Goal: Information Seeking & Learning: Learn about a topic

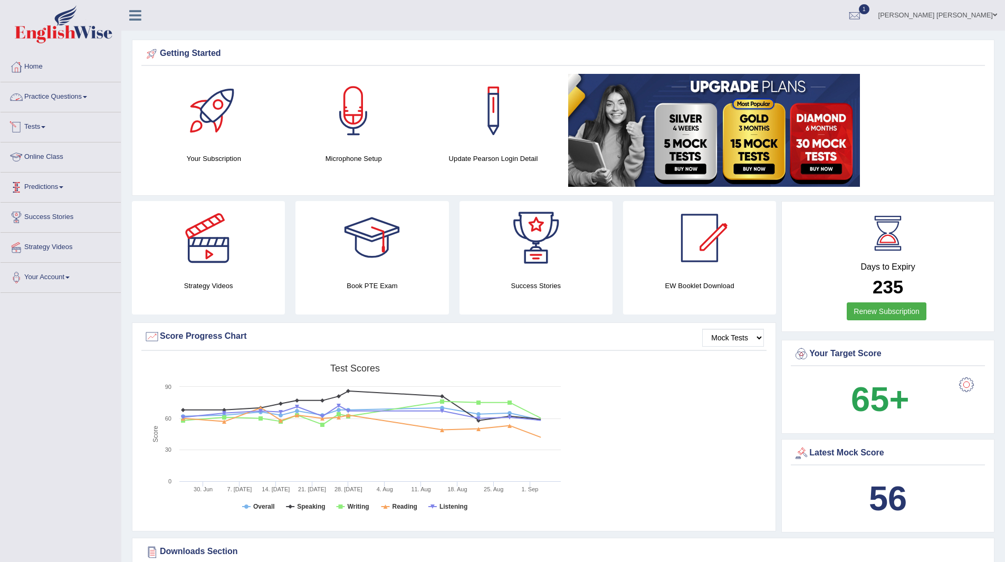
click at [54, 90] on link "Practice Questions" at bounding box center [61, 95] width 120 height 26
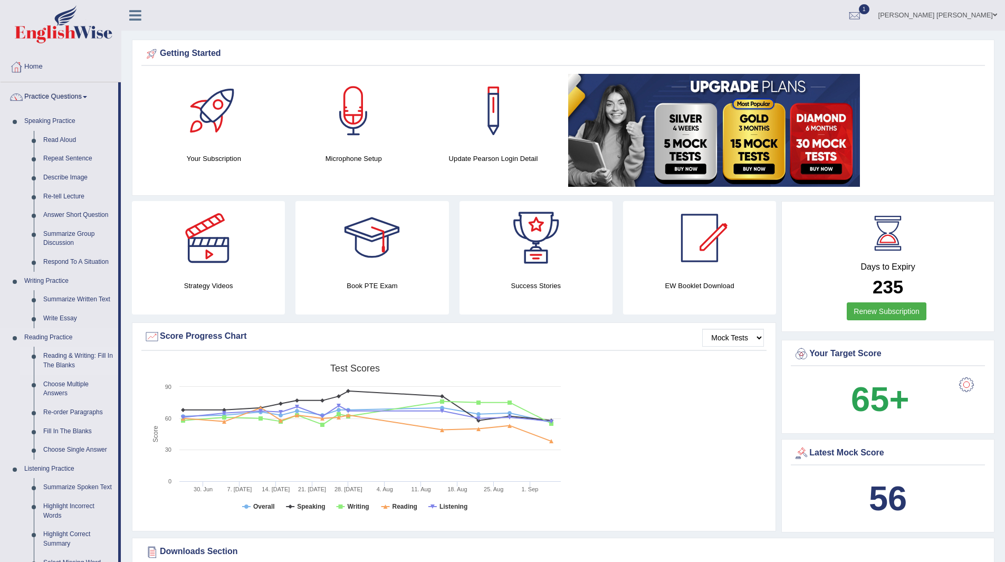
click at [69, 355] on link "Reading & Writing: Fill In The Blanks" at bounding box center [78, 360] width 80 height 28
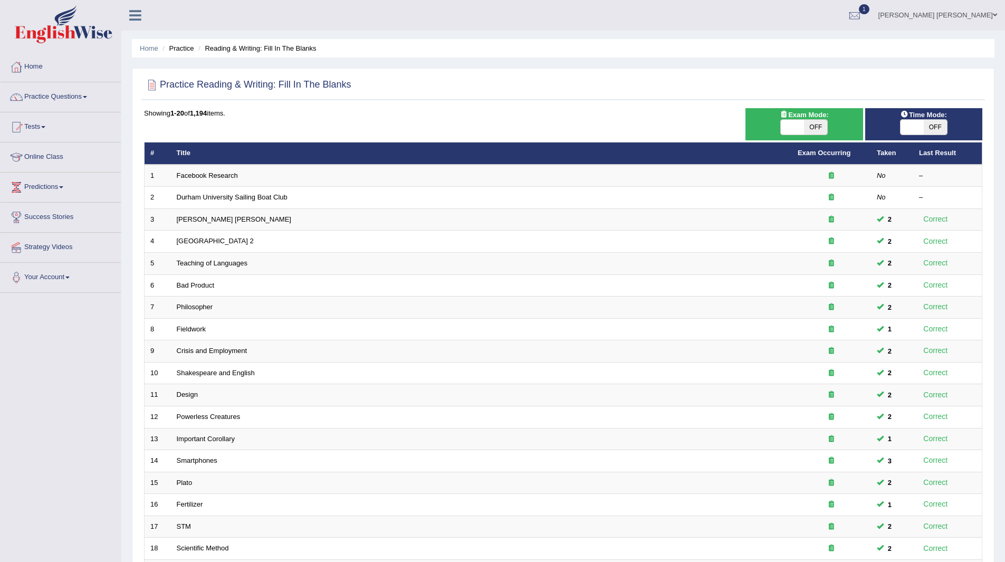
click at [940, 119] on span "Time Mode:" at bounding box center [923, 114] width 55 height 11
click at [939, 129] on span "OFF" at bounding box center [934, 127] width 23 height 15
checkbox input "true"
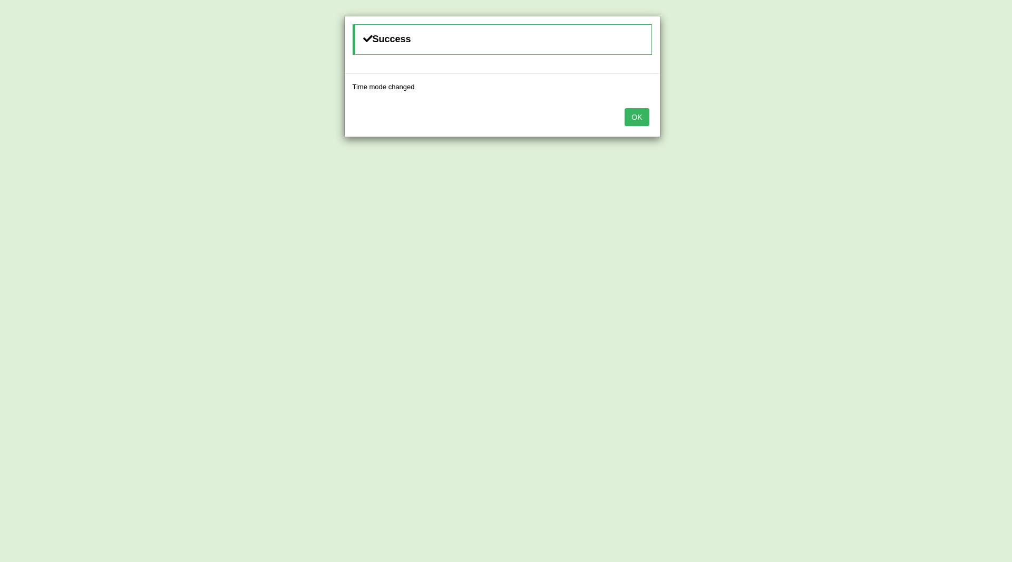
click at [644, 110] on button "OK" at bounding box center [637, 117] width 24 height 18
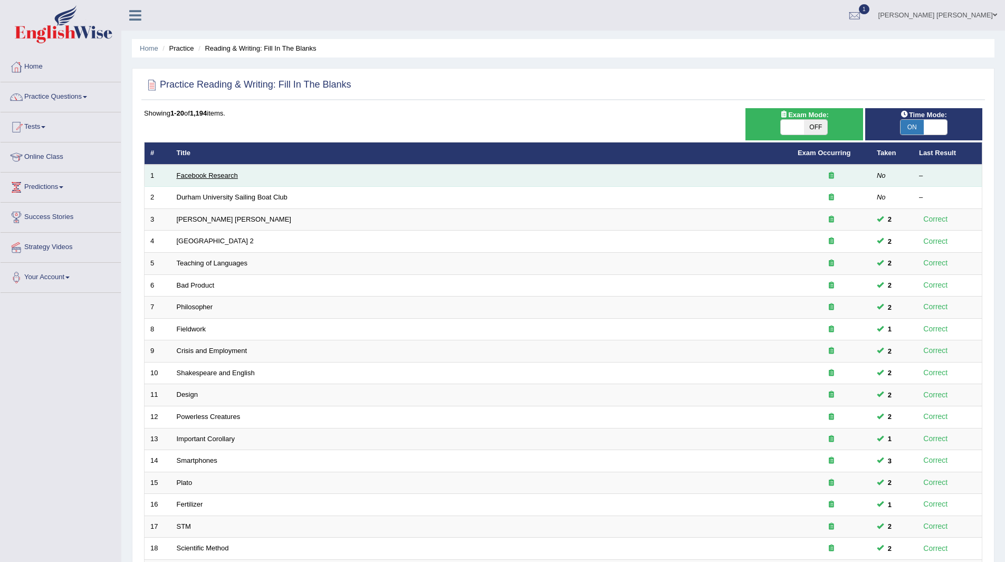
click at [210, 173] on link "Facebook Research" at bounding box center [207, 175] width 61 height 8
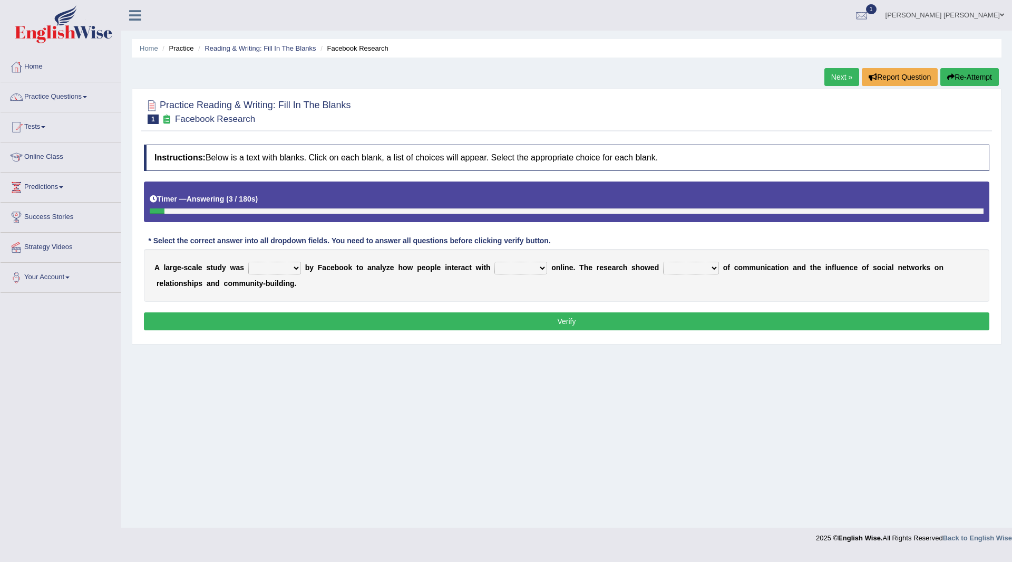
click at [293, 266] on select "surveyed had asked made" at bounding box center [274, 268] width 53 height 13
select select "surveyed"
click at [248, 262] on select "surveyed had asked made" at bounding box center [274, 268] width 53 height 13
click at [539, 267] on select "together all each other another" at bounding box center [521, 268] width 53 height 13
select select "each other"
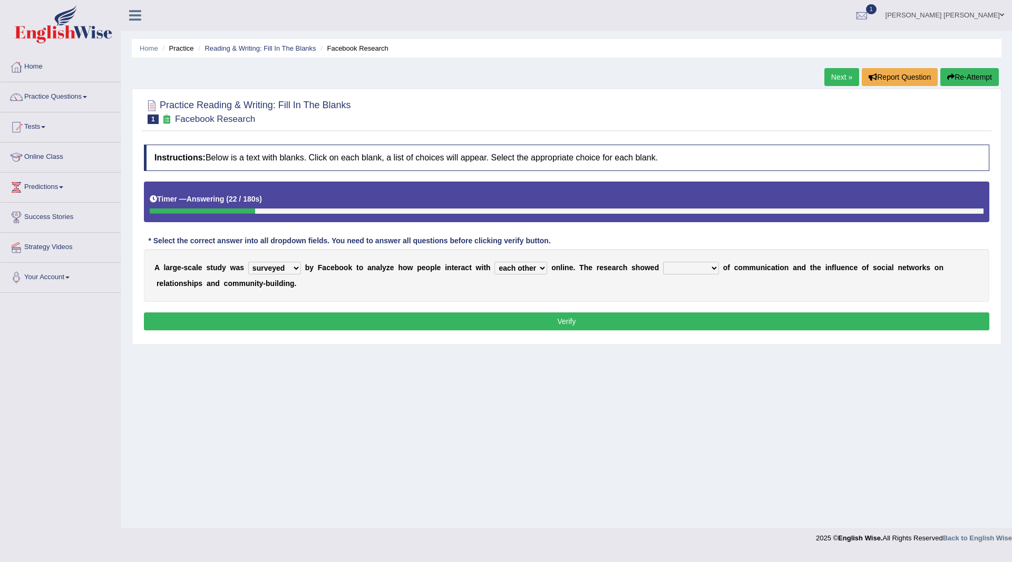
click at [495, 262] on select "together all each other another" at bounding box center [521, 268] width 53 height 13
click at [706, 267] on select "advantages standards fellowships patterns" at bounding box center [691, 268] width 56 height 13
click at [603, 322] on button "Verify" at bounding box center [567, 321] width 846 height 18
click at [717, 268] on select "advantages standards fellowships patterns" at bounding box center [691, 268] width 56 height 13
select select "advantages"
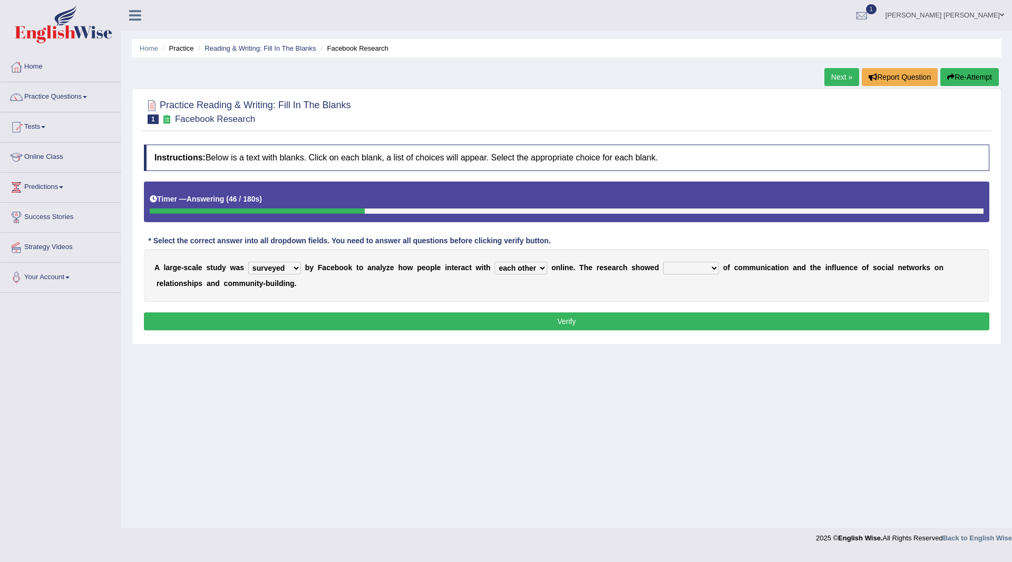
click at [663, 262] on select "advantages standards fellowships patterns" at bounding box center [691, 268] width 56 height 13
click at [615, 320] on button "Verify" at bounding box center [567, 321] width 846 height 18
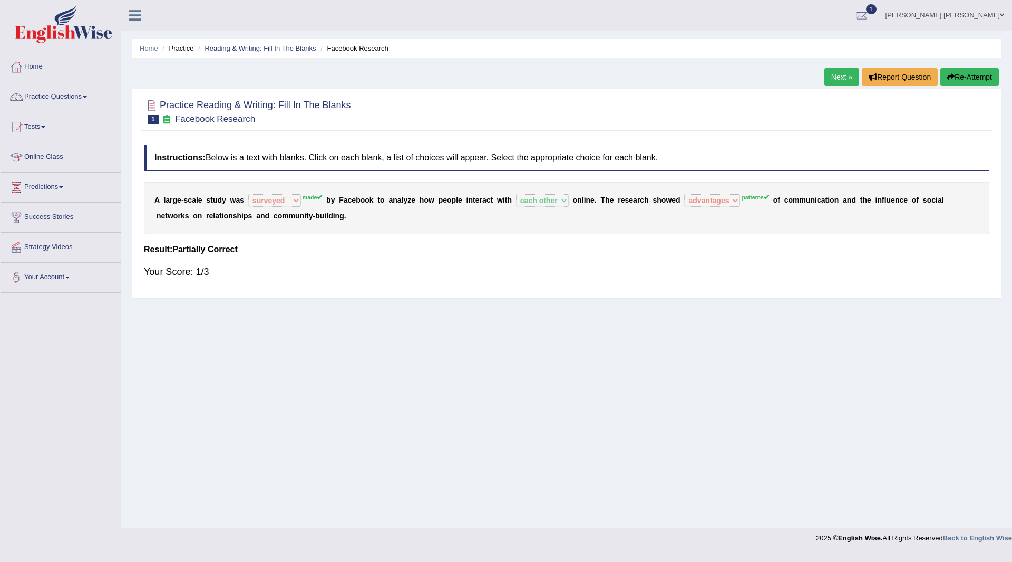
click at [971, 75] on button "Re-Attempt" at bounding box center [970, 77] width 59 height 18
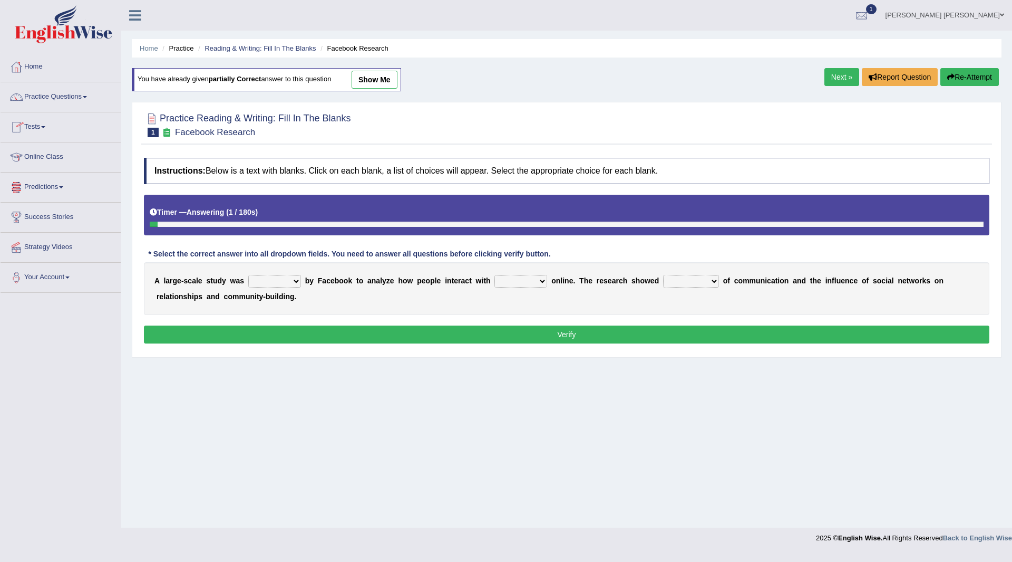
click at [301, 277] on b at bounding box center [303, 280] width 4 height 8
click at [296, 280] on select "surveyed had asked made" at bounding box center [274, 281] width 53 height 13
select select "made"
click at [248, 275] on select "surveyed had asked made" at bounding box center [274, 281] width 53 height 13
click at [541, 276] on select "together all each other another" at bounding box center [521, 281] width 53 height 13
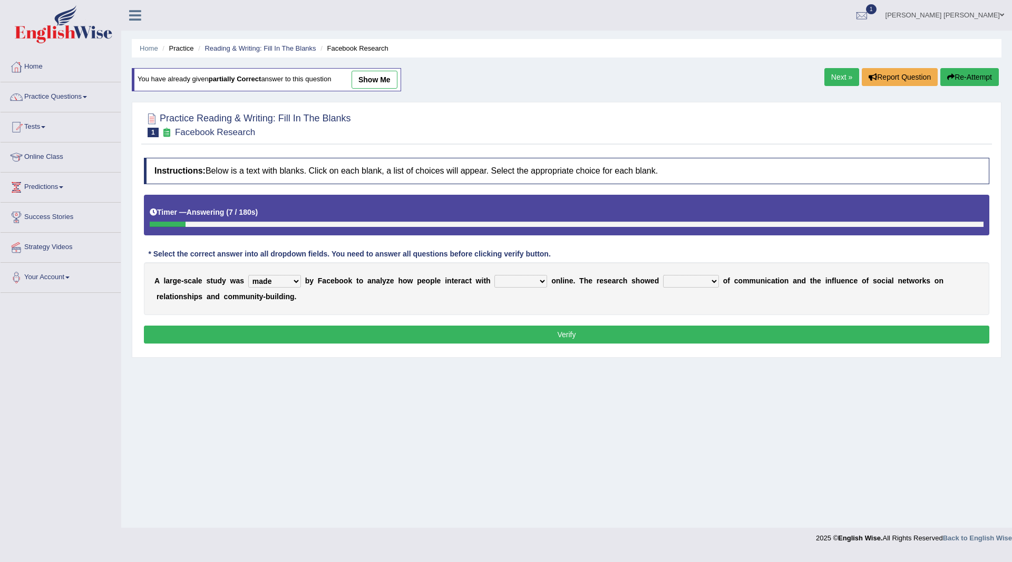
select select "each other"
click at [495, 275] on select "together all each other another" at bounding box center [521, 281] width 53 height 13
click at [716, 276] on select "advantages standards fellowships patterns" at bounding box center [691, 281] width 56 height 13
select select "patterns"
click at [663, 275] on select "advantages standards fellowships patterns" at bounding box center [691, 281] width 56 height 13
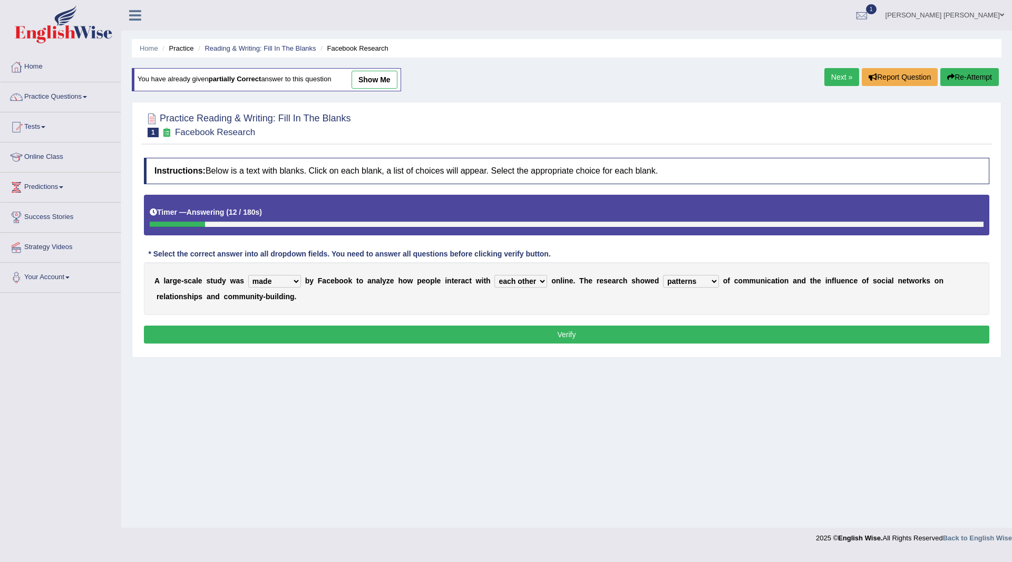
click at [610, 333] on button "Verify" at bounding box center [567, 334] width 846 height 18
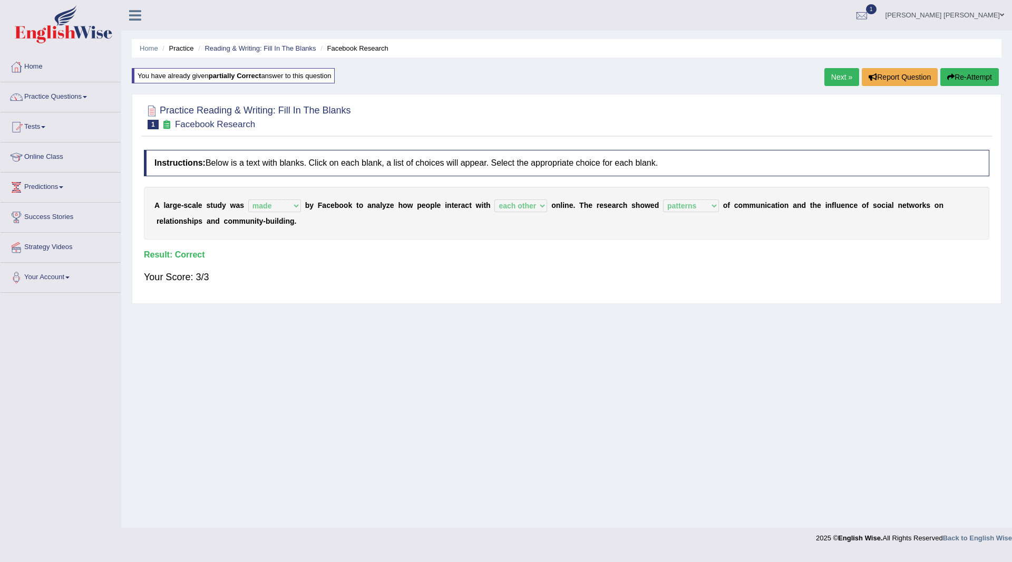
click at [832, 75] on link "Next »" at bounding box center [842, 77] width 35 height 18
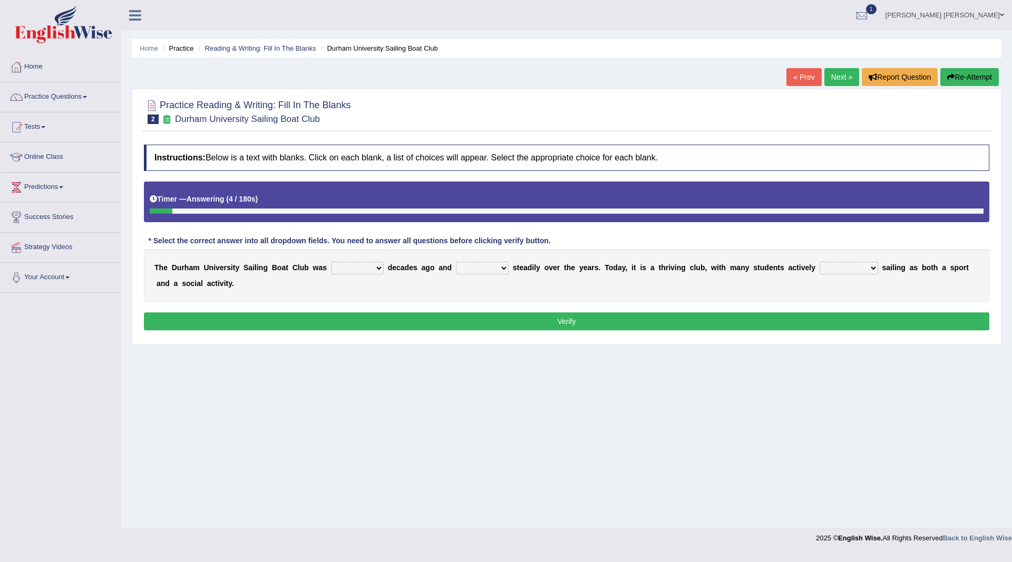
click at [379, 267] on select "found fund founded find" at bounding box center [357, 268] width 53 height 13
select select "found"
click at [331, 262] on select "found fund founded find" at bounding box center [357, 268] width 53 height 13
click at [504, 264] on select "grow growing has grown grown" at bounding box center [482, 268] width 53 height 13
select select "grown"
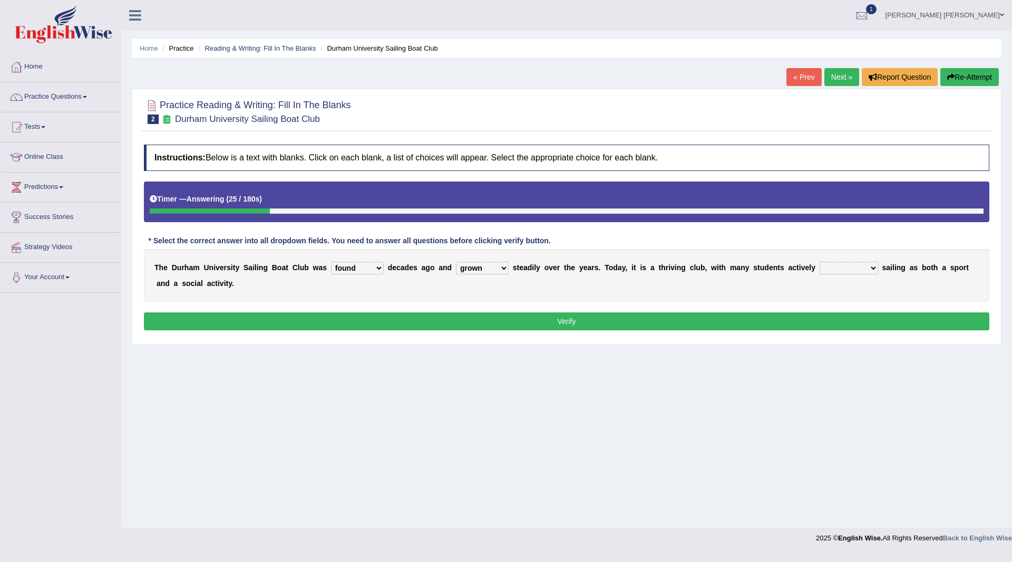
click at [456, 262] on select "grow growing has grown grown" at bounding box center [482, 268] width 53 height 13
click at [875, 263] on select "enjoy enjoyed are enjoying enjoying" at bounding box center [849, 268] width 59 height 13
select select "enjoyed"
click at [820, 262] on select "enjoy enjoyed are enjoying enjoying" at bounding box center [849, 268] width 59 height 13
click at [596, 319] on button "Verify" at bounding box center [567, 321] width 846 height 18
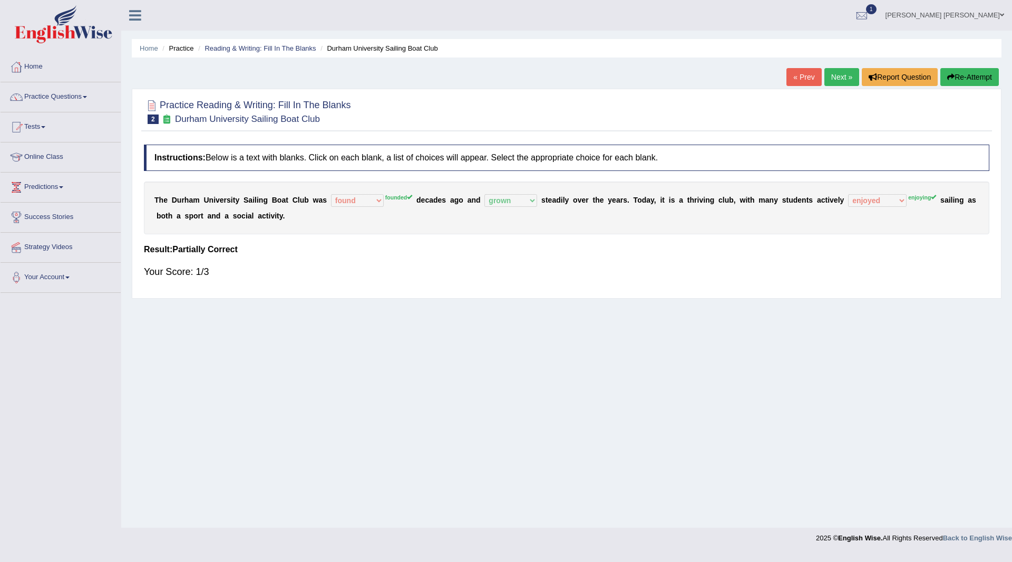
click at [953, 78] on button "Re-Attempt" at bounding box center [970, 77] width 59 height 18
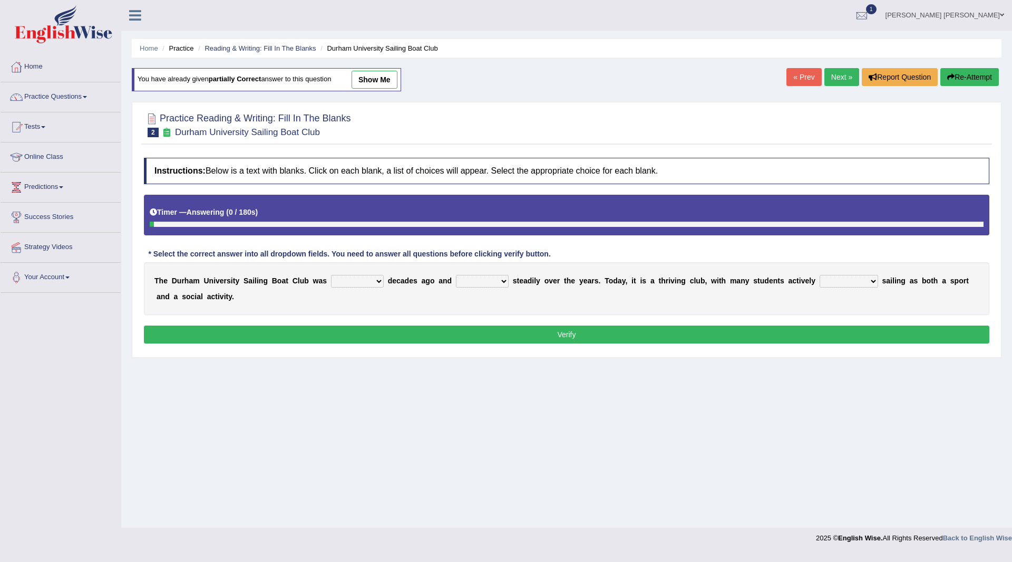
click at [376, 273] on div "T h e D u r h a m U n i v e r s i t y S a i l i n g B o a t C l u b w a s found…" at bounding box center [567, 288] width 846 height 53
click at [376, 281] on select "found fund founded find" at bounding box center [357, 281] width 53 height 13
select select "founded"
click at [331, 275] on select "found fund founded find" at bounding box center [357, 281] width 53 height 13
click at [501, 278] on select "grow growing has grown grown" at bounding box center [482, 281] width 53 height 13
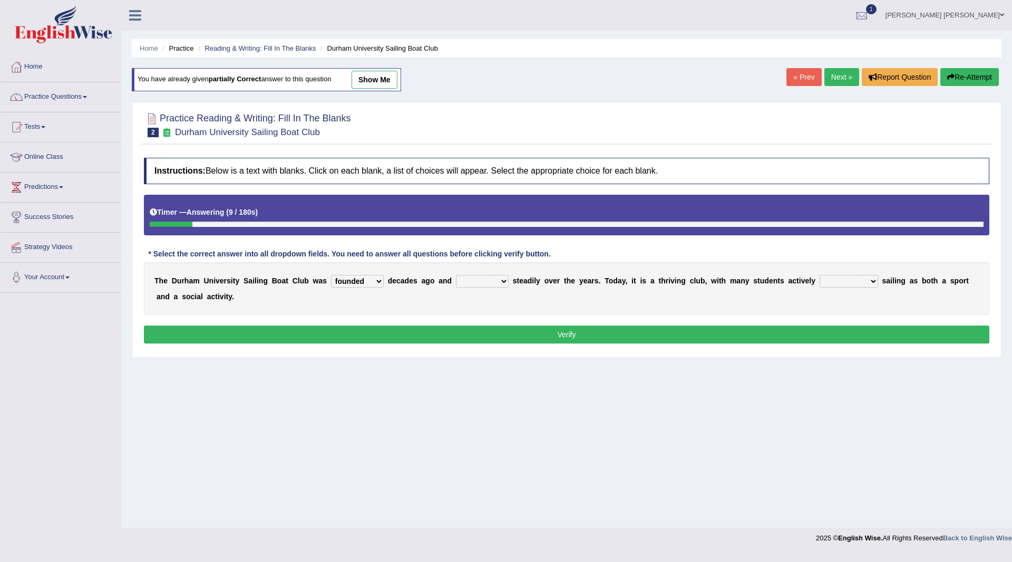
select select "grown"
click at [456, 275] on select "grow growing has grown grown" at bounding box center [482, 281] width 53 height 13
click at [873, 279] on select "enjoy enjoyed are enjoying enjoying" at bounding box center [849, 281] width 59 height 13
select select "enjoying"
click at [820, 275] on select "enjoy enjoyed are enjoying enjoying" at bounding box center [849, 281] width 59 height 13
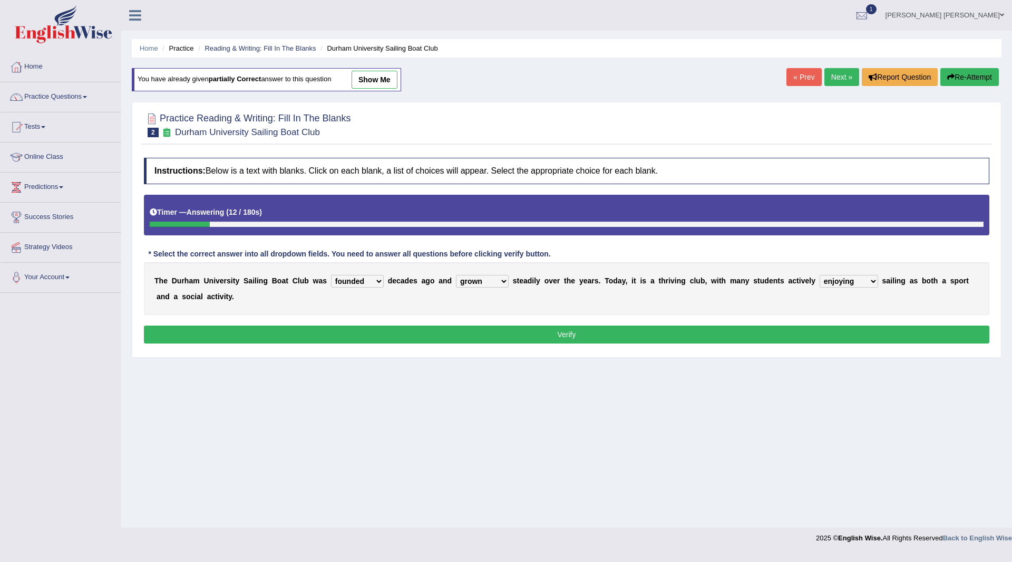
click at [643, 334] on button "Verify" at bounding box center [567, 334] width 846 height 18
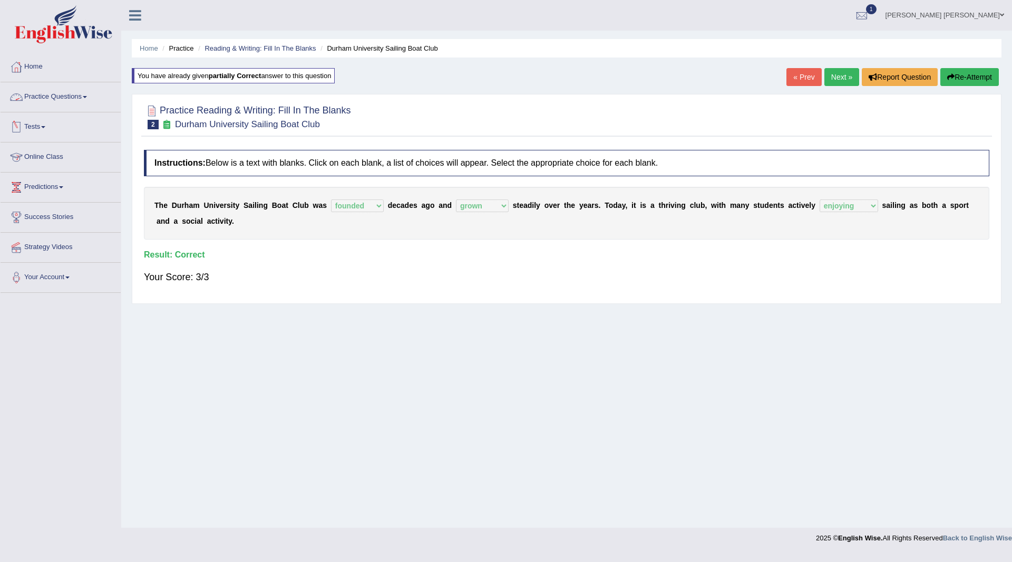
click at [53, 92] on link "Practice Questions" at bounding box center [61, 95] width 120 height 26
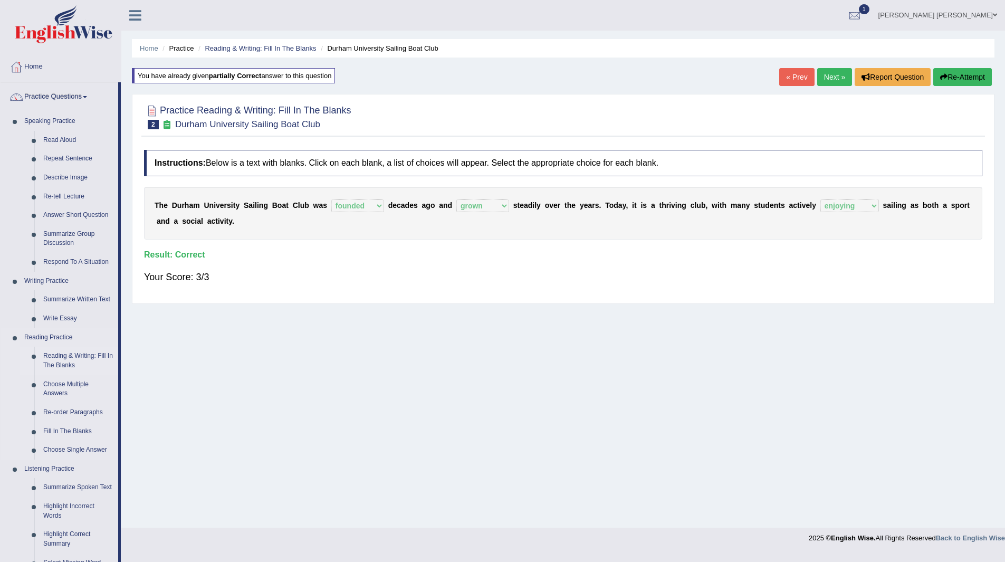
click at [78, 352] on link "Reading & Writing: Fill In The Blanks" at bounding box center [78, 360] width 80 height 28
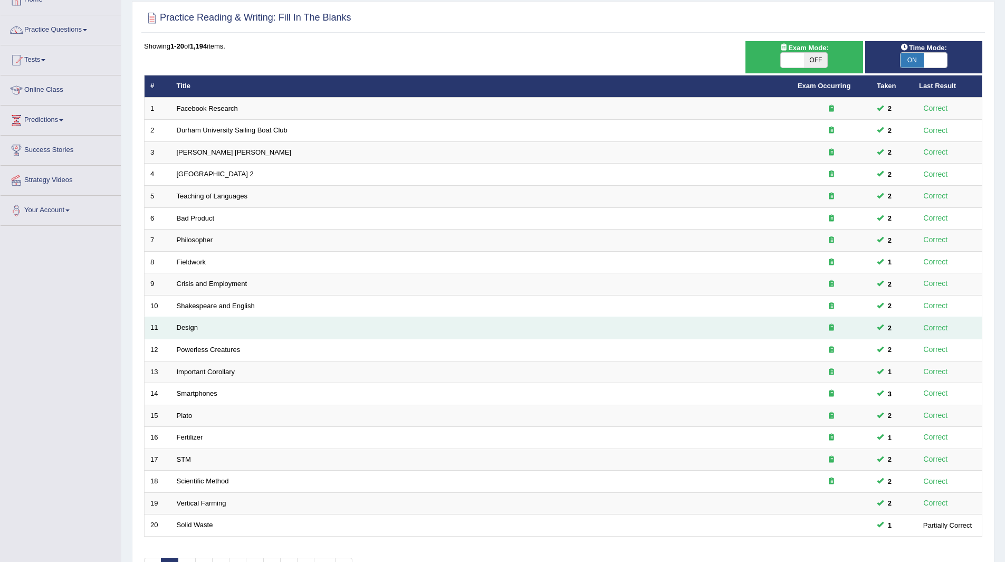
scroll to position [137, 0]
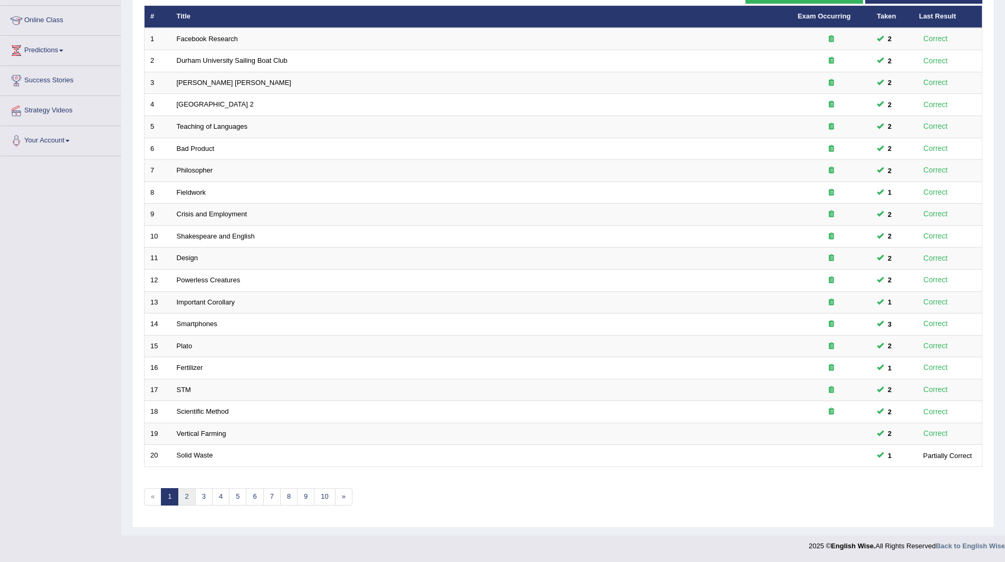
click at [183, 494] on link "2" at bounding box center [186, 496] width 17 height 17
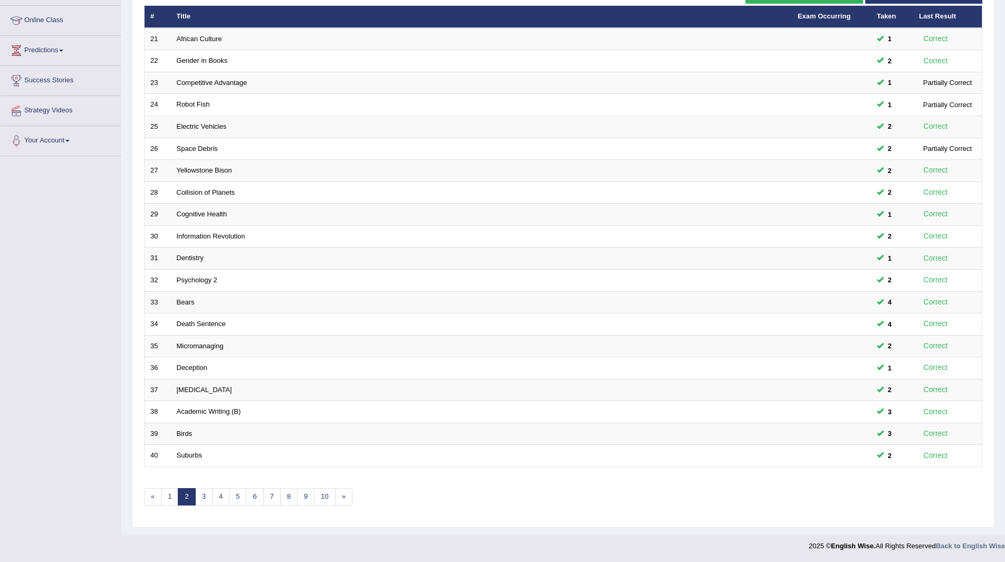
scroll to position [137, 0]
click at [201, 494] on link "3" at bounding box center [203, 496] width 17 height 17
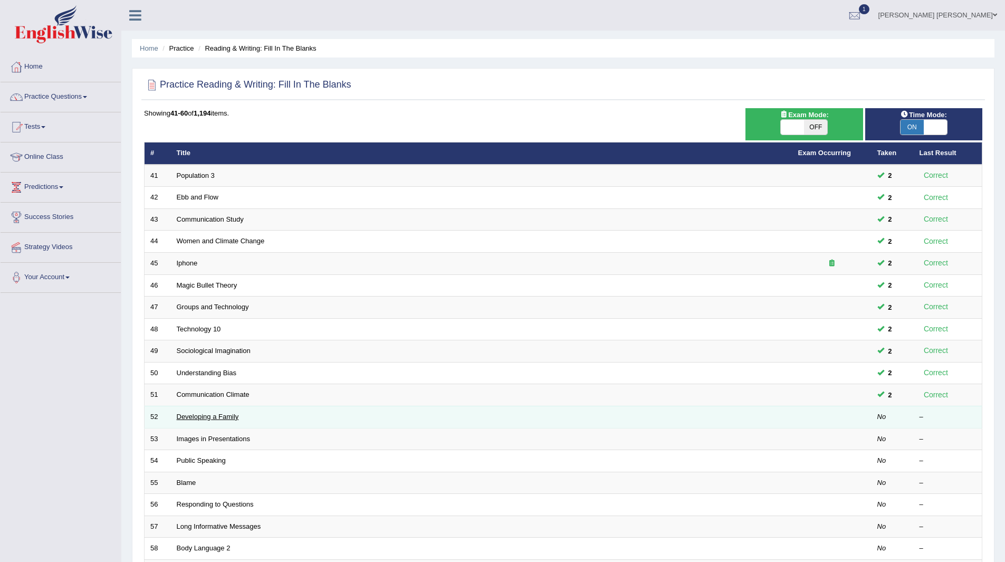
click at [193, 417] on link "Developing a Family" at bounding box center [208, 416] width 62 height 8
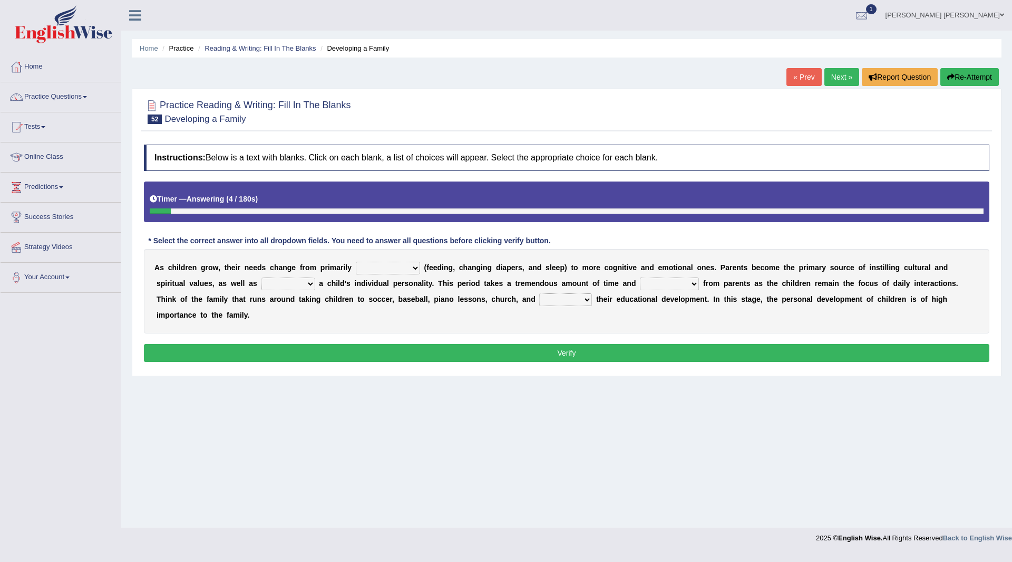
click at [415, 266] on select "psychological educational physical social" at bounding box center [388, 268] width 64 height 13
select select "physical"
click at [356, 262] on select "psychological educational physical social" at bounding box center [388, 268] width 64 height 13
click at [312, 283] on select "caring calculating feeding fostering" at bounding box center [289, 283] width 54 height 13
select select "fostering"
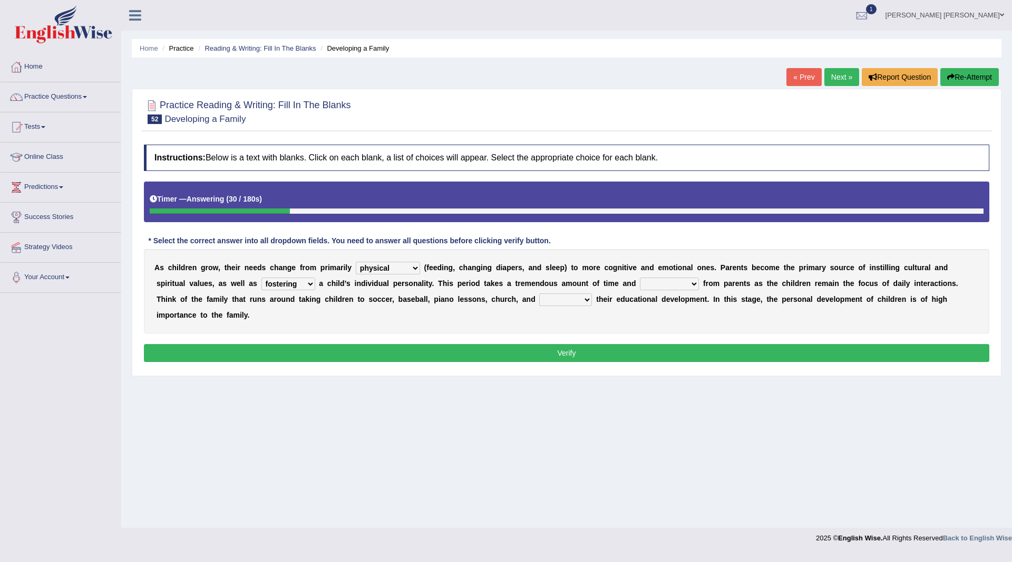
click at [262, 277] on select "caring calculating feeding fostering" at bounding box center [289, 283] width 54 height 13
click at [690, 283] on select "commitment components compliance comments" at bounding box center [669, 283] width 59 height 13
select select "commitment"
click at [640, 277] on select "commitment components compliance comments" at bounding box center [669, 283] width 59 height 13
click at [581, 298] on select "granting guiding generating gaining" at bounding box center [565, 299] width 53 height 13
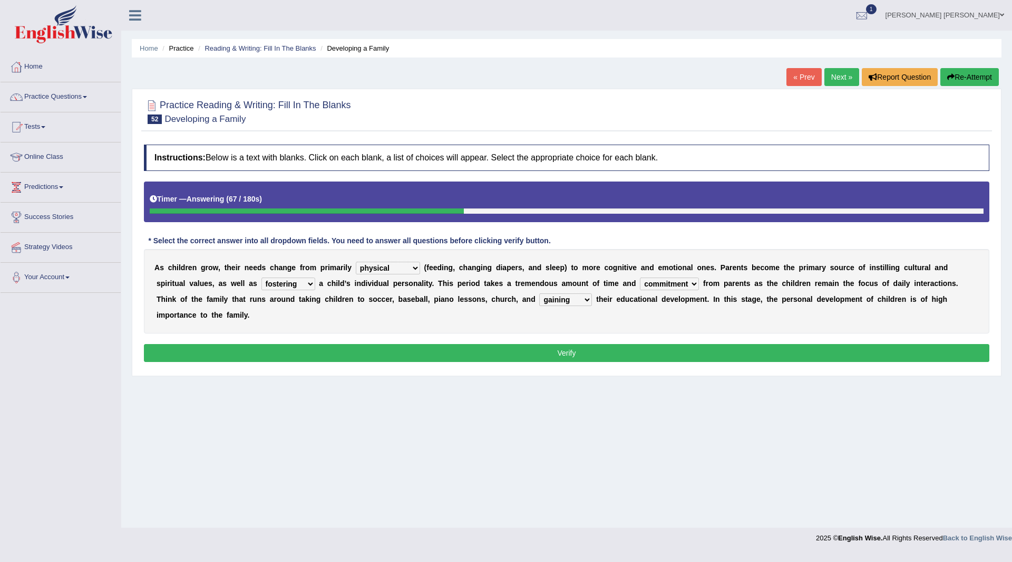
click at [539, 293] on select "granting guiding generating gaining" at bounding box center [565, 299] width 53 height 13
click at [584, 300] on select "granting guiding generating gaining" at bounding box center [565, 299] width 53 height 13
select select "guiding"
click at [539, 293] on select "granting guiding generating gaining" at bounding box center [565, 299] width 53 height 13
click at [512, 360] on button "Verify" at bounding box center [567, 353] width 846 height 18
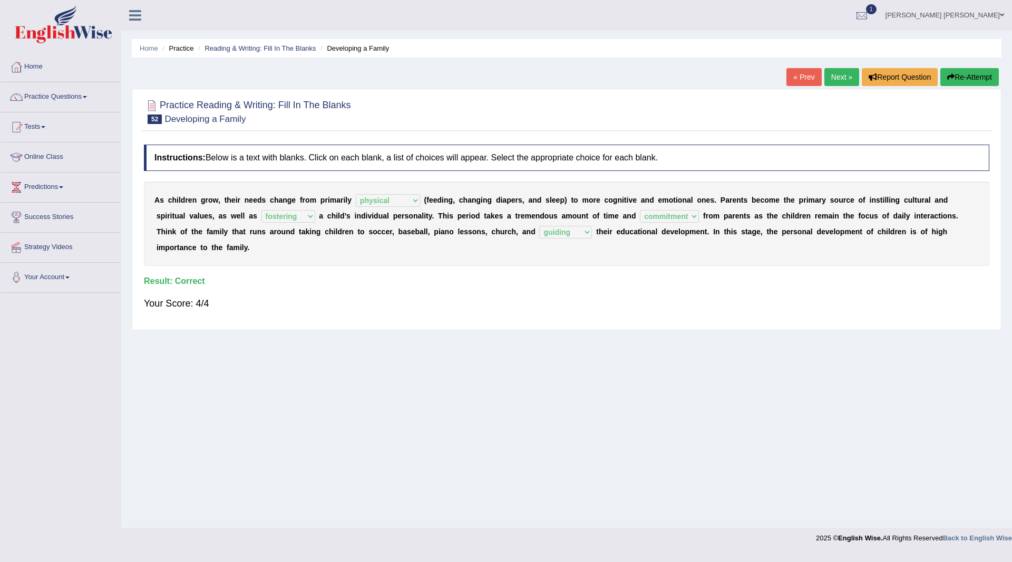
click at [837, 77] on link "Next »" at bounding box center [842, 77] width 35 height 18
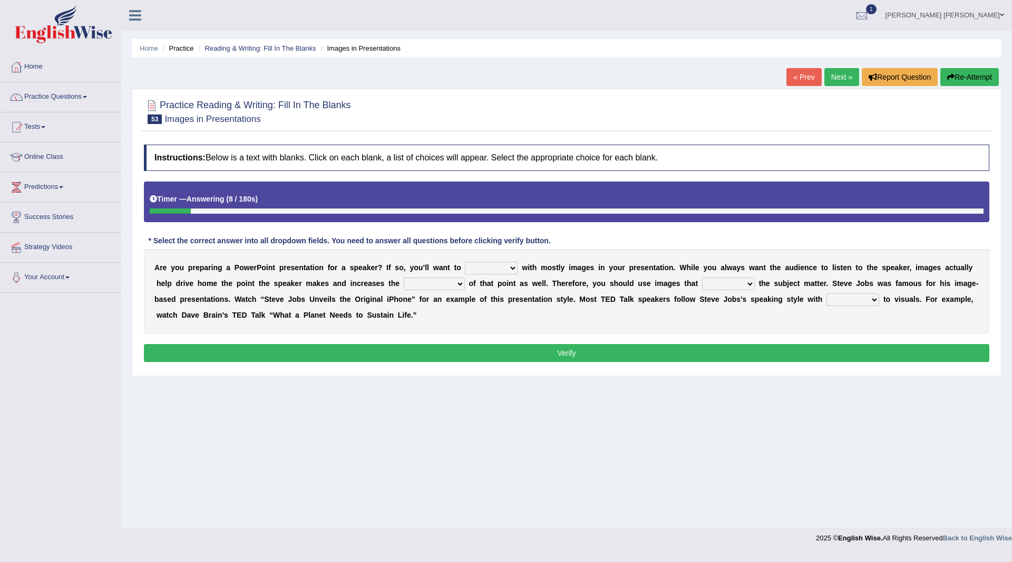
click at [511, 268] on select "stand stay stick stock" at bounding box center [491, 268] width 53 height 13
select select "stand"
click at [465, 262] on select "stand stay stick stock" at bounding box center [491, 268] width 53 height 13
click at [459, 285] on select "memorability morality mobilization mobility" at bounding box center [434, 283] width 61 height 13
select select "mobilization"
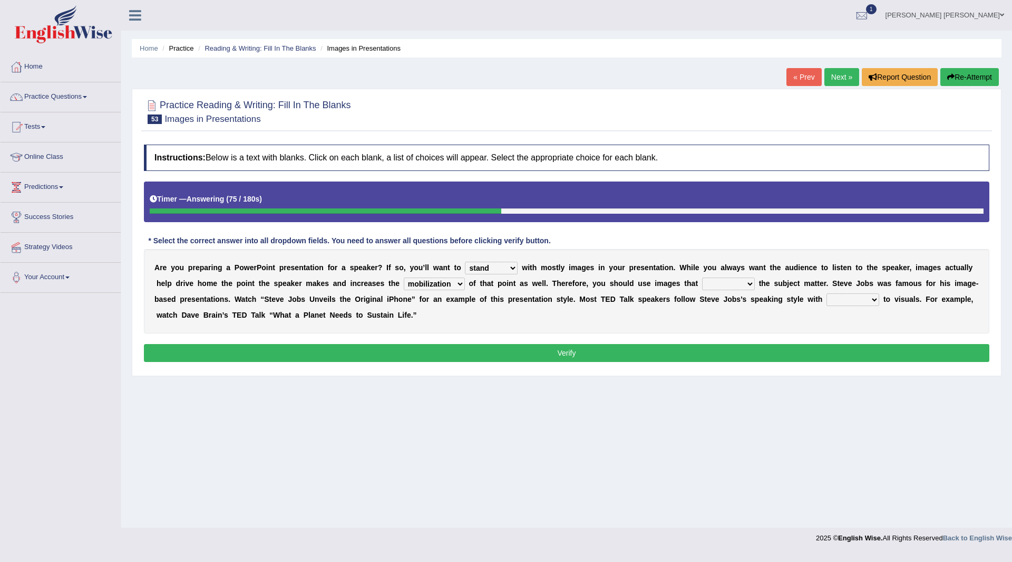
click at [404, 277] on select "memorability morality mobilization mobility" at bounding box center [434, 283] width 61 height 13
click at [746, 283] on select "suggest supply submit support" at bounding box center [728, 283] width 53 height 13
select select "support"
click at [702, 277] on select "suggest supply submit support" at bounding box center [728, 283] width 53 height 13
click at [875, 300] on select "regard result retrospect request" at bounding box center [853, 299] width 53 height 13
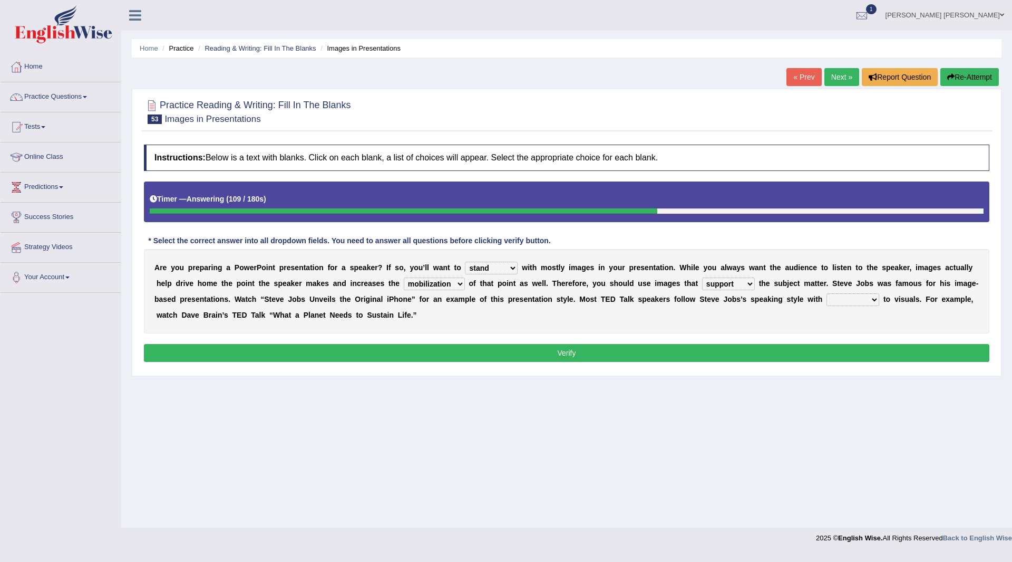
select select "request"
click at [827, 293] on select "regard result retrospect request" at bounding box center [853, 299] width 53 height 13
click at [599, 354] on button "Verify" at bounding box center [567, 353] width 846 height 18
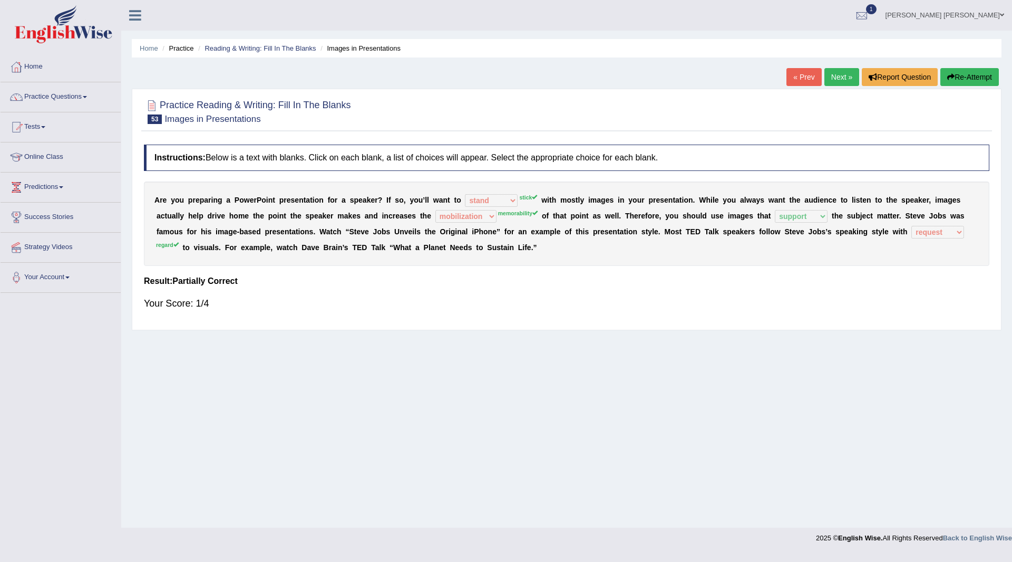
click at [970, 74] on button "Re-Attempt" at bounding box center [970, 77] width 59 height 18
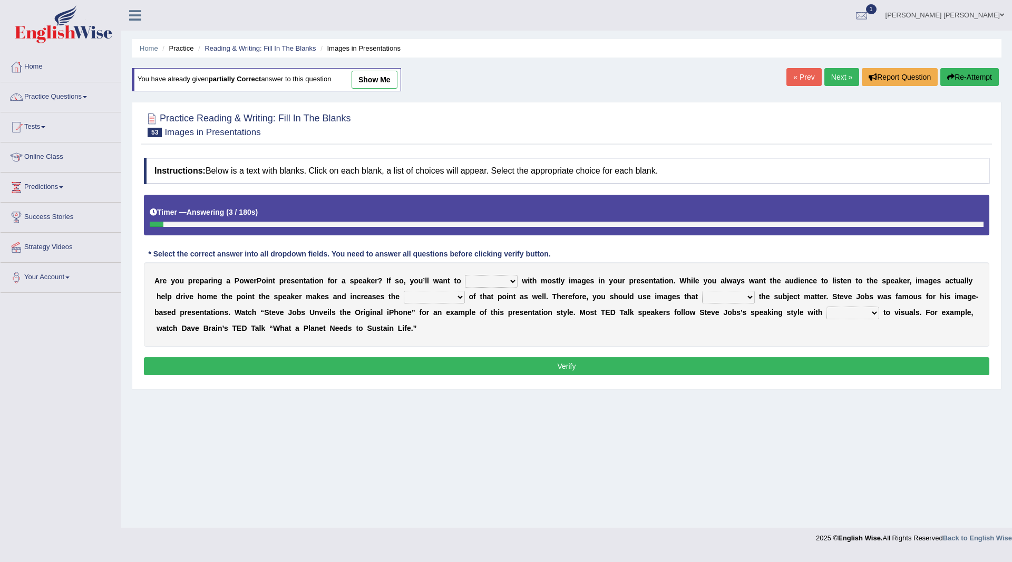
click at [510, 282] on select "stand stay stick stock" at bounding box center [491, 281] width 53 height 13
select select "stick"
click at [465, 275] on select "stand stay stick stock" at bounding box center [491, 281] width 53 height 13
click at [459, 296] on select "memorability morality mobilization mobility" at bounding box center [434, 297] width 61 height 13
select select "memorability"
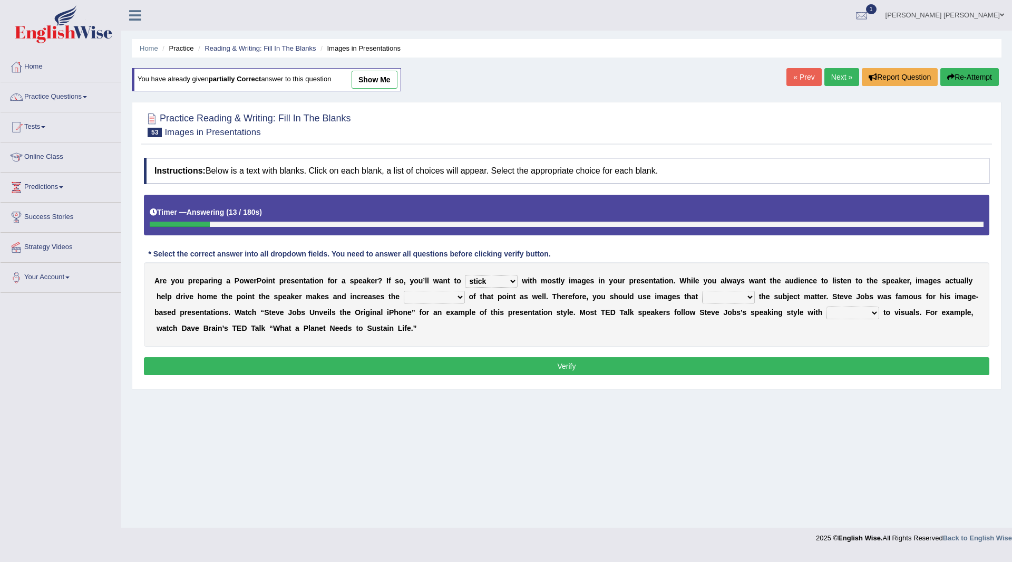
click at [404, 291] on select "memorability morality mobilization mobility" at bounding box center [434, 297] width 61 height 13
click at [755, 295] on b at bounding box center [757, 296] width 4 height 8
click at [748, 296] on select "suggest supply submit support" at bounding box center [728, 297] width 53 height 13
select select "support"
click at [702, 291] on select "suggest supply submit support" at bounding box center [728, 297] width 53 height 13
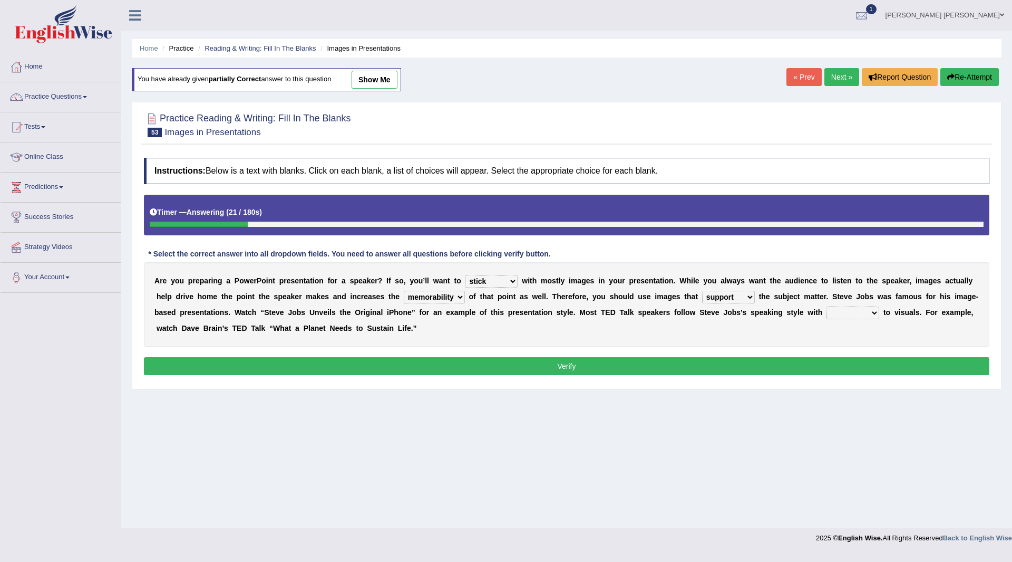
click at [877, 313] on select "regard result retrospect request" at bounding box center [853, 312] width 53 height 13
select select "regard"
click at [827, 306] on select "regard result retrospect request" at bounding box center [853, 312] width 53 height 13
click at [496, 372] on button "Verify" at bounding box center [567, 366] width 846 height 18
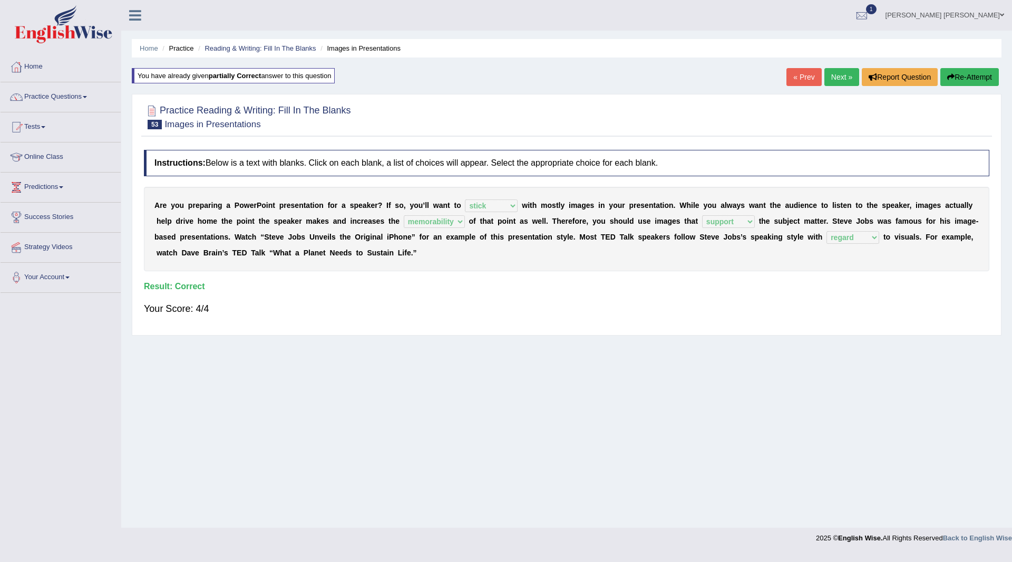
click at [829, 72] on link "Next »" at bounding box center [842, 77] width 35 height 18
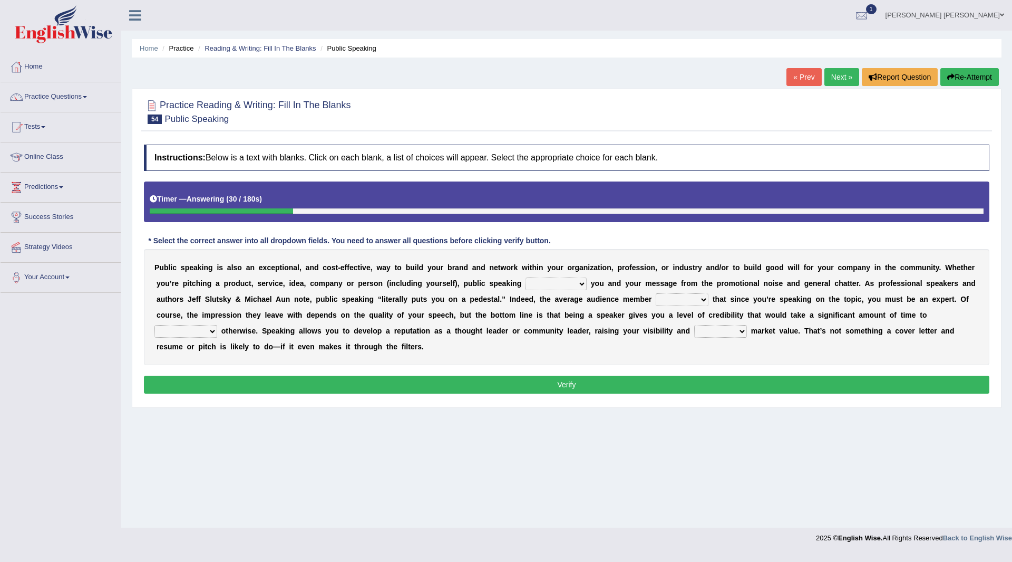
click at [583, 283] on select "differentiates disguises distributes dispute" at bounding box center [556, 283] width 61 height 13
select select "distributes"
click at [526, 277] on select "differentiates disguises distributes dispute" at bounding box center [556, 283] width 61 height 13
click at [705, 296] on select "assists assumes accesses assesses" at bounding box center [682, 299] width 53 height 13
select select "assists"
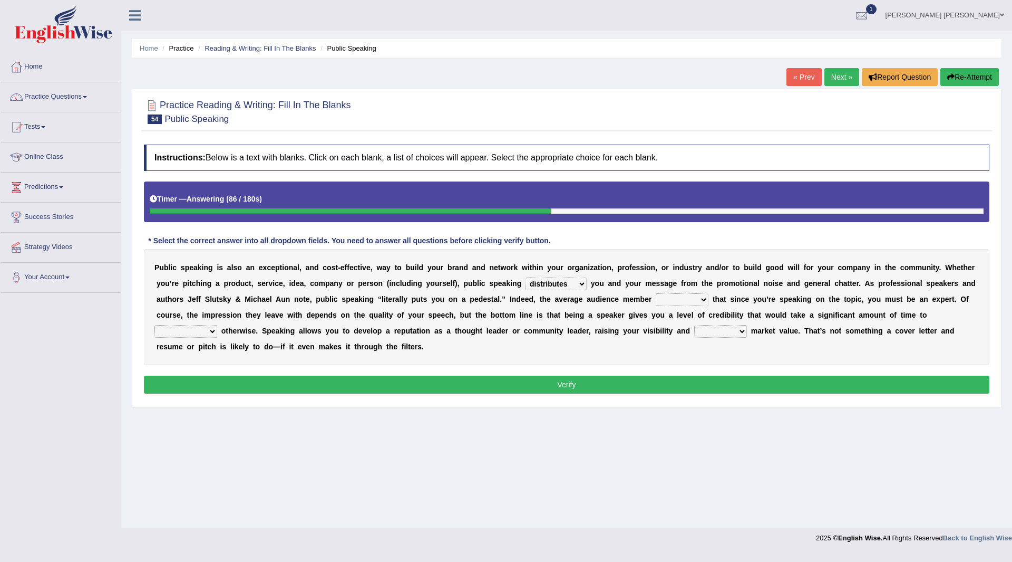
click at [656, 293] on select "assists assumes accesses assesses" at bounding box center [682, 299] width 53 height 13
click at [206, 329] on select "cultivate procrastinate communicate culminate" at bounding box center [186, 331] width 63 height 13
select select "communicate"
click at [155, 325] on select "cultivate procrastinate communicate culminate" at bounding box center [186, 331] width 63 height 13
click at [742, 330] on select "perceived diagnosed recessed divided" at bounding box center [720, 331] width 53 height 13
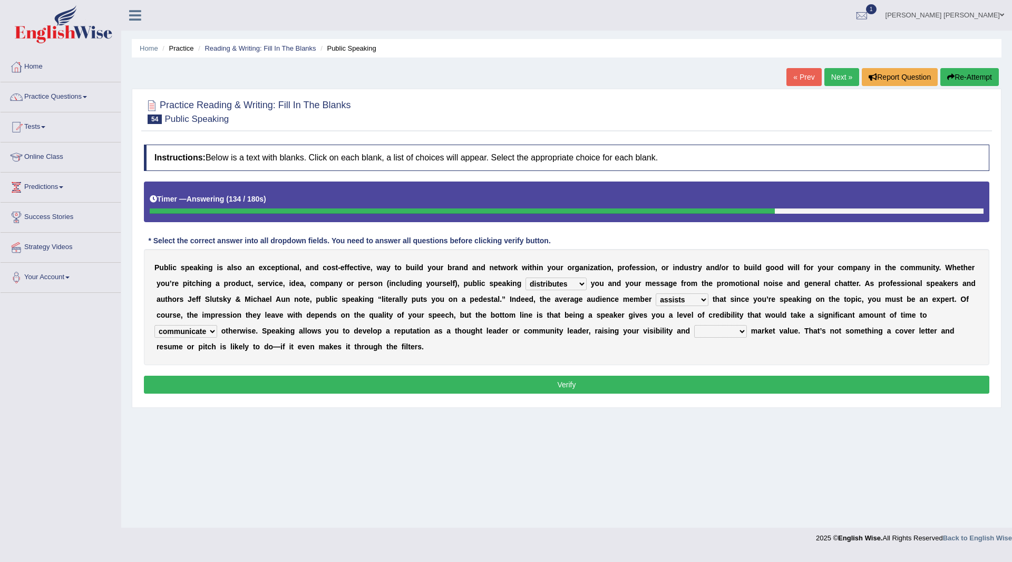
select select "recessed"
click at [694, 325] on select "perceived diagnosed recessed divided" at bounding box center [720, 331] width 53 height 13
click at [648, 387] on button "Verify" at bounding box center [567, 384] width 846 height 18
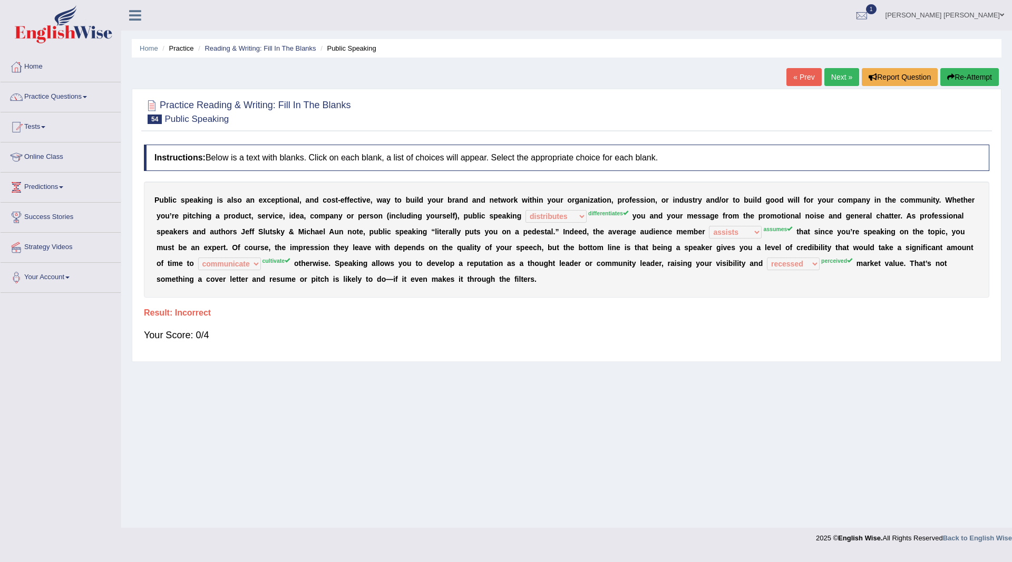
click at [967, 72] on button "Re-Attempt" at bounding box center [970, 77] width 59 height 18
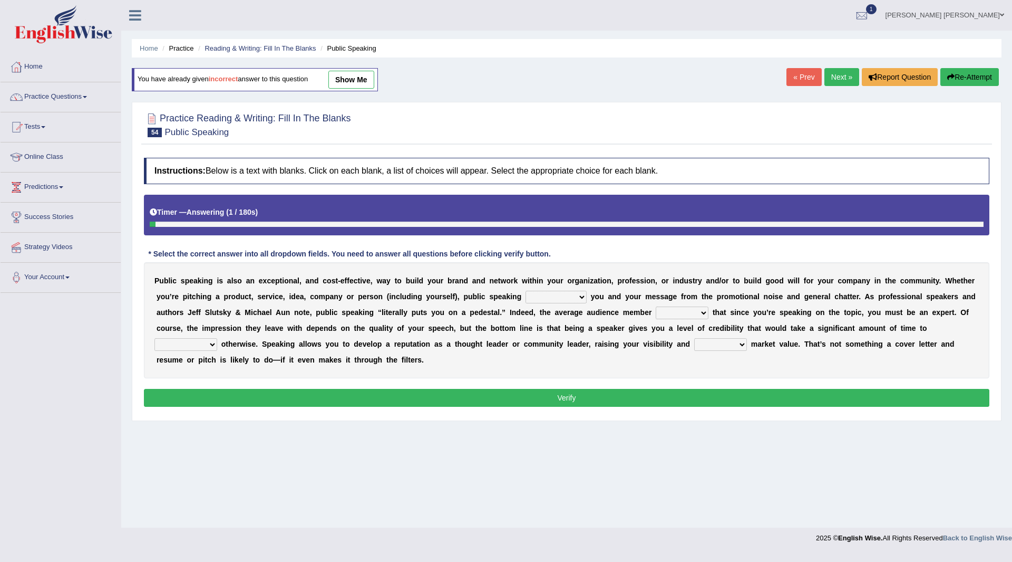
click at [581, 297] on select "differentiates disguises distributes dispute" at bounding box center [556, 297] width 61 height 13
select select "differentiates"
click at [526, 291] on select "differentiates disguises distributes dispute" at bounding box center [556, 297] width 61 height 13
click at [698, 313] on select "assists assumes accesses assesses" at bounding box center [682, 312] width 53 height 13
select select "assumes"
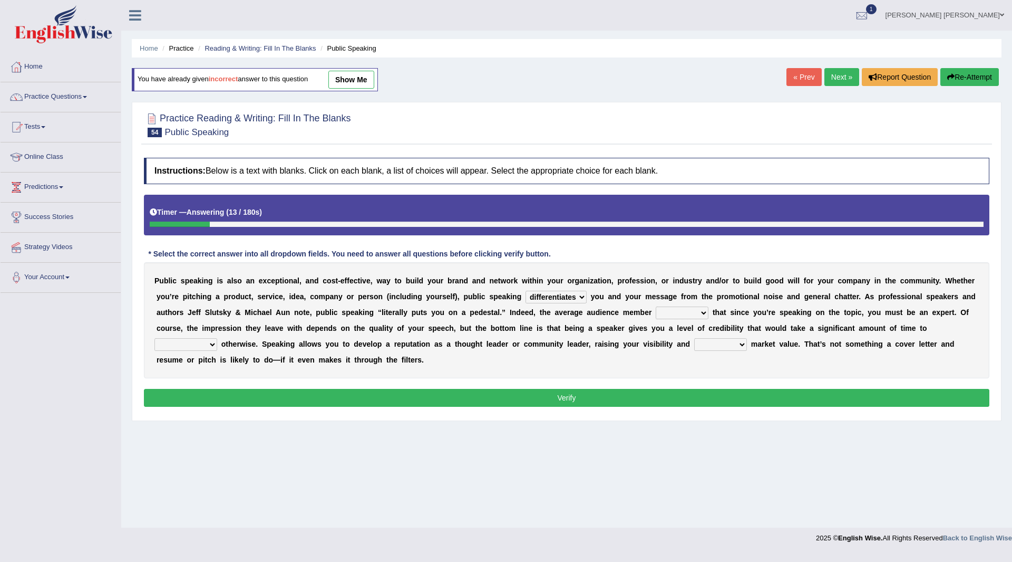
click at [656, 306] on select "assists assumes accesses assesses" at bounding box center [682, 312] width 53 height 13
click at [220, 345] on b at bounding box center [219, 344] width 4 height 8
click at [216, 345] on select "cultivate procrastinate communicate culminate" at bounding box center [186, 344] width 63 height 13
select select "cultivate"
click at [155, 338] on select "cultivate procrastinate communicate culminate" at bounding box center [186, 344] width 63 height 13
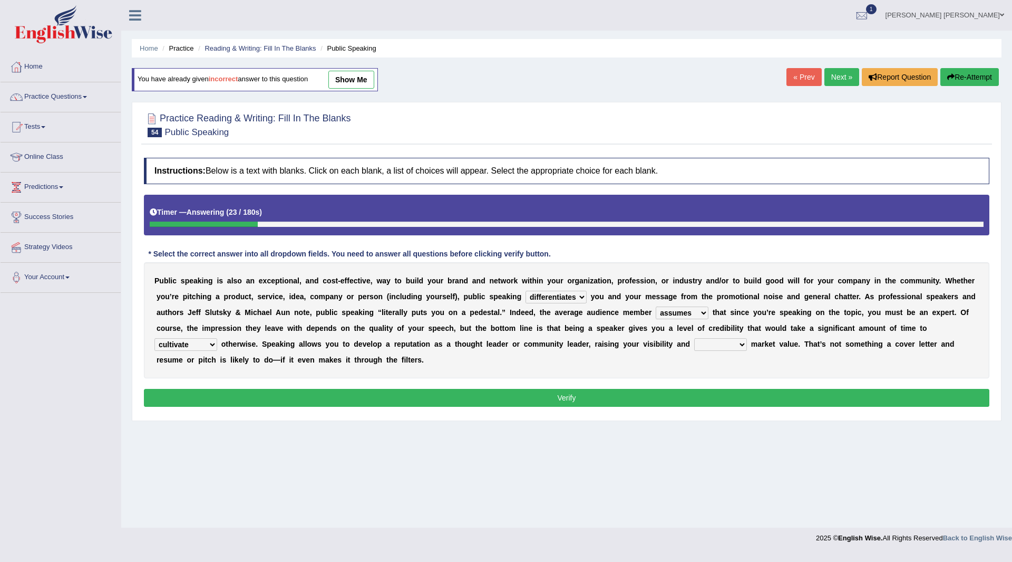
click at [732, 340] on select "perceived diagnosed recessed divided" at bounding box center [720, 344] width 53 height 13
select select "perceived"
click at [694, 338] on select "perceived diagnosed recessed divided" at bounding box center [720, 344] width 53 height 13
click at [601, 402] on button "Verify" at bounding box center [567, 398] width 846 height 18
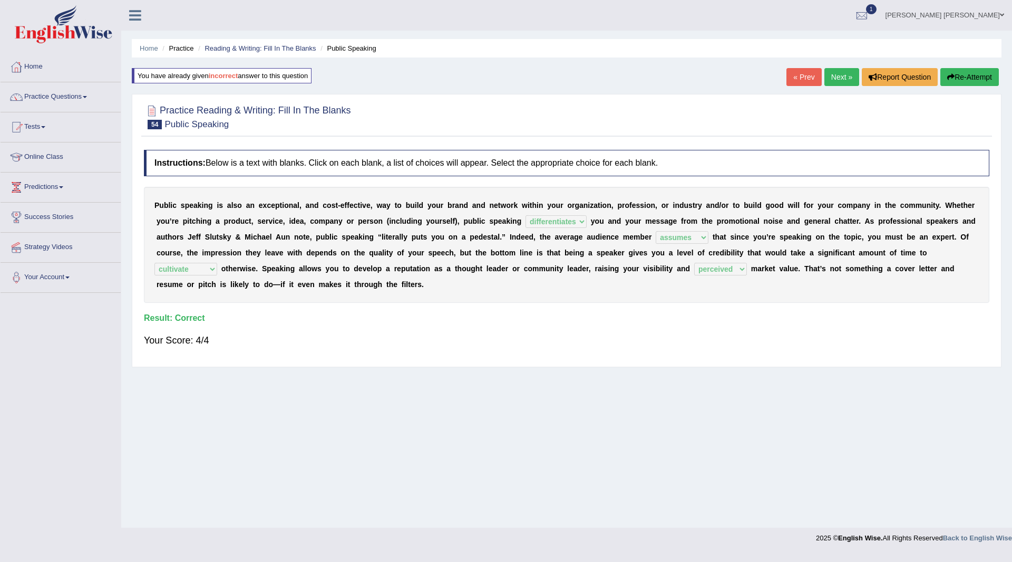
click at [832, 73] on link "Next »" at bounding box center [842, 77] width 35 height 18
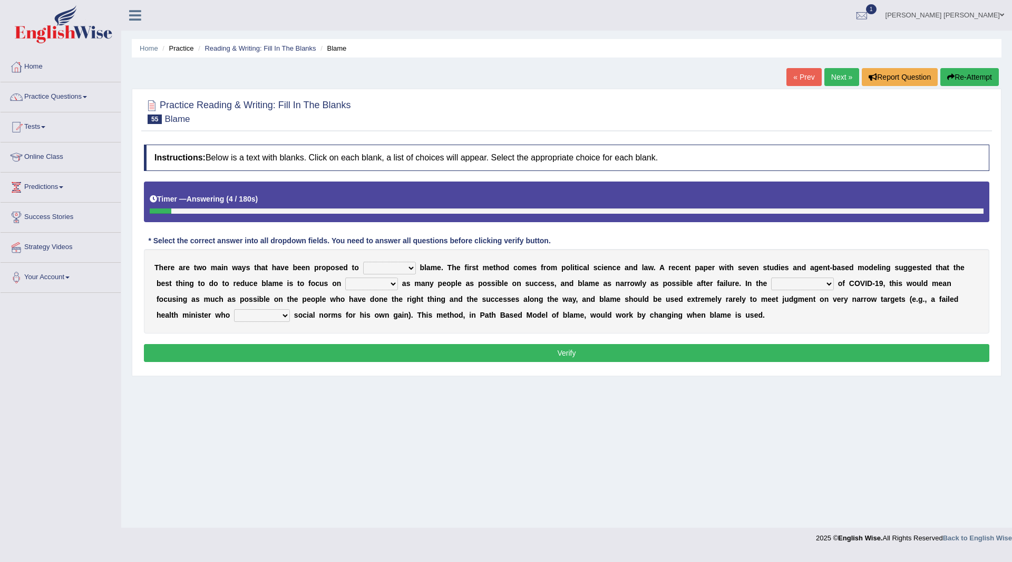
click at [411, 269] on select "abuse release reduce redress" at bounding box center [389, 268] width 53 height 13
select select "abuse"
click at [363, 262] on select "abuse release reduce redress" at bounding box center [389, 268] width 53 height 13
click at [392, 284] on select "praising promising preserving praying" at bounding box center [371, 283] width 53 height 13
select select "praising"
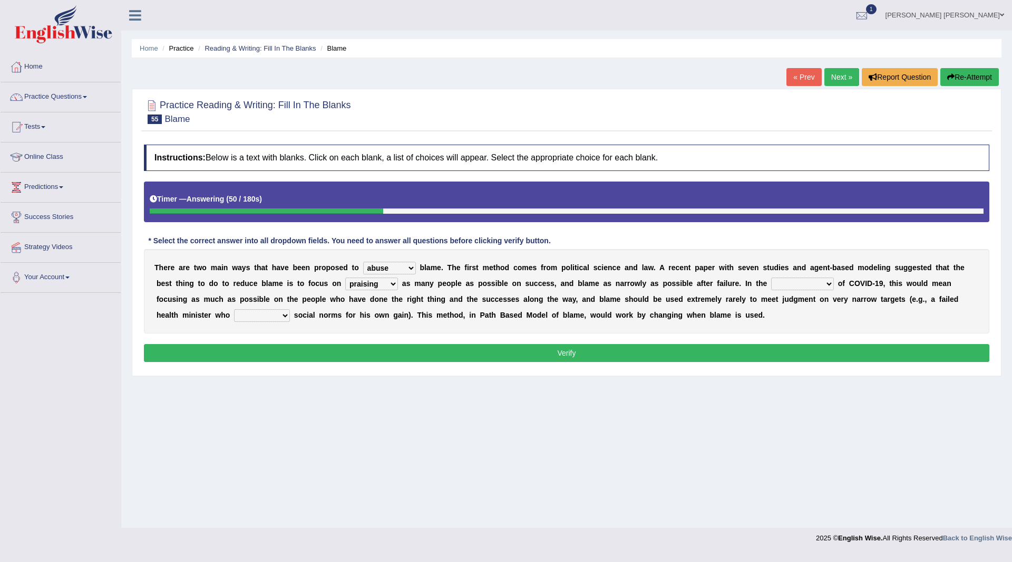
click at [345, 277] on select "praising promising preserving praying" at bounding box center [371, 283] width 53 height 13
click at [827, 285] on select "context confrontation text construction" at bounding box center [802, 283] width 63 height 13
select select "context"
click at [771, 277] on select "context confrontation text construction" at bounding box center [802, 283] width 63 height 13
click at [278, 313] on select "departed established violated met" at bounding box center [262, 315] width 56 height 13
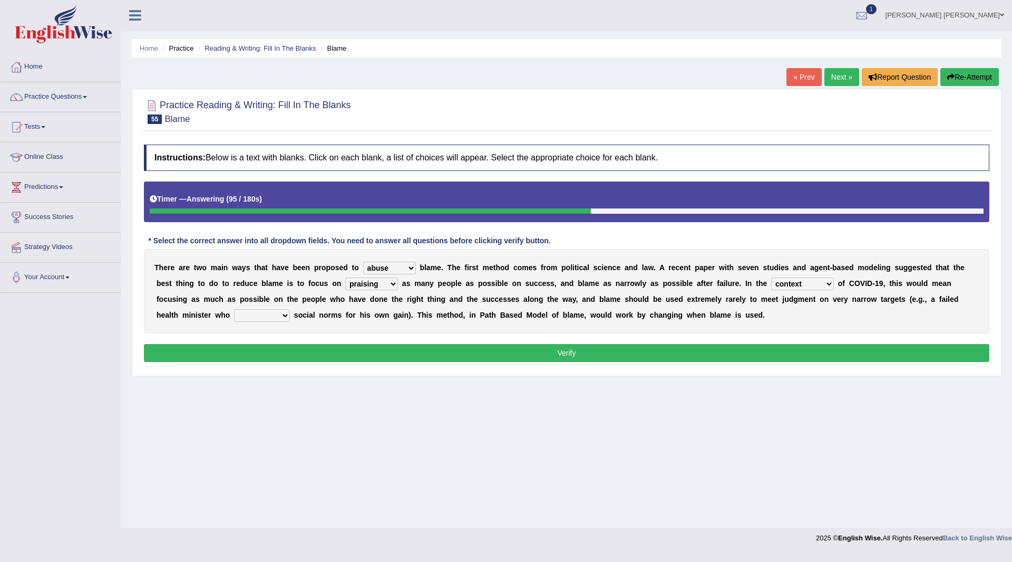
select select "established"
click at [234, 309] on select "departed established violated met" at bounding box center [262, 315] width 56 height 13
click at [305, 354] on button "Verify" at bounding box center [567, 353] width 846 height 18
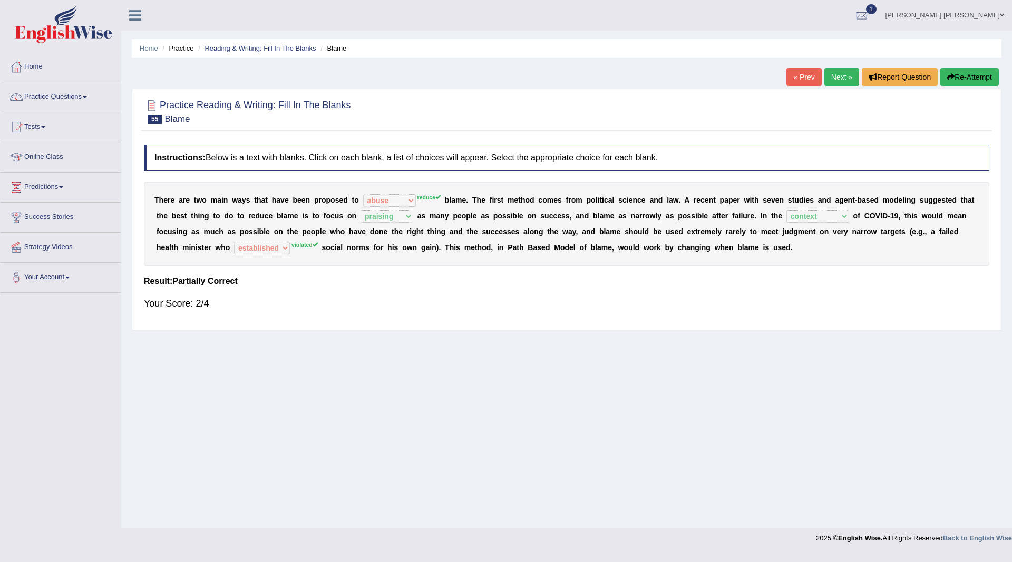
click at [958, 78] on button "Re-Attempt" at bounding box center [970, 77] width 59 height 18
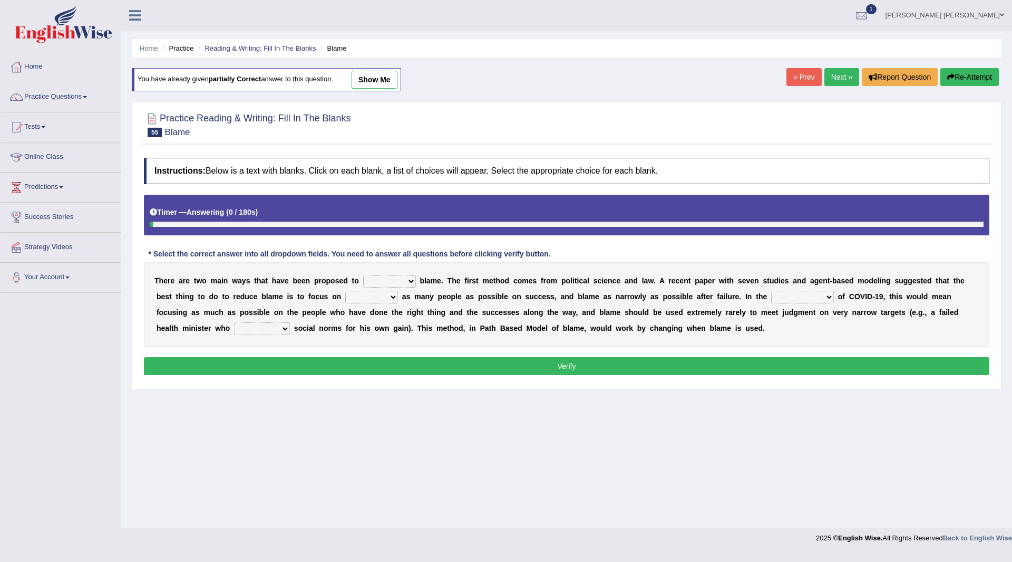
click at [409, 283] on select "abuse release reduce redress" at bounding box center [389, 281] width 53 height 13
select select "reduce"
click at [363, 275] on select "abuse release reduce redress" at bounding box center [389, 281] width 53 height 13
click at [387, 292] on select "praising promising preserving praying" at bounding box center [371, 297] width 53 height 13
select select "praising"
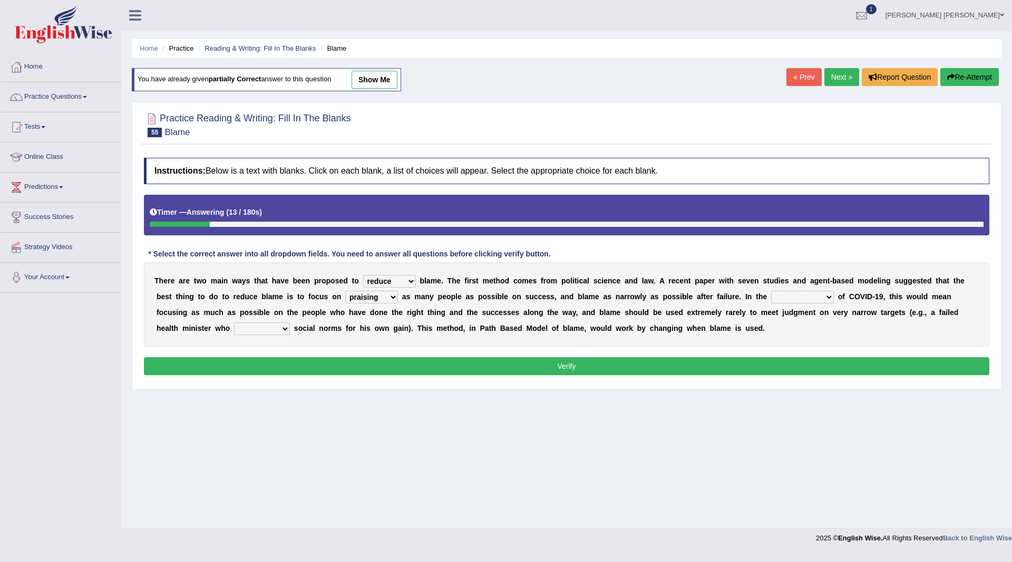
click at [345, 291] on select "praising promising preserving praying" at bounding box center [371, 297] width 53 height 13
click at [831, 296] on select "context confrontation text construction" at bounding box center [802, 297] width 63 height 13
select select "context"
click at [771, 291] on select "context confrontation text construction" at bounding box center [802, 297] width 63 height 13
click at [285, 330] on select "departed established violated met" at bounding box center [262, 328] width 56 height 13
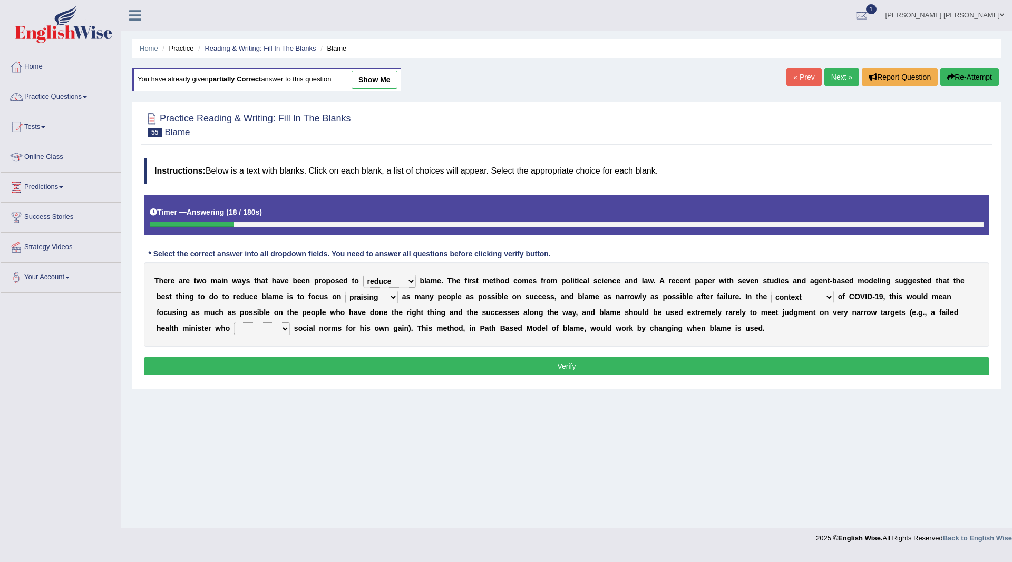
select select "violated"
click at [234, 322] on select "departed established violated met" at bounding box center [262, 328] width 56 height 13
click at [353, 365] on button "Verify" at bounding box center [567, 366] width 846 height 18
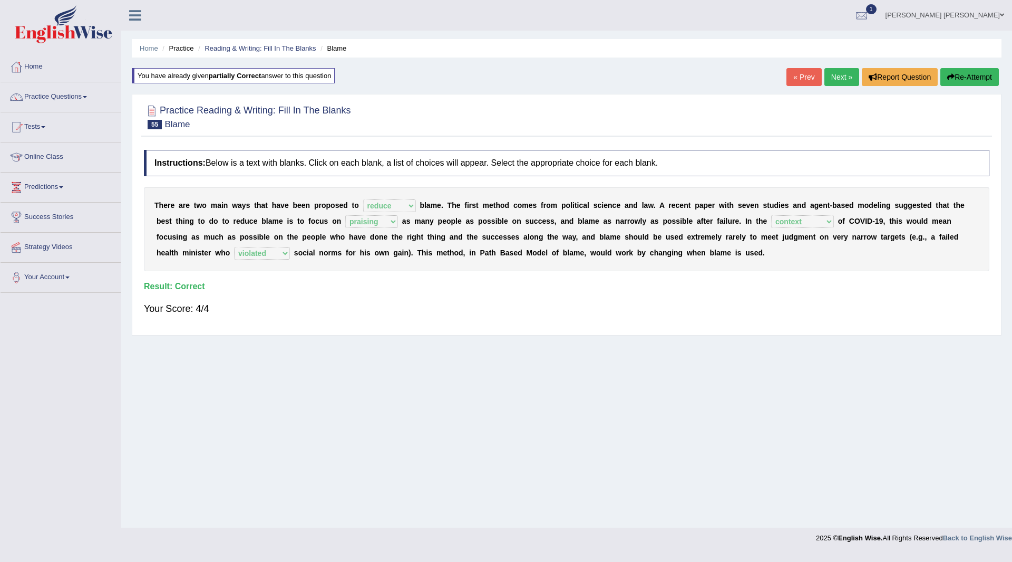
click at [831, 79] on link "Next »" at bounding box center [842, 77] width 35 height 18
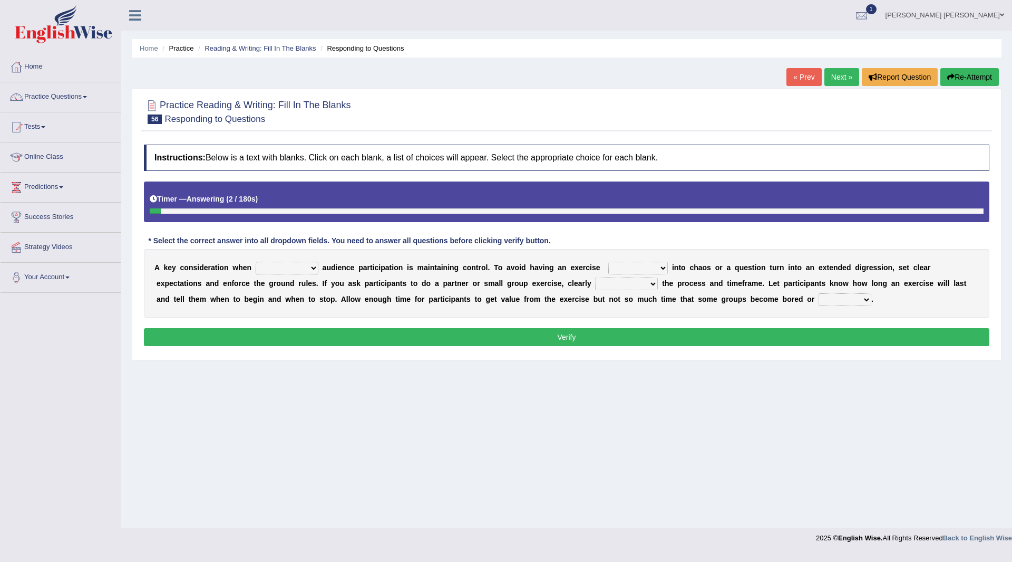
click at [306, 269] on select "incorporating increasing incurring indicating" at bounding box center [287, 268] width 63 height 13
select select "increasing"
click at [256, 262] on select "incorporating increasing incurring indicating" at bounding box center [287, 268] width 63 height 13
click at [661, 269] on select "deteriorate determine deliver demonstrate" at bounding box center [639, 268] width 60 height 13
select select "determine"
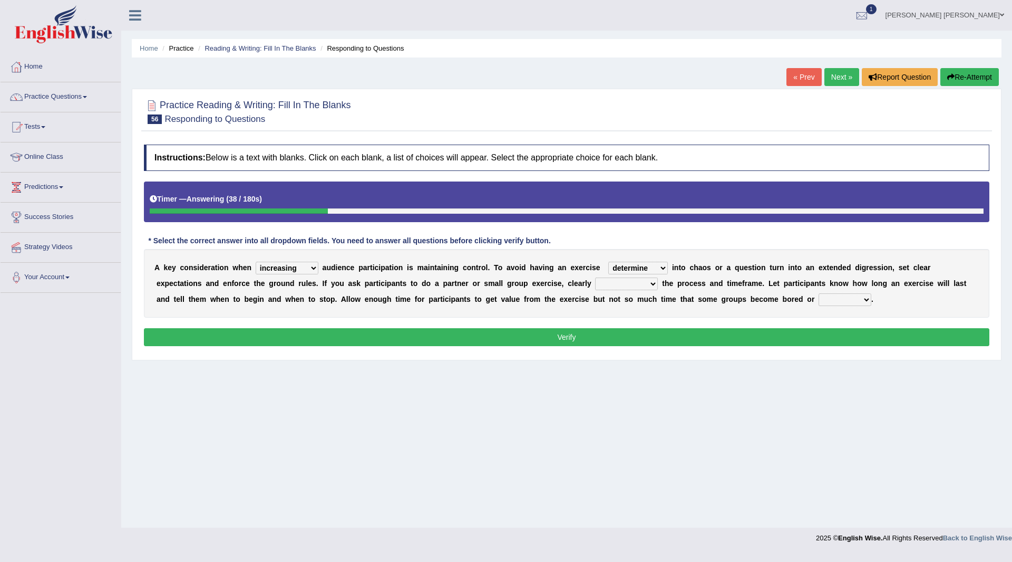
click at [609, 262] on select "deteriorate determine deliver demonstrate" at bounding box center [639, 268] width 60 height 13
click at [650, 284] on select "communicate confirm accumulate commit" at bounding box center [626, 283] width 63 height 13
select select "communicate"
click at [595, 277] on select "communicate confirm accumulate commit" at bounding box center [626, 283] width 63 height 13
click at [860, 298] on select "destroyed distracted disobeyed divided" at bounding box center [845, 299] width 53 height 13
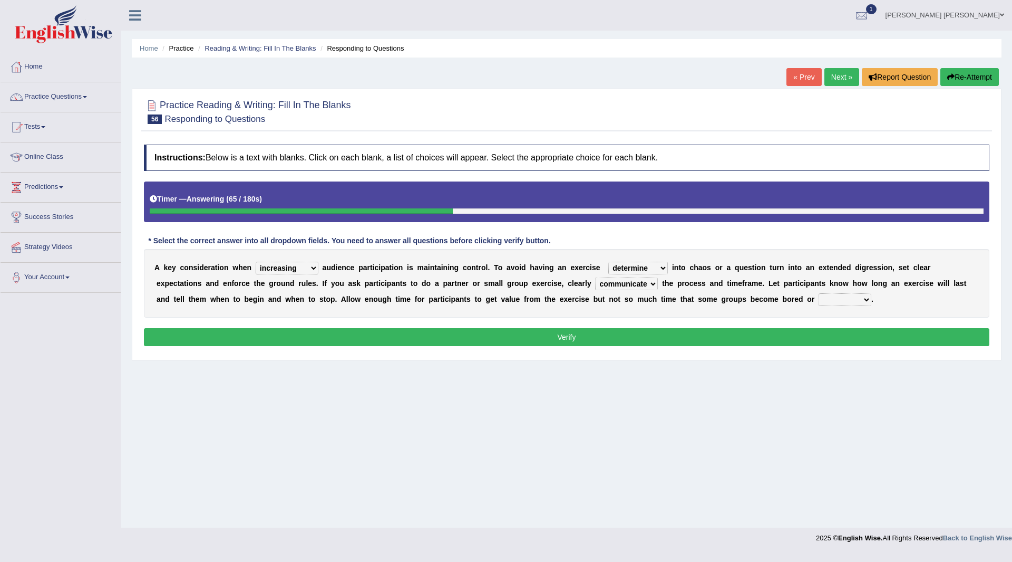
select select "distracted"
click at [819, 293] on select "destroyed distracted disobeyed divided" at bounding box center [845, 299] width 53 height 13
click at [758, 339] on button "Verify" at bounding box center [567, 337] width 846 height 18
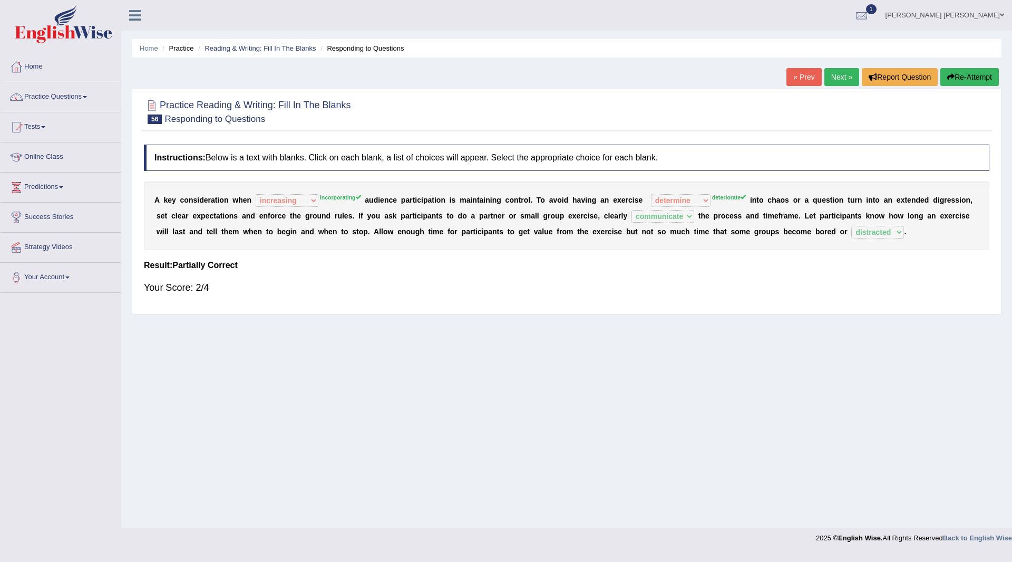
click at [954, 78] on button "Re-Attempt" at bounding box center [970, 77] width 59 height 18
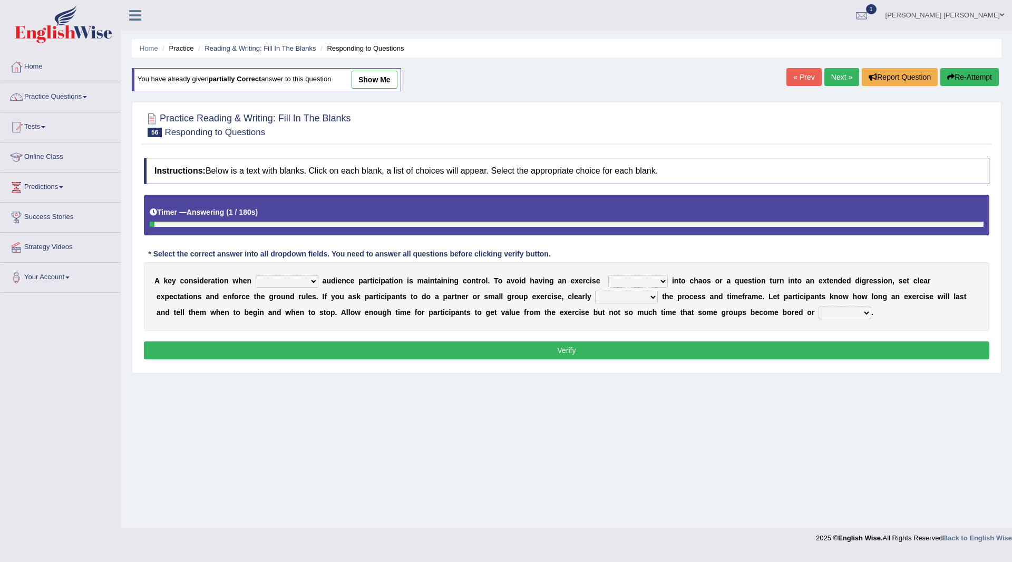
click at [314, 283] on select "incorporating increasing incurring indicating" at bounding box center [287, 281] width 63 height 13
select select "incorporating"
click at [256, 275] on select "incorporating increasing incurring indicating" at bounding box center [287, 281] width 63 height 13
click at [662, 274] on div "A k e y c o n s i d e r a t i o n w h e n incorporating increasing incurring in…" at bounding box center [567, 296] width 846 height 69
click at [662, 278] on select "deteriorate determine deliver demonstrate" at bounding box center [639, 281] width 60 height 13
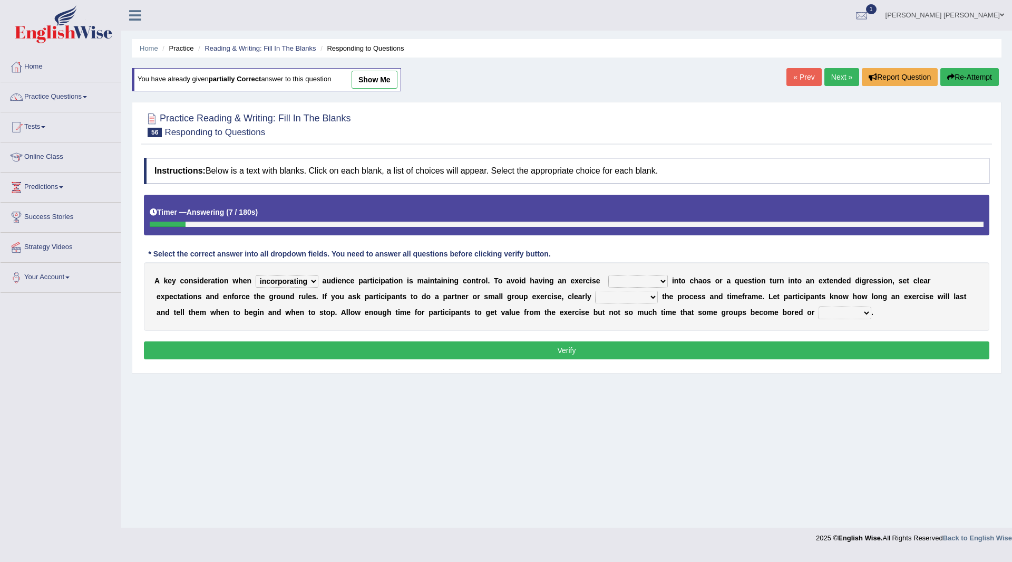
select select "deteriorate"
click at [609, 275] on select "deteriorate determine deliver demonstrate" at bounding box center [639, 281] width 60 height 13
click at [647, 297] on select "communicate confirm accumulate commit" at bounding box center [626, 297] width 63 height 13
select select "communicate"
click at [595, 291] on select "communicate confirm accumulate commit" at bounding box center [626, 297] width 63 height 13
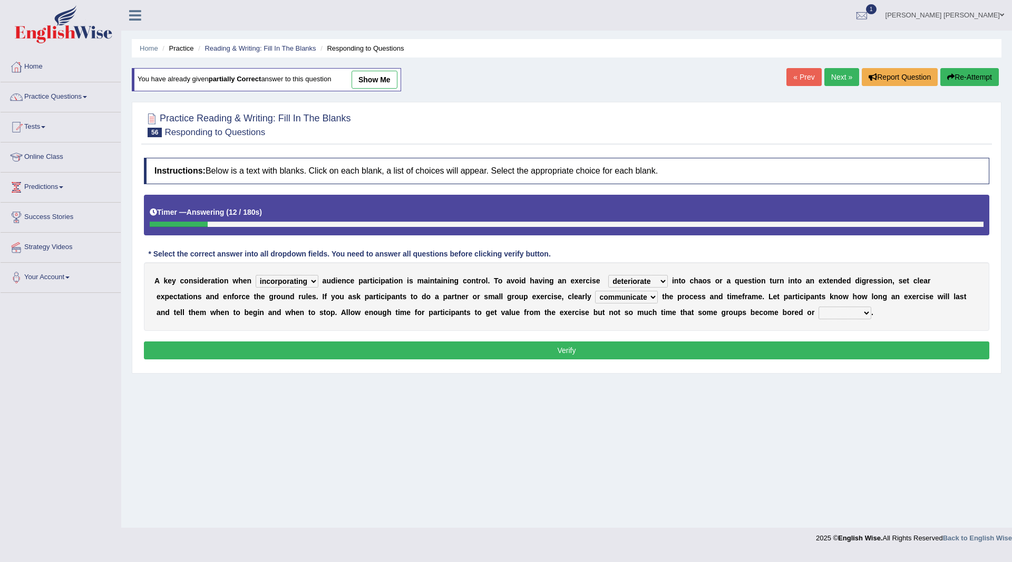
click at [864, 309] on select "destroyed distracted disobeyed divided" at bounding box center [845, 312] width 53 height 13
select select "destroyed"
click at [819, 306] on select "destroyed distracted disobeyed divided" at bounding box center [845, 312] width 53 height 13
click at [649, 351] on button "Verify" at bounding box center [567, 350] width 846 height 18
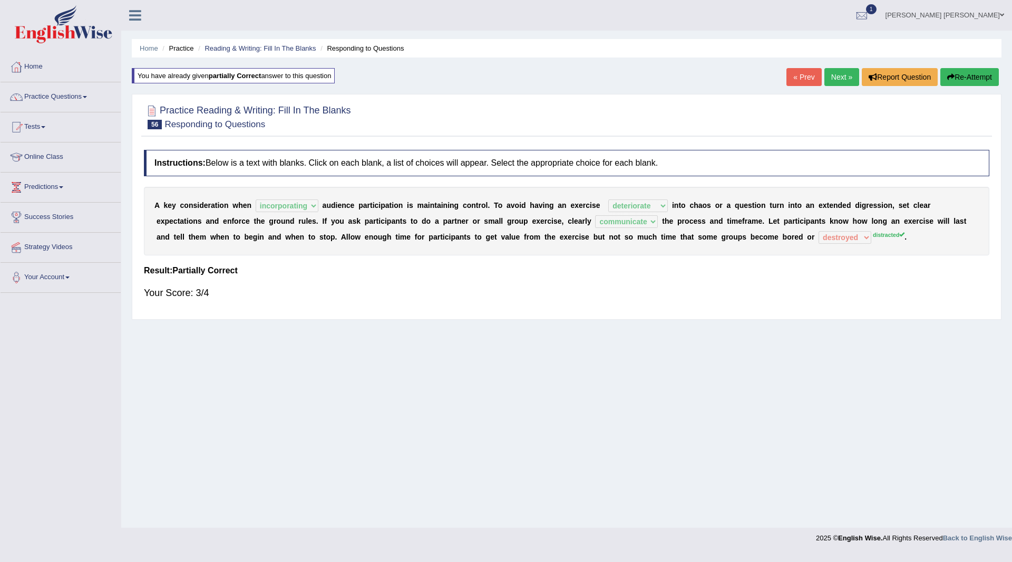
click at [962, 75] on button "Re-Attempt" at bounding box center [970, 77] width 59 height 18
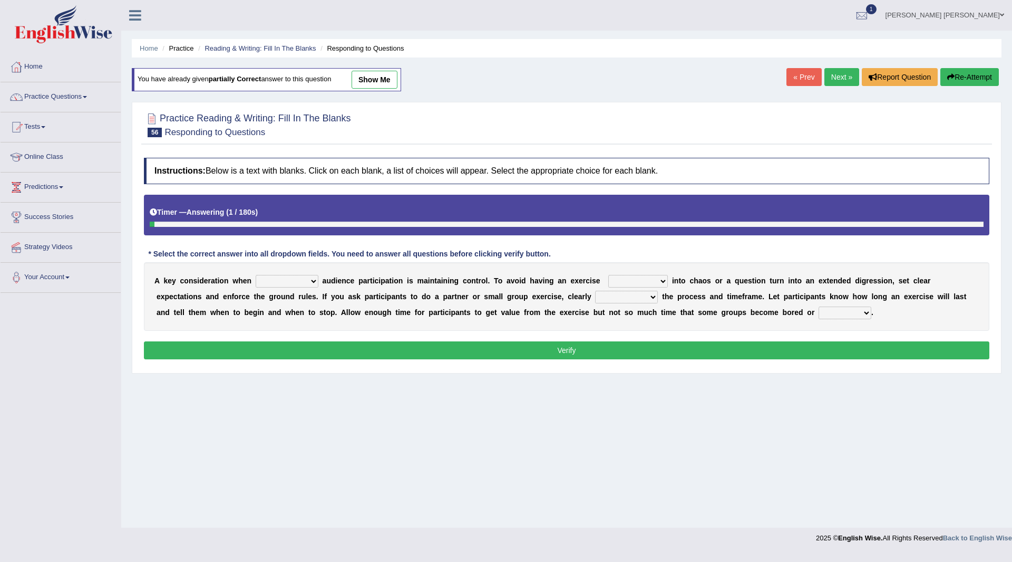
click at [313, 281] on select "incorporating increasing incurring indicating" at bounding box center [287, 281] width 63 height 13
select select "incorporating"
click at [256, 275] on select "incorporating increasing incurring indicating" at bounding box center [287, 281] width 63 height 13
click at [664, 277] on select "deteriorate determine deliver demonstrate" at bounding box center [639, 281] width 60 height 13
select select "deteriorate"
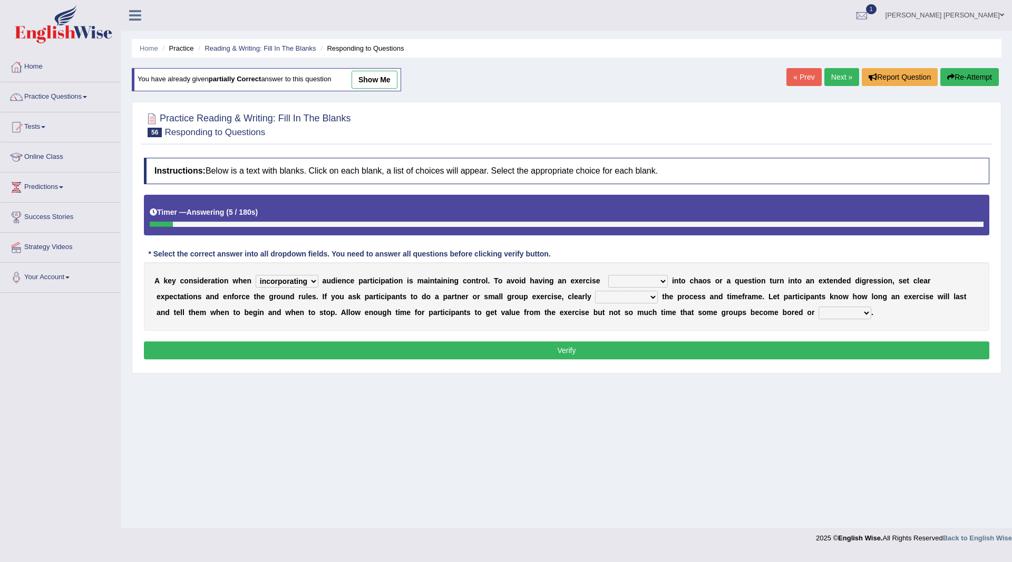
click at [609, 275] on select "deteriorate determine deliver demonstrate" at bounding box center [639, 281] width 60 height 13
click at [651, 295] on select "communicate confirm accumulate commit" at bounding box center [626, 297] width 63 height 13
select select "communicate"
click at [595, 291] on select "communicate confirm accumulate commit" at bounding box center [626, 297] width 63 height 13
click at [867, 311] on select "destroyed distracted disobeyed divided" at bounding box center [845, 312] width 53 height 13
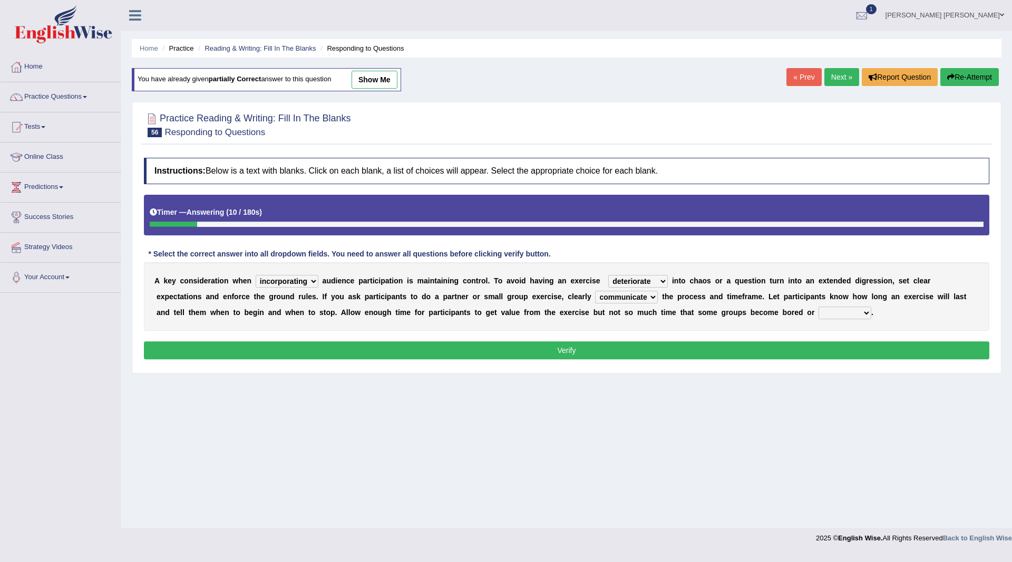
select select "distracted"
click at [819, 306] on select "destroyed distracted disobeyed divided" at bounding box center [845, 312] width 53 height 13
click at [681, 348] on button "Verify" at bounding box center [567, 350] width 846 height 18
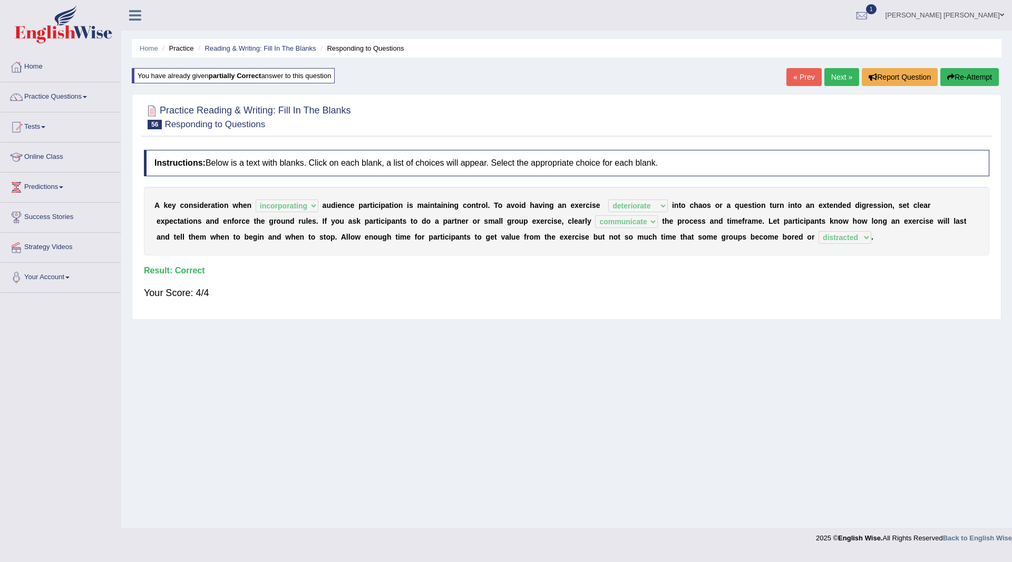
click at [829, 83] on link "Next »" at bounding box center [842, 77] width 35 height 18
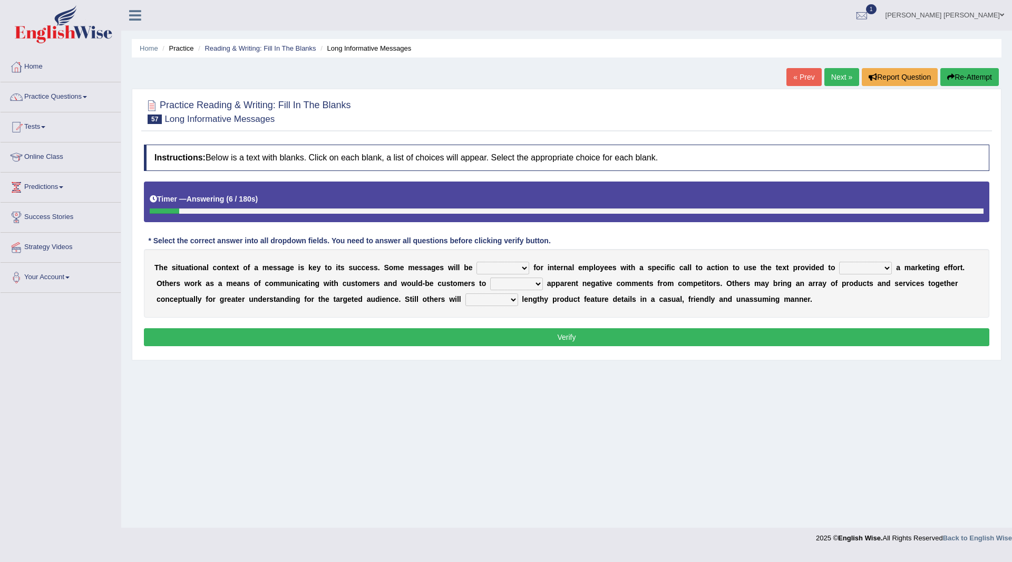
click at [524, 266] on select "targeted varied marketed parted" at bounding box center [503, 268] width 53 height 13
select select "targeted"
click at [477, 262] on select "targeted varied marketed parted" at bounding box center [503, 268] width 53 height 13
click at [888, 268] on select "extract exceed expand export" at bounding box center [866, 268] width 53 height 13
select select "expand"
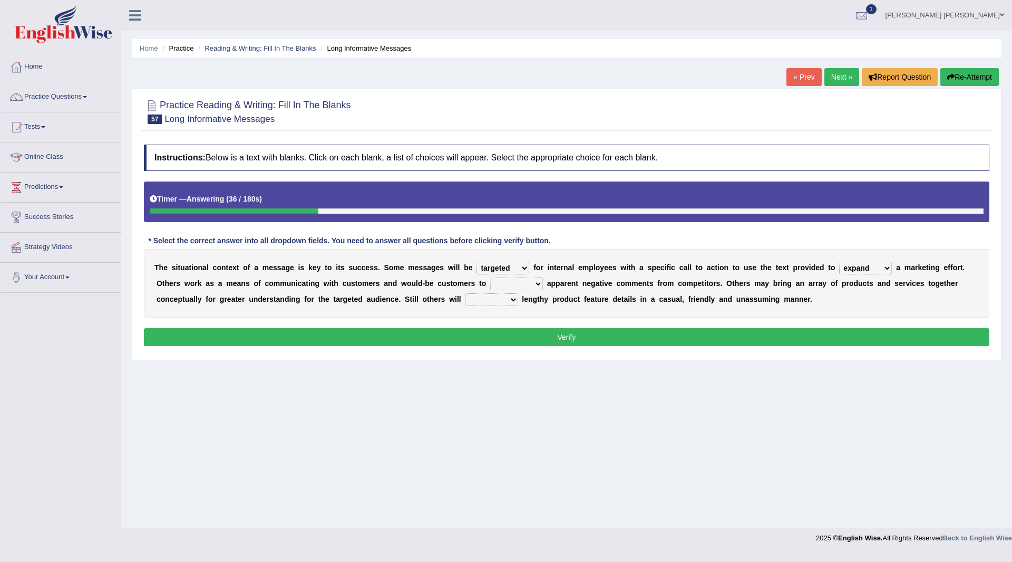
click at [840, 262] on select "extract exceed expand export" at bounding box center [866, 268] width 53 height 13
click at [537, 284] on select "rebut rebel review reboot" at bounding box center [516, 283] width 53 height 13
select select "review"
click at [490, 277] on select "rebut rebel review reboot" at bounding box center [516, 283] width 53 height 13
click at [510, 300] on select "deliver delay delight delegate" at bounding box center [492, 299] width 53 height 13
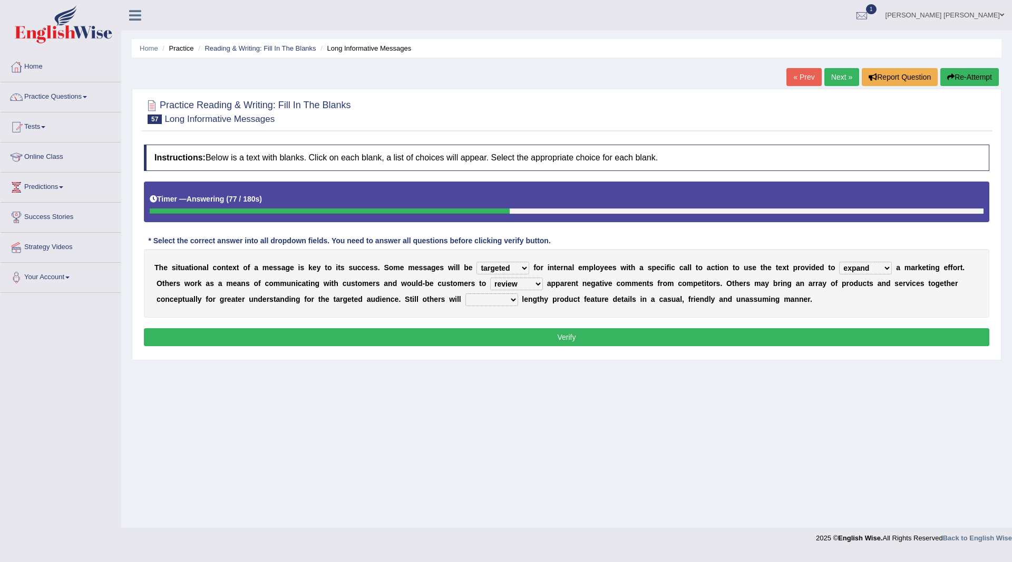
select select "delight"
click at [466, 293] on select "deliver delay delight delegate" at bounding box center [492, 299] width 53 height 13
click at [505, 338] on button "Verify" at bounding box center [567, 337] width 846 height 18
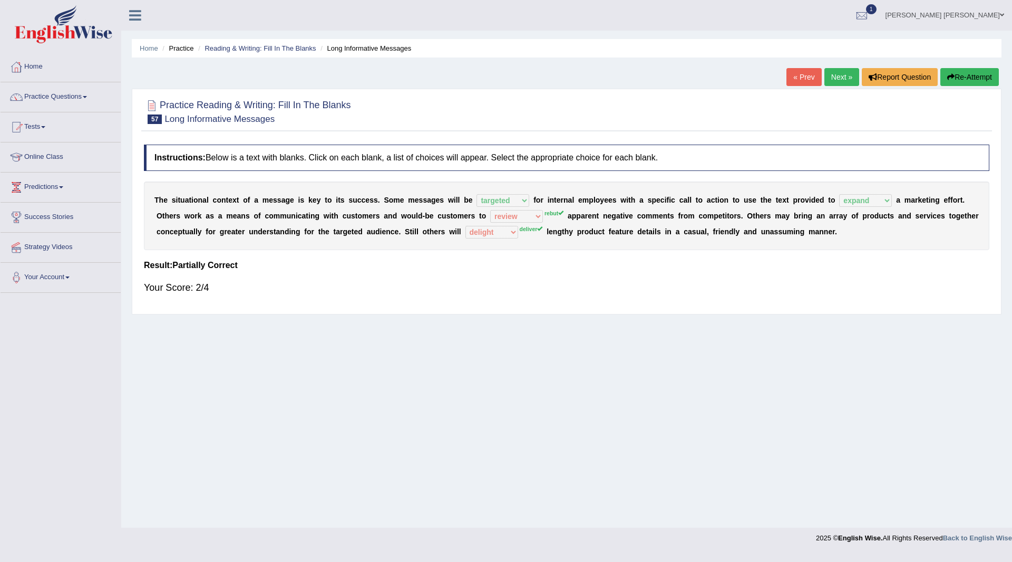
click at [966, 73] on button "Re-Attempt" at bounding box center [970, 77] width 59 height 18
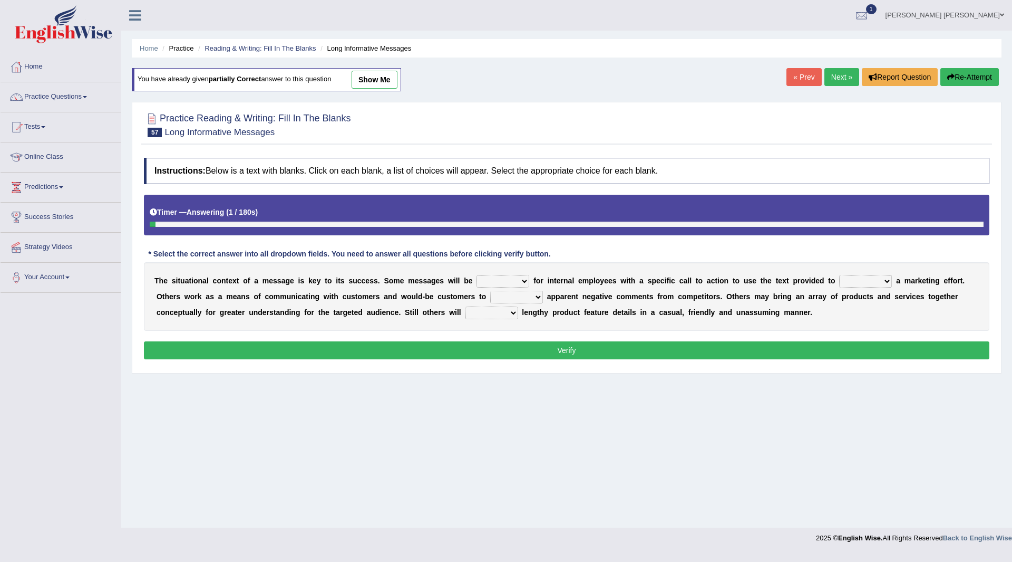
click at [525, 279] on select "targeted varied marketed parted" at bounding box center [503, 281] width 53 height 13
select select "targeted"
click at [477, 275] on select "targeted varied marketed parted" at bounding box center [503, 281] width 53 height 13
click at [889, 282] on select "extract exceed expand export" at bounding box center [866, 281] width 53 height 13
select select "expand"
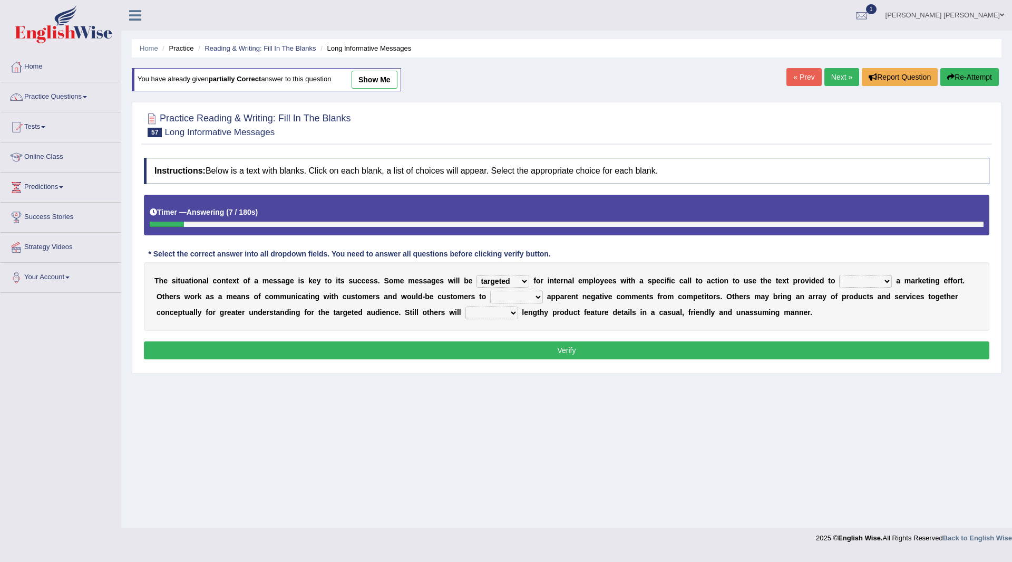
click at [840, 275] on select "extract exceed expand export" at bounding box center [866, 281] width 53 height 13
click at [536, 295] on select "rebut rebel review reboot" at bounding box center [516, 297] width 53 height 13
select select "rebut"
click at [490, 291] on select "rebut rebel review reboot" at bounding box center [516, 297] width 53 height 13
click at [514, 312] on select "deliver delay delight delegate" at bounding box center [492, 312] width 53 height 13
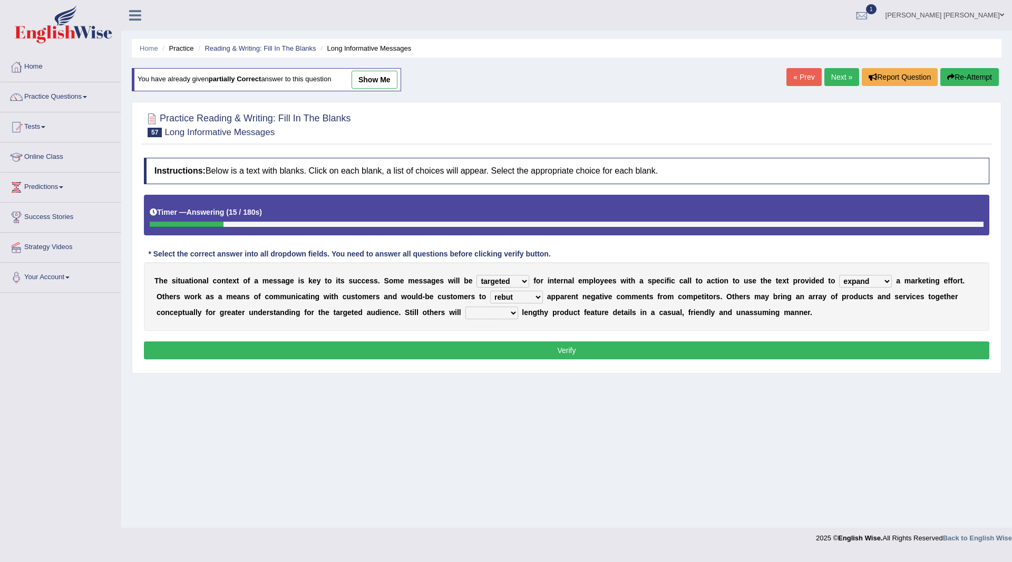
select select "deliver"
click at [466, 306] on select "deliver delay delight delegate" at bounding box center [492, 312] width 53 height 13
click at [508, 353] on button "Verify" at bounding box center [567, 350] width 846 height 18
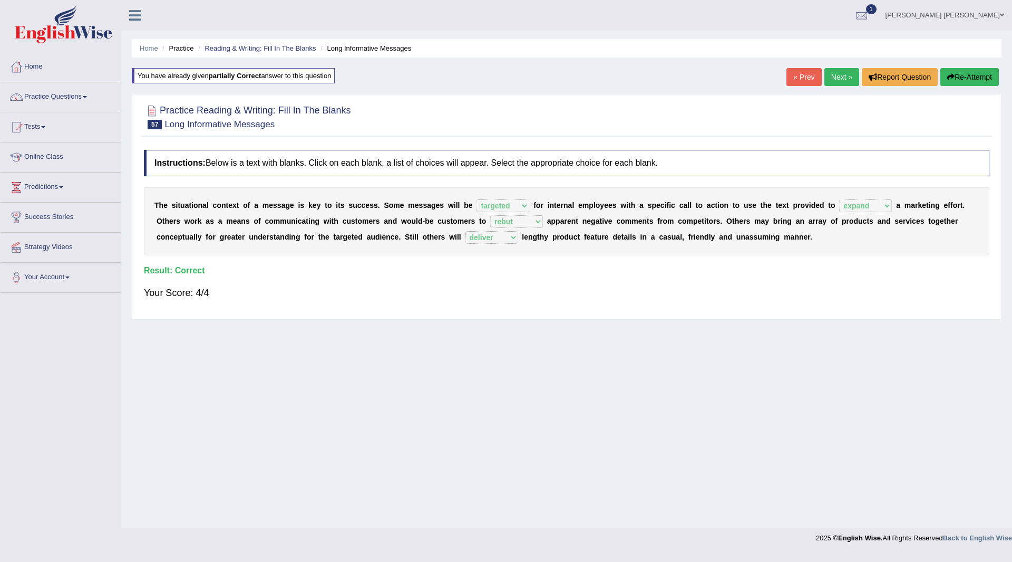
click at [833, 71] on link "Next »" at bounding box center [842, 77] width 35 height 18
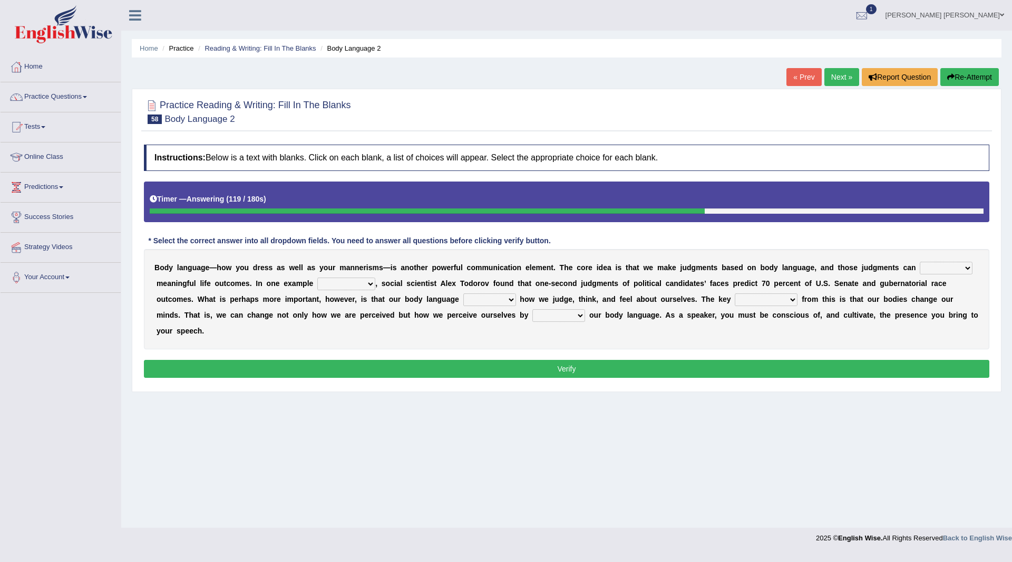
click at [966, 268] on select "predict preserve prevent prepare" at bounding box center [946, 268] width 53 height 13
select select "predict"
click at [920, 262] on select "predict preserve prevent prepare" at bounding box center [946, 268] width 53 height 13
click at [370, 285] on select "citing having cited to be cited cited" at bounding box center [346, 283] width 58 height 13
select select "to be cited"
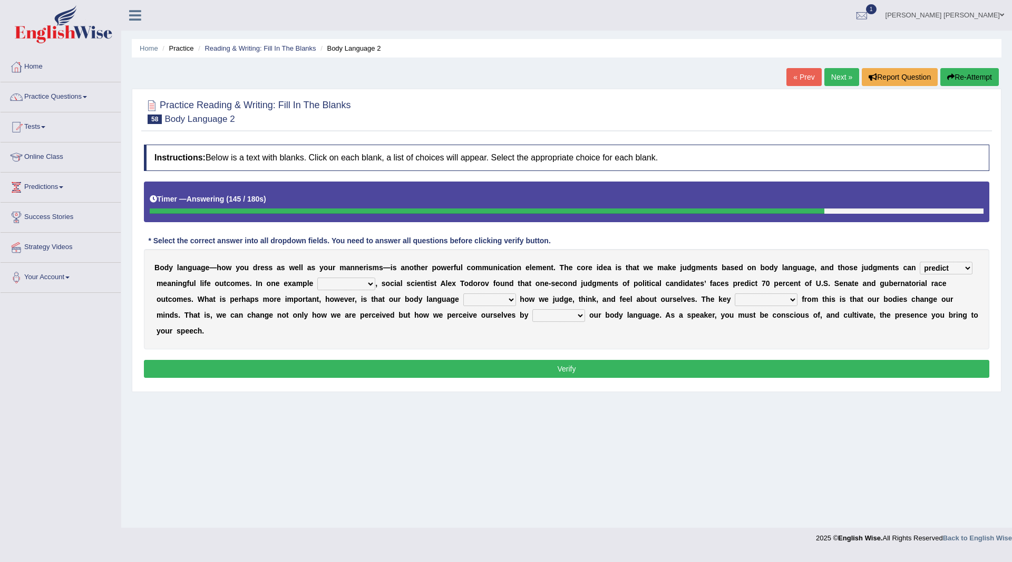
click at [317, 277] on select "citing having cited to be cited cited" at bounding box center [346, 283] width 58 height 13
click at [509, 297] on select "refrains reflects refers refreshes" at bounding box center [490, 299] width 53 height 13
select select "reflects"
click at [464, 293] on select "refrains reflects refers refreshes" at bounding box center [490, 299] width 53 height 13
click at [793, 299] on select "drawback breakthrough takeaway takeoff" at bounding box center [766, 299] width 63 height 13
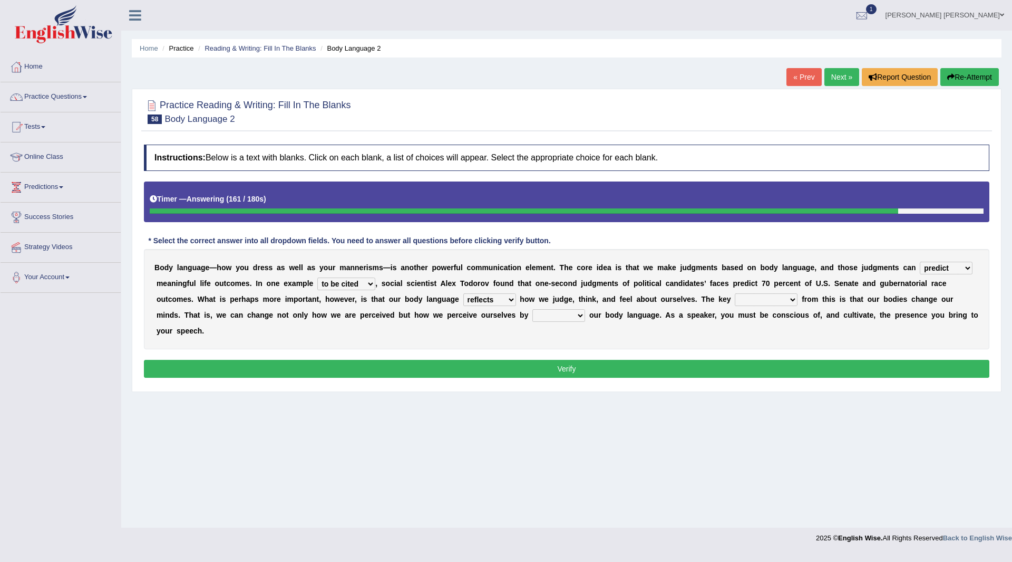
select select "drawback"
click at [735, 293] on select "drawback breakthrough takeaway takeoff" at bounding box center [766, 299] width 63 height 13
click at [581, 315] on select "enacting enabling making managing" at bounding box center [559, 315] width 53 height 13
select select "enacting"
click at [533, 309] on select "enacting enabling making managing" at bounding box center [559, 315] width 53 height 13
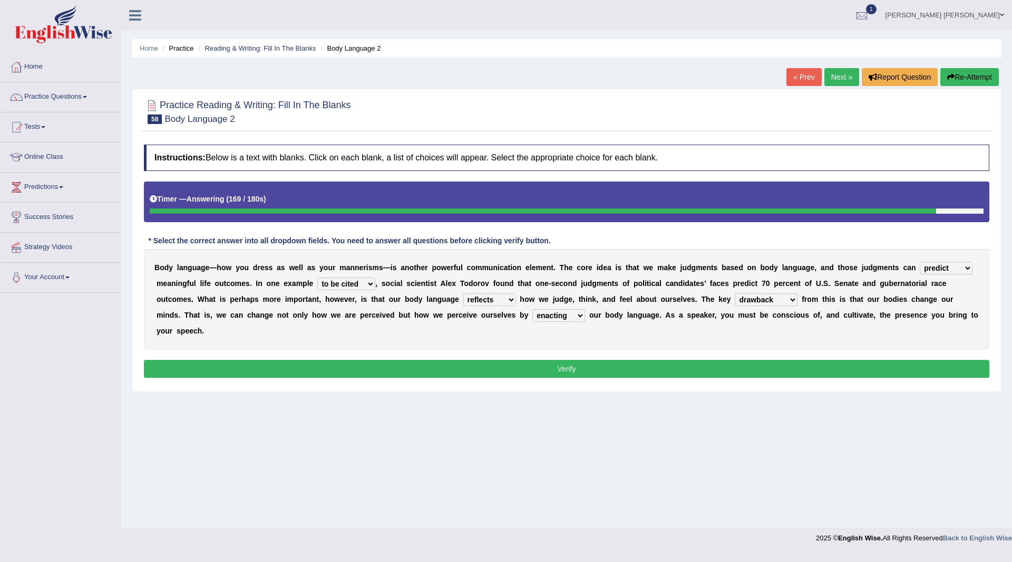
click at [478, 371] on button "Verify" at bounding box center [567, 369] width 846 height 18
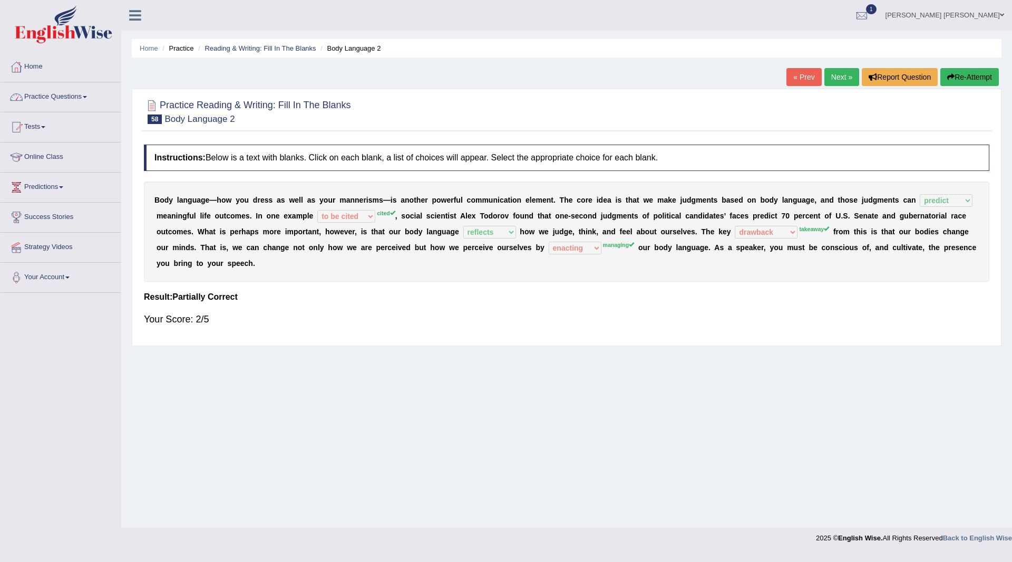
click at [962, 76] on button "Re-Attempt" at bounding box center [970, 77] width 59 height 18
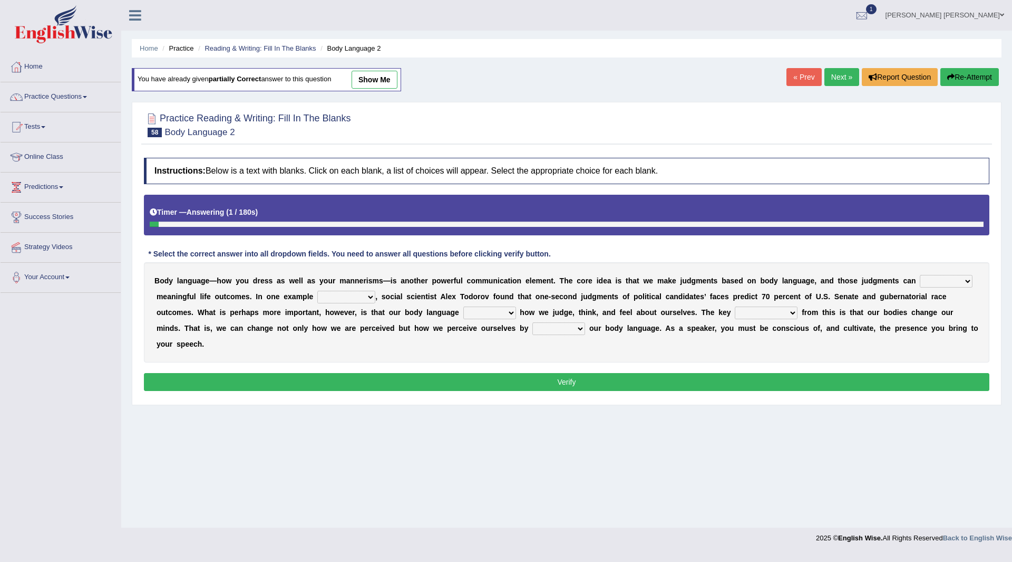
click at [968, 280] on select "predict preserve prevent prepare" at bounding box center [946, 281] width 53 height 13
select select "predict"
click at [920, 275] on select "predict preserve prevent prepare" at bounding box center [946, 281] width 53 height 13
click at [368, 296] on select "citing having cited to be cited cited" at bounding box center [346, 297] width 58 height 13
select select "cited"
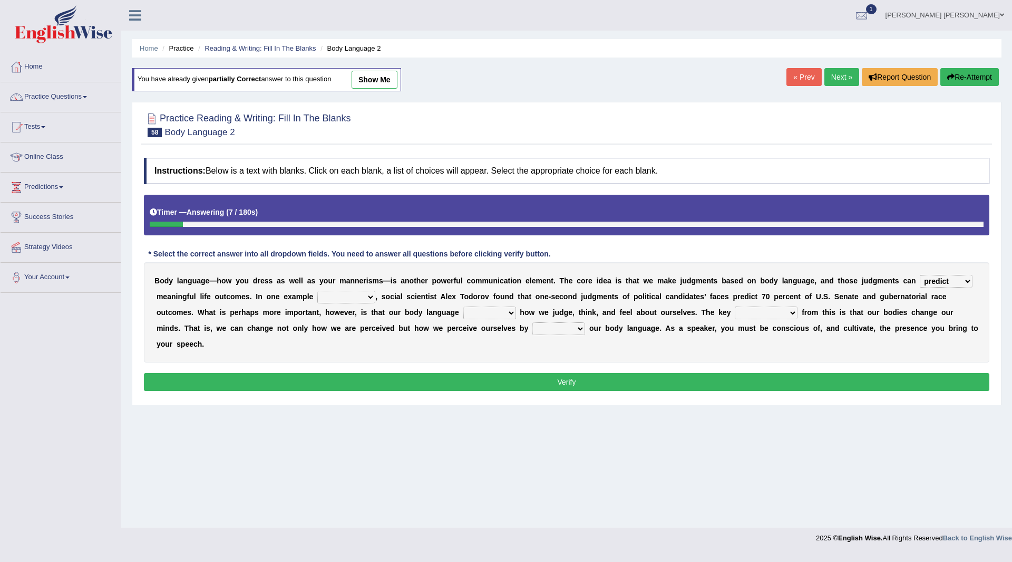
click at [317, 291] on select "citing having cited to be cited cited" at bounding box center [346, 297] width 58 height 13
click at [511, 313] on select "refrains reflects refers refreshes" at bounding box center [490, 312] width 53 height 13
select select "reflects"
click at [464, 306] on select "refrains reflects refers refreshes" at bounding box center [490, 312] width 53 height 13
click at [795, 310] on select "drawback breakthrough takeaway takeoff" at bounding box center [766, 312] width 63 height 13
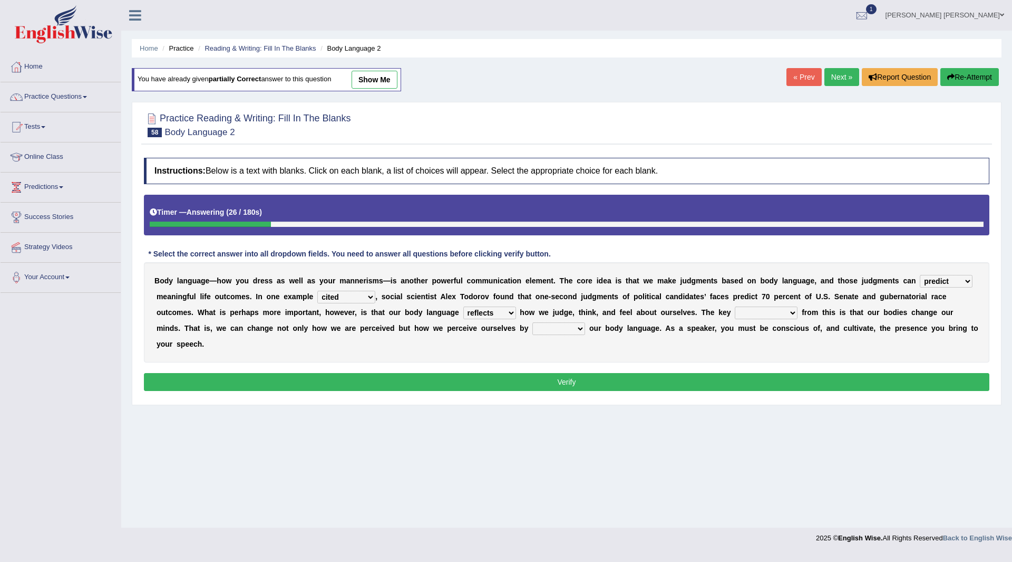
select select "takeaway"
click at [735, 306] on select "drawback breakthrough takeaway takeoff" at bounding box center [766, 312] width 63 height 13
click at [583, 326] on select "enacting enabling making managing" at bounding box center [559, 328] width 53 height 13
select select "managing"
click at [533, 322] on select "enacting enabling making managing" at bounding box center [559, 328] width 53 height 13
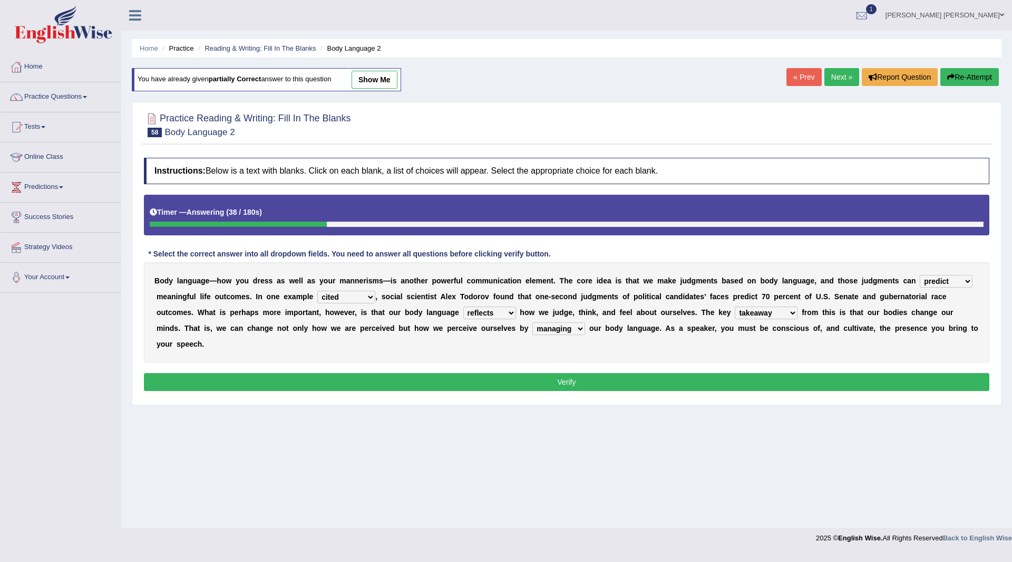
click at [563, 383] on button "Verify" at bounding box center [567, 382] width 846 height 18
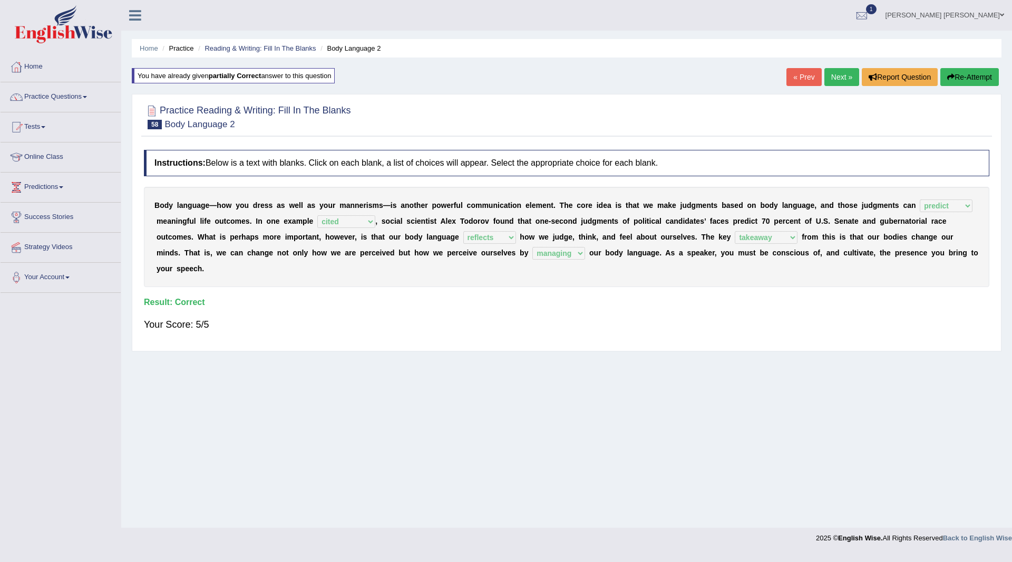
click at [834, 74] on link "Next »" at bounding box center [842, 77] width 35 height 18
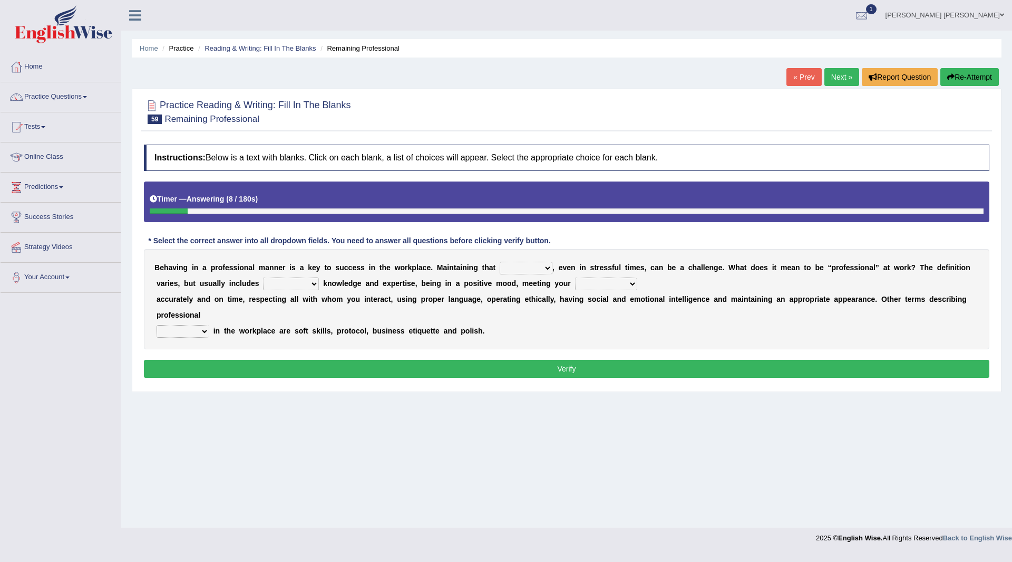
click at [547, 269] on select "demand domain direction demeanor" at bounding box center [526, 268] width 53 height 13
click at [500, 262] on select "demand domain direction demeanor" at bounding box center [526, 268] width 53 height 13
click at [549, 267] on select "demand domain direction demeanor" at bounding box center [526, 268] width 53 height 13
select select "direction"
click at [500, 262] on select "demand domain direction demeanor" at bounding box center [526, 268] width 53 height 13
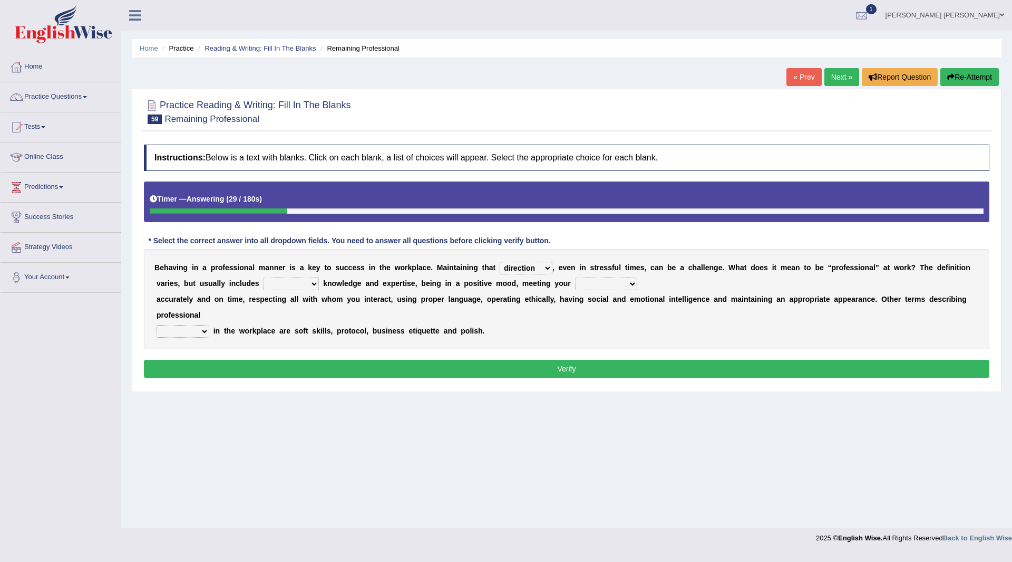
click at [315, 285] on select "possessing appraising processing assessing" at bounding box center [291, 283] width 56 height 13
select select "assessing"
click at [263, 277] on select "possessing appraising processing assessing" at bounding box center [291, 283] width 56 height 13
click at [633, 285] on select "opportunities occupations observations obligations" at bounding box center [606, 283] width 62 height 13
select select "opportunities"
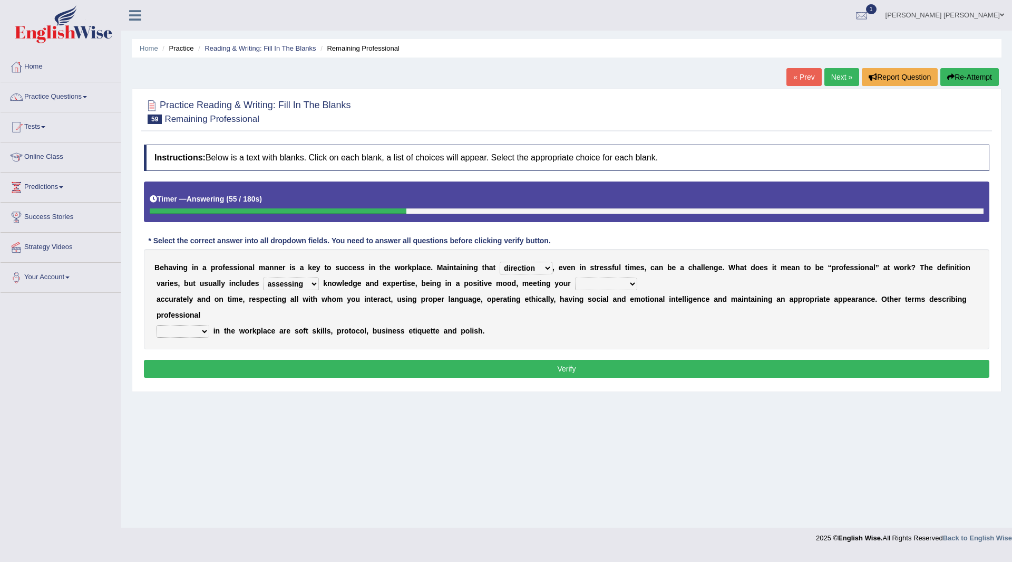
click at [575, 277] on select "opportunities occupations observations obligations" at bounding box center [606, 283] width 62 height 13
click at [197, 333] on select "conduct contact condition contract" at bounding box center [183, 331] width 53 height 13
select select "conduct"
click at [157, 325] on select "conduct contact condition contract" at bounding box center [183, 331] width 53 height 13
click at [247, 363] on button "Verify" at bounding box center [567, 369] width 846 height 18
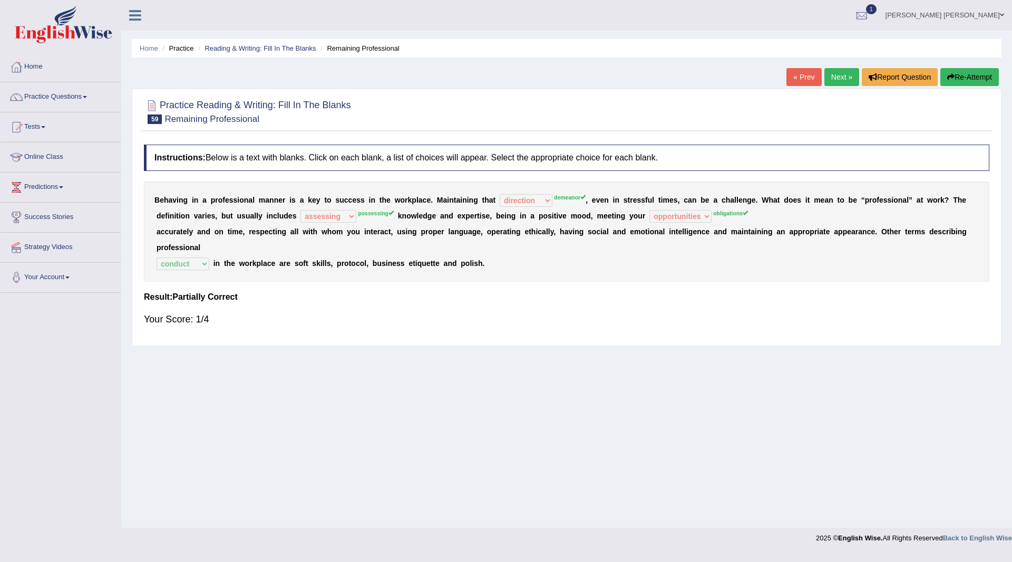
click at [959, 77] on button "Re-Attempt" at bounding box center [970, 77] width 59 height 18
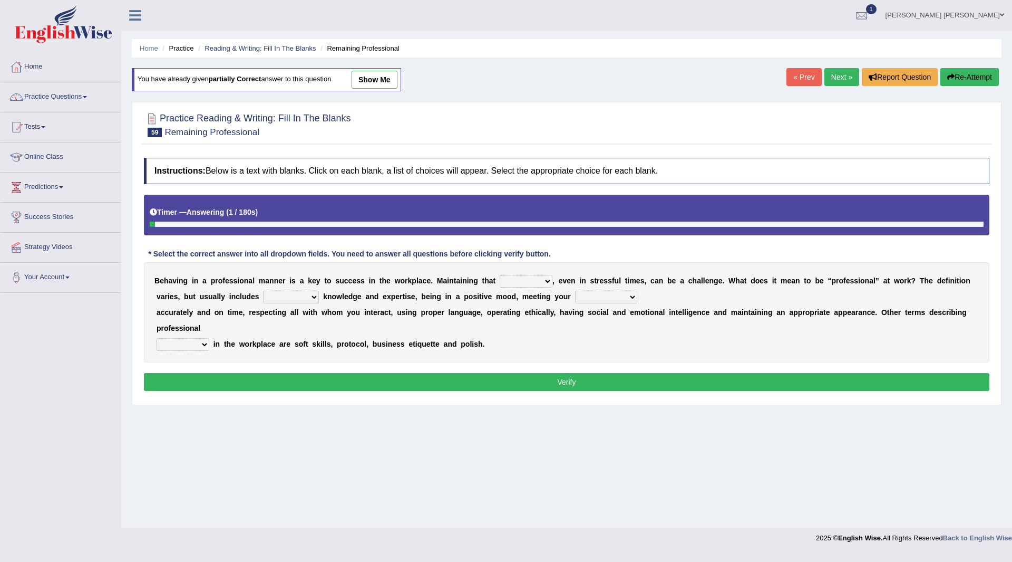
click at [548, 281] on select "demand domain direction demeanor" at bounding box center [526, 281] width 53 height 13
select select "demeanor"
click at [500, 275] on select "demand domain direction demeanor" at bounding box center [526, 281] width 53 height 13
click at [311, 294] on select "possessing appraising processing assessing" at bounding box center [291, 297] width 56 height 13
select select "possessing"
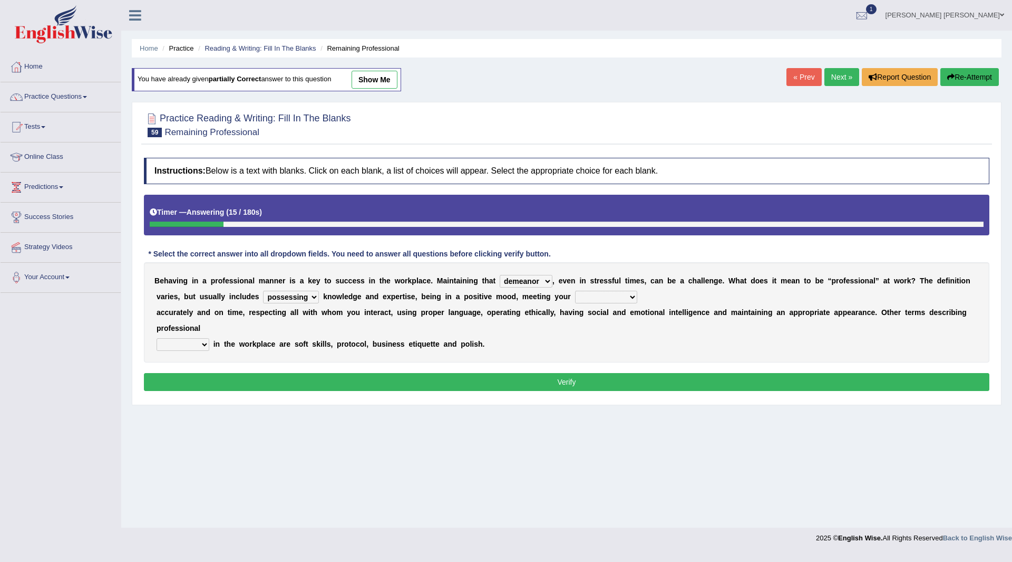
click at [263, 291] on select "possessing appraising processing assessing" at bounding box center [291, 297] width 56 height 13
click at [632, 296] on select "opportunities occupations observations obligations" at bounding box center [606, 297] width 62 height 13
select select "obligations"
click at [575, 291] on select "opportunities occupations observations obligations" at bounding box center [606, 297] width 62 height 13
click at [204, 343] on select "conduct contact condition contract" at bounding box center [183, 344] width 53 height 13
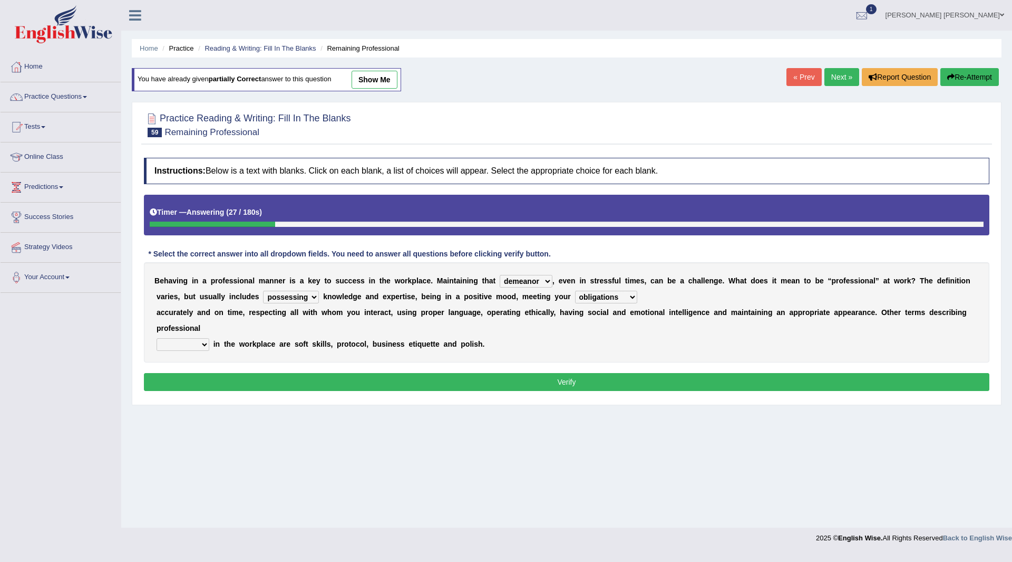
select select "conduct"
click at [157, 338] on select "conduct contact condition contract" at bounding box center [183, 344] width 53 height 13
click at [264, 374] on button "Verify" at bounding box center [567, 382] width 846 height 18
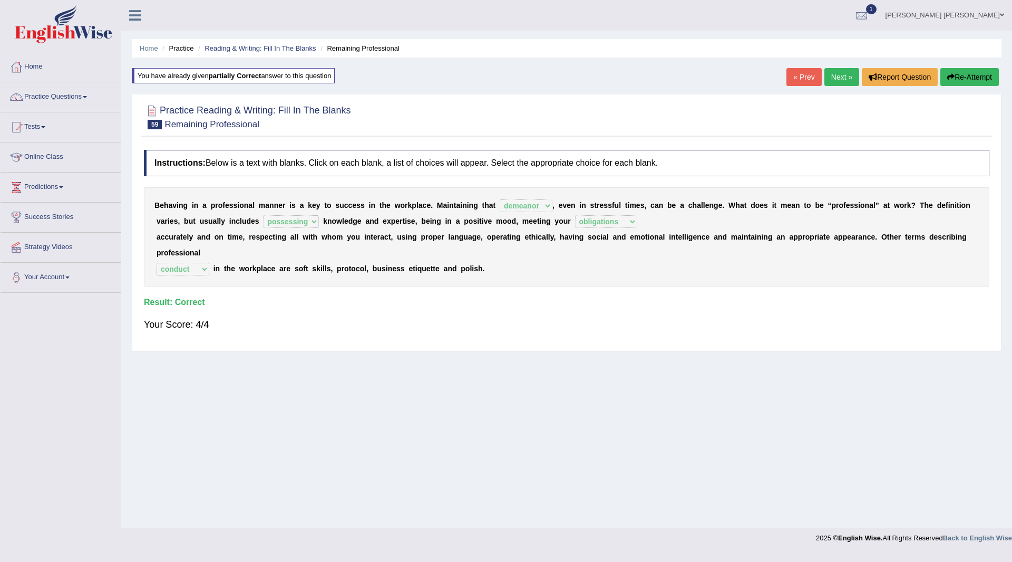
click at [832, 75] on link "Next »" at bounding box center [842, 77] width 35 height 18
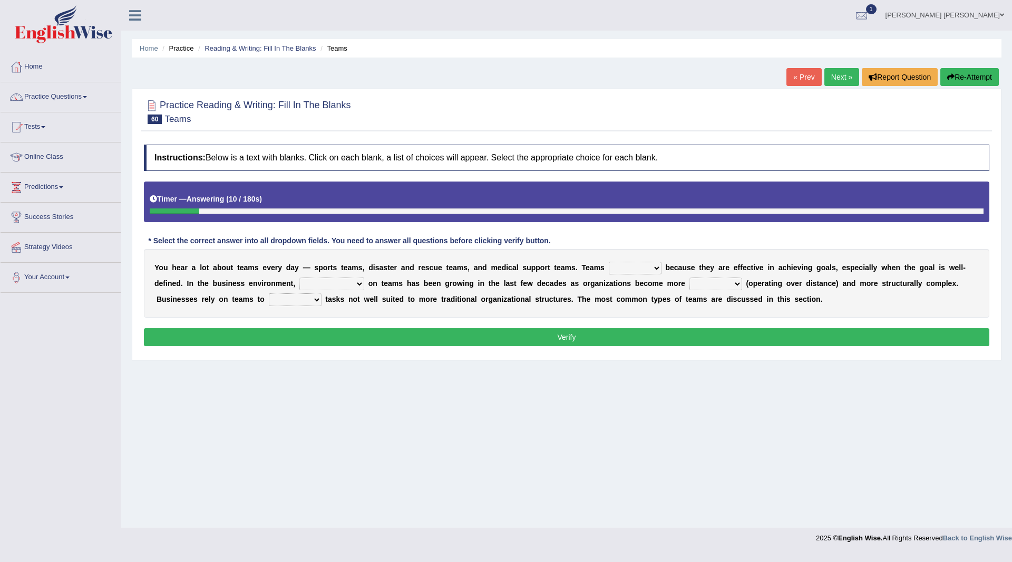
click at [655, 268] on select "exert extend express exist" at bounding box center [635, 268] width 53 height 13
select select "extend"
click at [609, 262] on select "exert extend express exist" at bounding box center [635, 268] width 53 height 13
click at [358, 282] on select "reliability reliance realization independence" at bounding box center [332, 283] width 65 height 13
select select "reliability"
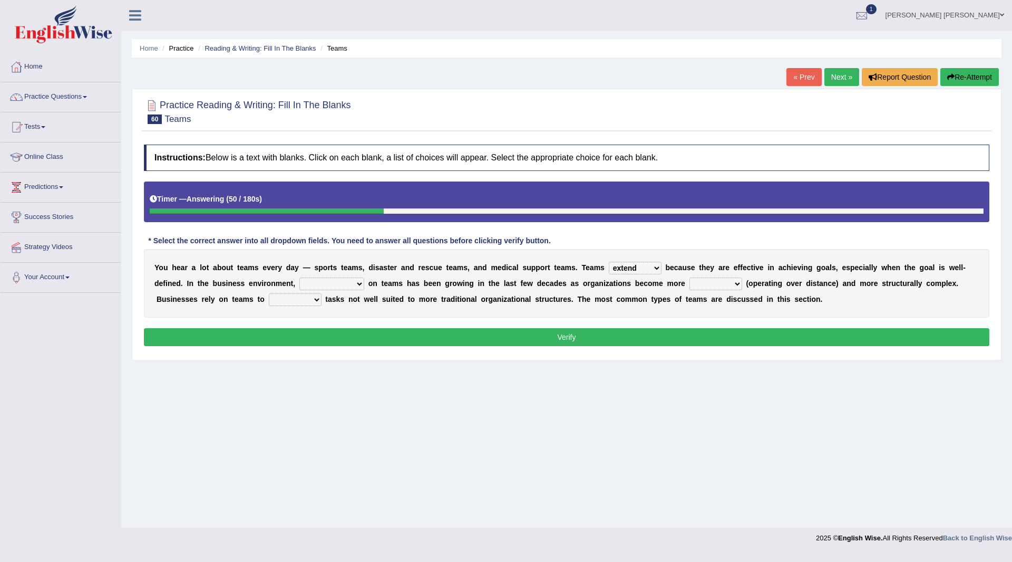
click at [300, 277] on select "reliability reliance realization independence" at bounding box center [332, 283] width 65 height 13
click at [730, 283] on select "authentic virtual simplified veritable" at bounding box center [716, 283] width 53 height 13
select select "virtual"
click at [690, 277] on select "authentic virtual simplified veritable" at bounding box center [716, 283] width 53 height 13
click at [317, 302] on select "perform possess compare conform" at bounding box center [295, 299] width 53 height 13
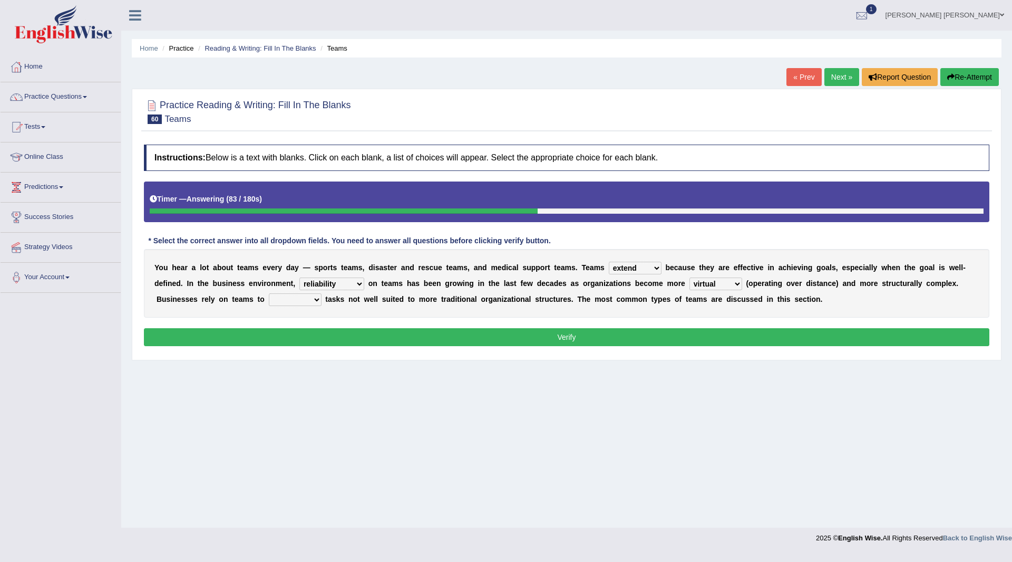
select select "perform"
click at [269, 293] on select "perform possess compare conform" at bounding box center [295, 299] width 53 height 13
click at [340, 339] on button "Verify" at bounding box center [567, 337] width 846 height 18
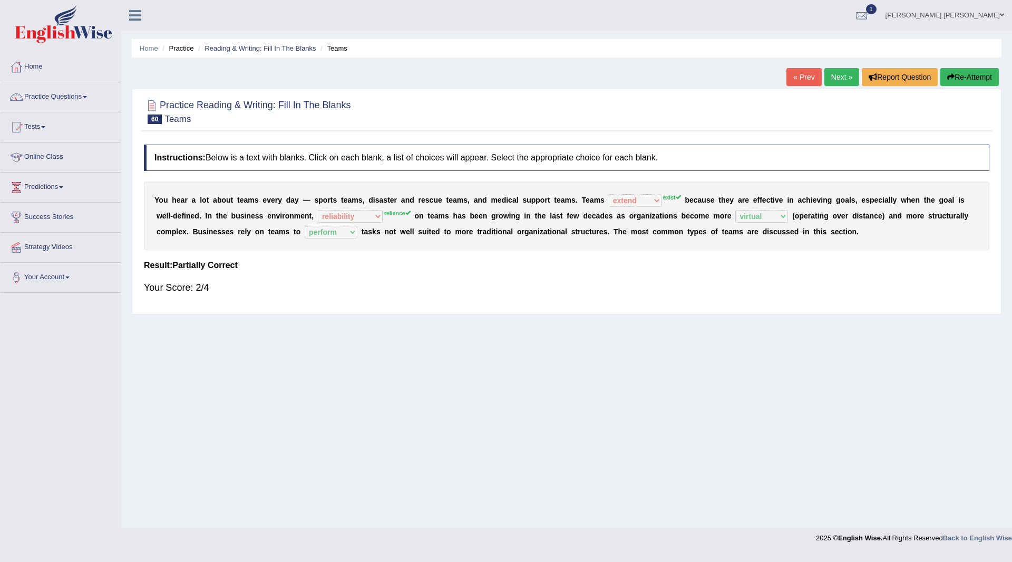
click at [837, 74] on link "Next »" at bounding box center [842, 77] width 35 height 18
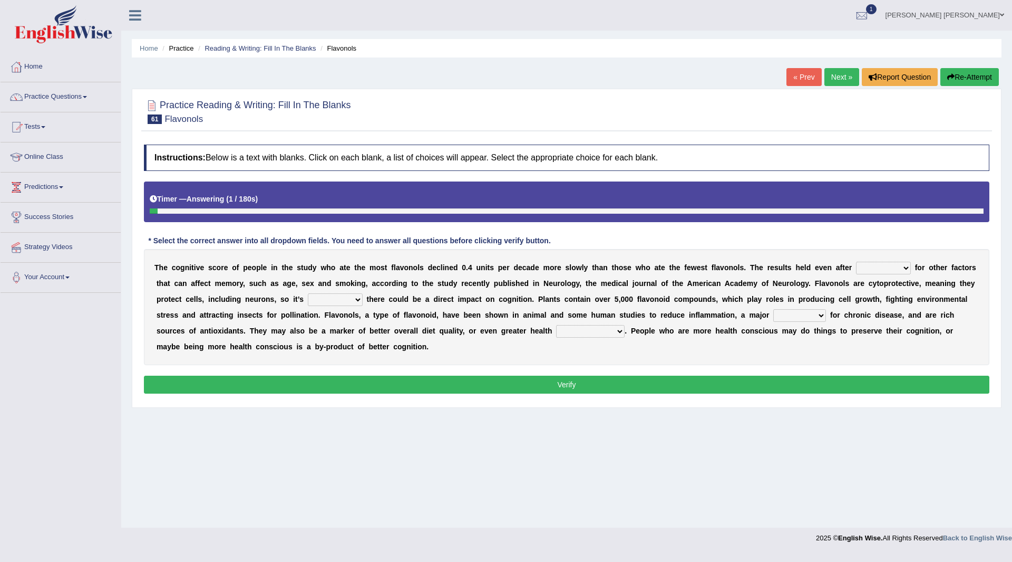
click at [960, 76] on button "Re-Attempt" at bounding box center [970, 77] width 59 height 18
click at [802, 80] on link "« Prev" at bounding box center [804, 77] width 35 height 18
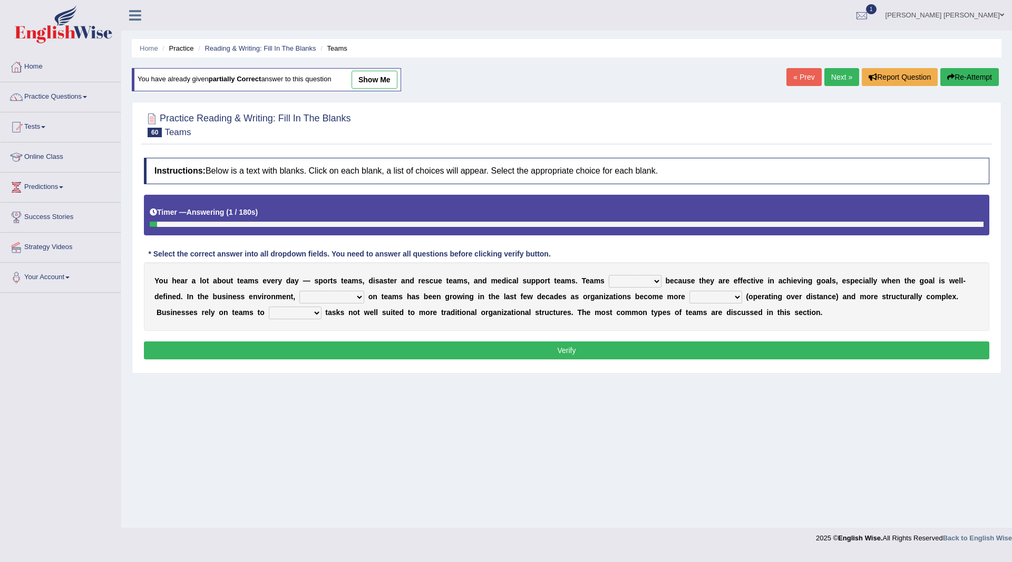
click at [653, 279] on select "exert extend express exist" at bounding box center [635, 281] width 53 height 13
select select "exist"
click at [609, 275] on select "exert extend express exist" at bounding box center [635, 281] width 53 height 13
click at [359, 297] on select "reliability reliance realization independence" at bounding box center [332, 297] width 65 height 13
select select "reliance"
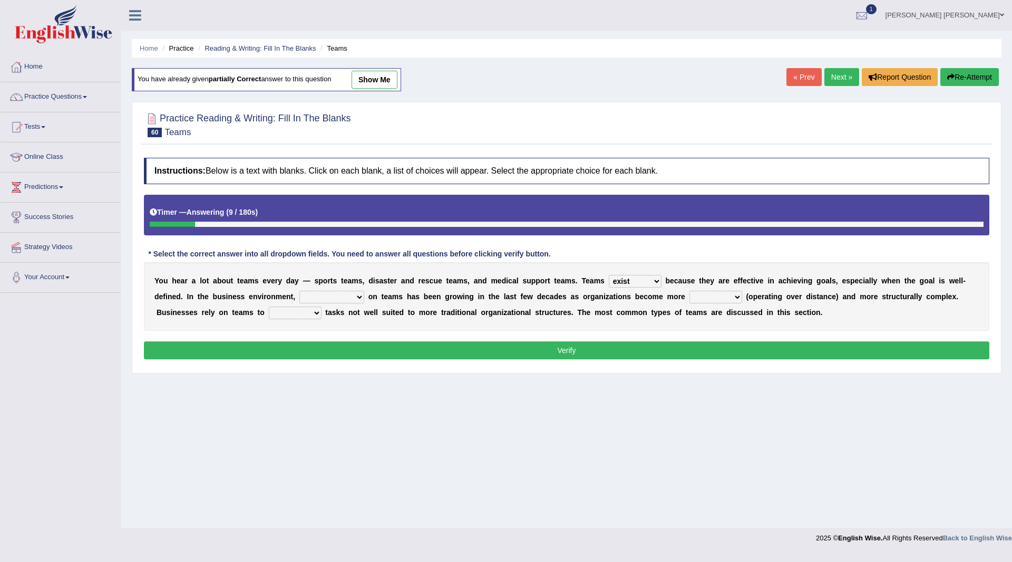
click at [300, 291] on select "reliability reliance realization independence" at bounding box center [332, 297] width 65 height 13
click at [360, 292] on select "reliability reliance realization independence" at bounding box center [332, 297] width 65 height 13
drag, startPoint x: 391, startPoint y: 390, endPoint x: 404, endPoint y: 384, distance: 14.7
click at [391, 390] on div "Home Practice Reading & Writing: Fill In The Blanks Teams You have already give…" at bounding box center [566, 263] width 891 height 527
click at [738, 294] on select "authentic virtual simplified veritable" at bounding box center [716, 297] width 53 height 13
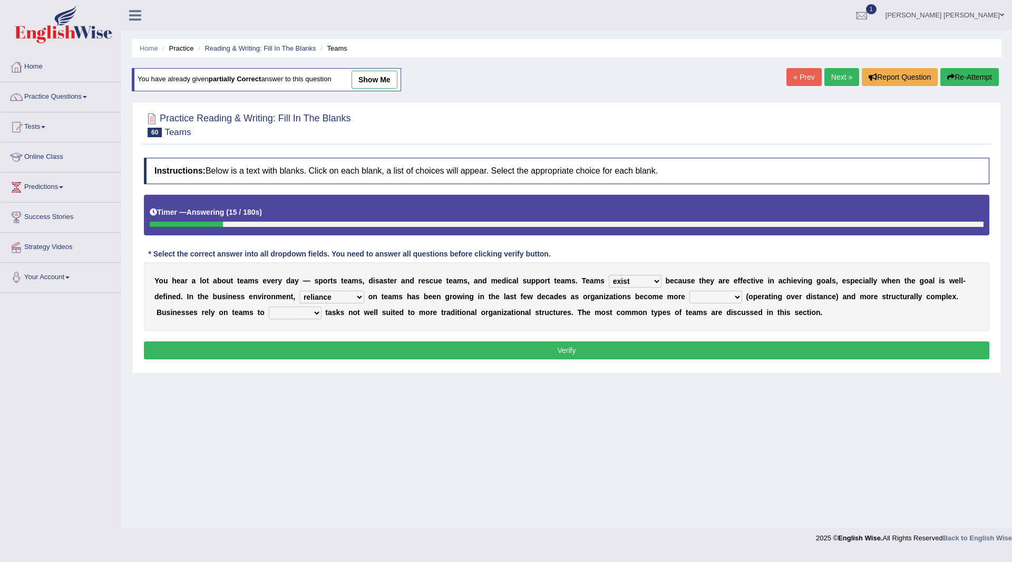
select select "virtual"
click at [690, 291] on select "authentic virtual simplified veritable" at bounding box center [716, 297] width 53 height 13
click at [317, 312] on select "perform possess compare conform" at bounding box center [295, 312] width 53 height 13
select select "perform"
click at [269, 306] on select "perform possess compare conform" at bounding box center [295, 312] width 53 height 13
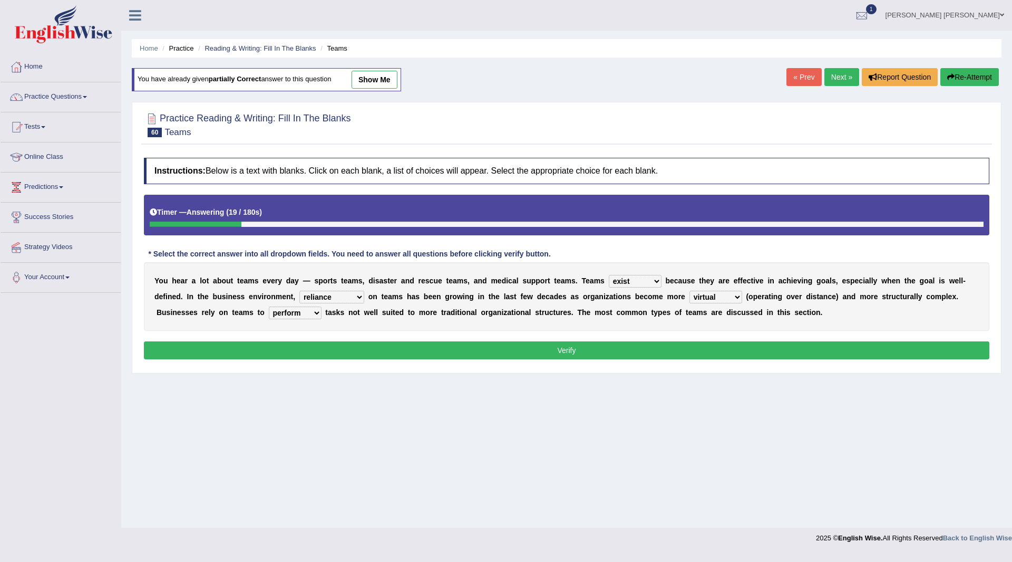
click at [416, 351] on button "Verify" at bounding box center [567, 350] width 846 height 18
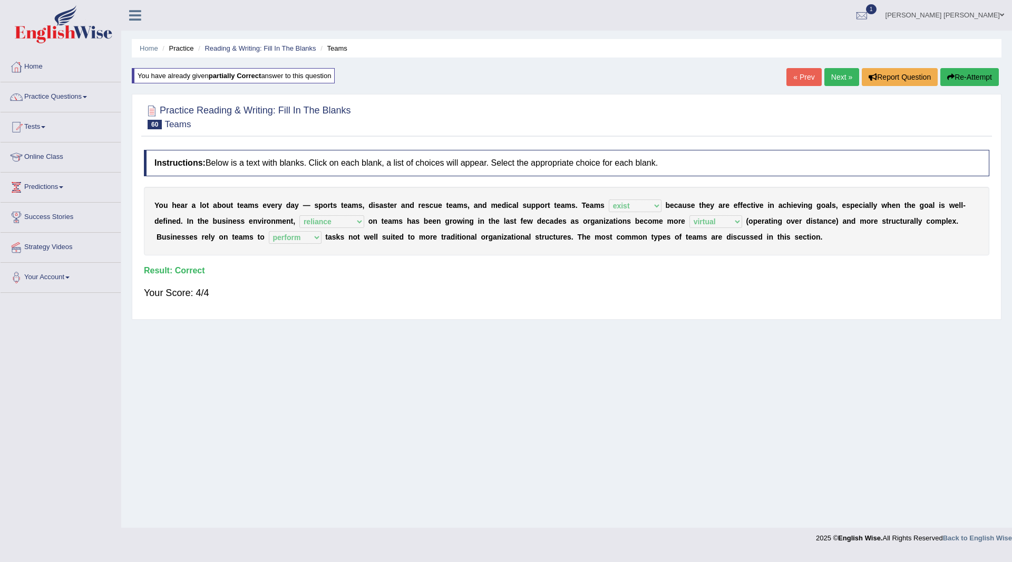
drag, startPoint x: 829, startPoint y: 72, endPoint x: 828, endPoint y: 78, distance: 6.3
click at [829, 72] on link "Next »" at bounding box center [842, 77] width 35 height 18
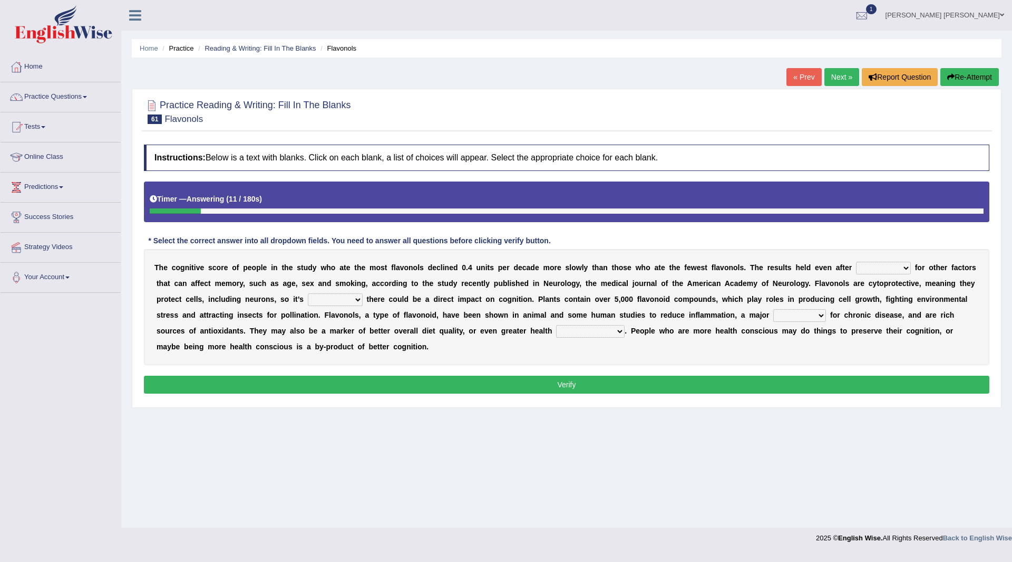
click at [906, 266] on select "consulting adjusting automating advertising" at bounding box center [883, 268] width 55 height 13
select select "adjusting"
click at [856, 262] on select "consulting adjusting automating advertising" at bounding box center [883, 268] width 55 height 13
click at [354, 296] on select "irresistible purposeful plausible detrimental" at bounding box center [335, 299] width 55 height 13
select select "purposeful"
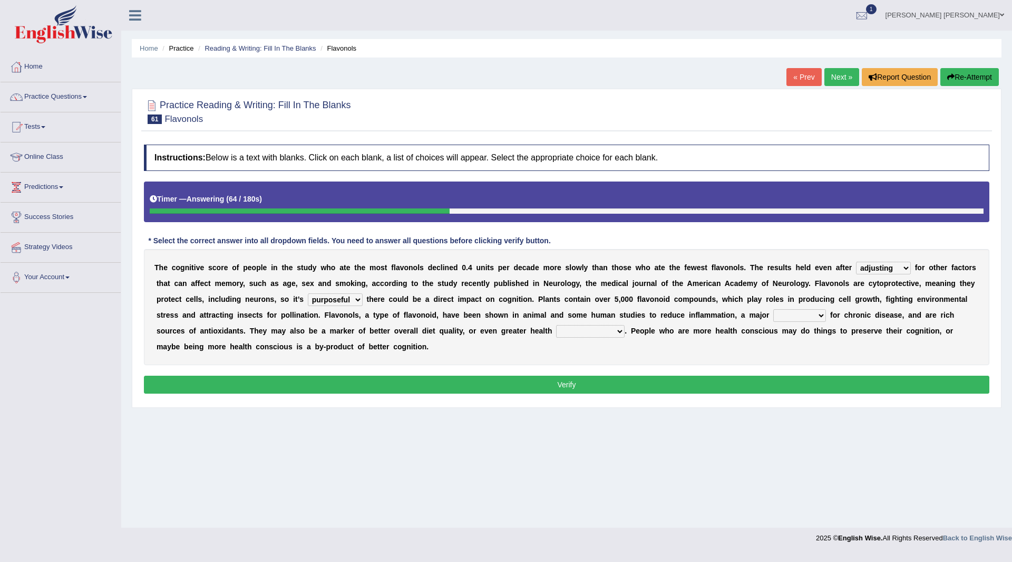
click at [308, 293] on select "irresistible purposeful plausible detrimental" at bounding box center [335, 299] width 55 height 13
click at [815, 316] on select "nuance module fact trigger" at bounding box center [800, 315] width 53 height 13
select select "fact"
click at [774, 309] on select "nuance module fact trigger" at bounding box center [800, 315] width 53 height 13
click at [622, 330] on select "intervention cognition protection consciousness" at bounding box center [590, 331] width 69 height 13
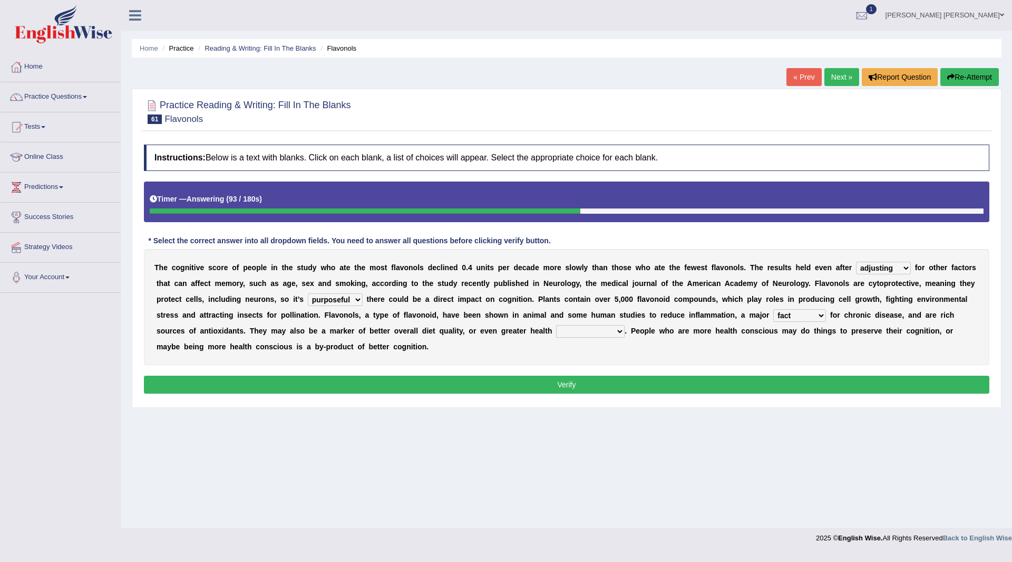
select select "consciousness"
click at [556, 325] on select "intervention cognition protection consciousness" at bounding box center [590, 331] width 69 height 13
click at [598, 386] on button "Verify" at bounding box center [567, 384] width 846 height 18
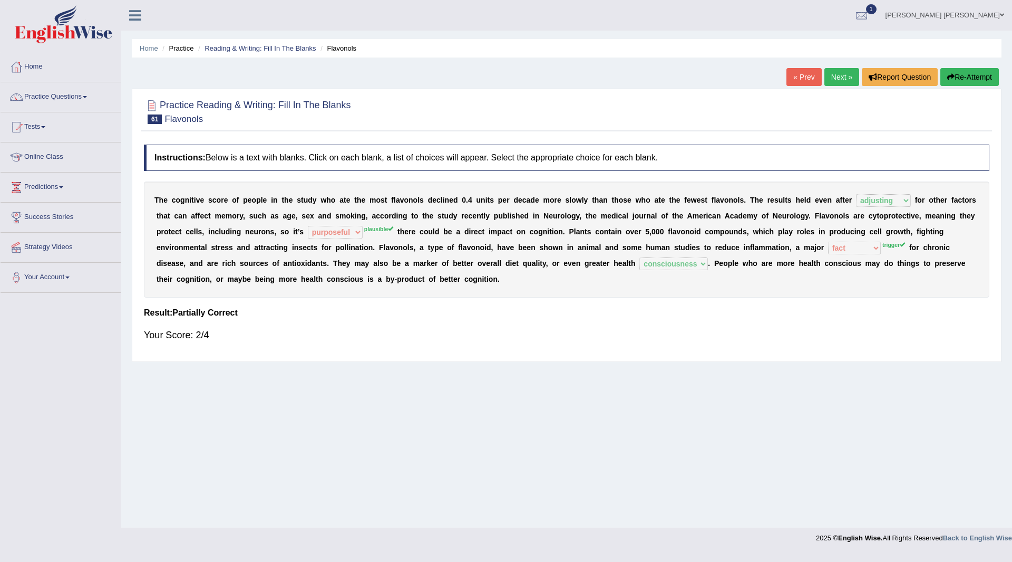
click at [962, 77] on button "Re-Attempt" at bounding box center [970, 77] width 59 height 18
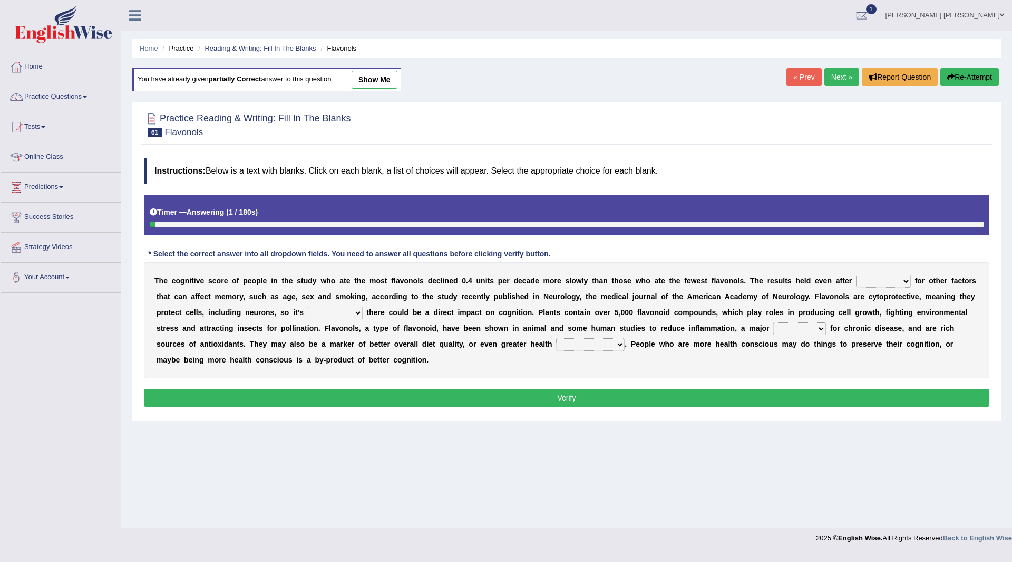
click at [902, 277] on select "consulting adjusting automating advertising" at bounding box center [883, 281] width 55 height 13
select select "adjusting"
click at [856, 275] on select "consulting adjusting automating advertising" at bounding box center [883, 281] width 55 height 13
click at [360, 312] on select "irresistible purposeful plausible detrimental" at bounding box center [335, 312] width 55 height 13
select select "plausible"
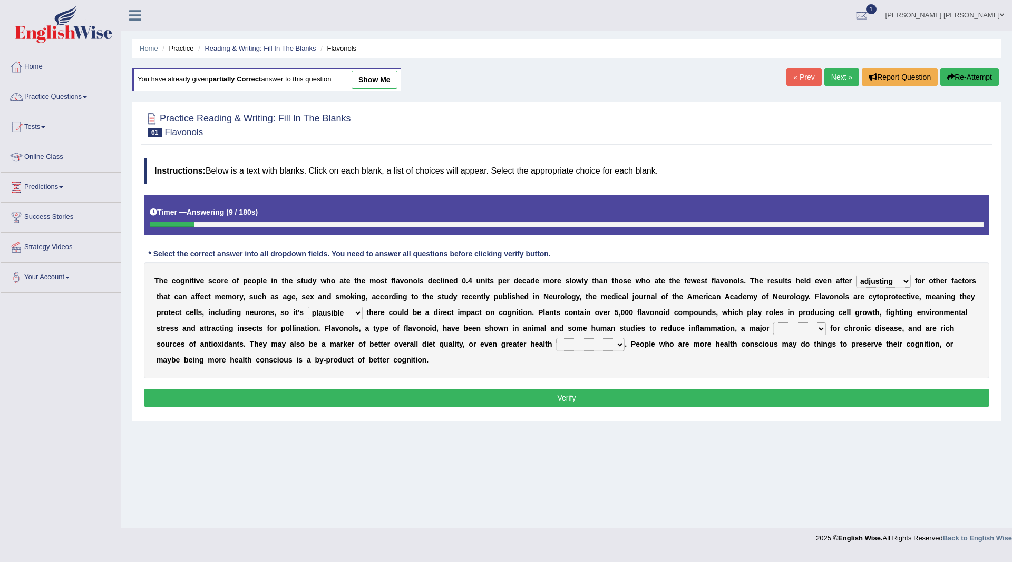
click at [308, 306] on select "irresistible purposeful plausible detrimental" at bounding box center [335, 312] width 55 height 13
click at [817, 330] on select "nuance module fact trigger" at bounding box center [800, 328] width 53 height 13
select select "trigger"
click at [774, 322] on select "nuance module fact trigger" at bounding box center [800, 328] width 53 height 13
click at [619, 343] on select "intervention cognition protection consciousness" at bounding box center [590, 344] width 69 height 13
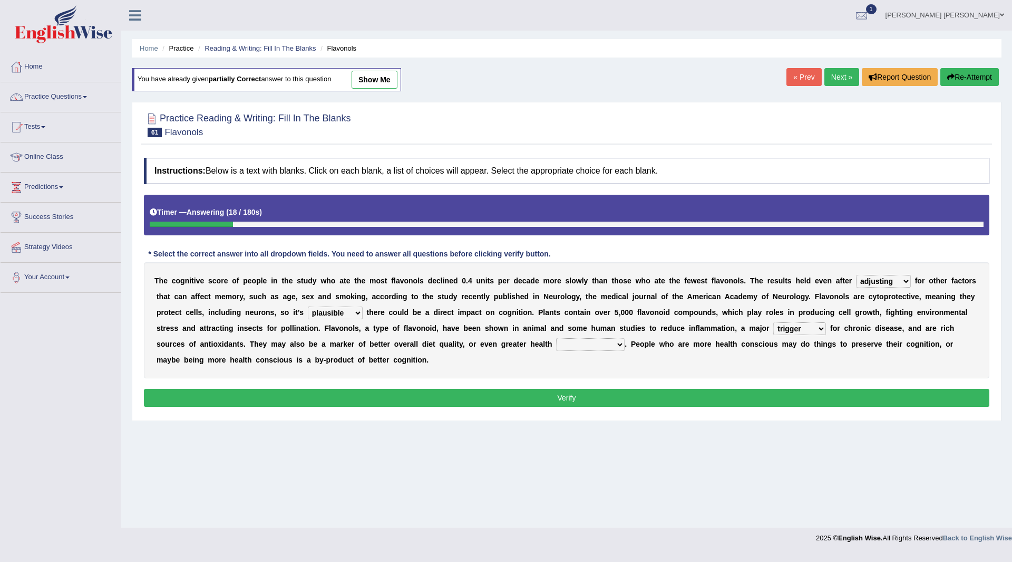
select select "consciousness"
click at [556, 338] on select "intervention cognition protection consciousness" at bounding box center [590, 344] width 69 height 13
click at [524, 395] on button "Verify" at bounding box center [567, 398] width 846 height 18
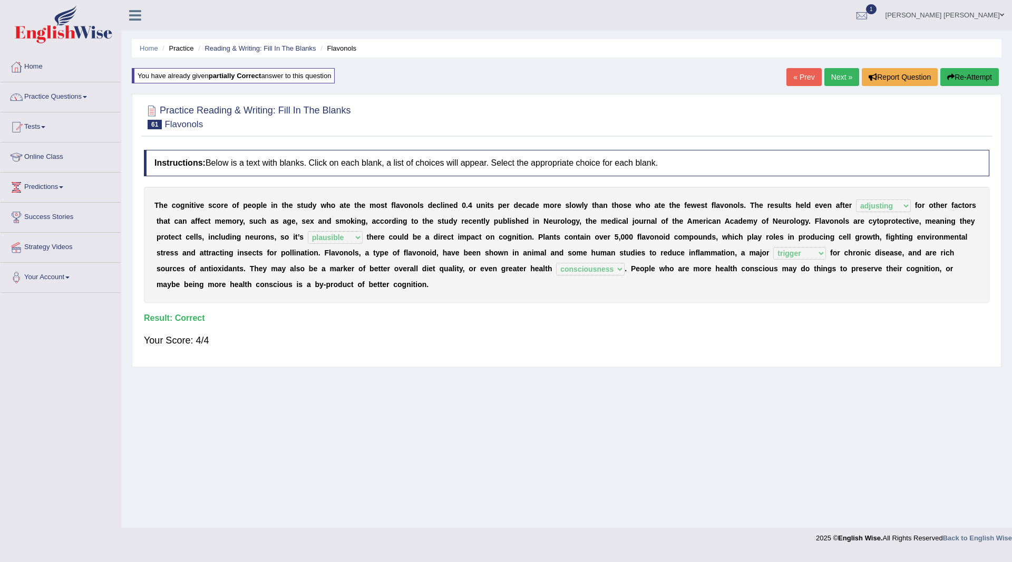
click at [833, 74] on link "Next »" at bounding box center [842, 77] width 35 height 18
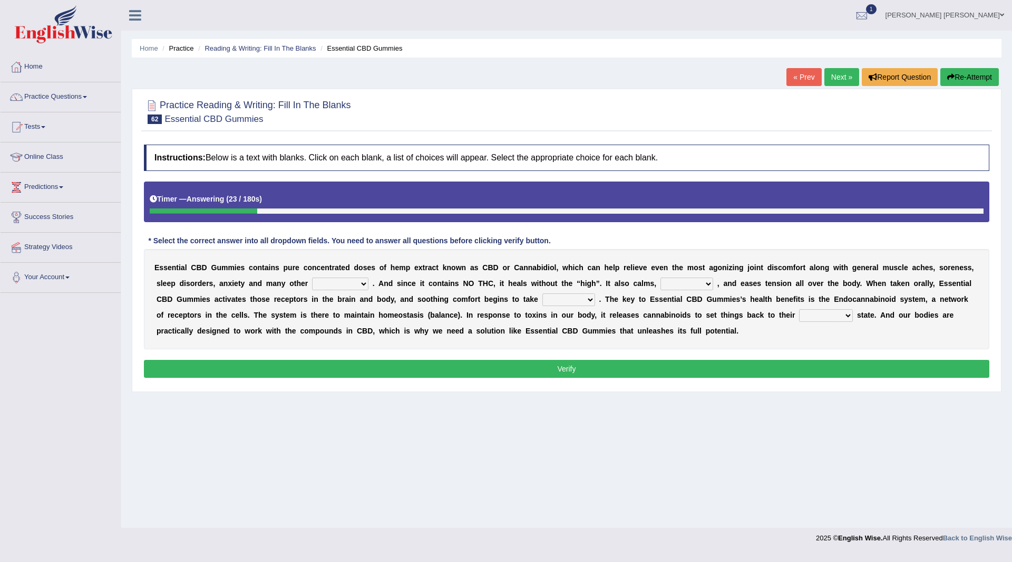
click at [363, 282] on select "pains phenomena poisons ailments" at bounding box center [340, 283] width 56 height 13
select select "phenomena"
click at [312, 277] on select "pains phenomena poisons ailments" at bounding box center [340, 283] width 56 height 13
click at [707, 284] on select "excites relaxes cures digests" at bounding box center [687, 283] width 53 height 13
select select "cures"
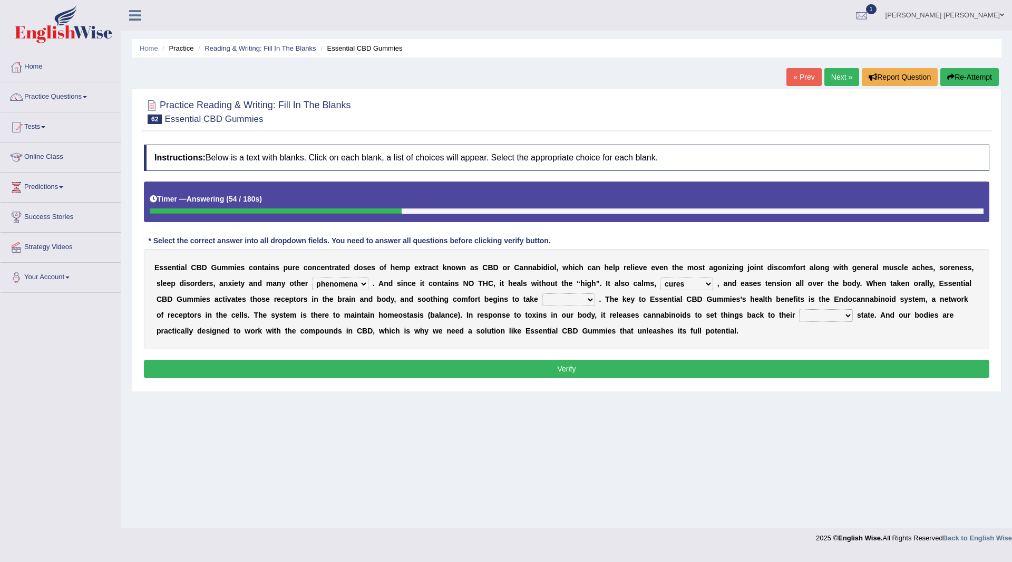
click at [661, 277] on select "excites relaxes cures digests" at bounding box center [687, 283] width 53 height 13
click at [584, 300] on select "it formation in form" at bounding box center [569, 299] width 53 height 13
select select "it"
click at [543, 293] on select "it formation in form" at bounding box center [569, 299] width 53 height 13
click at [844, 314] on select "new next substantial natural" at bounding box center [826, 315] width 54 height 13
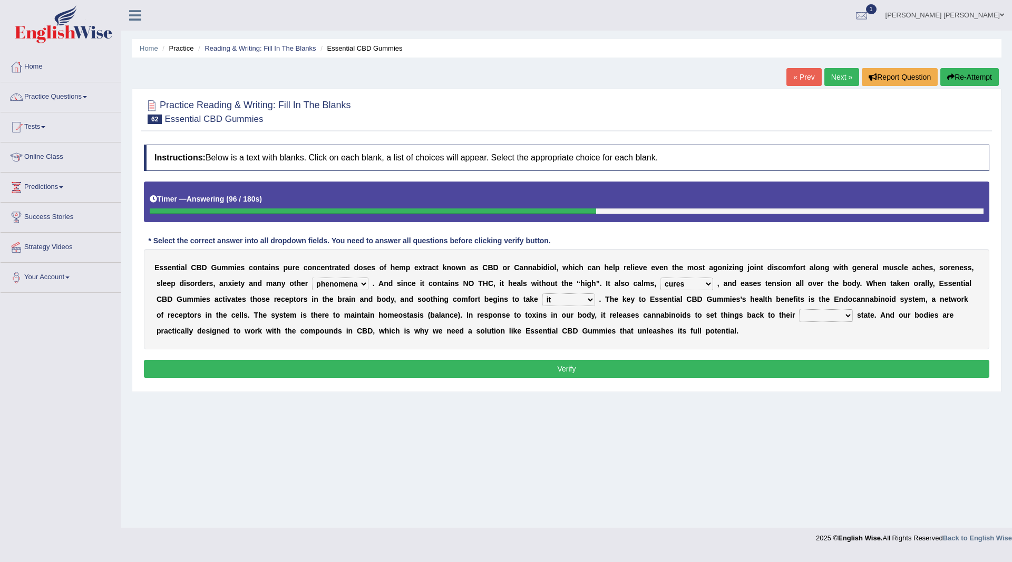
select select "natural"
click at [799, 309] on select "new next substantial natural" at bounding box center [826, 315] width 54 height 13
click at [641, 371] on button "Verify" at bounding box center [567, 369] width 846 height 18
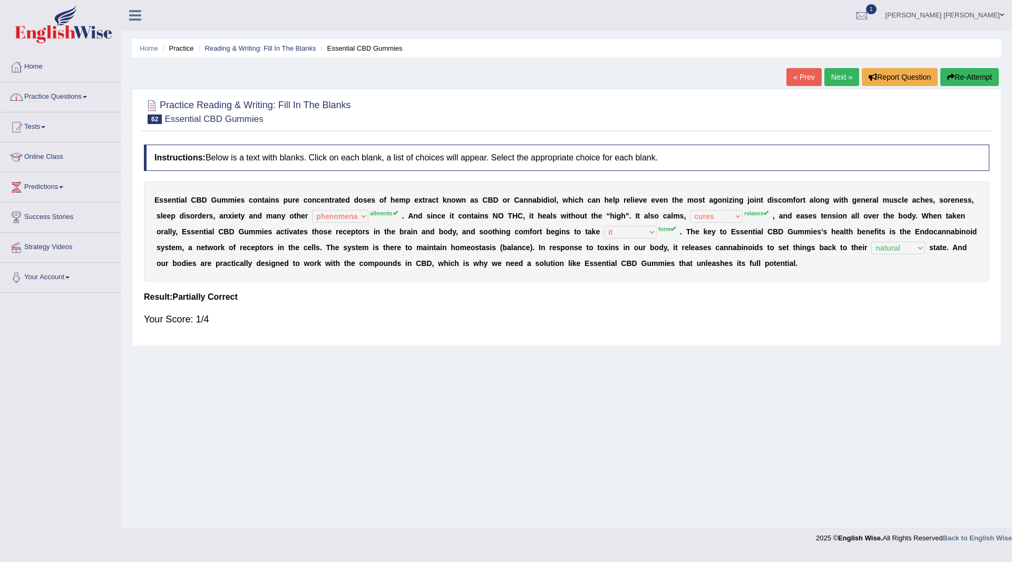
click at [971, 71] on button "Re-Attempt" at bounding box center [970, 77] width 59 height 18
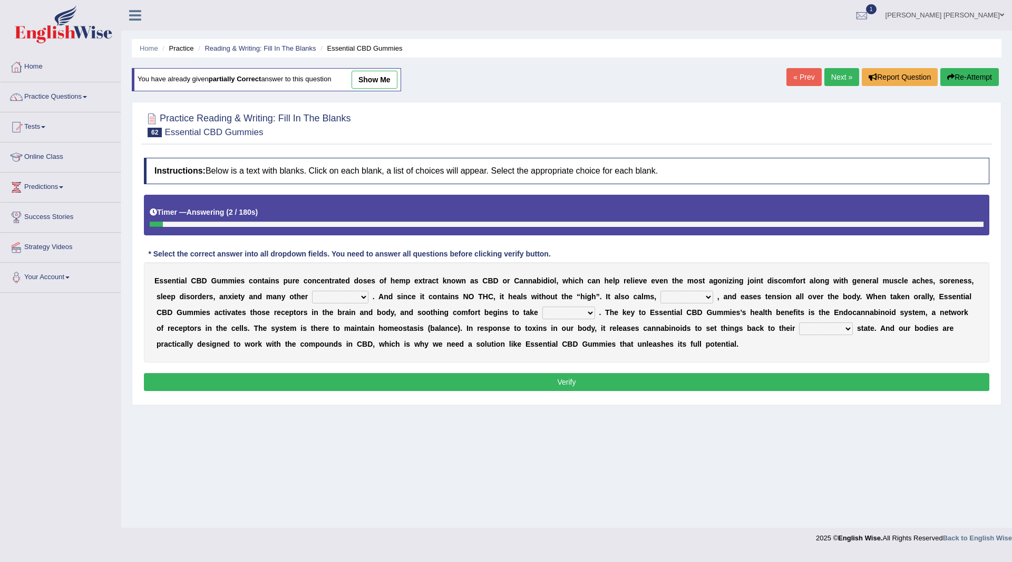
click at [360, 298] on select "pains phenomena poisons ailments" at bounding box center [340, 297] width 56 height 13
select select "ailments"
click at [312, 291] on select "pains phenomena poisons ailments" at bounding box center [340, 297] width 56 height 13
click at [705, 297] on select "excites relaxes cures digests" at bounding box center [687, 297] width 53 height 13
select select "relaxes"
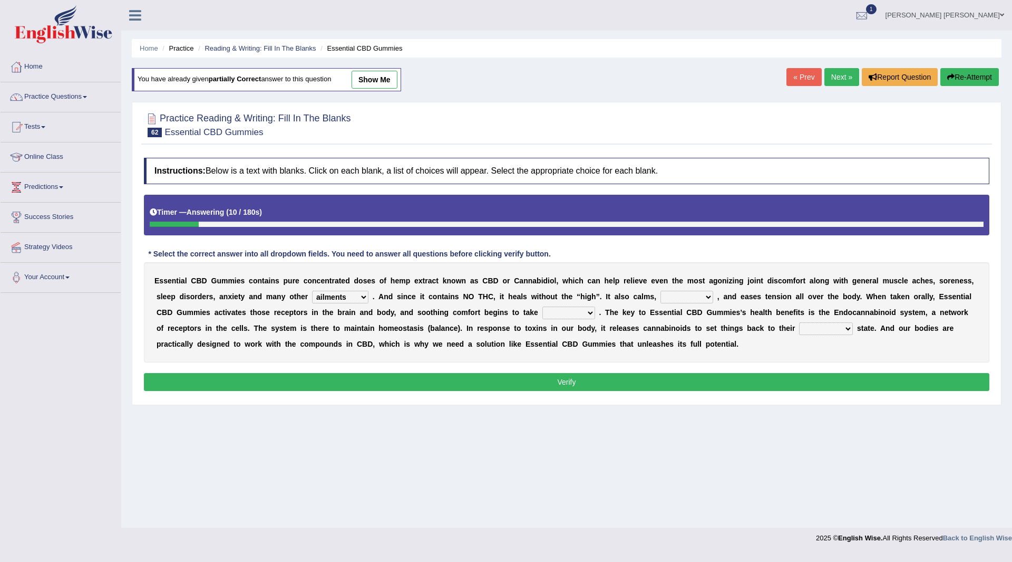
click at [661, 291] on select "excites relaxes cures digests" at bounding box center [687, 297] width 53 height 13
click at [591, 312] on select "it formation in form" at bounding box center [569, 312] width 53 height 13
select select "form"
click at [543, 306] on select "it formation in form" at bounding box center [569, 312] width 53 height 13
click at [845, 325] on select "new next substantial natural" at bounding box center [826, 328] width 54 height 13
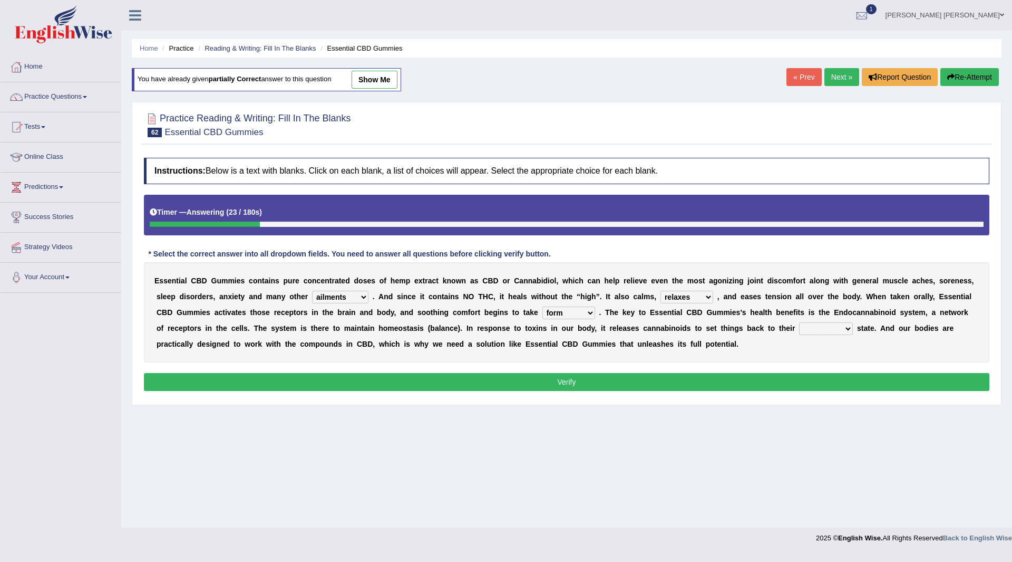
select select "natural"
click at [799, 322] on select "new next substantial natural" at bounding box center [826, 328] width 54 height 13
click at [673, 381] on button "Verify" at bounding box center [567, 382] width 846 height 18
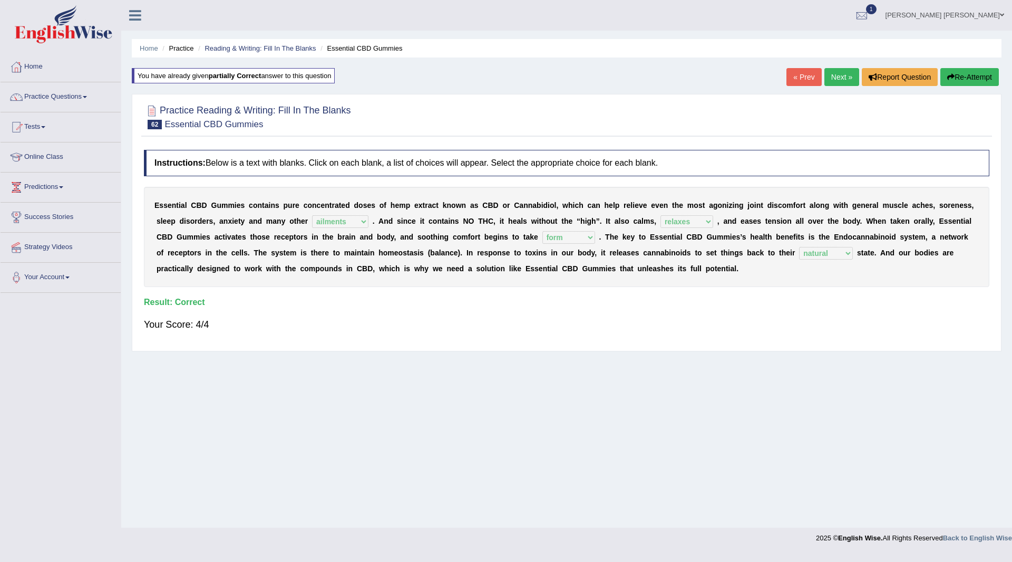
click at [839, 74] on link "Next »" at bounding box center [842, 77] width 35 height 18
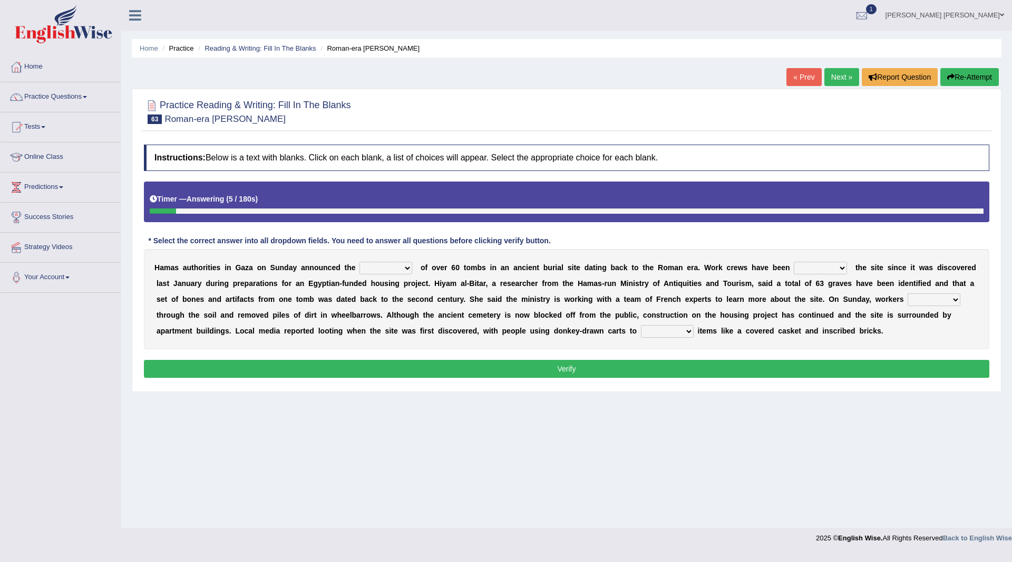
click at [409, 267] on select "downturn discovery creation disability" at bounding box center [386, 268] width 53 height 13
select select "discovery"
click at [360, 262] on select "downturn discovery creation disability" at bounding box center [386, 268] width 53 height 13
click at [840, 266] on select "destroying heralding excavating founding" at bounding box center [820, 268] width 53 height 13
select select "founding"
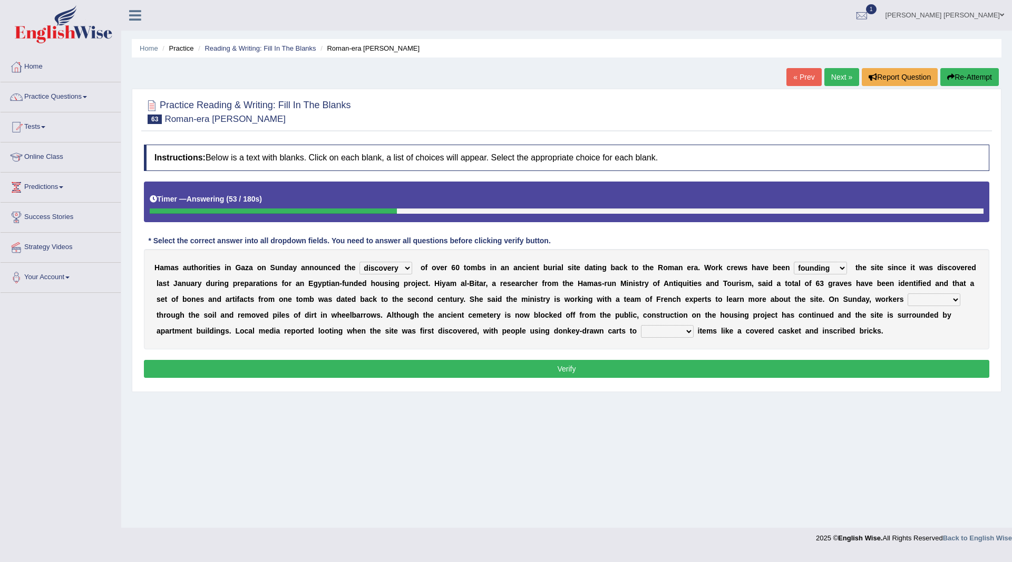
click at [794, 262] on select "destroying heralding excavating founding" at bounding box center [820, 268] width 53 height 13
click at [956, 297] on select "irritated mimicked sifted sipped" at bounding box center [934, 299] width 53 height 13
select select "sipped"
click at [908, 293] on select "irritated mimicked sifted sipped" at bounding box center [934, 299] width 53 height 13
click at [687, 331] on select "haul away go away pull back cheer up" at bounding box center [667, 331] width 53 height 13
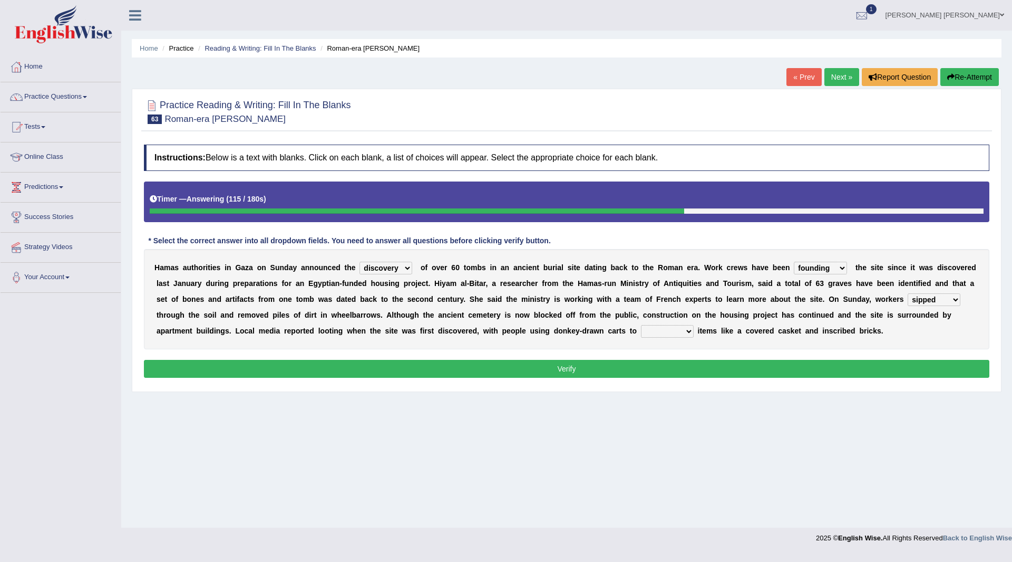
select select "pull back"
click at [641, 325] on select "haul away go away pull back cheer up" at bounding box center [667, 331] width 53 height 13
click at [607, 368] on button "Verify" at bounding box center [567, 369] width 846 height 18
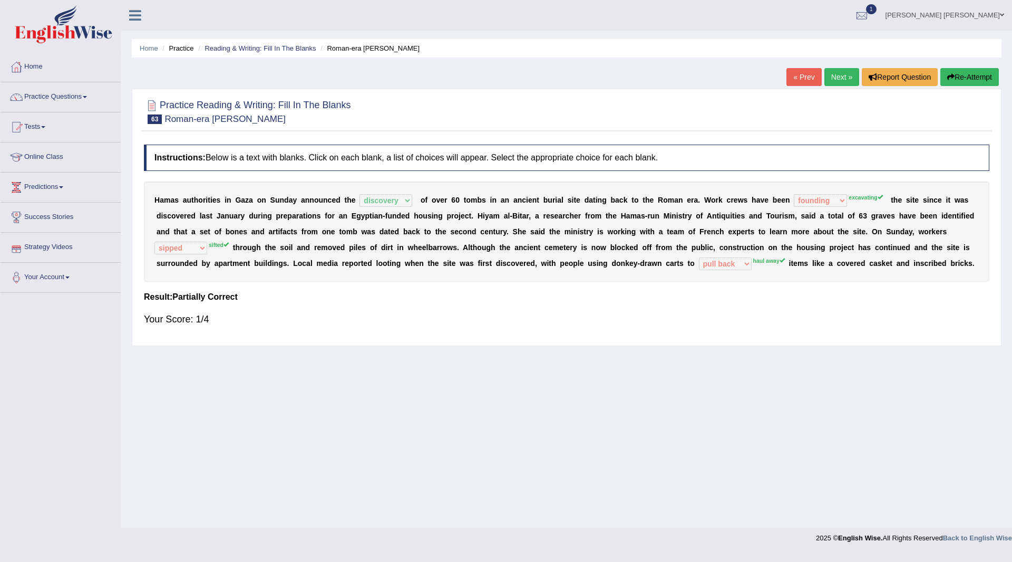
click at [959, 72] on button "Re-Attempt" at bounding box center [970, 77] width 59 height 18
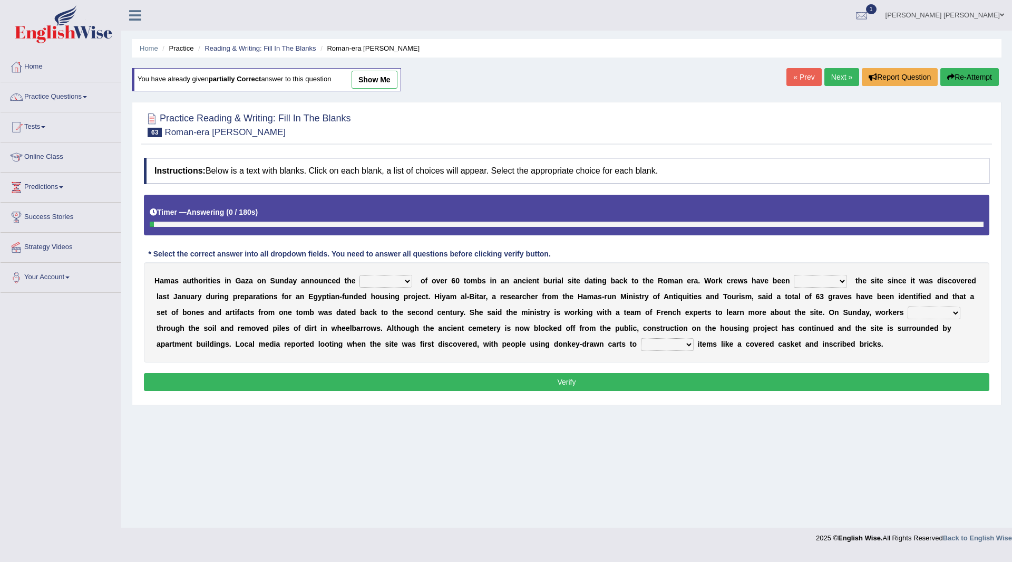
click at [407, 278] on select "downturn discovery creation disability" at bounding box center [386, 281] width 53 height 13
select select "discovery"
click at [360, 275] on select "downturn discovery creation disability" at bounding box center [386, 281] width 53 height 13
click at [840, 281] on select "destroying heralding excavating founding" at bounding box center [820, 281] width 53 height 13
select select "excavating"
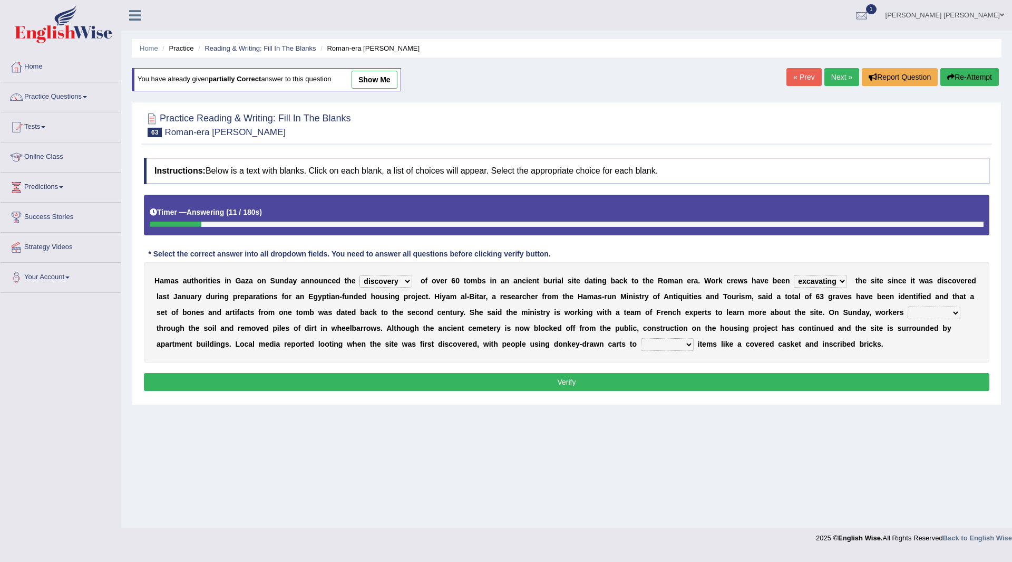
click at [794, 275] on select "destroying heralding excavating founding" at bounding box center [820, 281] width 53 height 13
click at [958, 311] on select "irritated mimicked sifted sipped" at bounding box center [934, 312] width 53 height 13
select select "sifted"
click at [908, 306] on select "irritated mimicked sifted sipped" at bounding box center [934, 312] width 53 height 13
click at [684, 342] on select "haul away go away pull back cheer up" at bounding box center [667, 344] width 53 height 13
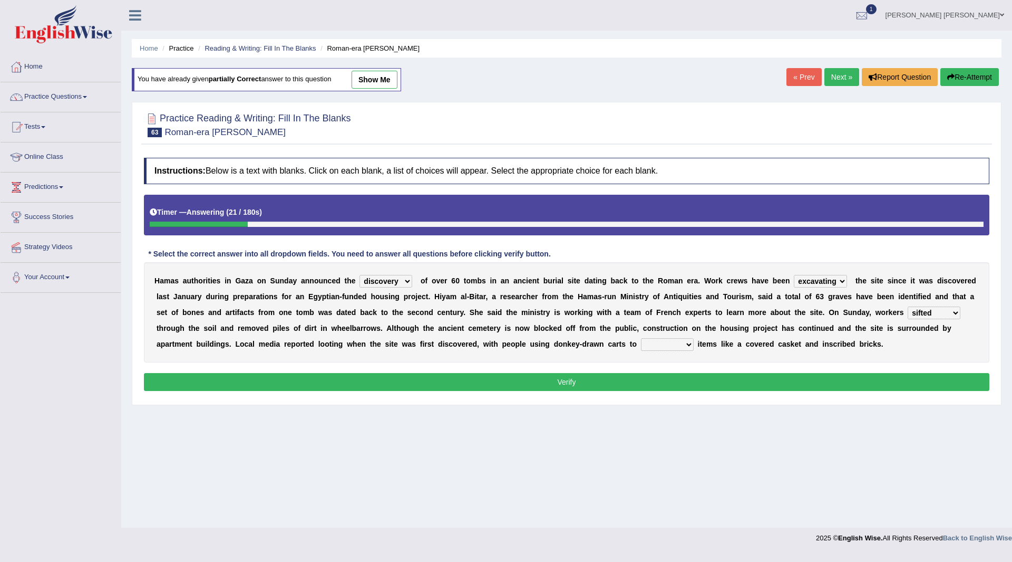
select select "haul away"
click at [641, 338] on select "haul away go away pull back cheer up" at bounding box center [667, 344] width 53 height 13
click at [616, 382] on button "Verify" at bounding box center [567, 382] width 846 height 18
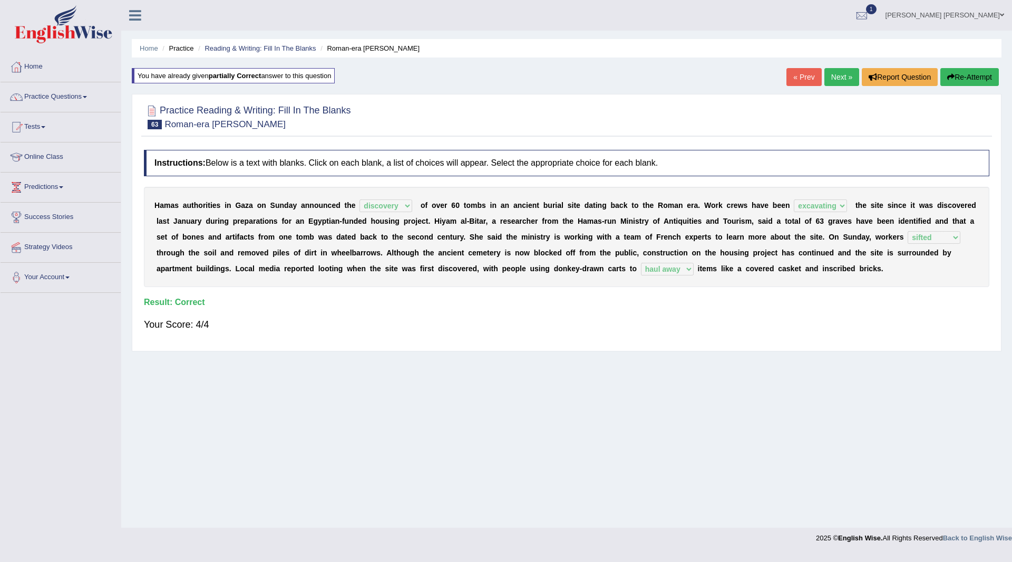
click at [833, 77] on link "Next »" at bounding box center [842, 77] width 35 height 18
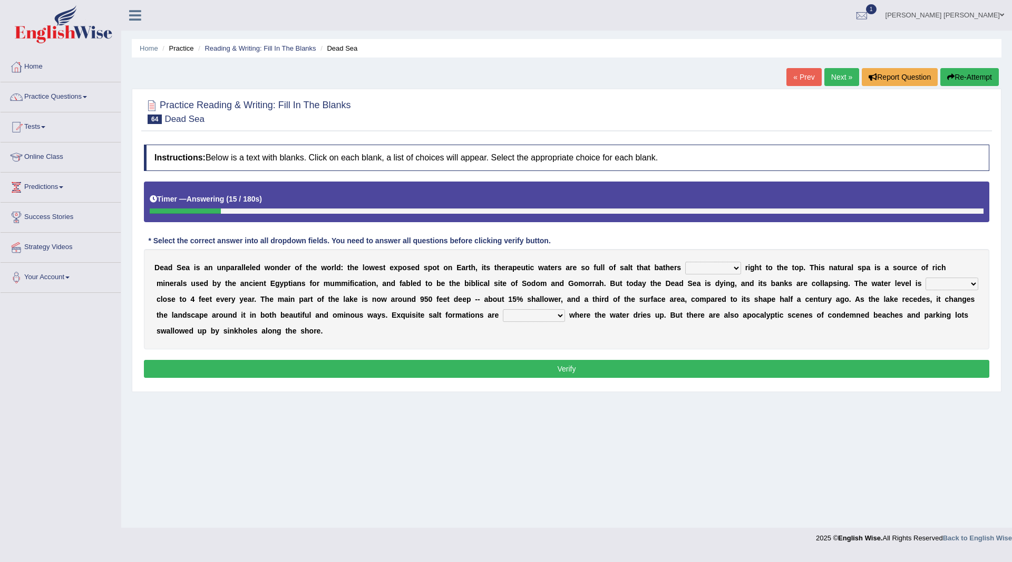
click at [737, 269] on select "float reconstruct sink assert" at bounding box center [714, 268] width 56 height 13
select select "float"
click at [686, 262] on select "float reconstruct sink assert" at bounding box center [714, 268] width 56 height 13
click at [971, 285] on select "dropping paralleling rising keeping" at bounding box center [952, 283] width 53 height 13
select select "dropping"
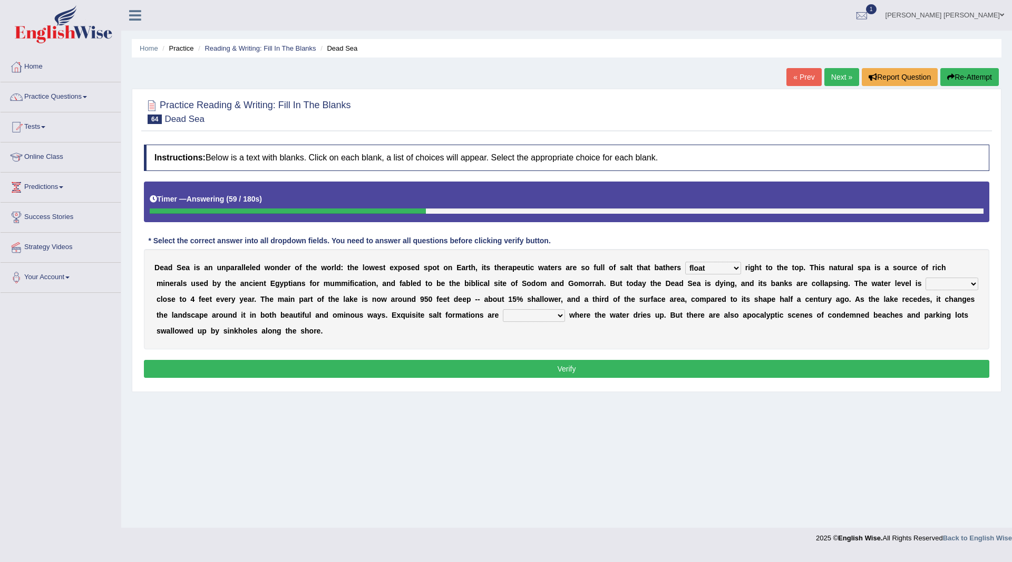
click at [926, 277] on select "dropping paralleling rising keeping" at bounding box center [952, 283] width 53 height 13
click at [558, 318] on select "overwhelmed conserved enhanced revealed" at bounding box center [534, 315] width 62 height 13
select select "overwhelmed"
click at [503, 309] on select "overwhelmed conserved enhanced revealed" at bounding box center [534, 315] width 62 height 13
click at [525, 365] on button "Verify" at bounding box center [567, 369] width 846 height 18
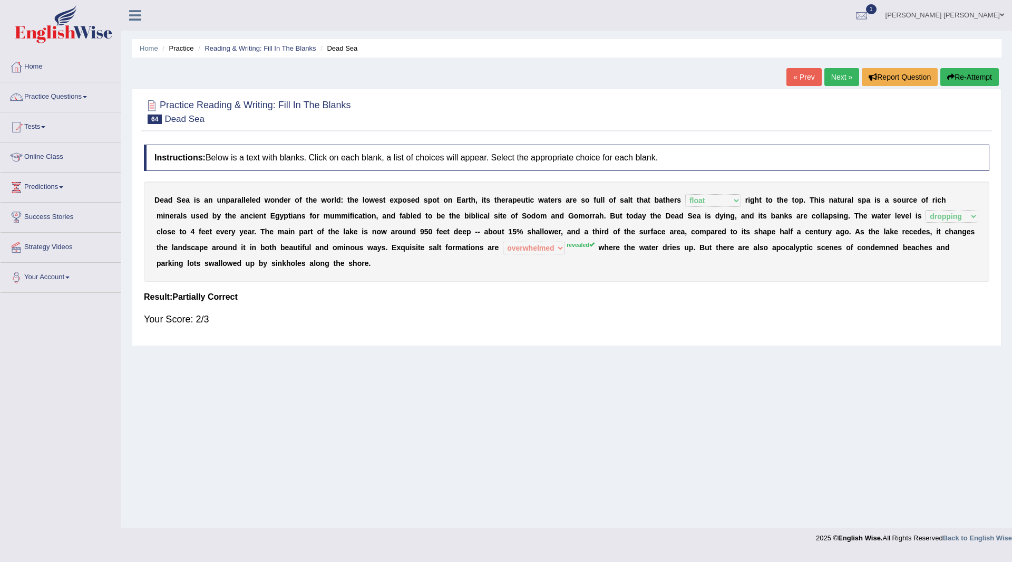
click at [959, 78] on button "Re-Attempt" at bounding box center [970, 77] width 59 height 18
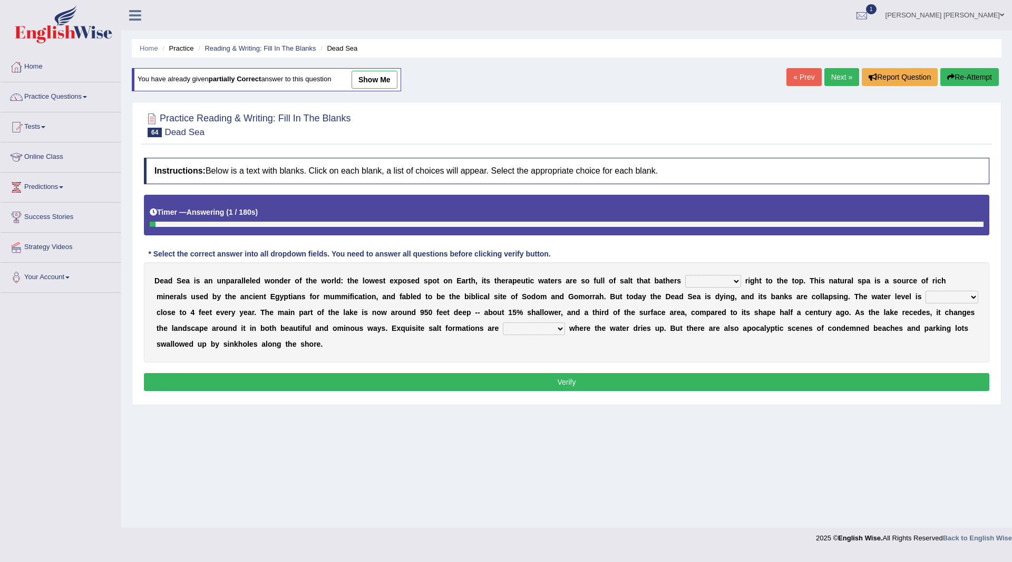
click at [731, 278] on select "float reconstruct sink assert" at bounding box center [714, 281] width 56 height 13
select select "float"
click at [686, 275] on select "float reconstruct sink assert" at bounding box center [714, 281] width 56 height 13
click at [969, 294] on select "dropping paralleling rising keeping" at bounding box center [952, 297] width 53 height 13
select select "dropping"
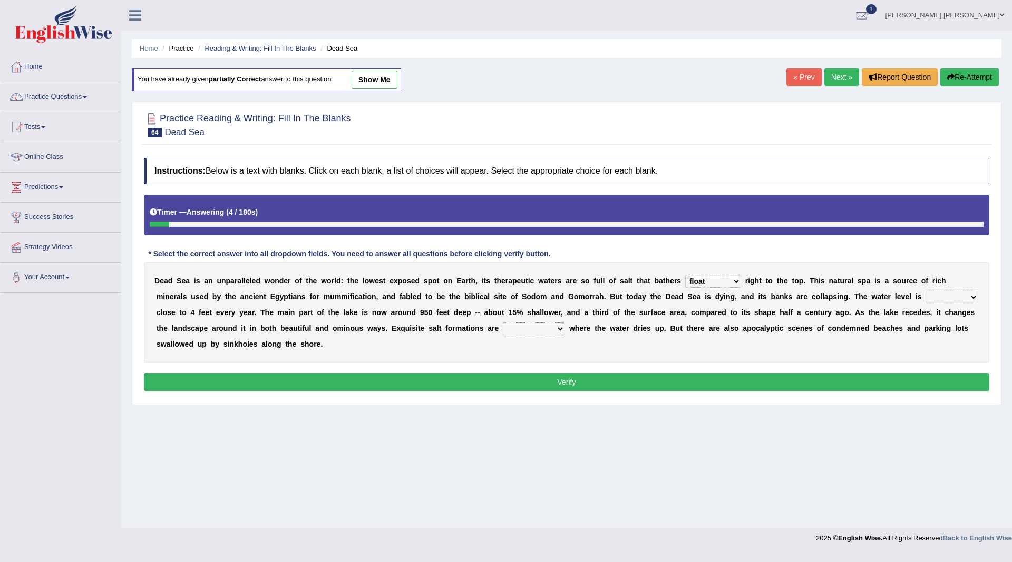
click at [926, 291] on select "dropping paralleling rising keeping" at bounding box center [952, 297] width 53 height 13
click at [557, 328] on select "overwhelmed conserved enhanced revealed" at bounding box center [534, 328] width 62 height 13
select select "revealed"
click at [503, 322] on select "overwhelmed conserved enhanced revealed" at bounding box center [534, 328] width 62 height 13
click at [519, 382] on button "Verify" at bounding box center [567, 382] width 846 height 18
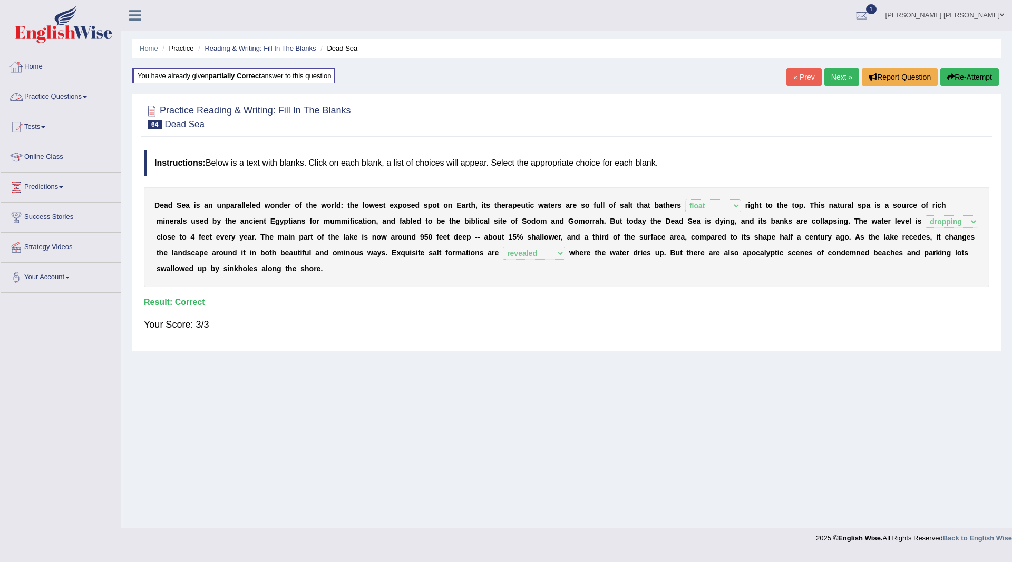
click at [52, 97] on link "Practice Questions" at bounding box center [61, 95] width 120 height 26
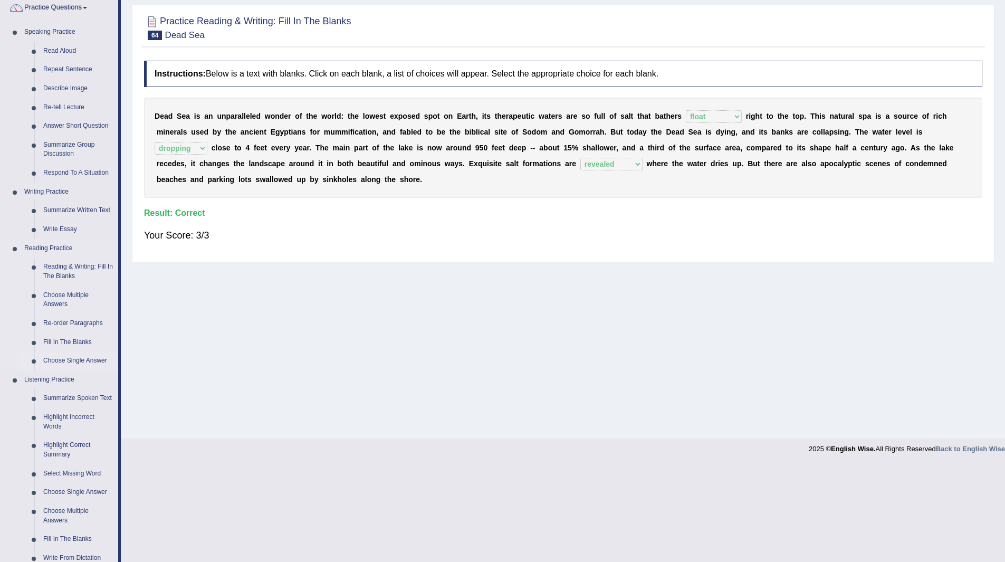
scroll to position [105, 0]
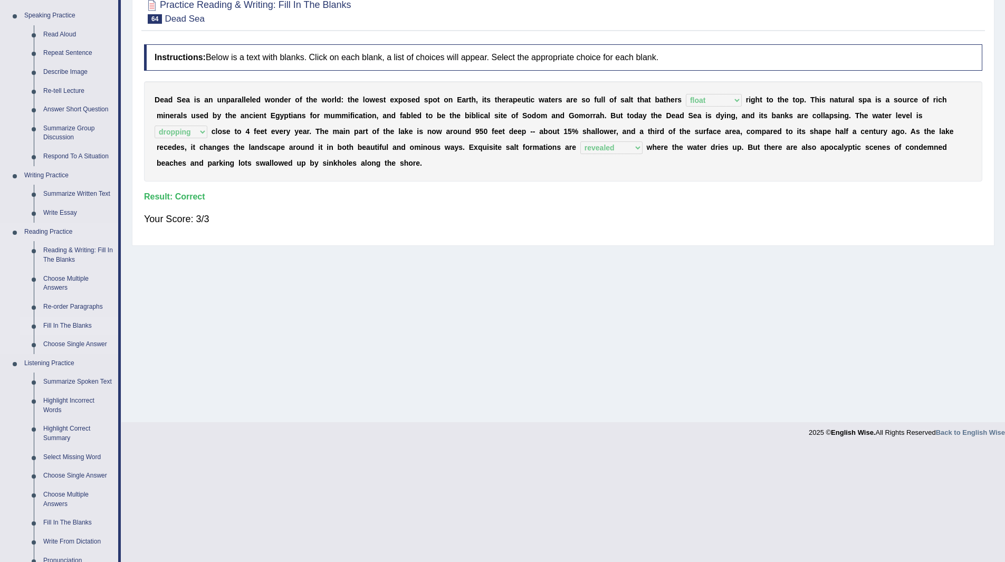
click at [53, 327] on link "Fill In The Blanks" at bounding box center [78, 325] width 80 height 19
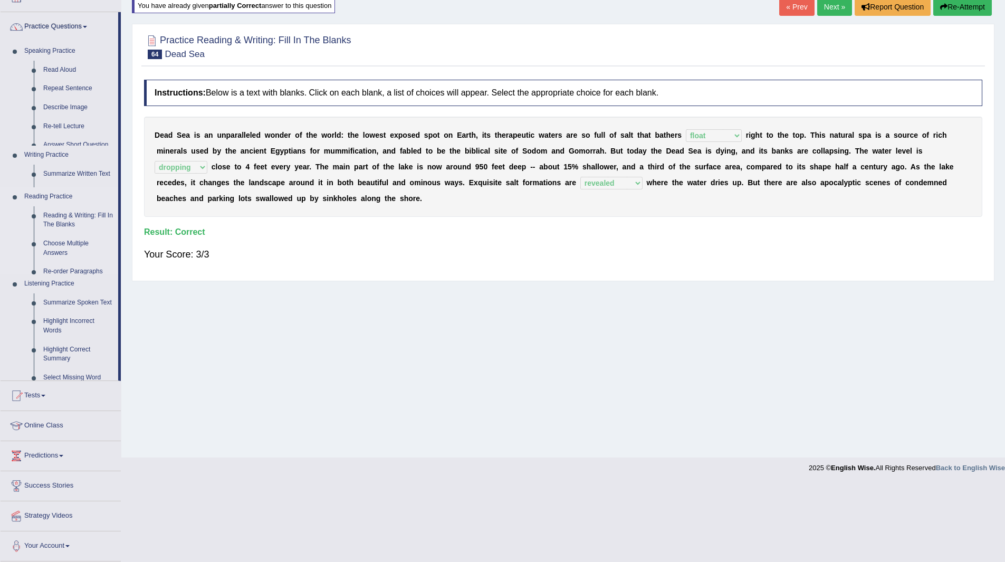
scroll to position [0, 0]
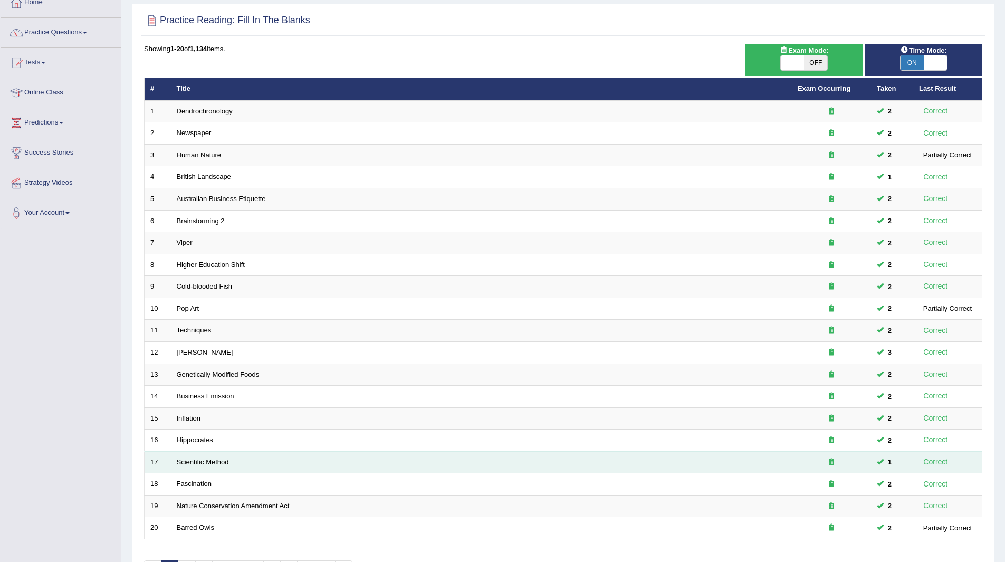
scroll to position [137, 0]
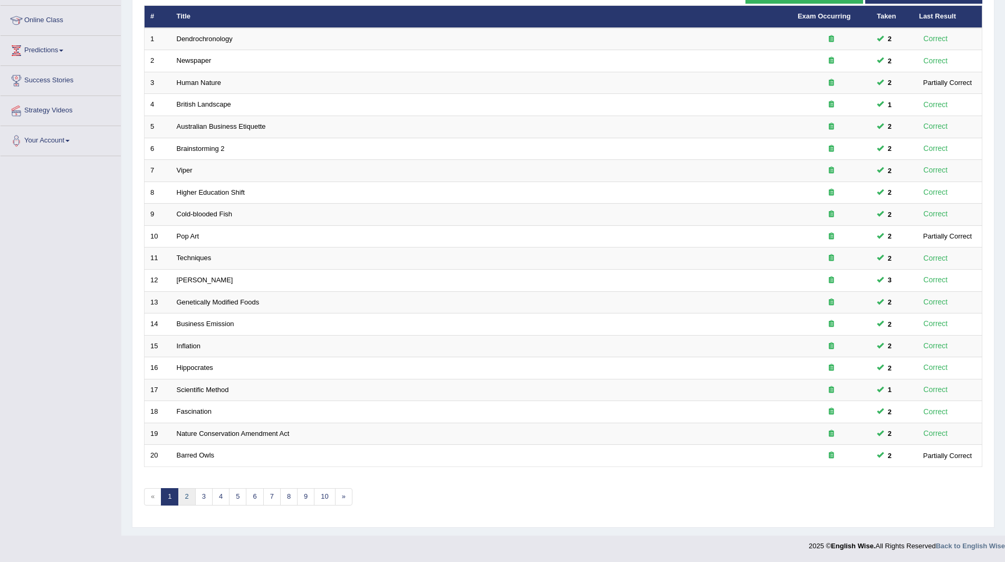
click at [183, 498] on link "2" at bounding box center [186, 496] width 17 height 17
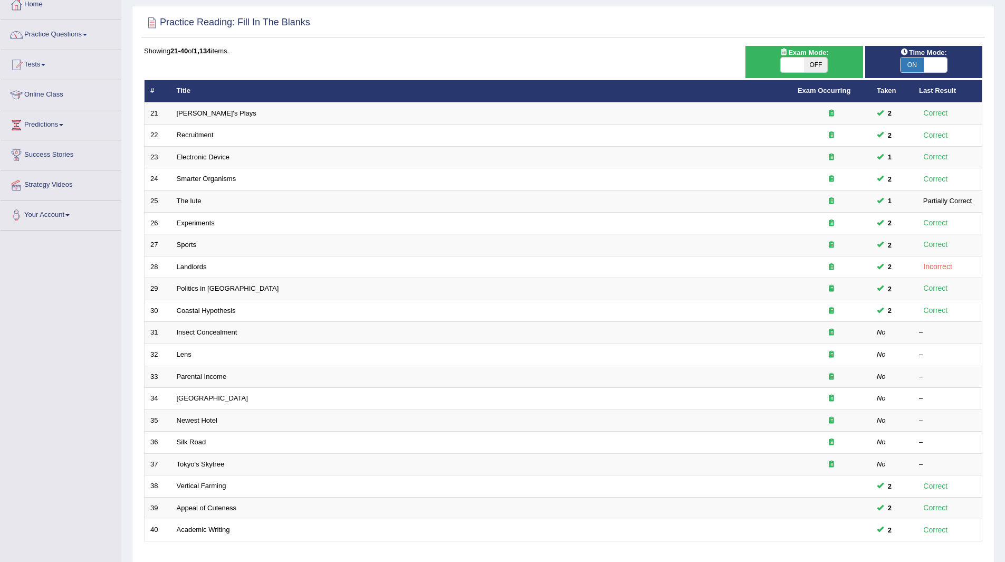
scroll to position [137, 0]
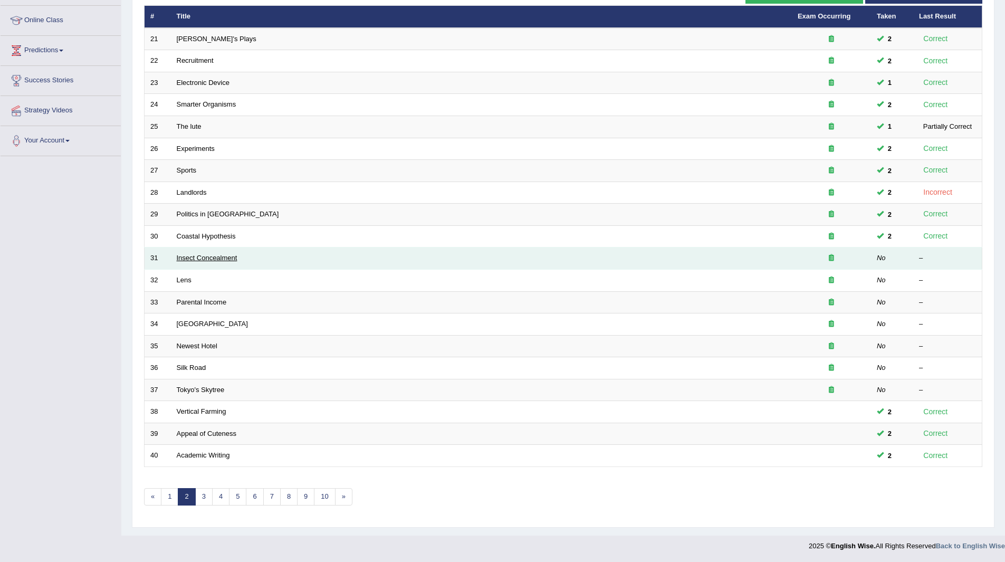
click at [209, 259] on link "Insect Concealment" at bounding box center [207, 258] width 61 height 8
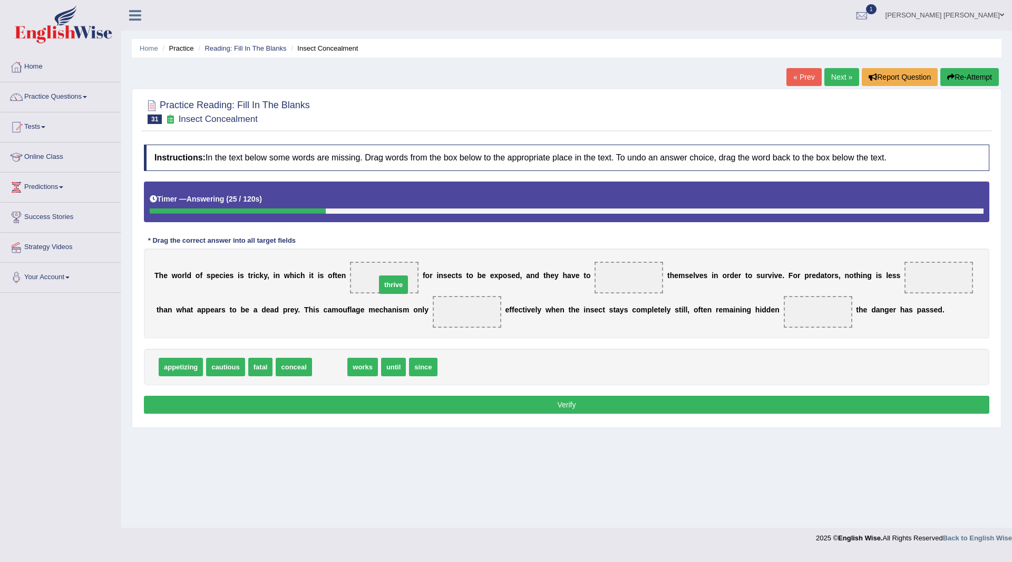
drag, startPoint x: 329, startPoint y: 366, endPoint x: 393, endPoint y: 282, distance: 105.4
drag, startPoint x: 261, startPoint y: 369, endPoint x: 618, endPoint y: 281, distance: 367.7
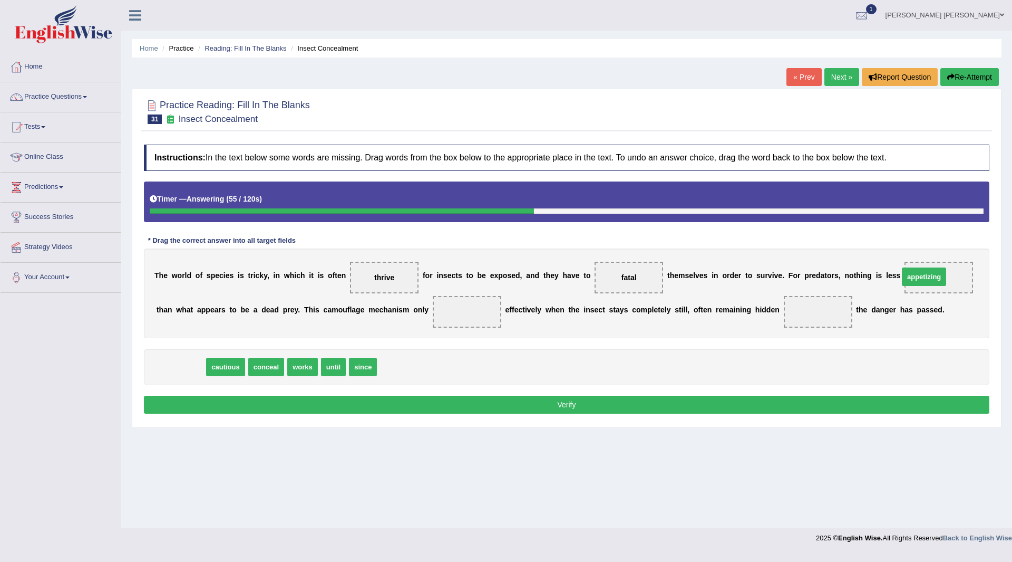
drag, startPoint x: 180, startPoint y: 371, endPoint x: 924, endPoint y: 281, distance: 750.0
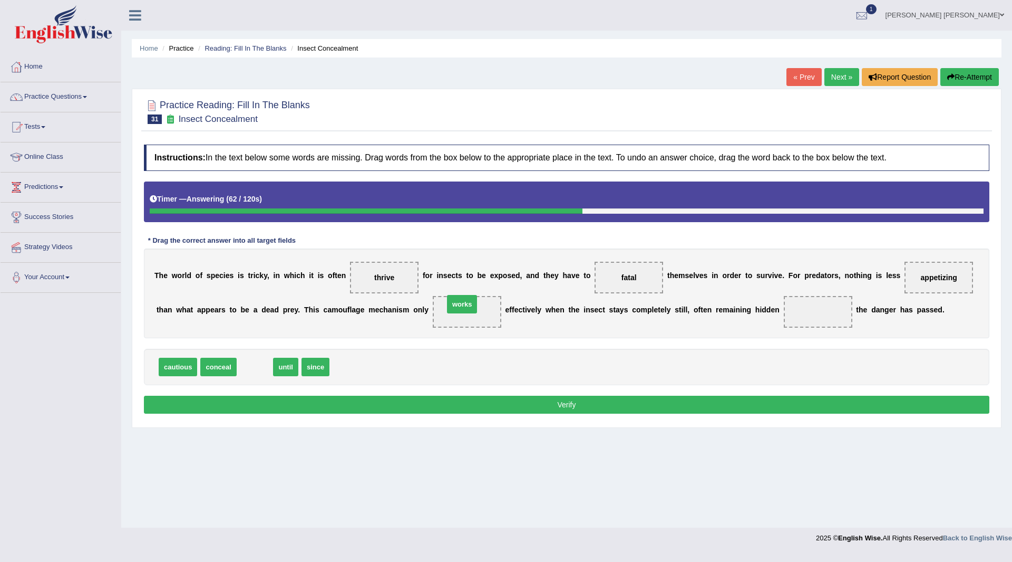
drag, startPoint x: 255, startPoint y: 365, endPoint x: 462, endPoint y: 303, distance: 216.5
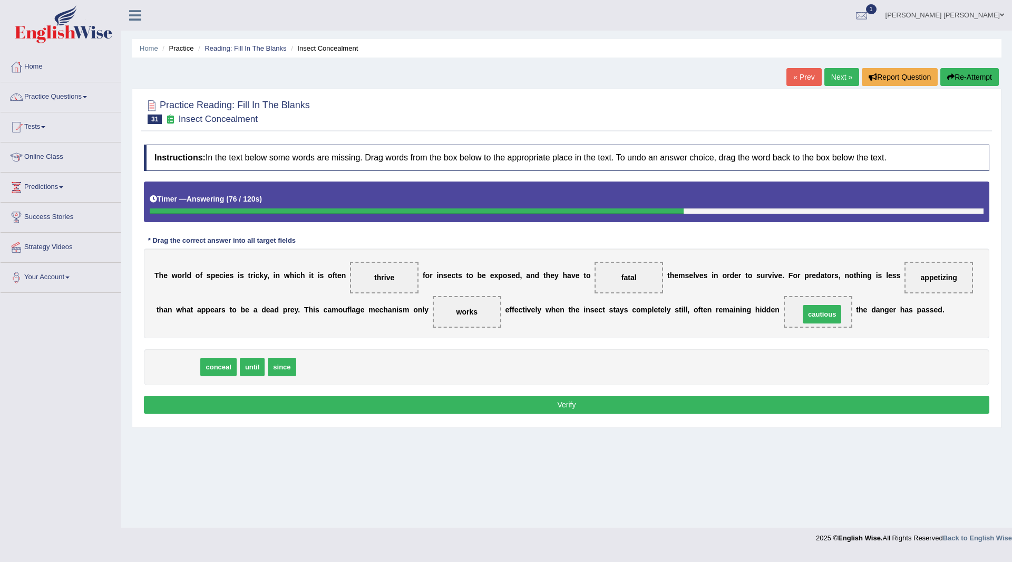
drag, startPoint x: 180, startPoint y: 370, endPoint x: 825, endPoint y: 317, distance: 646.6
drag, startPoint x: 208, startPoint y: 368, endPoint x: 831, endPoint y: 308, distance: 626.1
click at [631, 404] on button "Verify" at bounding box center [567, 404] width 846 height 18
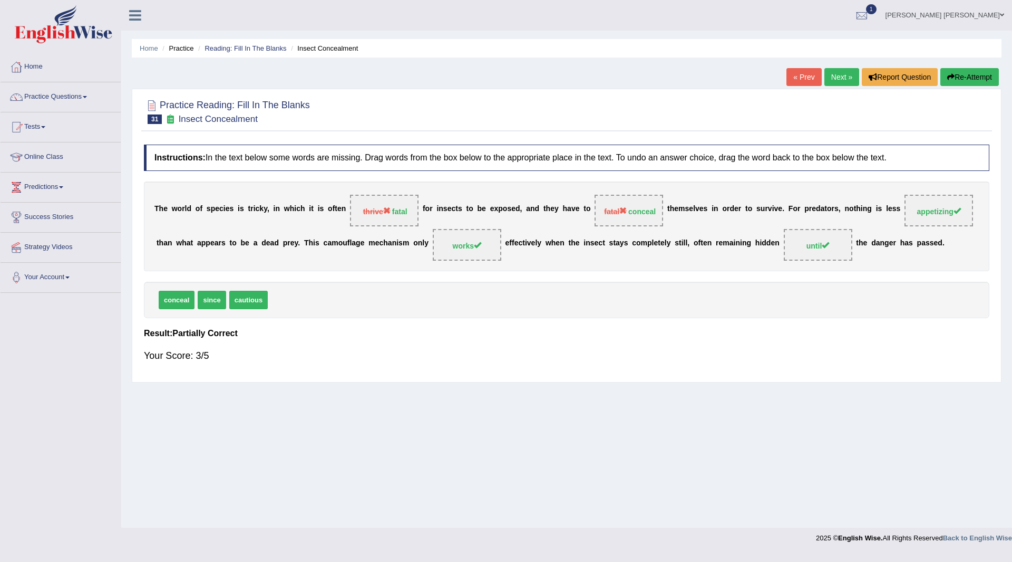
click at [967, 78] on button "Re-Attempt" at bounding box center [970, 77] width 59 height 18
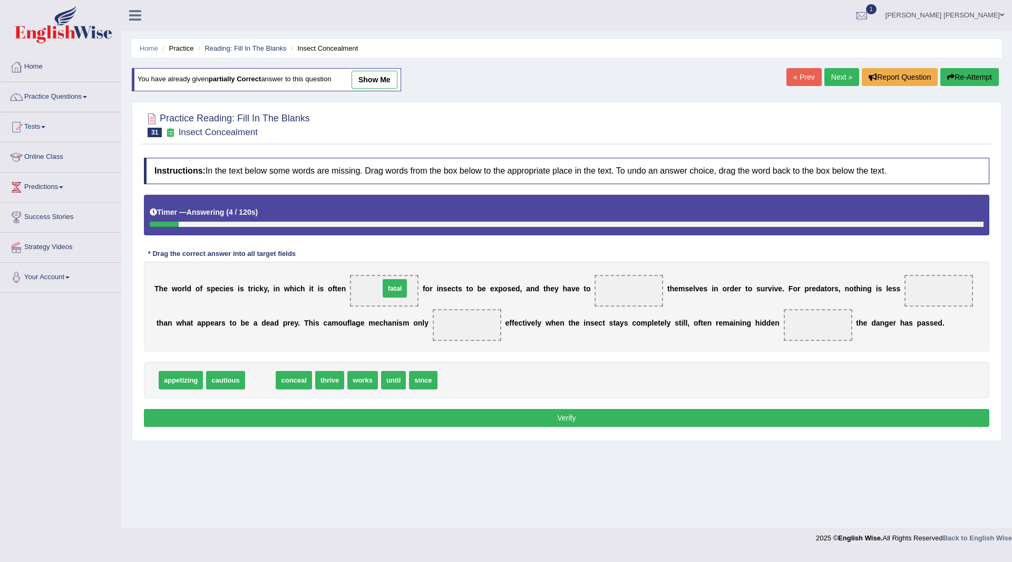
drag, startPoint x: 262, startPoint y: 384, endPoint x: 397, endPoint y: 292, distance: 162.8
drag, startPoint x: 272, startPoint y: 382, endPoint x: 627, endPoint y: 291, distance: 366.9
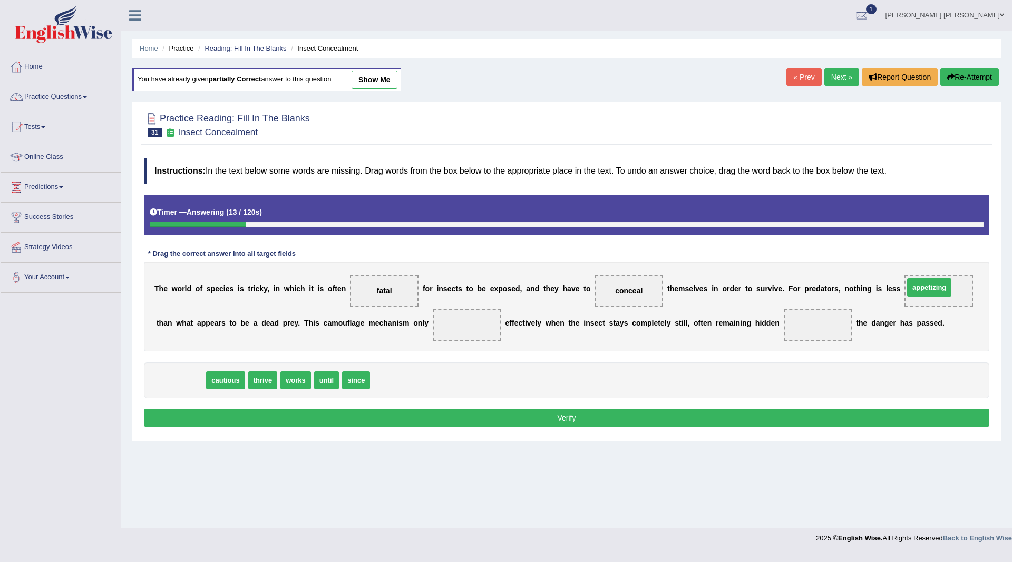
drag, startPoint x: 177, startPoint y: 382, endPoint x: 927, endPoint y: 290, distance: 755.0
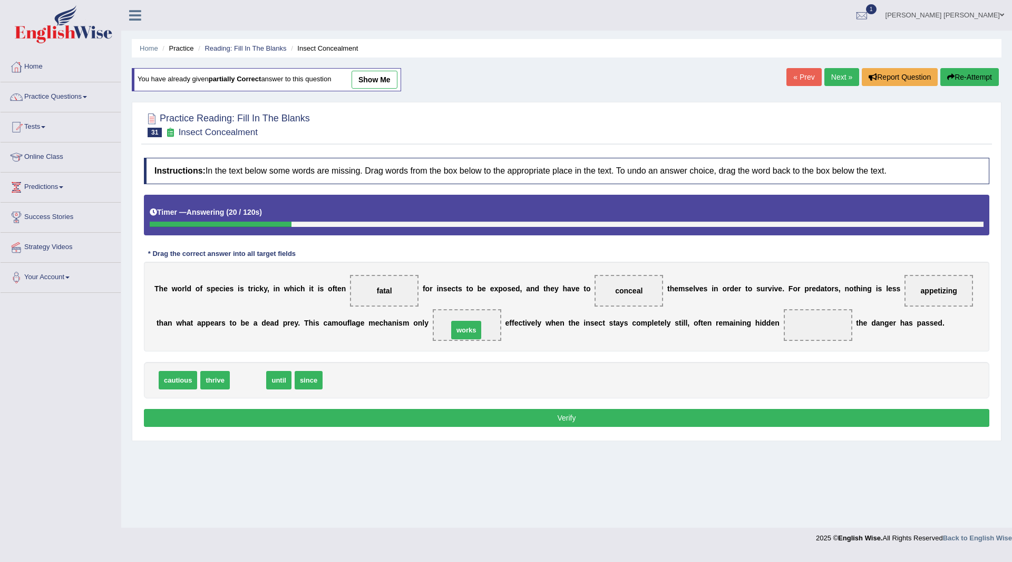
drag, startPoint x: 247, startPoint y: 386, endPoint x: 465, endPoint y: 336, distance: 224.0
drag, startPoint x: 252, startPoint y: 382, endPoint x: 822, endPoint y: 329, distance: 572.5
click at [627, 418] on button "Verify" at bounding box center [567, 418] width 846 height 18
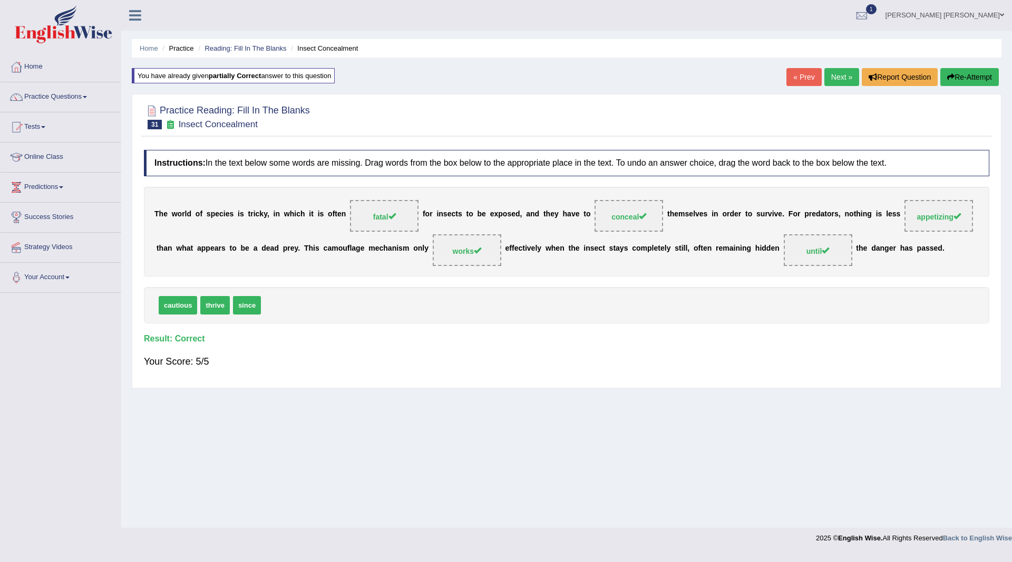
click at [845, 73] on link "Next »" at bounding box center [842, 77] width 35 height 18
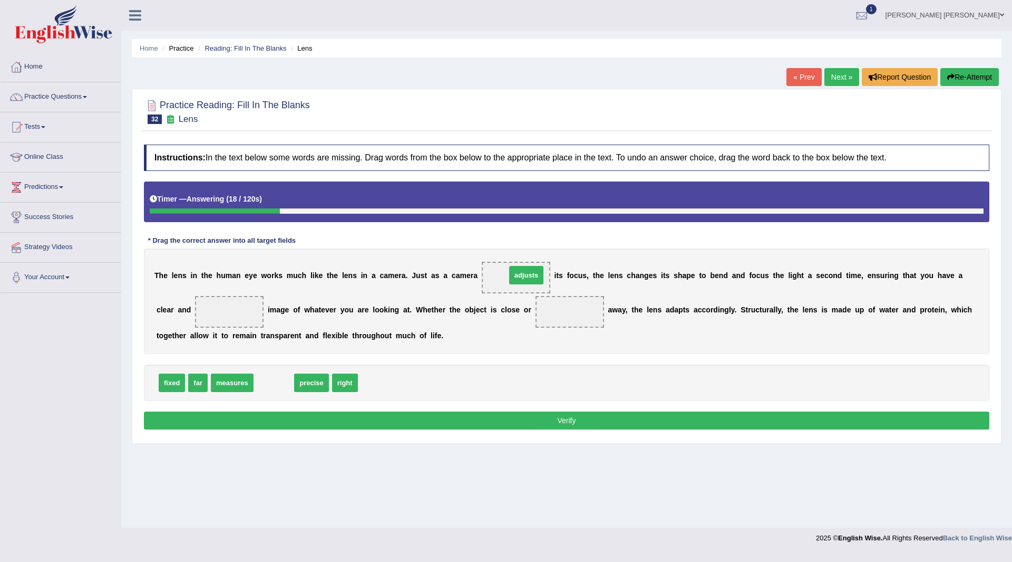
drag, startPoint x: 274, startPoint y: 384, endPoint x: 526, endPoint y: 277, distance: 274.1
drag, startPoint x: 276, startPoint y: 383, endPoint x: 237, endPoint y: 313, distance: 80.3
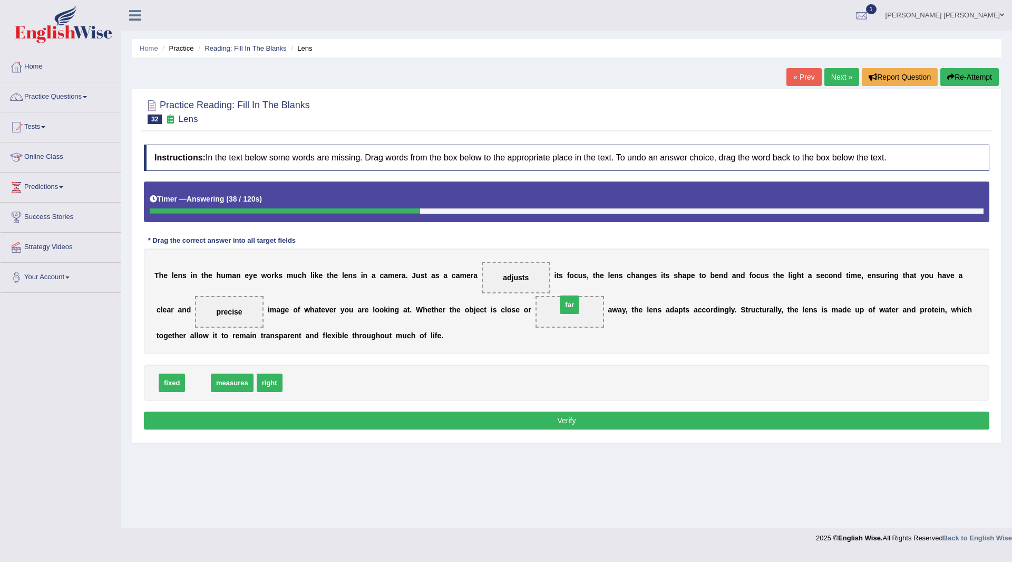
drag, startPoint x: 198, startPoint y: 381, endPoint x: 571, endPoint y: 306, distance: 379.6
click at [425, 417] on button "Verify" at bounding box center [567, 420] width 846 height 18
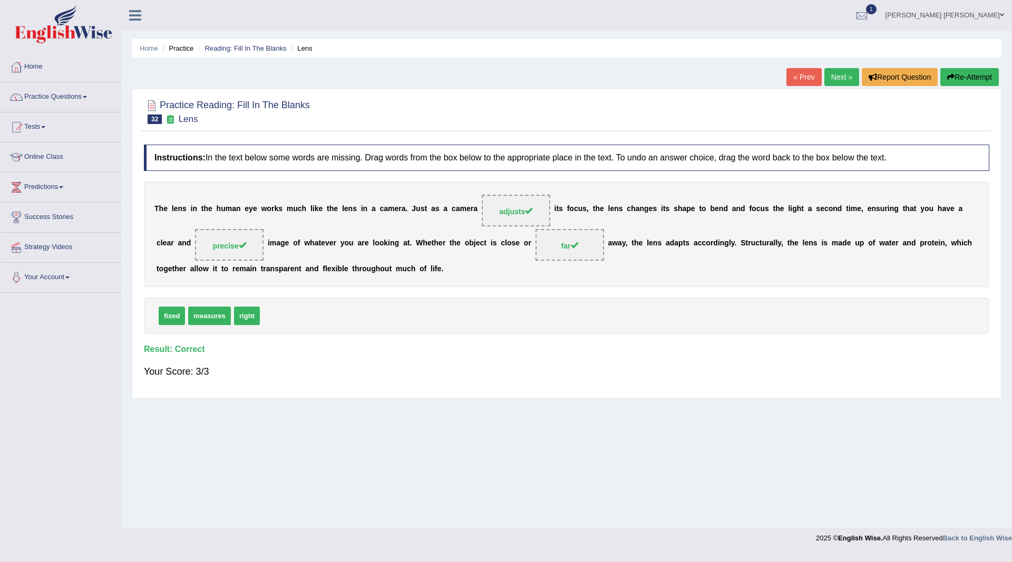
click at [836, 75] on link "Next »" at bounding box center [842, 77] width 35 height 18
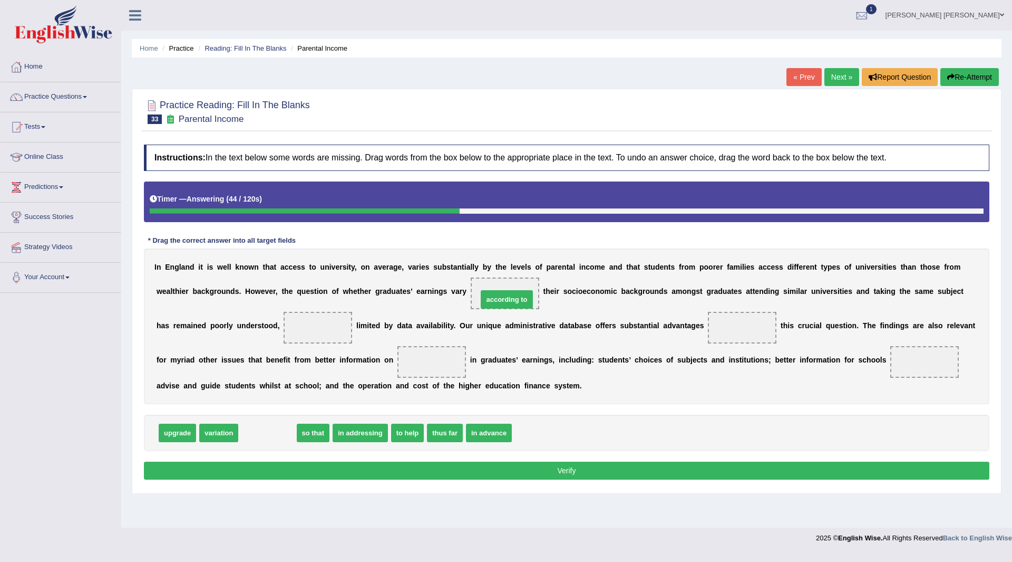
drag, startPoint x: 287, startPoint y: 423, endPoint x: 514, endPoint y: 297, distance: 259.7
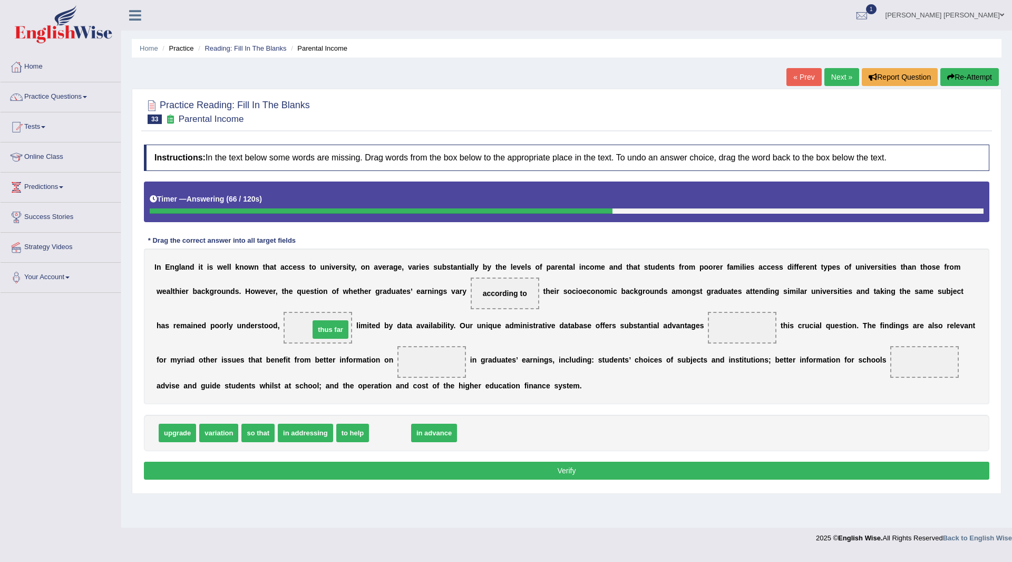
drag, startPoint x: 397, startPoint y: 436, endPoint x: 337, endPoint y: 332, distance: 119.3
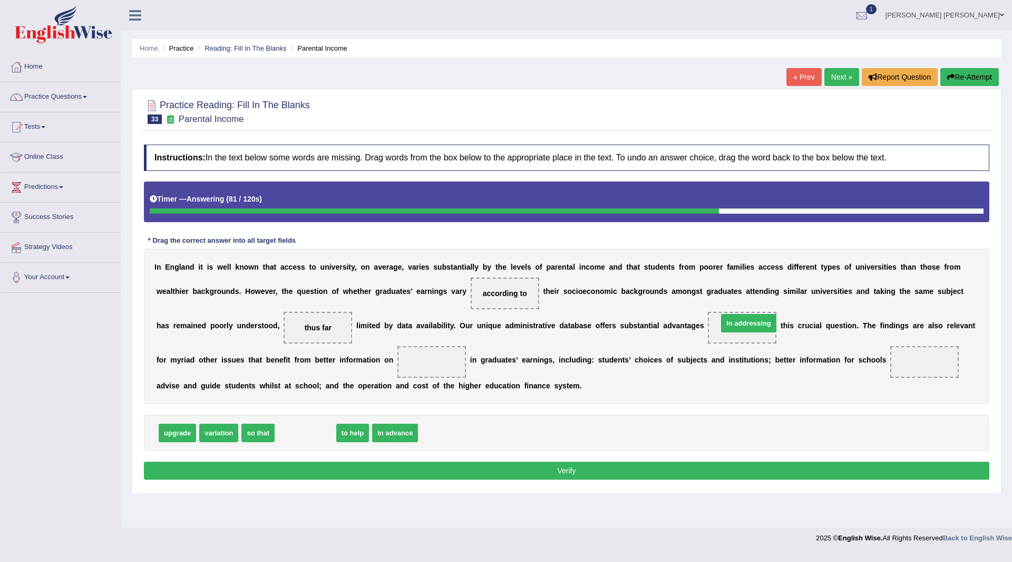
drag, startPoint x: 301, startPoint y: 433, endPoint x: 744, endPoint y: 324, distance: 456.8
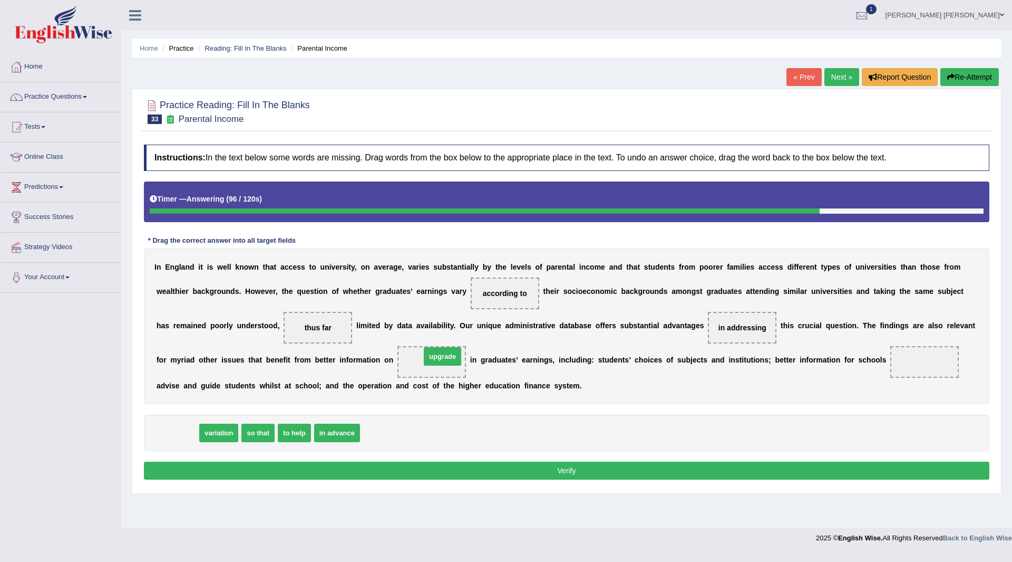
drag, startPoint x: 179, startPoint y: 432, endPoint x: 444, endPoint y: 356, distance: 276.0
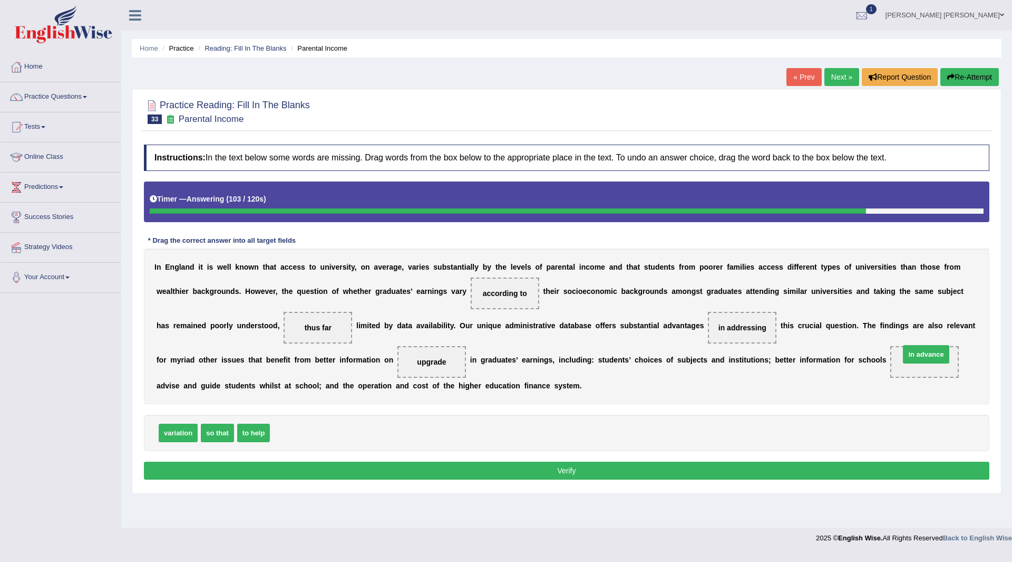
drag, startPoint x: 299, startPoint y: 429, endPoint x: 929, endPoint y: 351, distance: 635.0
click at [345, 466] on button "Verify" at bounding box center [567, 470] width 846 height 18
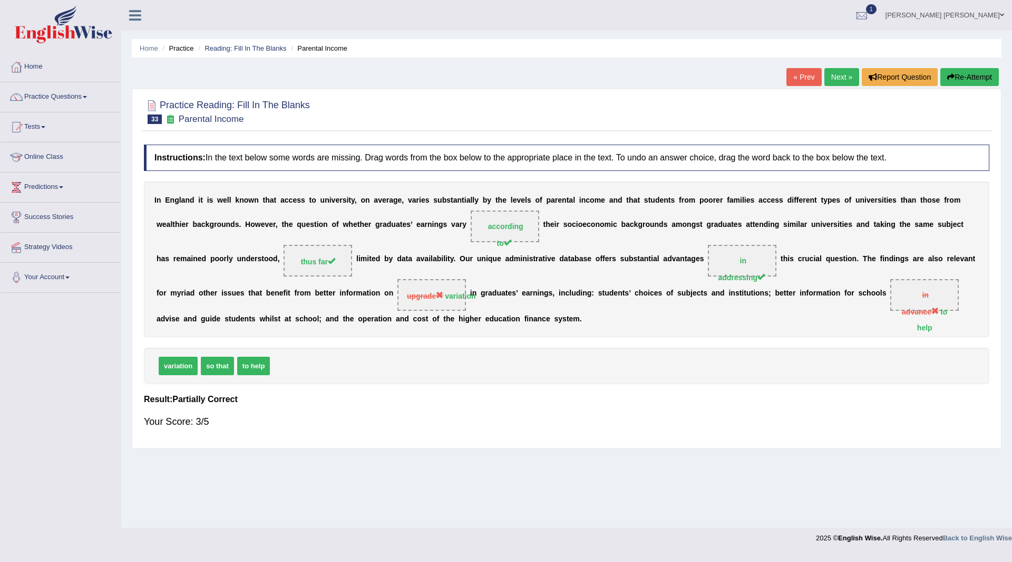
click at [977, 74] on button "Re-Attempt" at bounding box center [970, 77] width 59 height 18
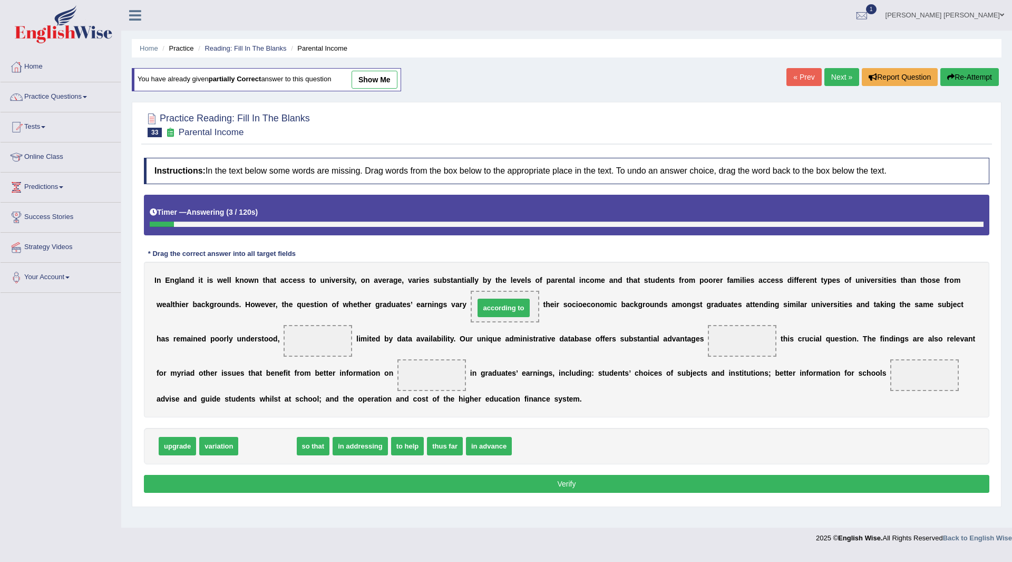
drag, startPoint x: 278, startPoint y: 446, endPoint x: 514, endPoint y: 307, distance: 273.7
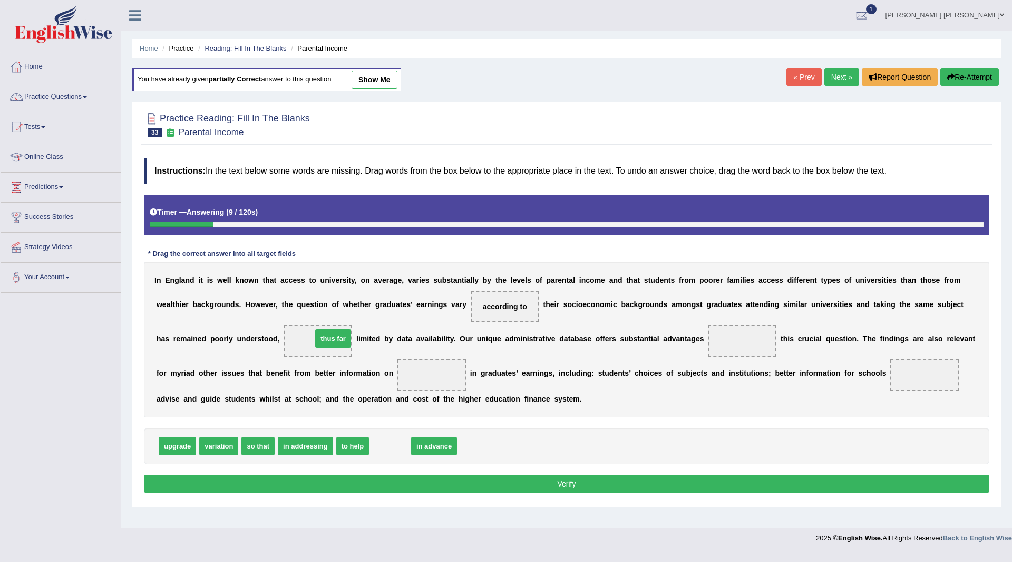
drag, startPoint x: 391, startPoint y: 447, endPoint x: 333, endPoint y: 341, distance: 121.1
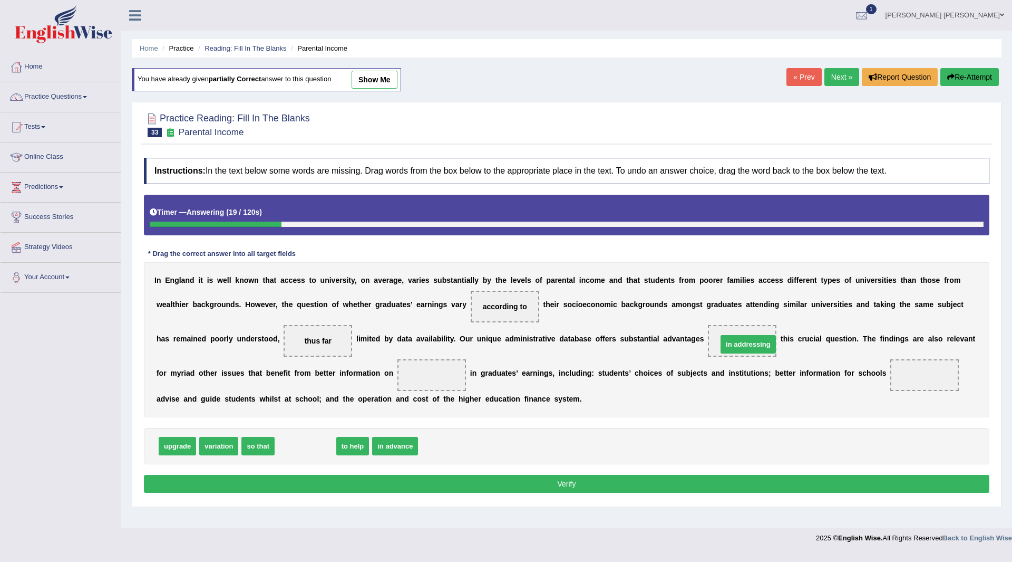
drag, startPoint x: 291, startPoint y: 450, endPoint x: 734, endPoint y: 348, distance: 454.5
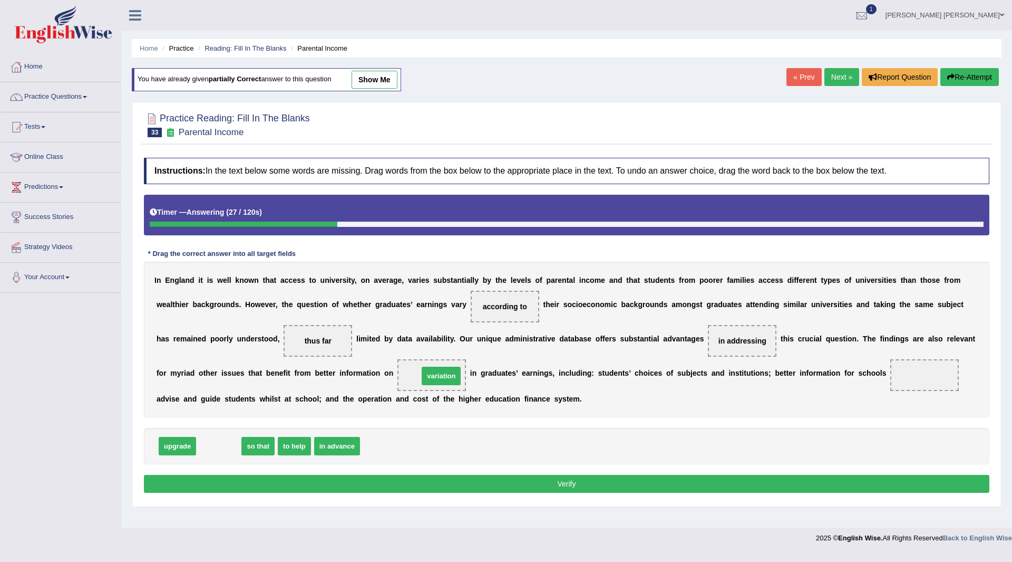
drag, startPoint x: 218, startPoint y: 448, endPoint x: 441, endPoint y: 378, distance: 233.8
drag, startPoint x: 243, startPoint y: 448, endPoint x: 906, endPoint y: 371, distance: 668.4
click at [515, 480] on button "Verify" at bounding box center [567, 484] width 846 height 18
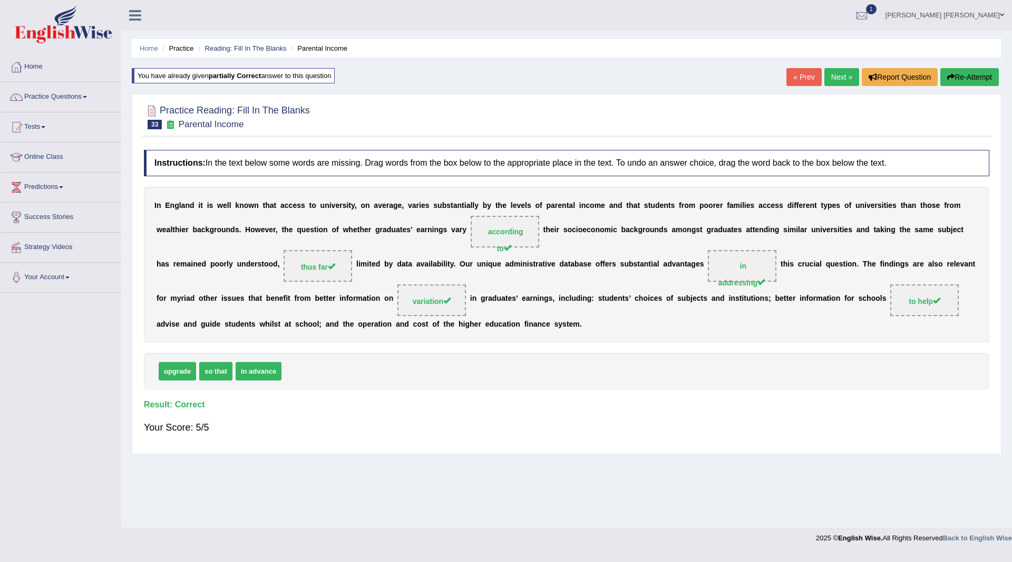
click at [833, 78] on link "Next »" at bounding box center [842, 77] width 35 height 18
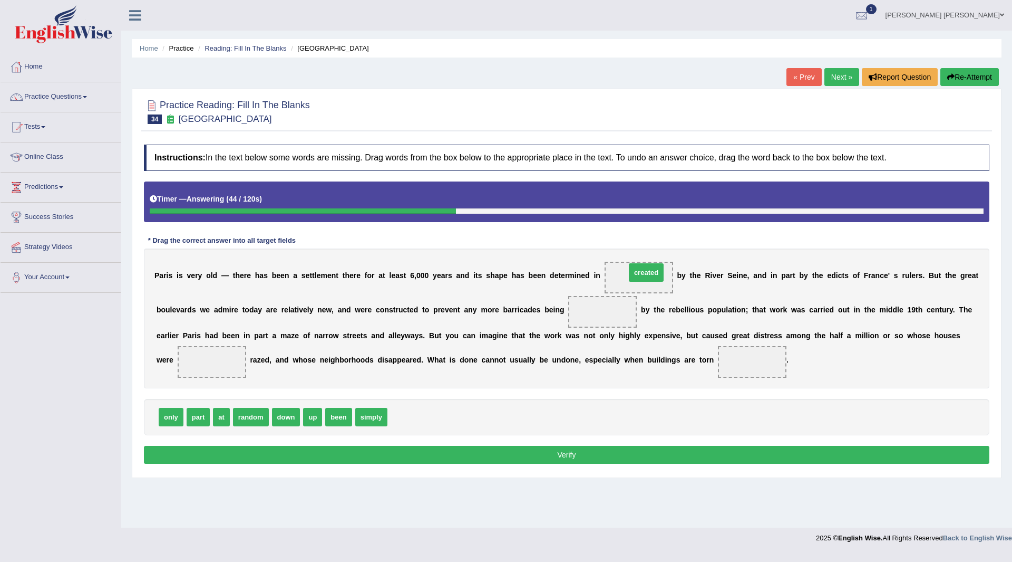
drag, startPoint x: 404, startPoint y: 418, endPoint x: 642, endPoint y: 273, distance: 278.7
drag, startPoint x: 195, startPoint y: 418, endPoint x: 607, endPoint y: 309, distance: 426.6
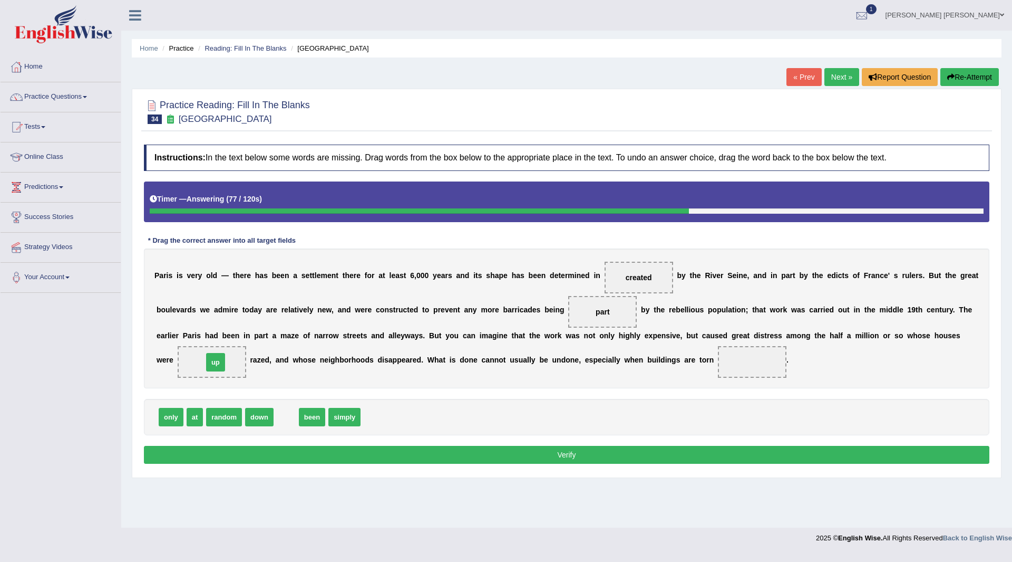
drag, startPoint x: 283, startPoint y: 418, endPoint x: 212, endPoint y: 363, distance: 89.4
drag, startPoint x: 320, startPoint y: 422, endPoint x: 779, endPoint y: 370, distance: 462.8
click at [506, 451] on button "Verify" at bounding box center [567, 455] width 846 height 18
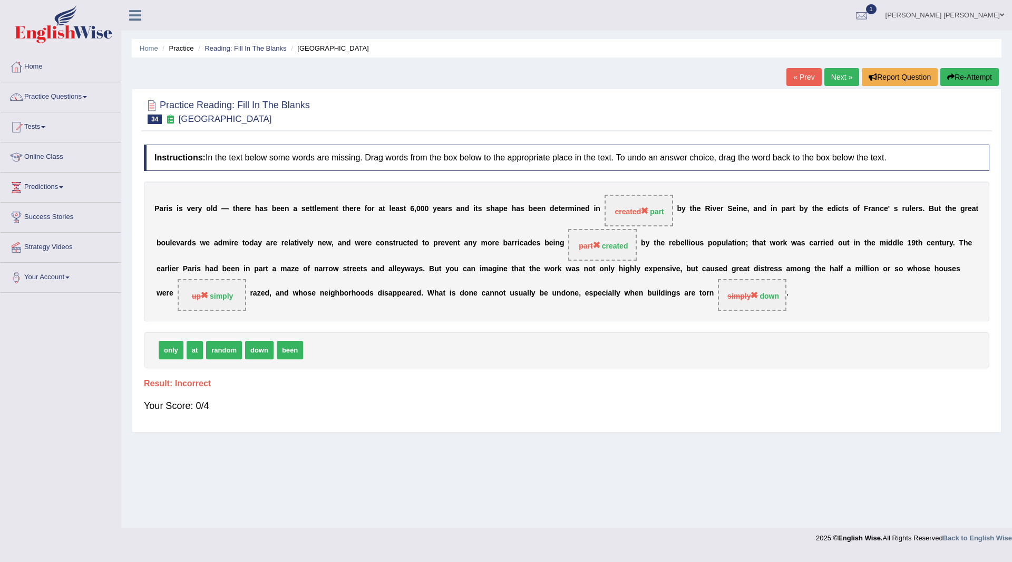
click at [961, 75] on button "Re-Attempt" at bounding box center [970, 77] width 59 height 18
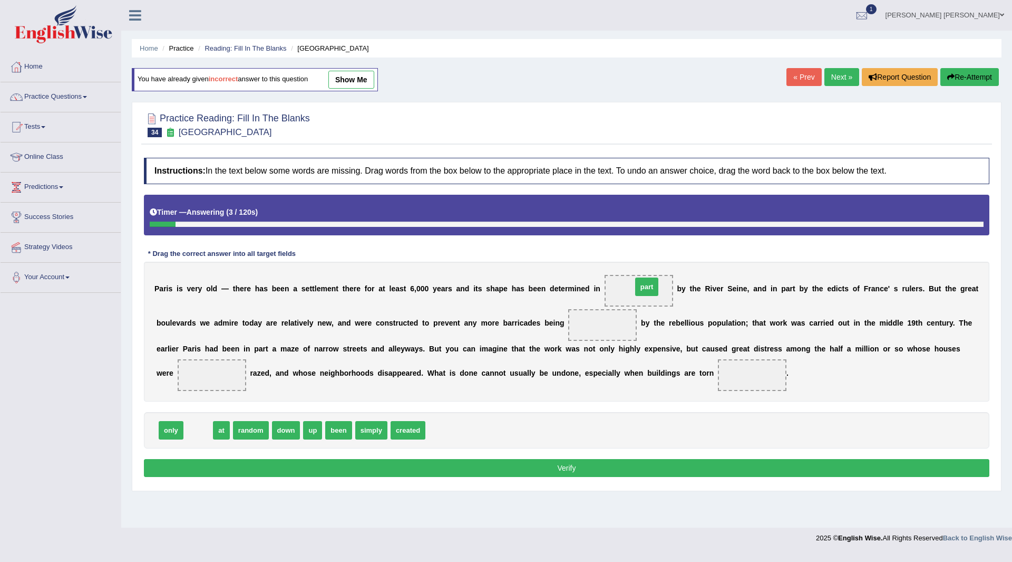
drag, startPoint x: 200, startPoint y: 430, endPoint x: 649, endPoint y: 286, distance: 471.1
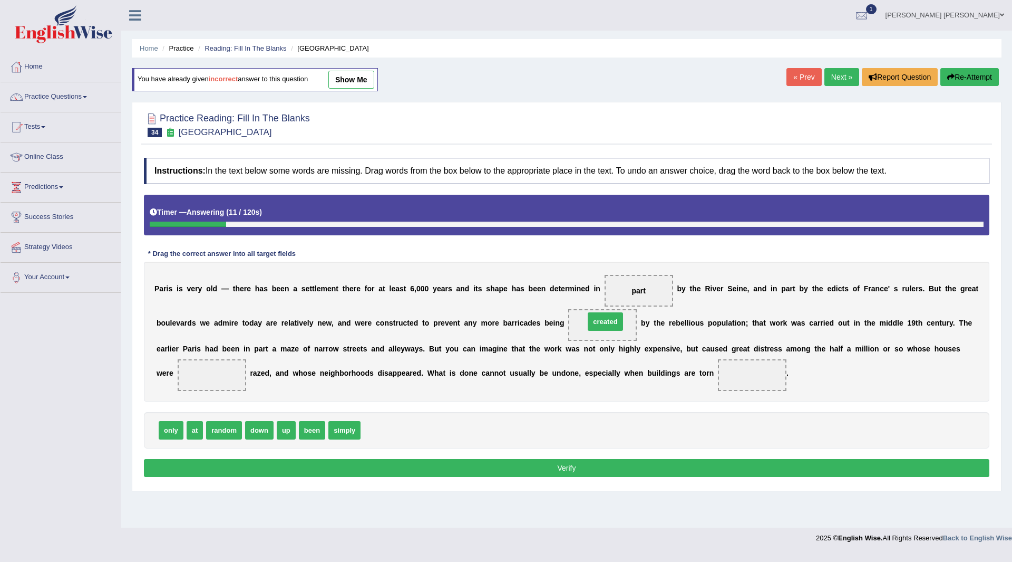
drag, startPoint x: 381, startPoint y: 426, endPoint x: 605, endPoint y: 317, distance: 249.1
drag, startPoint x: 345, startPoint y: 432, endPoint x: 225, endPoint y: 375, distance: 133.0
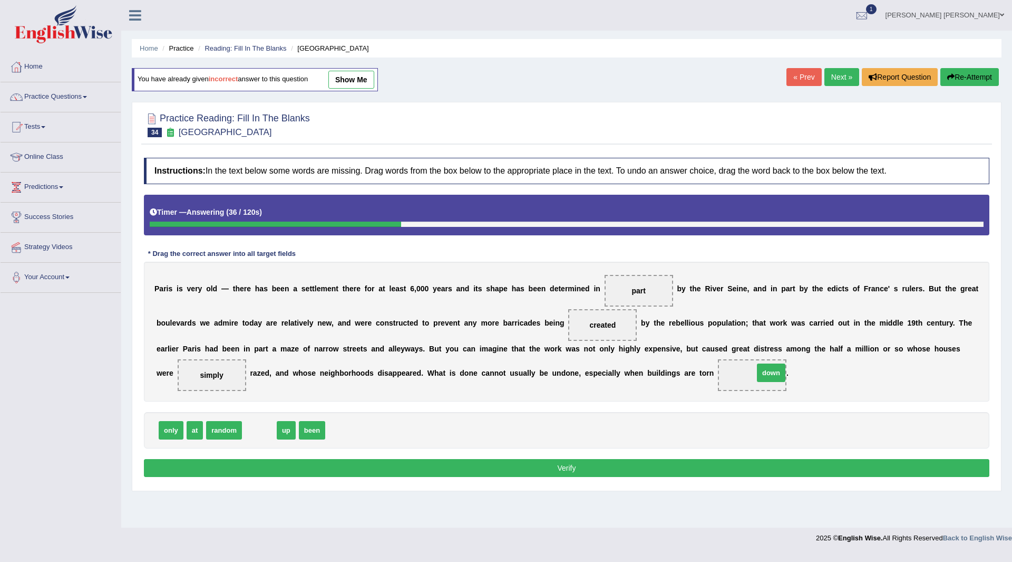
drag, startPoint x: 265, startPoint y: 431, endPoint x: 777, endPoint y: 373, distance: 515.3
click at [426, 470] on button "Verify" at bounding box center [567, 468] width 846 height 18
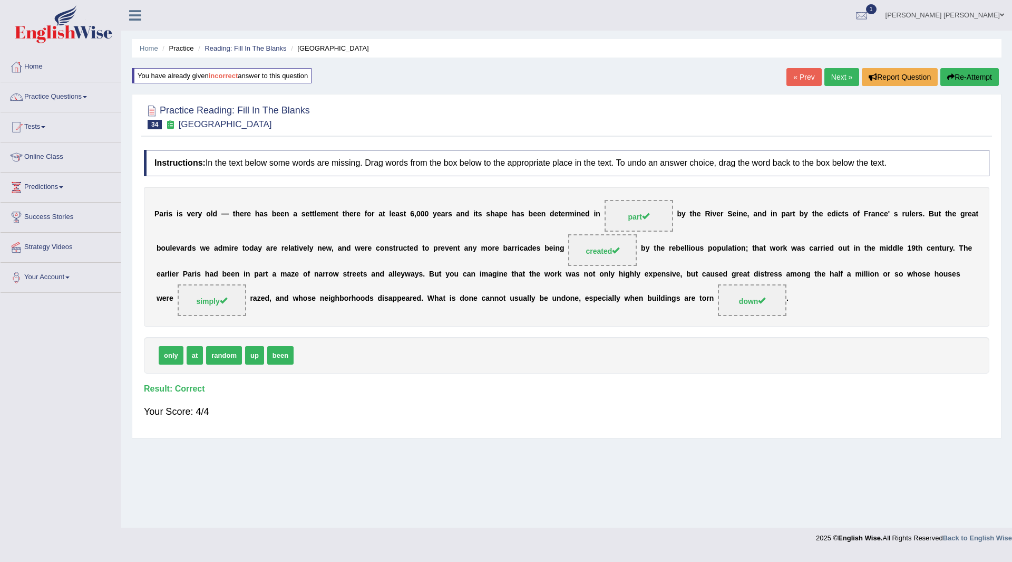
click at [834, 80] on link "Next »" at bounding box center [842, 77] width 35 height 18
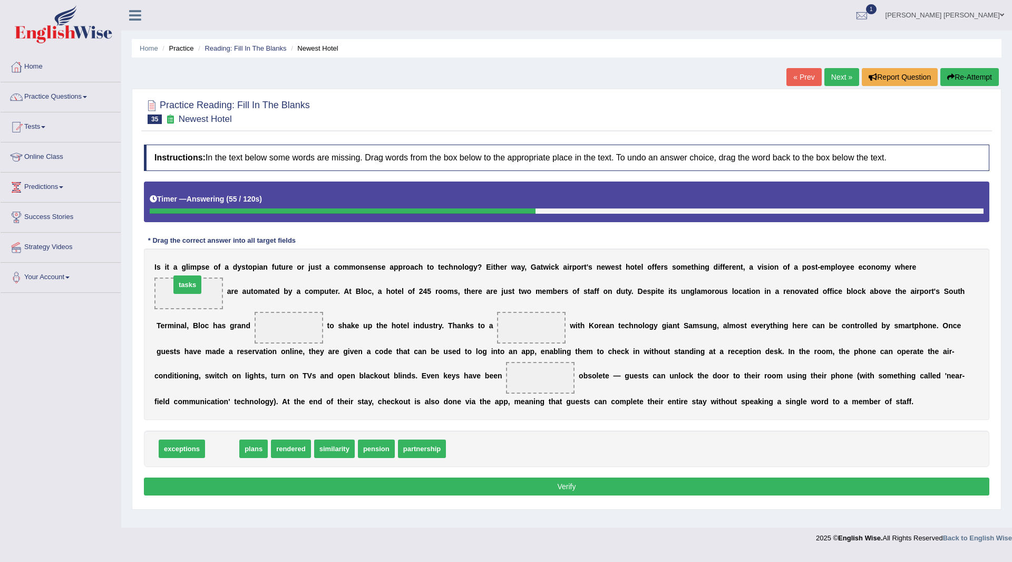
drag, startPoint x: 218, startPoint y: 448, endPoint x: 184, endPoint y: 284, distance: 167.7
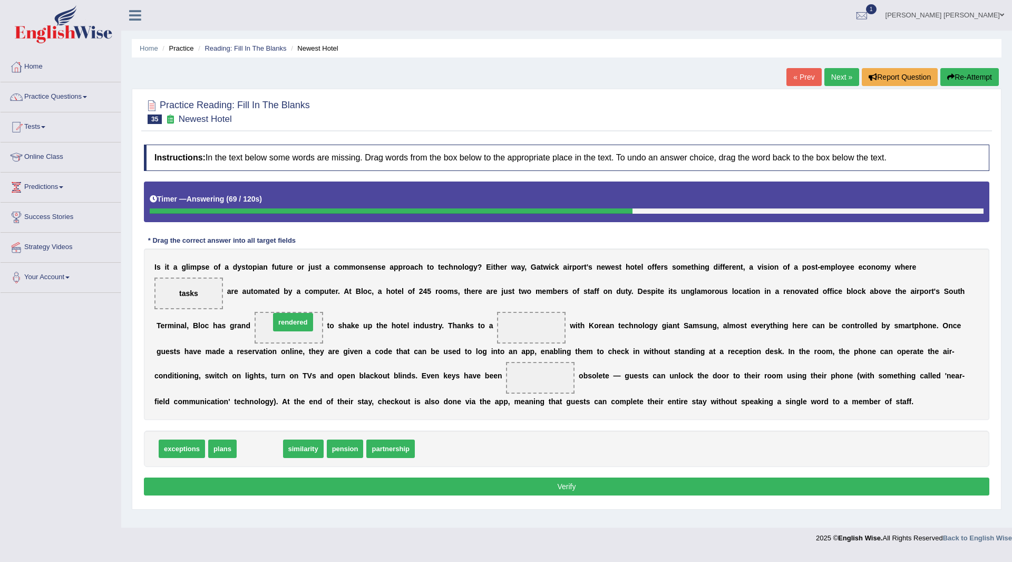
drag, startPoint x: 259, startPoint y: 450, endPoint x: 293, endPoint y: 324, distance: 130.8
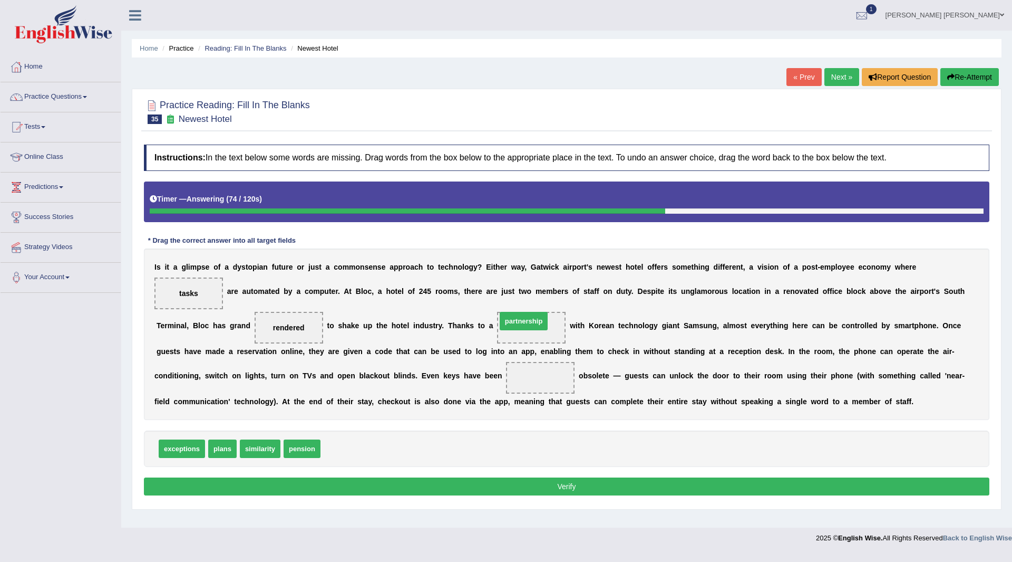
drag, startPoint x: 353, startPoint y: 449, endPoint x: 529, endPoint y: 321, distance: 217.5
drag, startPoint x: 173, startPoint y: 448, endPoint x: 545, endPoint y: 371, distance: 379.1
click at [464, 489] on button "Verify" at bounding box center [567, 486] width 846 height 18
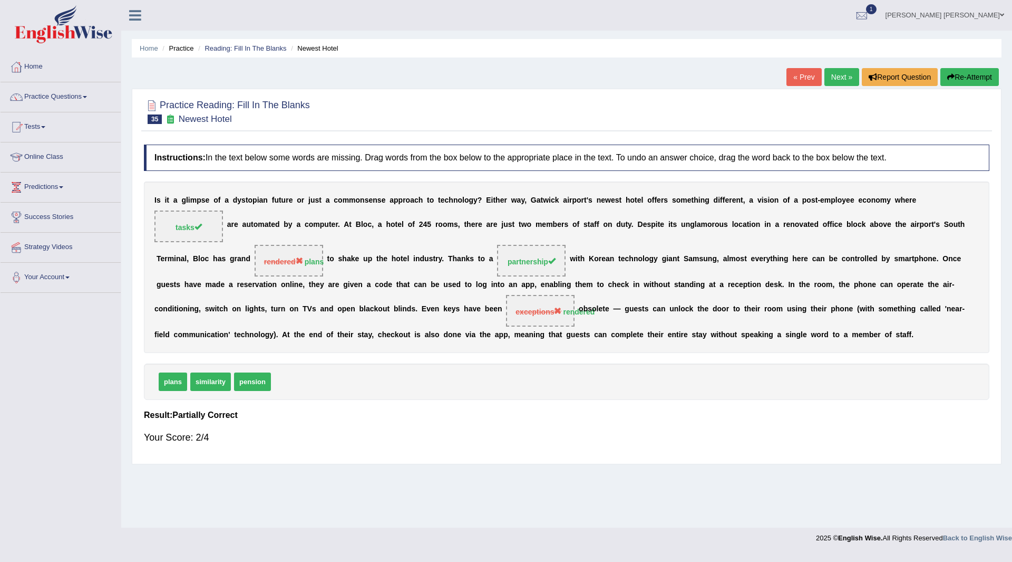
click at [957, 77] on button "Re-Attempt" at bounding box center [970, 77] width 59 height 18
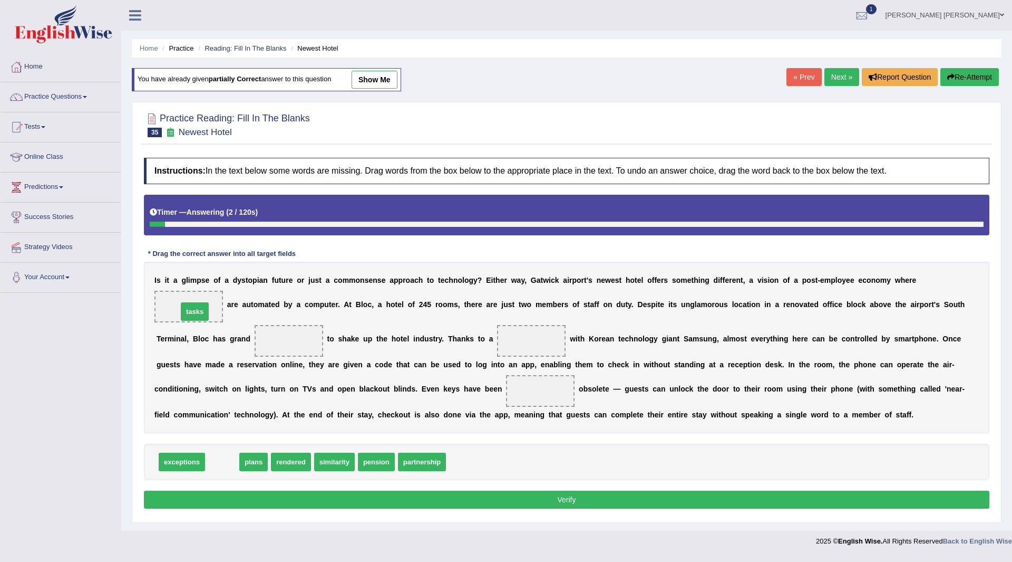
drag, startPoint x: 220, startPoint y: 461, endPoint x: 193, endPoint y: 311, distance: 152.8
drag, startPoint x: 227, startPoint y: 455, endPoint x: 302, endPoint y: 340, distance: 136.8
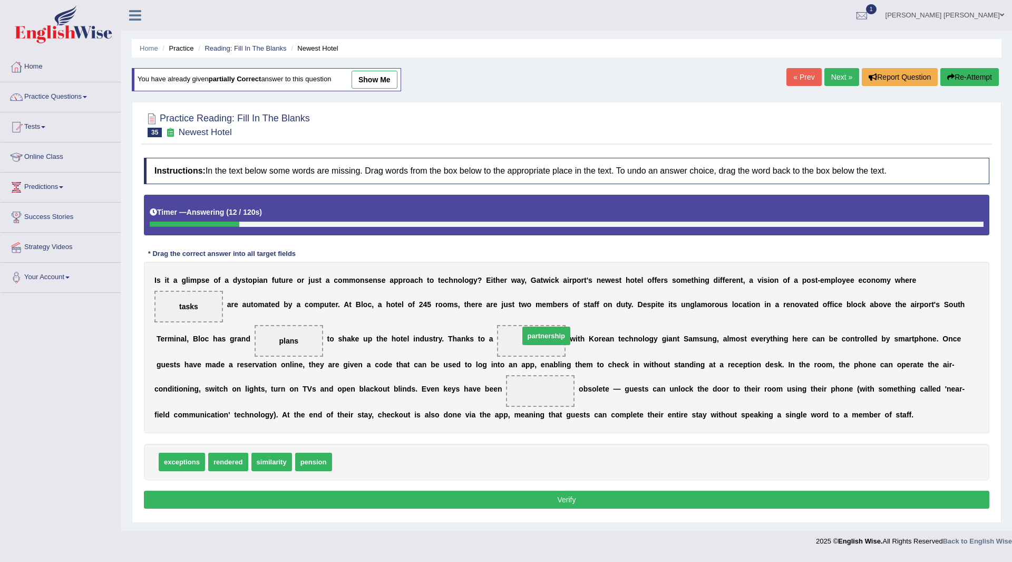
drag, startPoint x: 353, startPoint y: 461, endPoint x: 540, endPoint y: 335, distance: 225.7
drag, startPoint x: 227, startPoint y: 464, endPoint x: 541, endPoint y: 387, distance: 323.6
click at [406, 496] on button "Verify" at bounding box center [567, 499] width 846 height 18
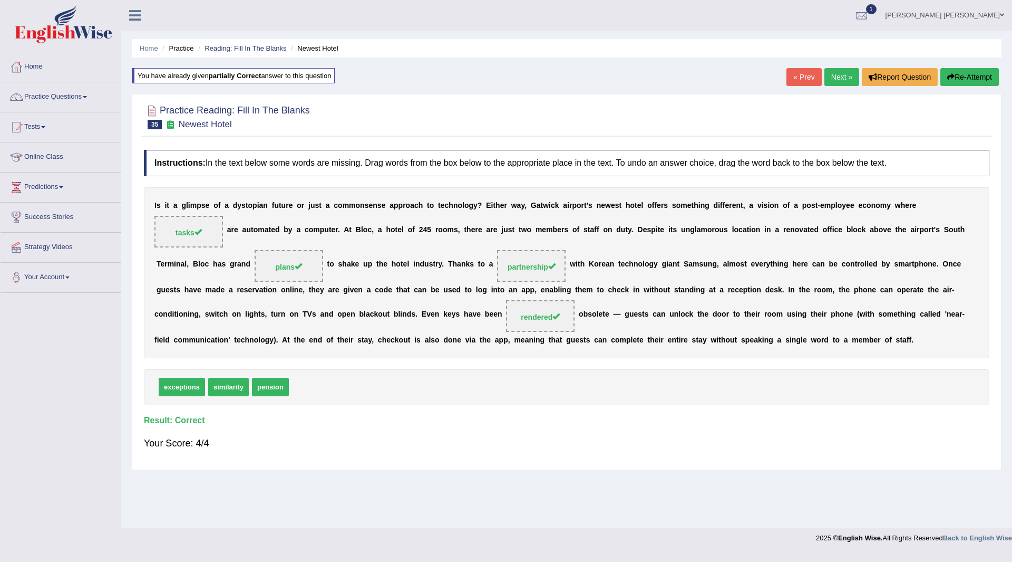
click at [834, 79] on link "Next »" at bounding box center [842, 77] width 35 height 18
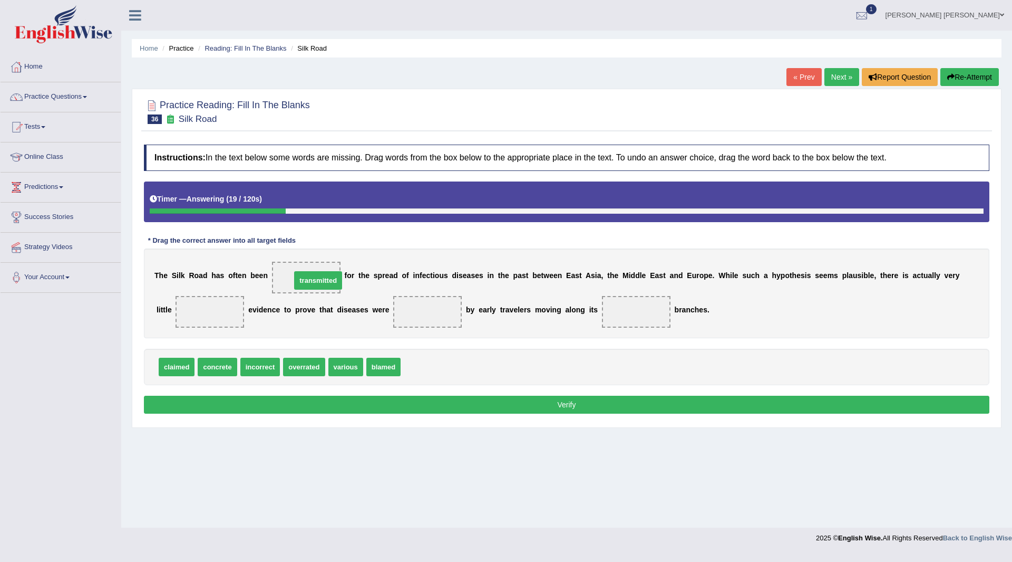
drag, startPoint x: 429, startPoint y: 354, endPoint x: 320, endPoint y: 280, distance: 132.5
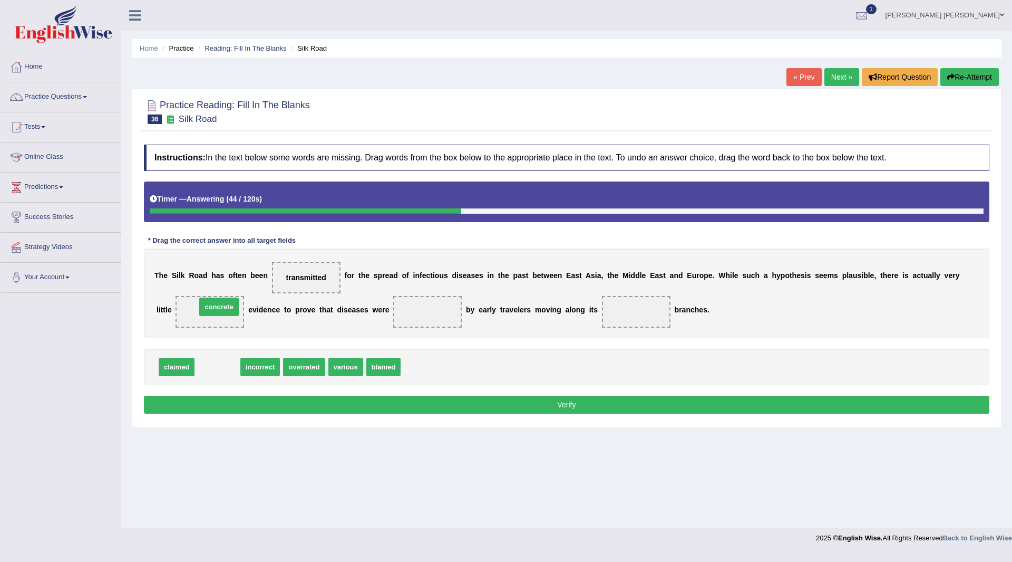
drag, startPoint x: 220, startPoint y: 367, endPoint x: 222, endPoint y: 307, distance: 60.1
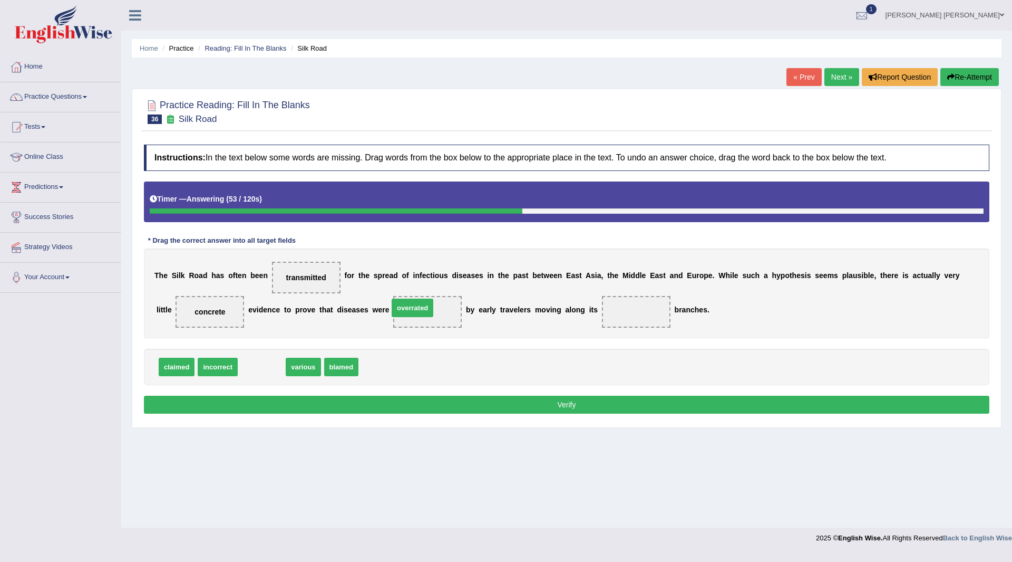
drag, startPoint x: 261, startPoint y: 368, endPoint x: 411, endPoint y: 309, distance: 162.0
drag, startPoint x: 276, startPoint y: 366, endPoint x: 612, endPoint y: 310, distance: 340.7
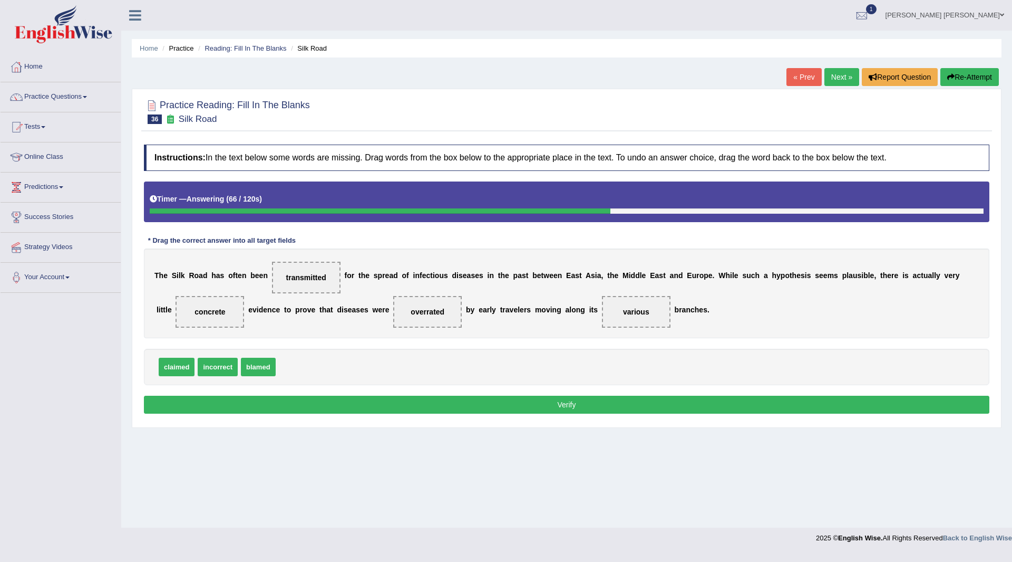
click at [439, 403] on button "Verify" at bounding box center [567, 404] width 846 height 18
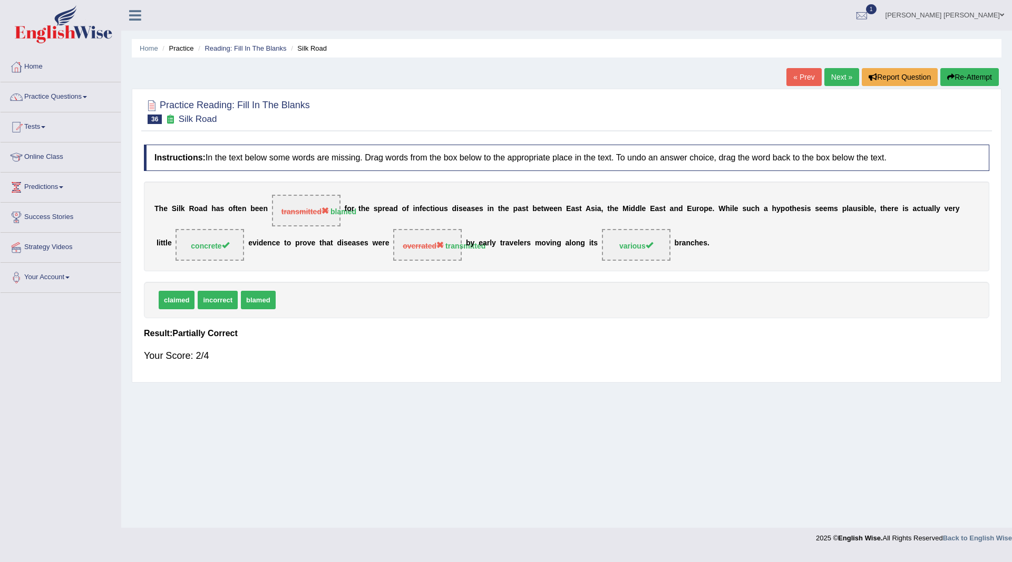
click at [954, 77] on button "Re-Attempt" at bounding box center [970, 77] width 59 height 18
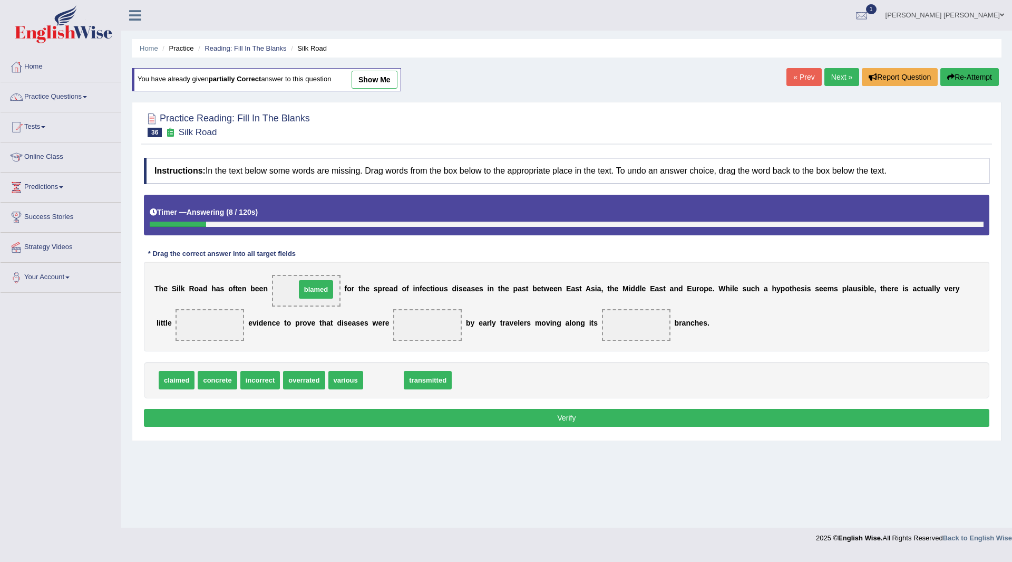
drag, startPoint x: 391, startPoint y: 382, endPoint x: 322, endPoint y: 292, distance: 113.7
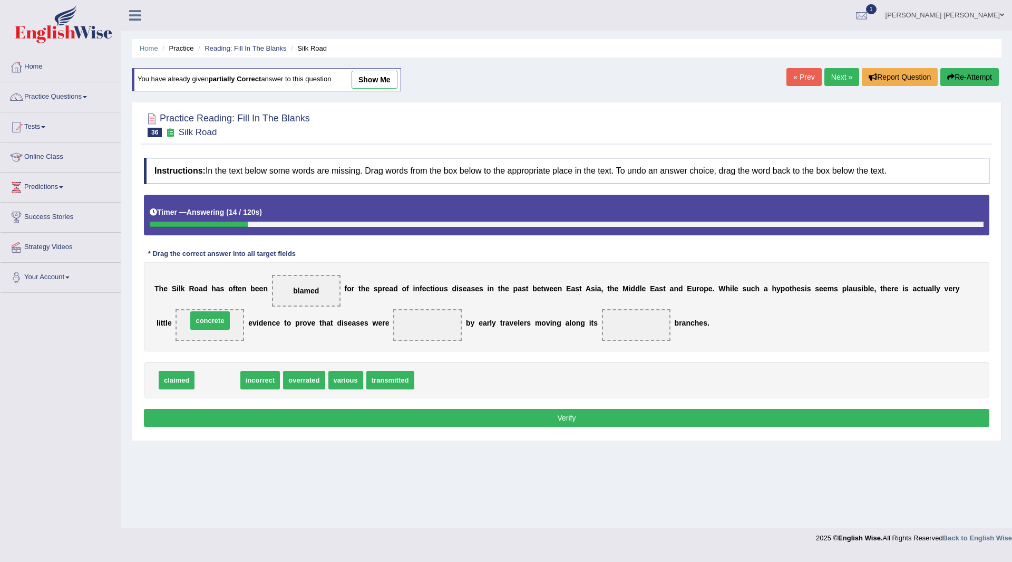
drag, startPoint x: 212, startPoint y: 383, endPoint x: 202, endPoint y: 323, distance: 60.4
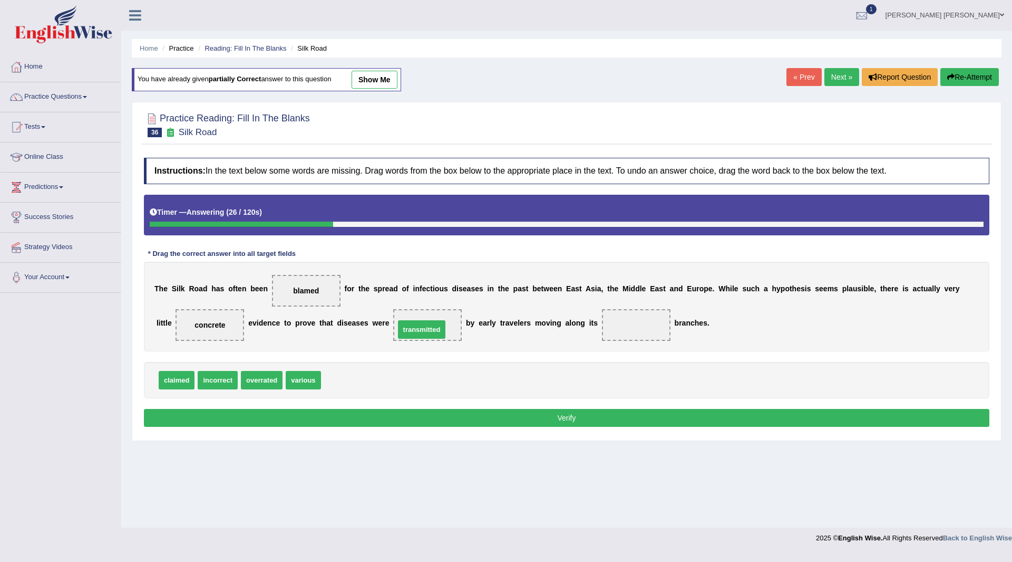
drag, startPoint x: 349, startPoint y: 380, endPoint x: 427, endPoint y: 324, distance: 95.6
drag, startPoint x: 297, startPoint y: 380, endPoint x: 644, endPoint y: 322, distance: 351.7
click at [514, 415] on button "Verify" at bounding box center [567, 418] width 846 height 18
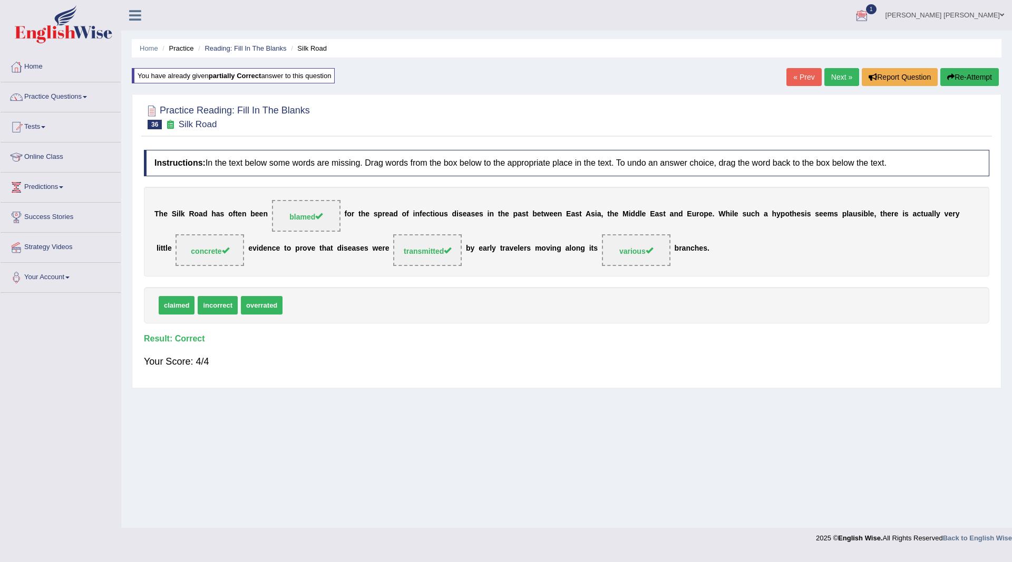
click at [960, 74] on button "Re-Attempt" at bounding box center [970, 77] width 59 height 18
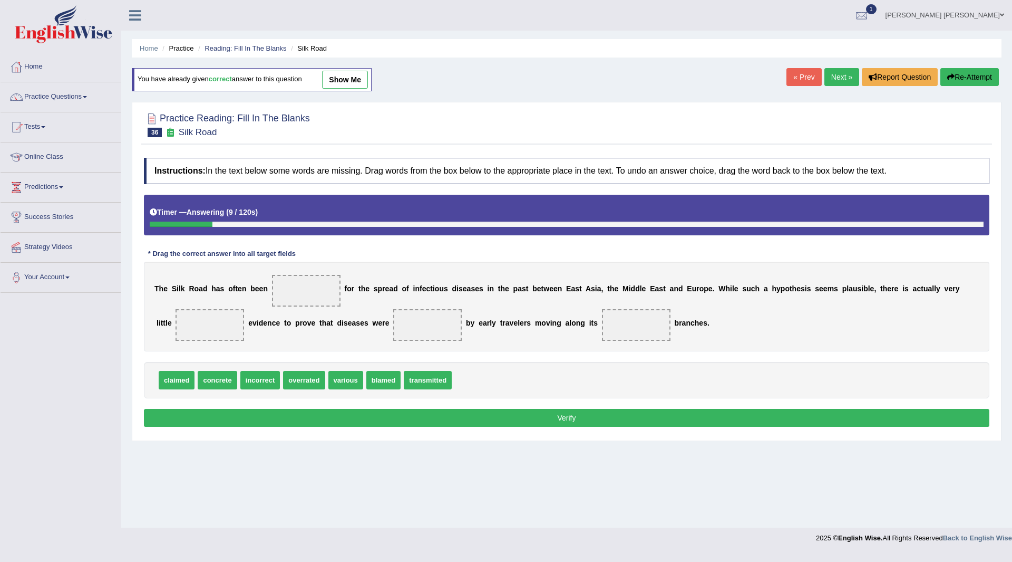
click at [177, 383] on span "claimed" at bounding box center [177, 380] width 36 height 18
drag, startPoint x: 374, startPoint y: 382, endPoint x: 312, endPoint y: 291, distance: 110.4
drag, startPoint x: 225, startPoint y: 383, endPoint x: 225, endPoint y: 330, distance: 53.3
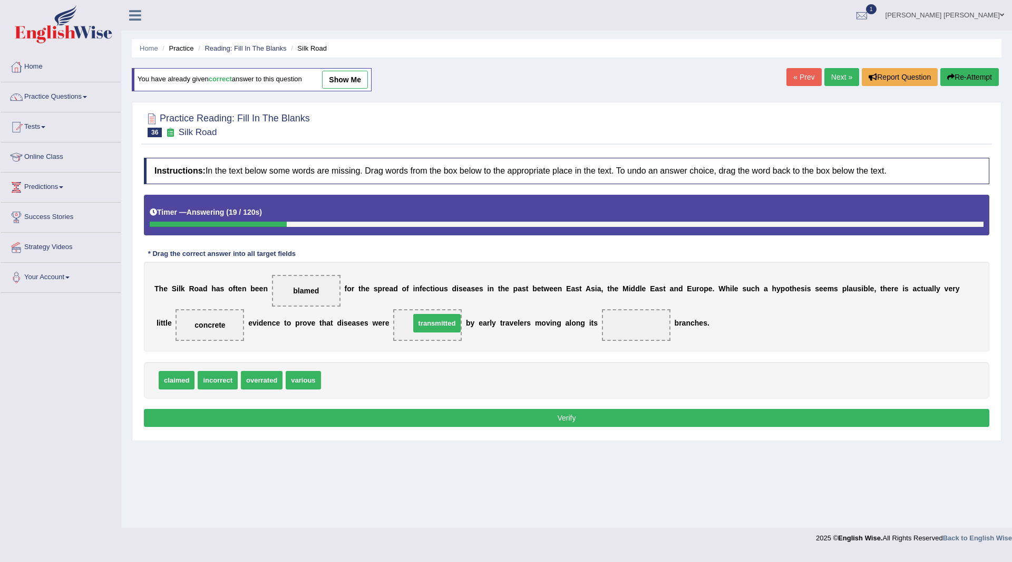
drag, startPoint x: 350, startPoint y: 380, endPoint x: 439, endPoint y: 323, distance: 105.8
drag, startPoint x: 300, startPoint y: 384, endPoint x: 634, endPoint y: 325, distance: 340.1
click at [522, 421] on button "Verify" at bounding box center [567, 418] width 846 height 18
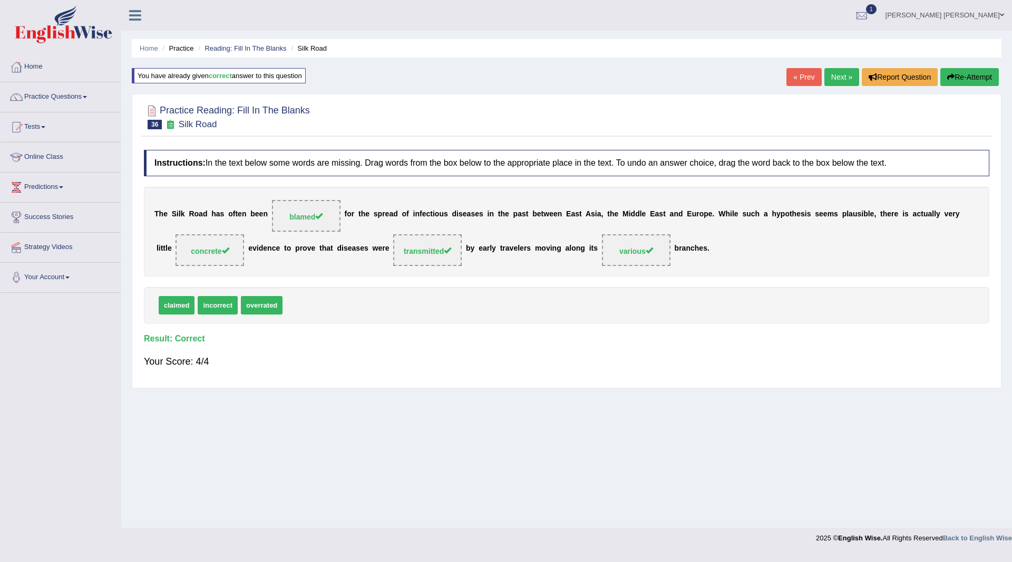
click at [835, 79] on link "Next »" at bounding box center [842, 77] width 35 height 18
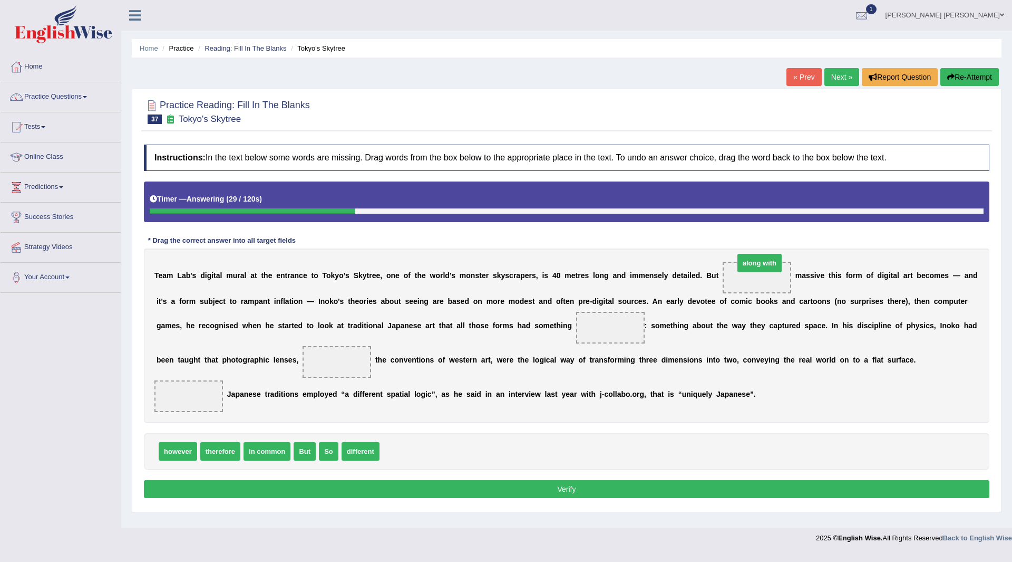
drag, startPoint x: 406, startPoint y: 454, endPoint x: 763, endPoint y: 265, distance: 403.4
drag, startPoint x: 361, startPoint y: 450, endPoint x: 609, endPoint y: 330, distance: 275.7
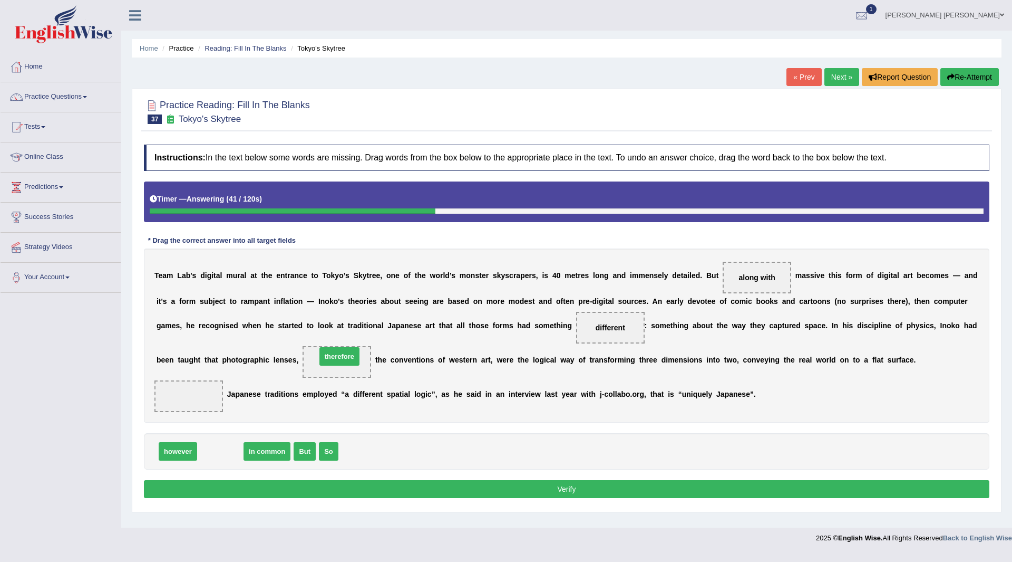
drag, startPoint x: 219, startPoint y: 449, endPoint x: 338, endPoint y: 354, distance: 152.4
drag, startPoint x: 242, startPoint y: 445, endPoint x: 200, endPoint y: 396, distance: 63.6
click at [336, 487] on button "Verify" at bounding box center [567, 489] width 846 height 18
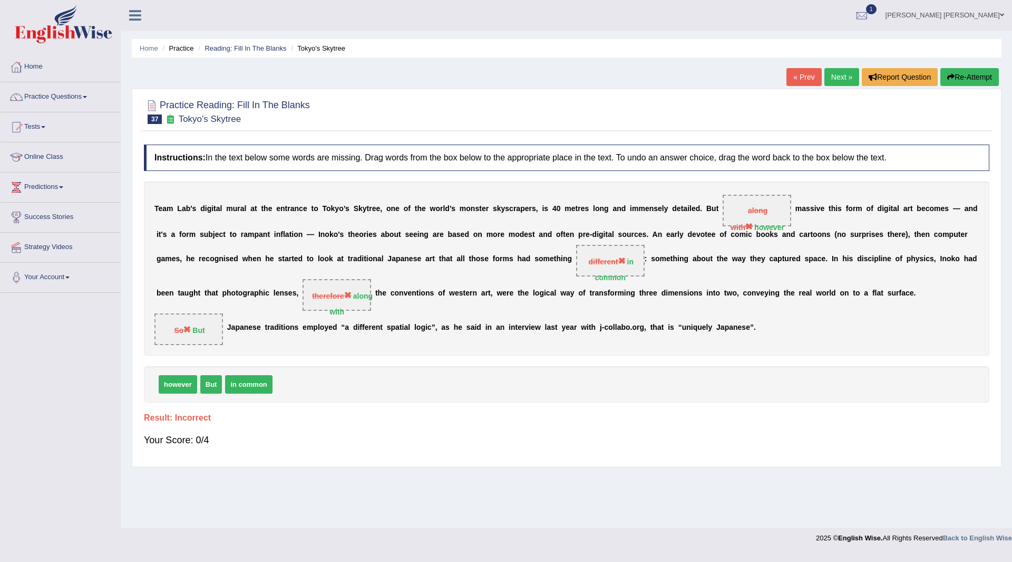
click at [959, 75] on button "Re-Attempt" at bounding box center [970, 77] width 59 height 18
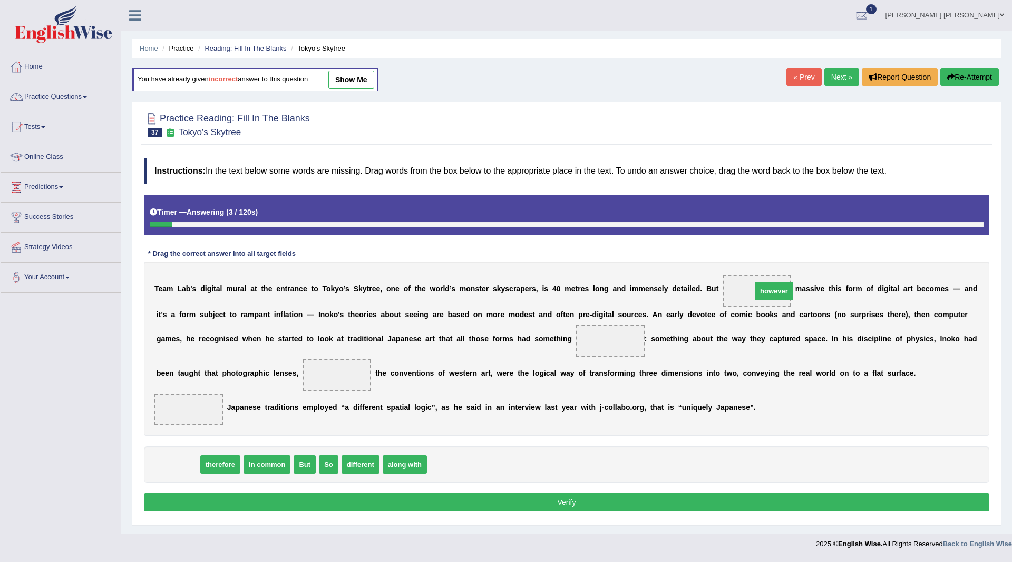
drag, startPoint x: 172, startPoint y: 462, endPoint x: 773, endPoint y: 284, distance: 626.0
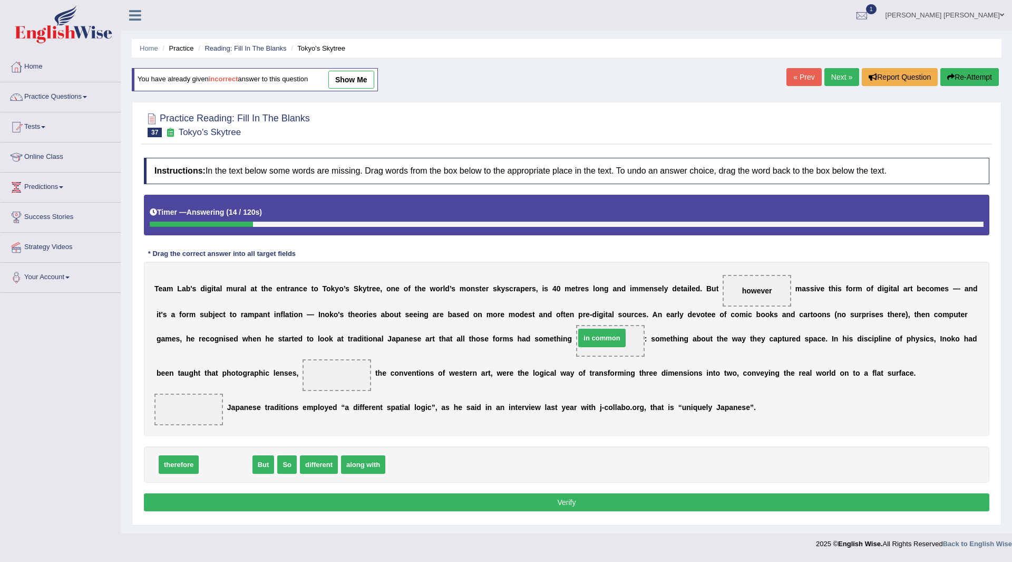
drag, startPoint x: 236, startPoint y: 462, endPoint x: 612, endPoint y: 336, distance: 397.2
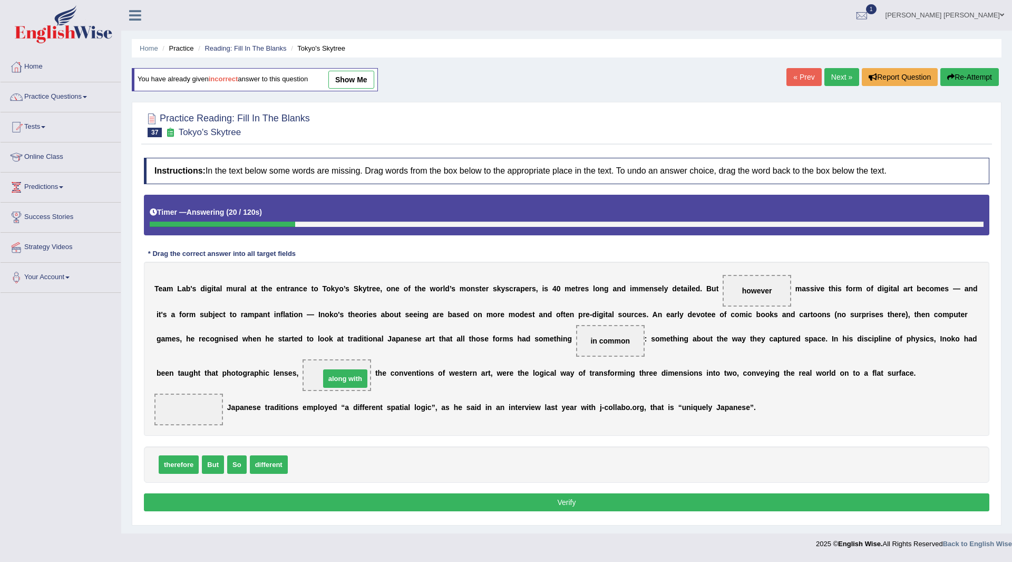
drag, startPoint x: 319, startPoint y: 462, endPoint x: 350, endPoint y: 375, distance: 92.7
drag, startPoint x: 215, startPoint y: 464, endPoint x: 183, endPoint y: 411, distance: 61.9
click at [441, 503] on button "Verify" at bounding box center [567, 502] width 846 height 18
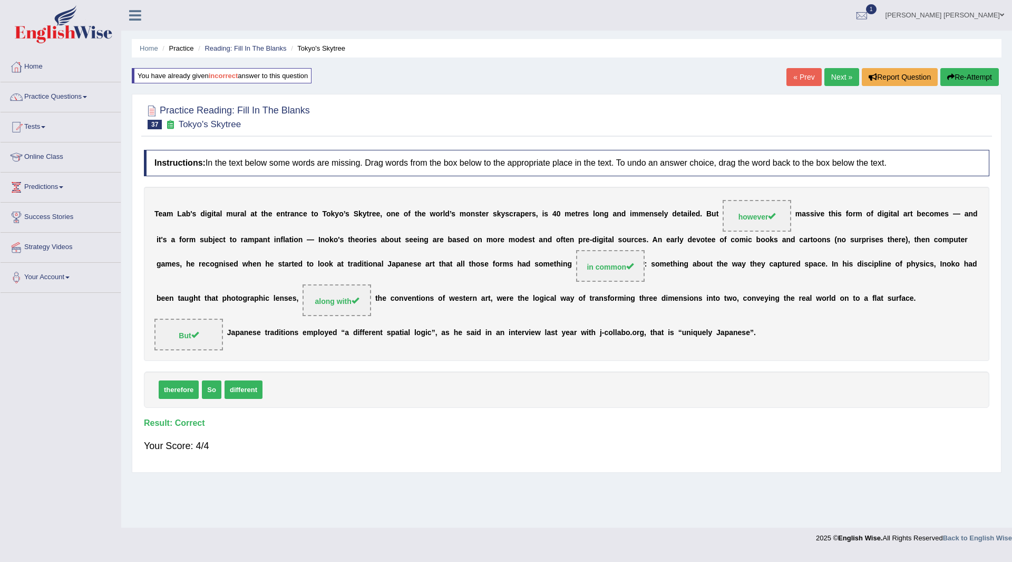
click at [835, 75] on link "Next »" at bounding box center [842, 77] width 35 height 18
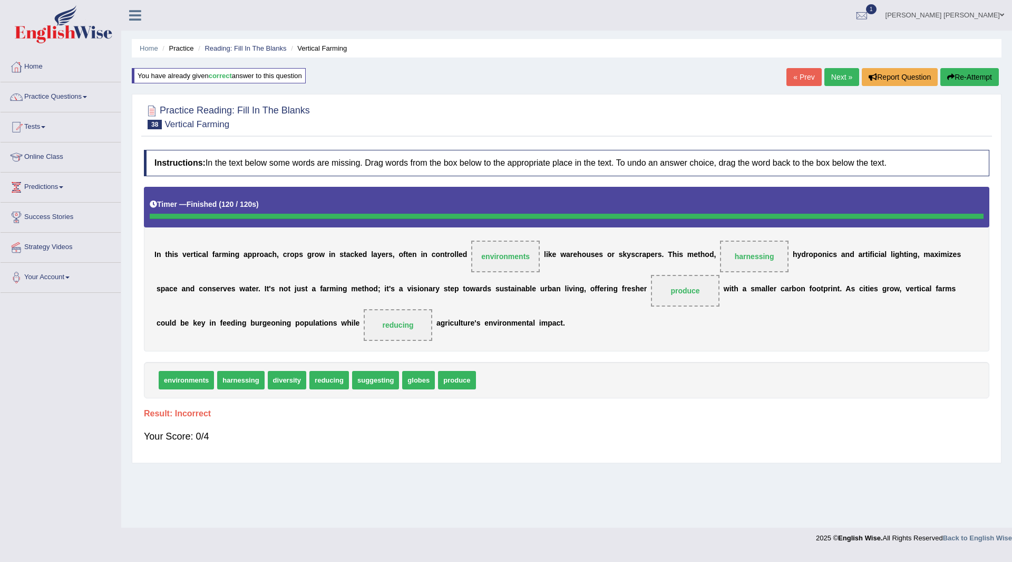
click at [968, 75] on button "Re-Attempt" at bounding box center [970, 77] width 59 height 18
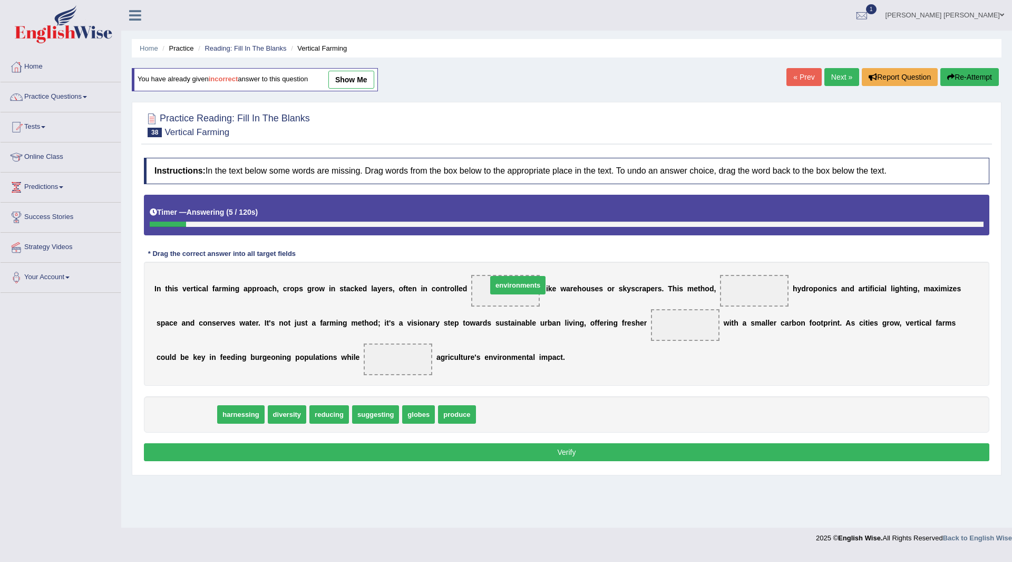
drag, startPoint x: 192, startPoint y: 419, endPoint x: 520, endPoint y: 290, distance: 352.5
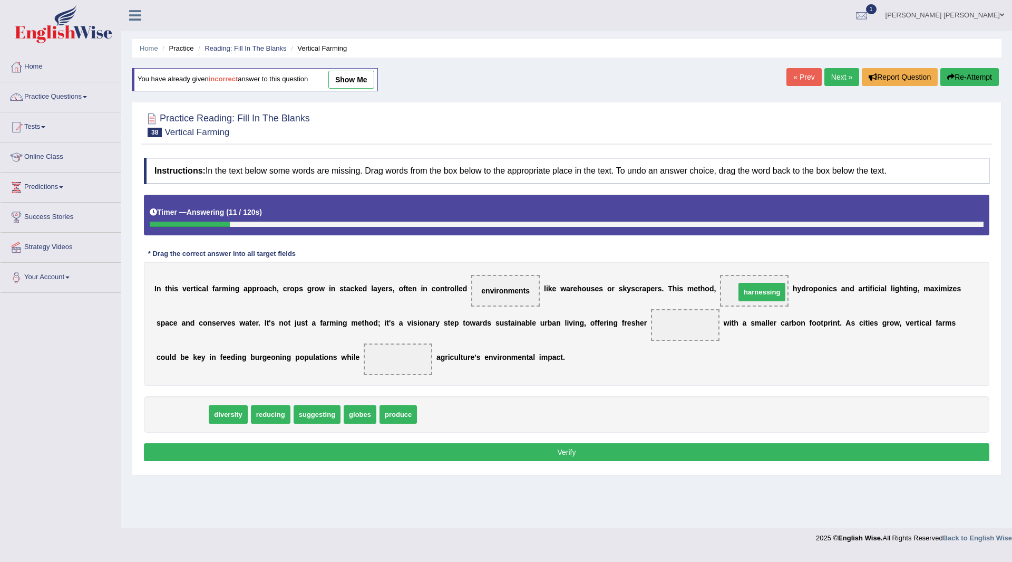
drag, startPoint x: 184, startPoint y: 412, endPoint x: 764, endPoint y: 290, distance: 592.8
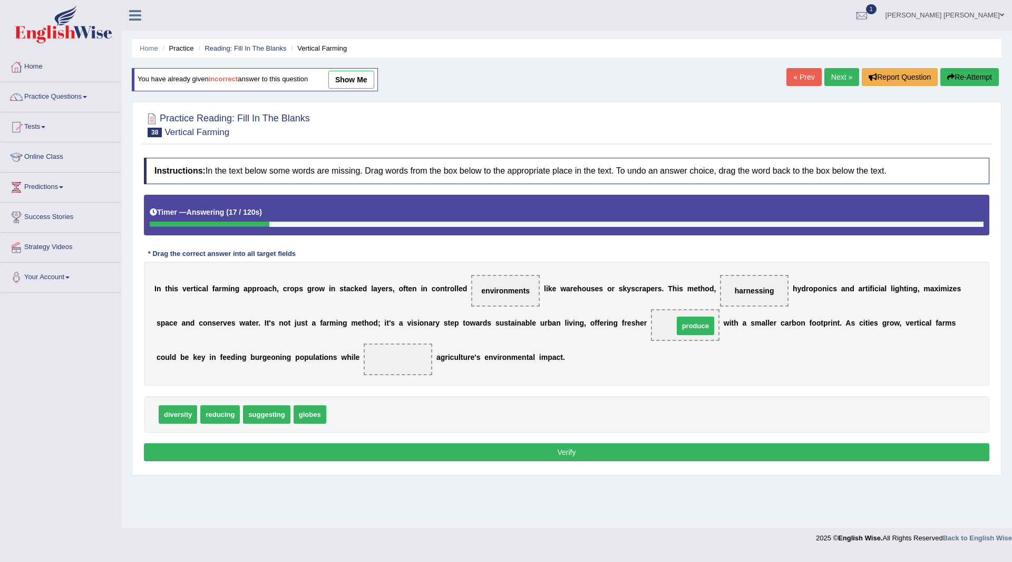
drag, startPoint x: 353, startPoint y: 416, endPoint x: 700, endPoint y: 327, distance: 358.6
drag, startPoint x: 221, startPoint y: 416, endPoint x: 380, endPoint y: 357, distance: 168.9
click at [524, 446] on button "Verify" at bounding box center [567, 452] width 846 height 18
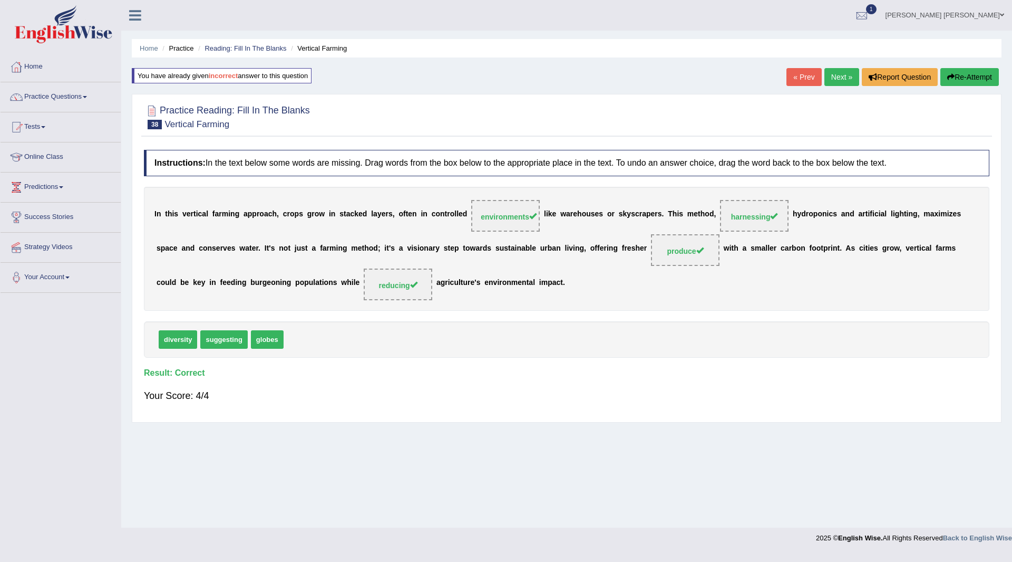
click at [829, 75] on link "Next »" at bounding box center [842, 77] width 35 height 18
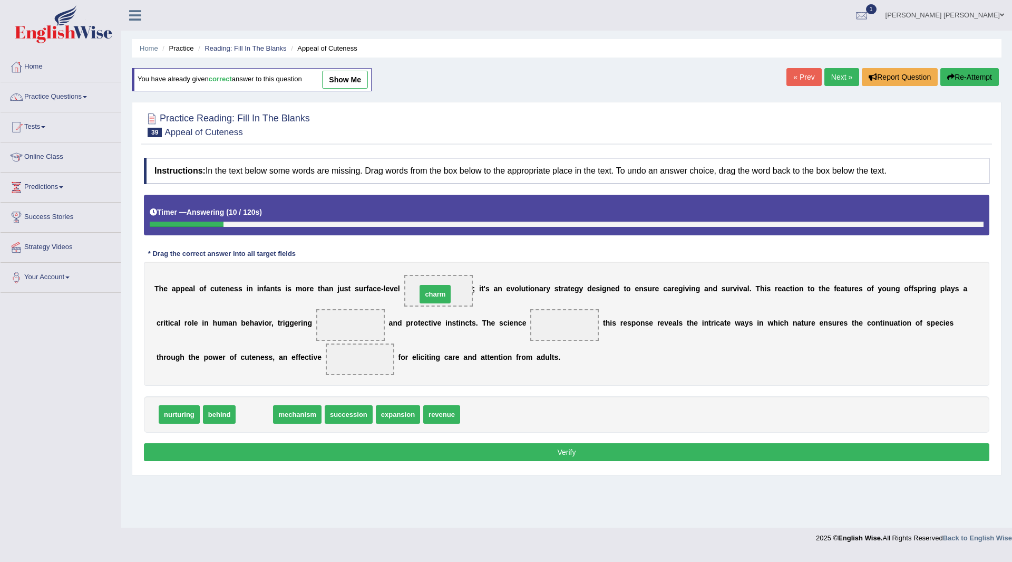
drag, startPoint x: 250, startPoint y: 418, endPoint x: 432, endPoint y: 296, distance: 218.9
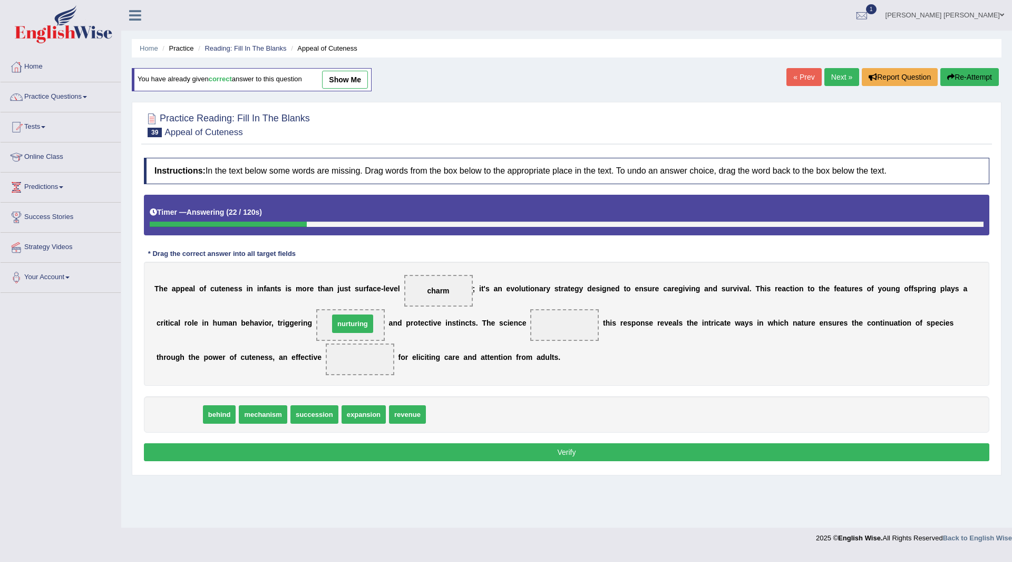
drag, startPoint x: 175, startPoint y: 414, endPoint x: 346, endPoint y: 324, distance: 193.4
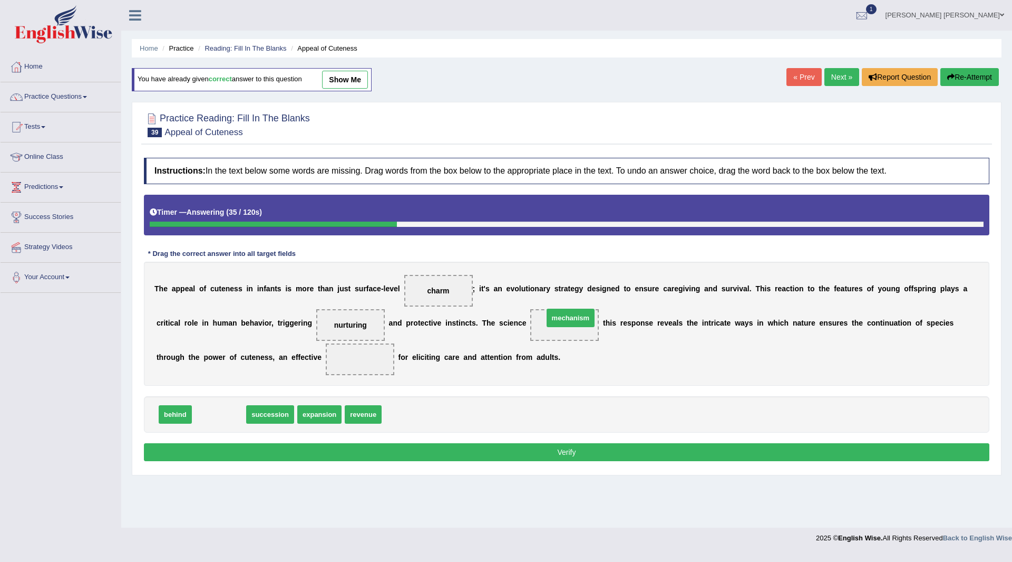
drag, startPoint x: 219, startPoint y: 419, endPoint x: 571, endPoint y: 323, distance: 364.7
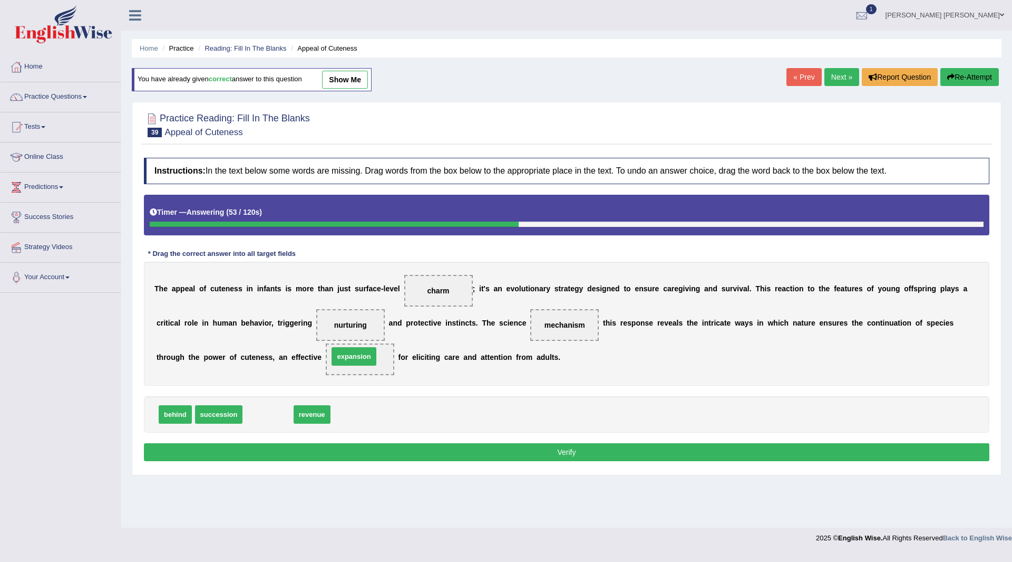
drag, startPoint x: 267, startPoint y: 416, endPoint x: 353, endPoint y: 358, distance: 103.7
click at [482, 453] on button "Verify" at bounding box center [567, 452] width 846 height 18
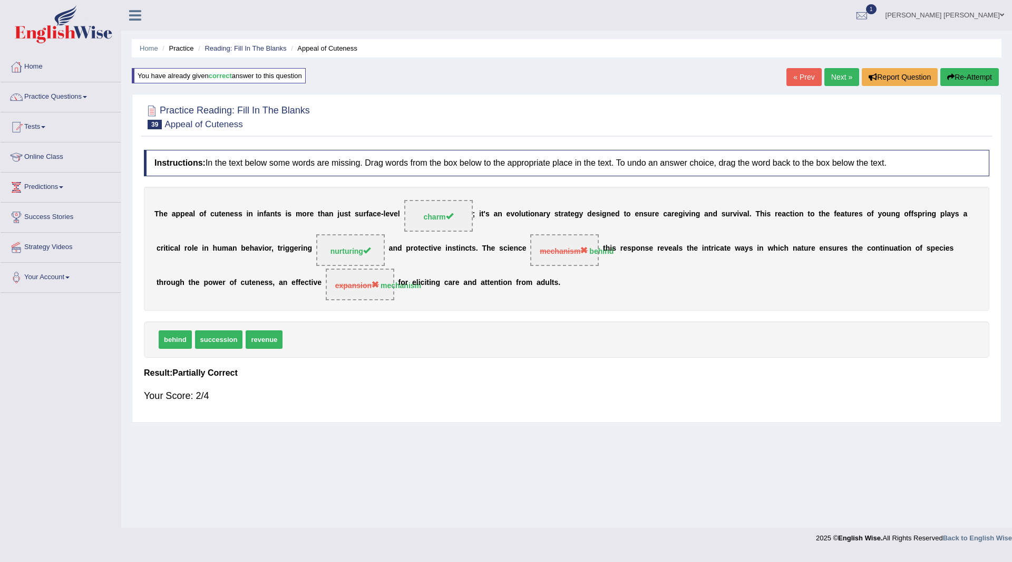
click at [966, 79] on button "Re-Attempt" at bounding box center [970, 77] width 59 height 18
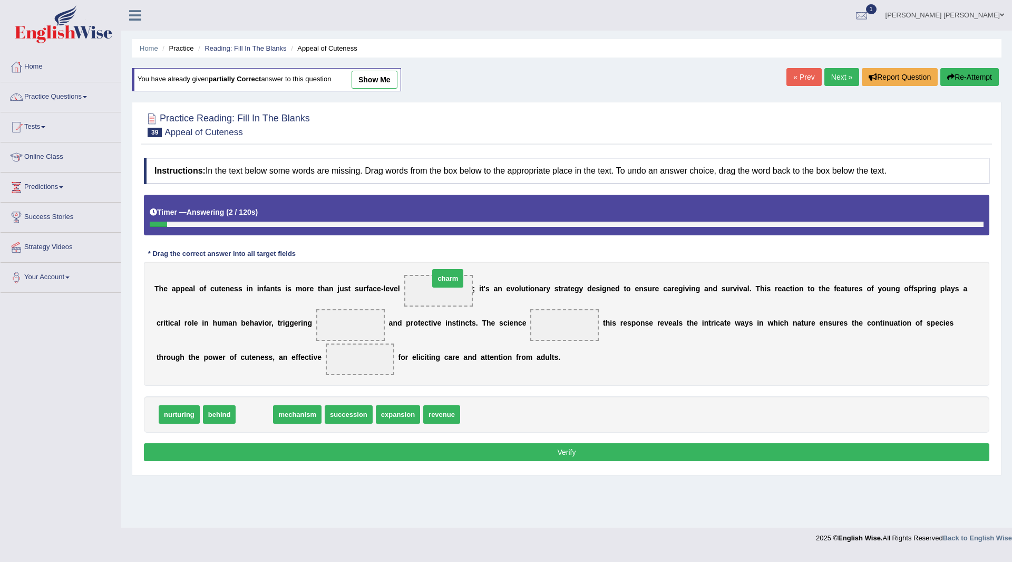
drag, startPoint x: 252, startPoint y: 413, endPoint x: 445, endPoint y: 277, distance: 236.6
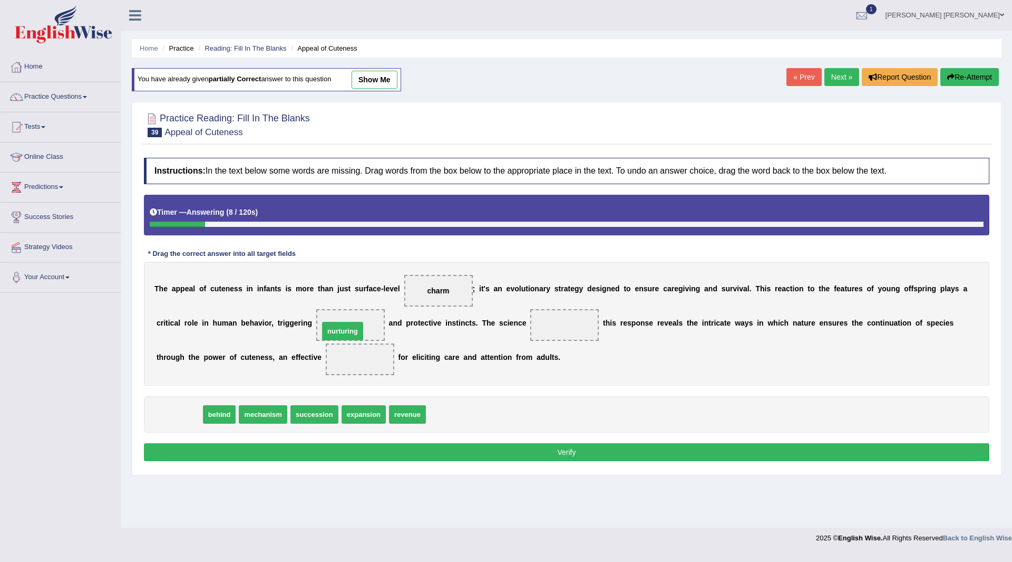
drag, startPoint x: 177, startPoint y: 415, endPoint x: 341, endPoint y: 328, distance: 185.7
drag, startPoint x: 178, startPoint y: 412, endPoint x: 558, endPoint y: 322, distance: 391.4
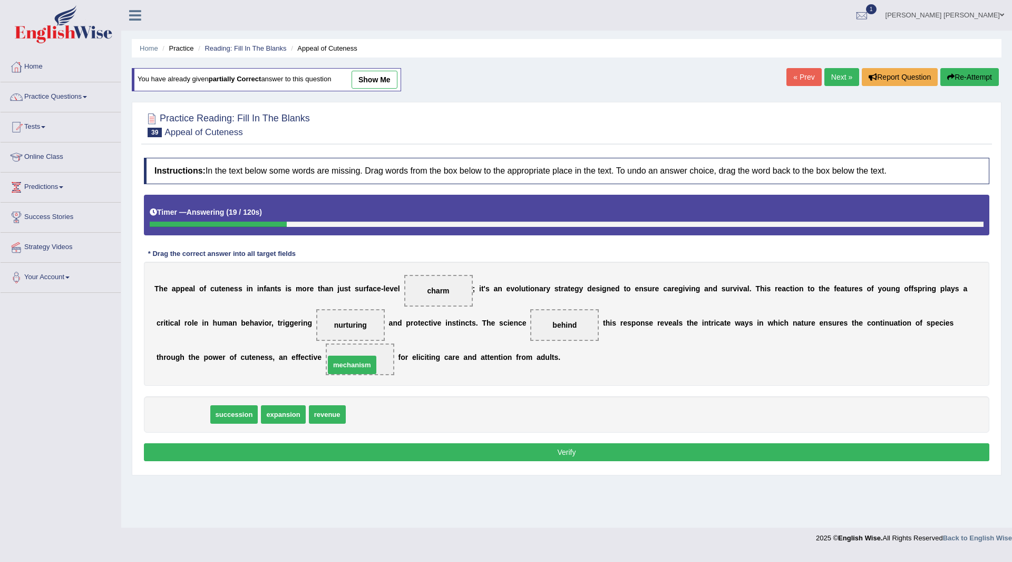
drag, startPoint x: 264, startPoint y: 396, endPoint x: 349, endPoint y: 360, distance: 92.6
click at [428, 450] on button "Verify" at bounding box center [567, 452] width 846 height 18
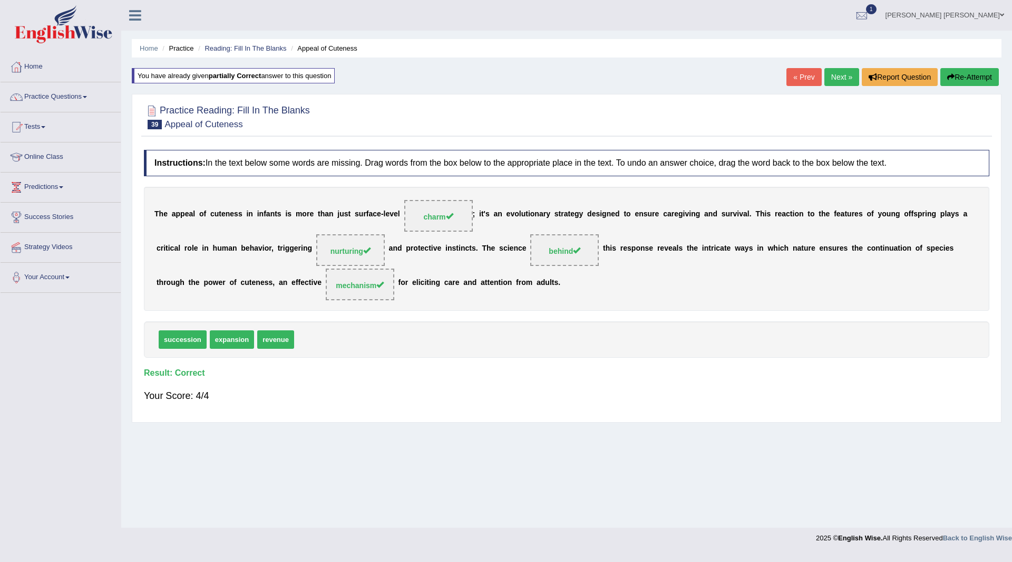
click at [833, 78] on link "Next »" at bounding box center [842, 77] width 35 height 18
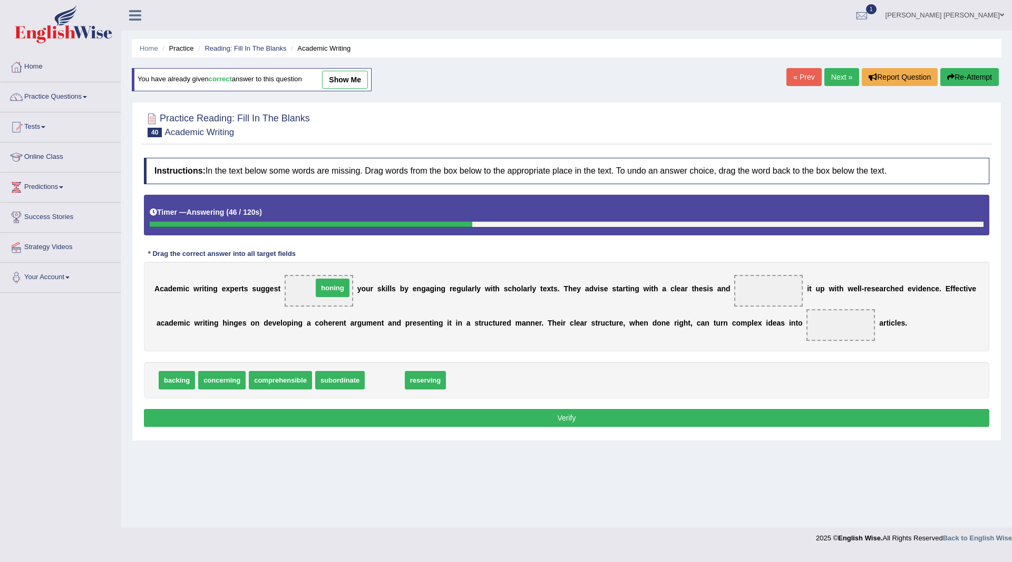
drag, startPoint x: 389, startPoint y: 381, endPoint x: 334, endPoint y: 289, distance: 106.6
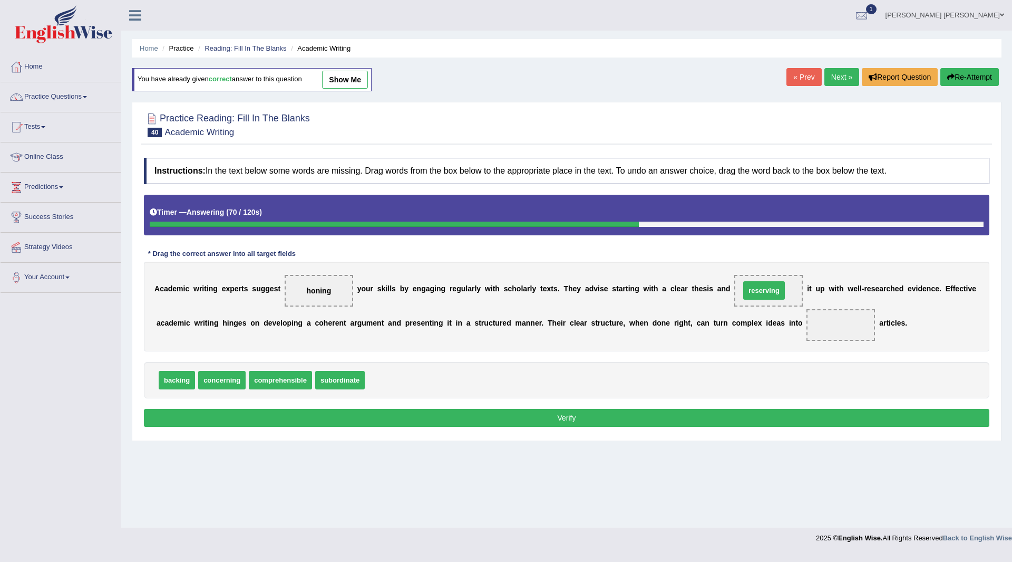
drag, startPoint x: 395, startPoint y: 384, endPoint x: 771, endPoint y: 295, distance: 386.0
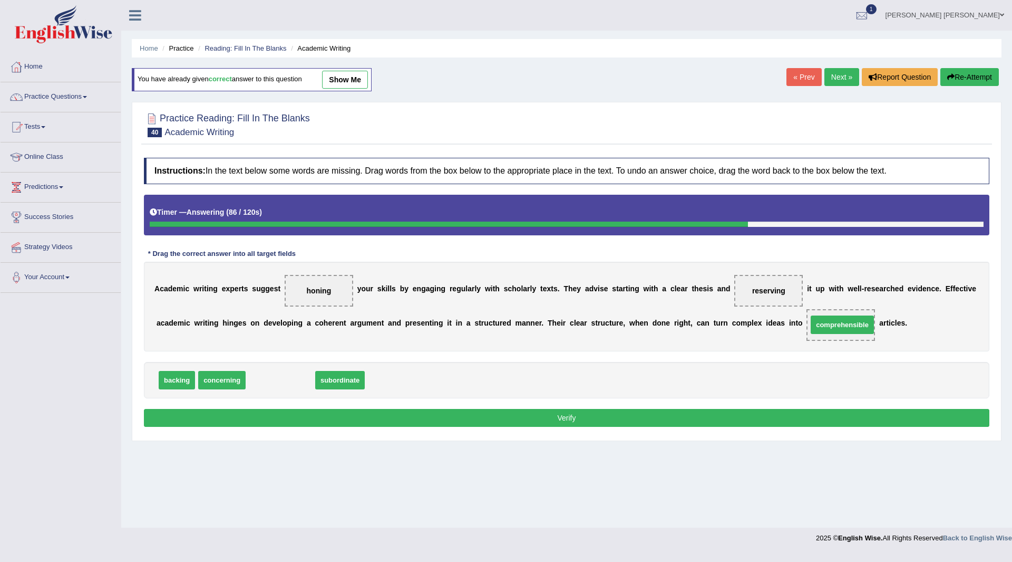
drag, startPoint x: 295, startPoint y: 375, endPoint x: 857, endPoint y: 320, distance: 565.4
click at [480, 417] on button "Verify" at bounding box center [567, 418] width 846 height 18
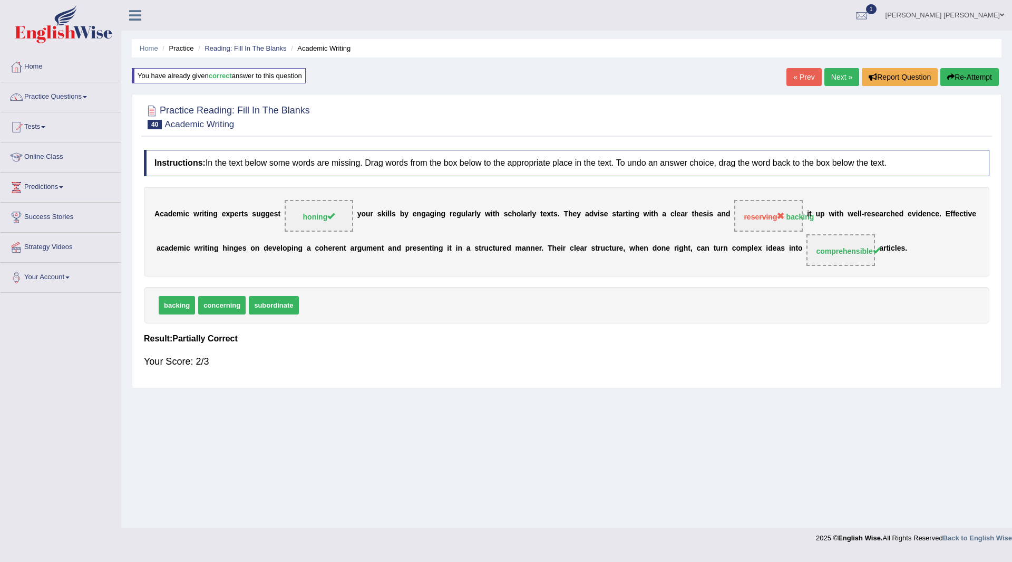
click at [963, 72] on button "Re-Attempt" at bounding box center [970, 77] width 59 height 18
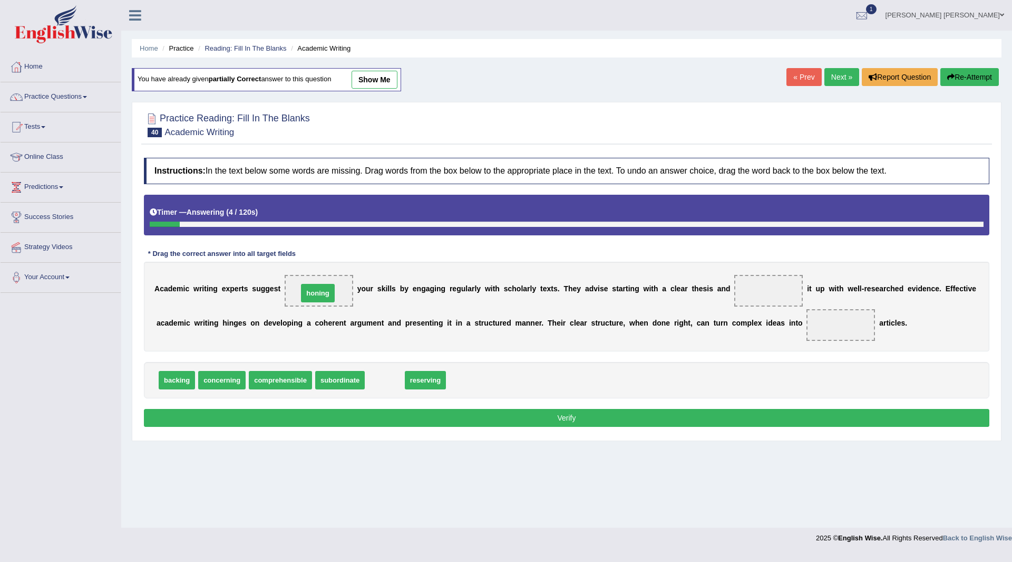
drag, startPoint x: 388, startPoint y: 382, endPoint x: 321, endPoint y: 295, distance: 109.8
drag, startPoint x: 175, startPoint y: 381, endPoint x: 770, endPoint y: 288, distance: 603.0
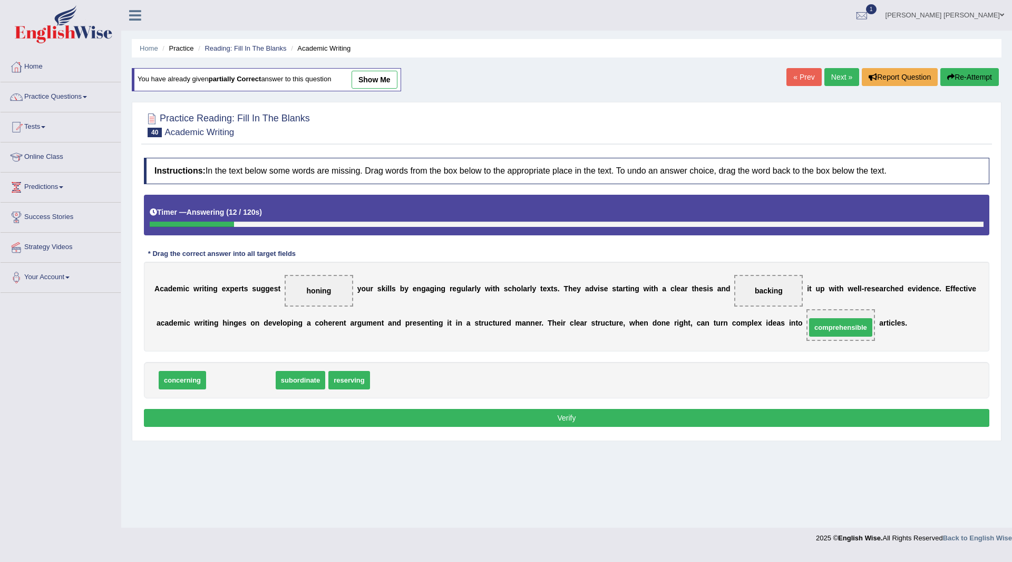
drag, startPoint x: 241, startPoint y: 380, endPoint x: 845, endPoint y: 323, distance: 606.5
click at [523, 413] on button "Verify" at bounding box center [567, 418] width 846 height 18
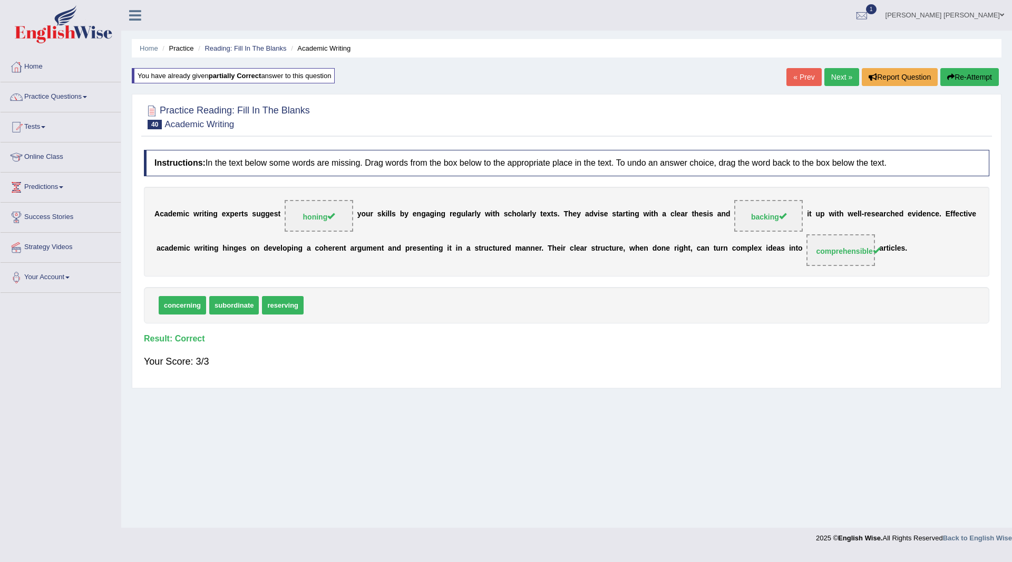
click at [836, 80] on link "Next »" at bounding box center [842, 77] width 35 height 18
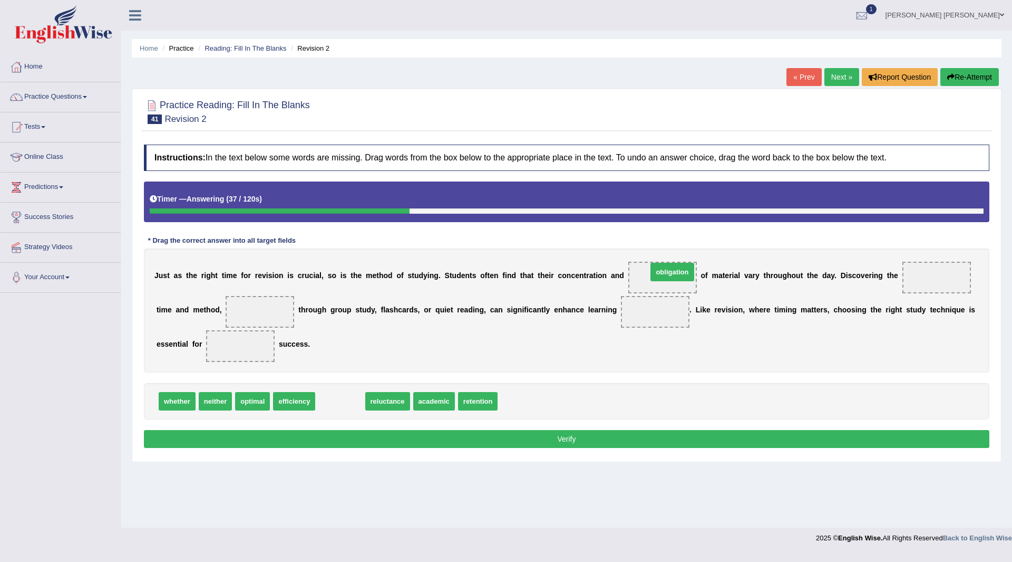
drag, startPoint x: 346, startPoint y: 404, endPoint x: 679, endPoint y: 274, distance: 357.3
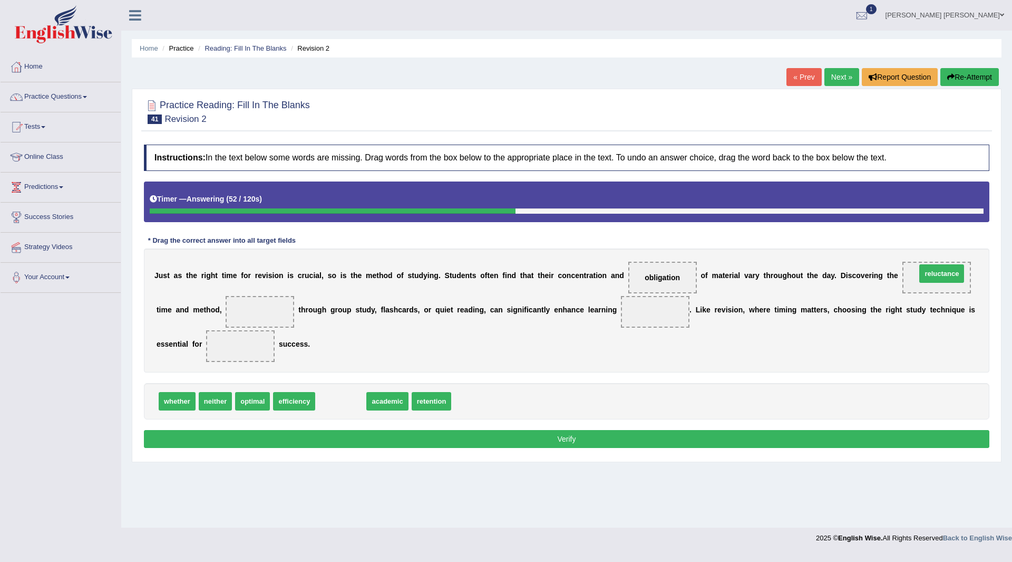
drag, startPoint x: 339, startPoint y: 402, endPoint x: 940, endPoint y: 275, distance: 614.6
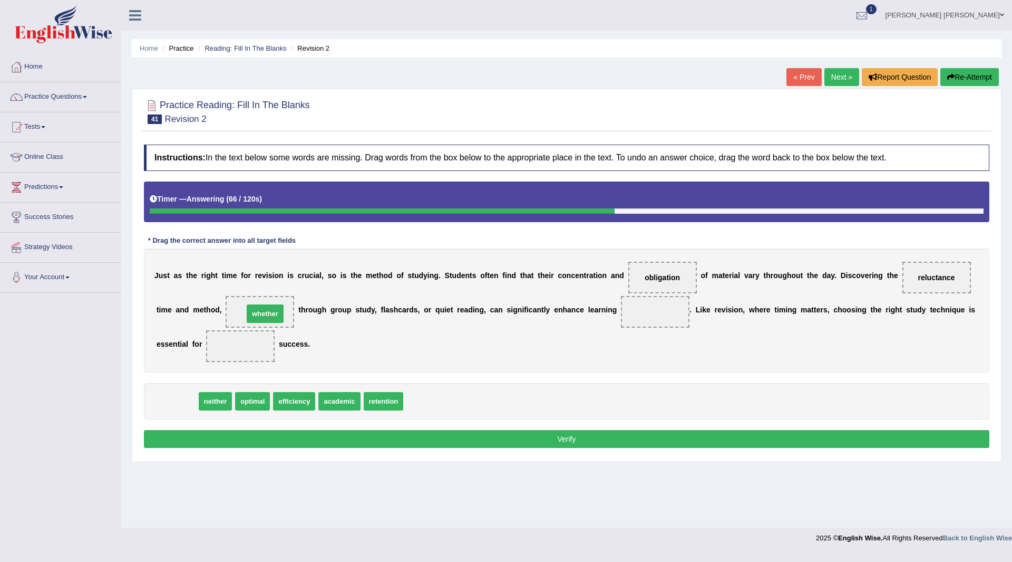
drag, startPoint x: 185, startPoint y: 398, endPoint x: 268, endPoint y: 314, distance: 118.2
drag, startPoint x: 217, startPoint y: 399, endPoint x: 269, endPoint y: 312, distance: 101.7
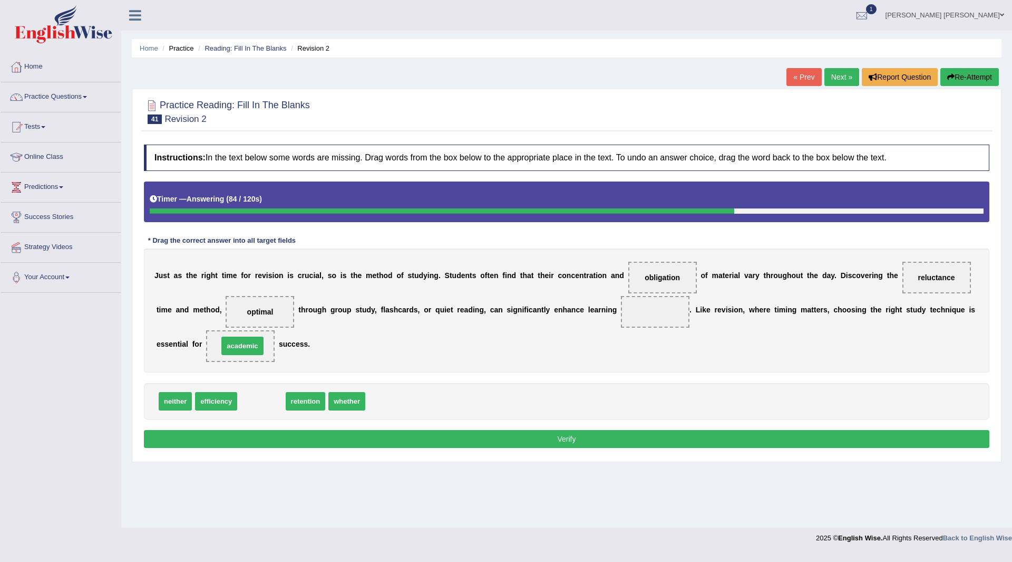
drag, startPoint x: 261, startPoint y: 404, endPoint x: 242, endPoint y: 349, distance: 58.5
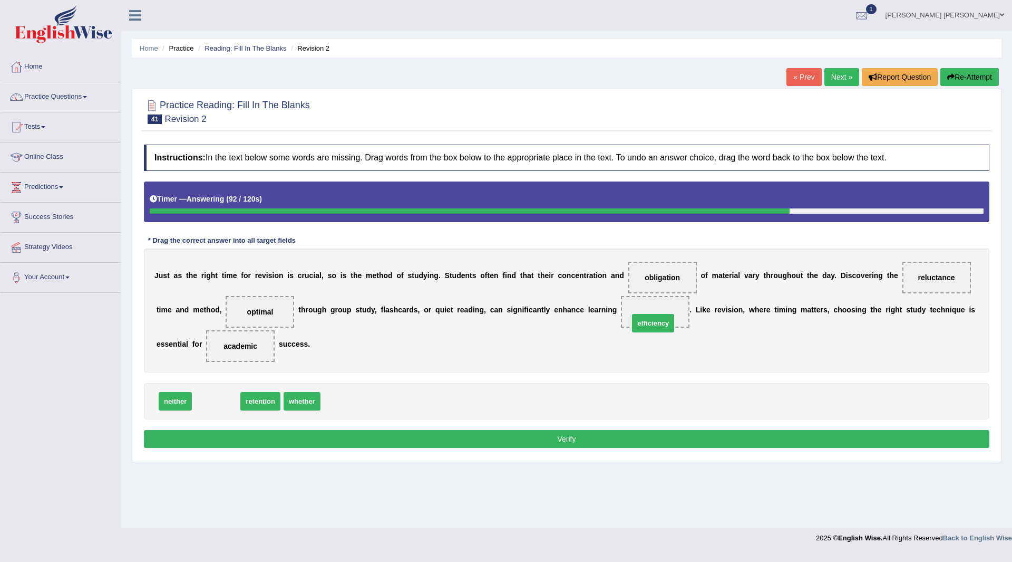
drag, startPoint x: 210, startPoint y: 400, endPoint x: 651, endPoint y: 317, distance: 448.0
click at [462, 439] on button "Verify" at bounding box center [567, 439] width 846 height 18
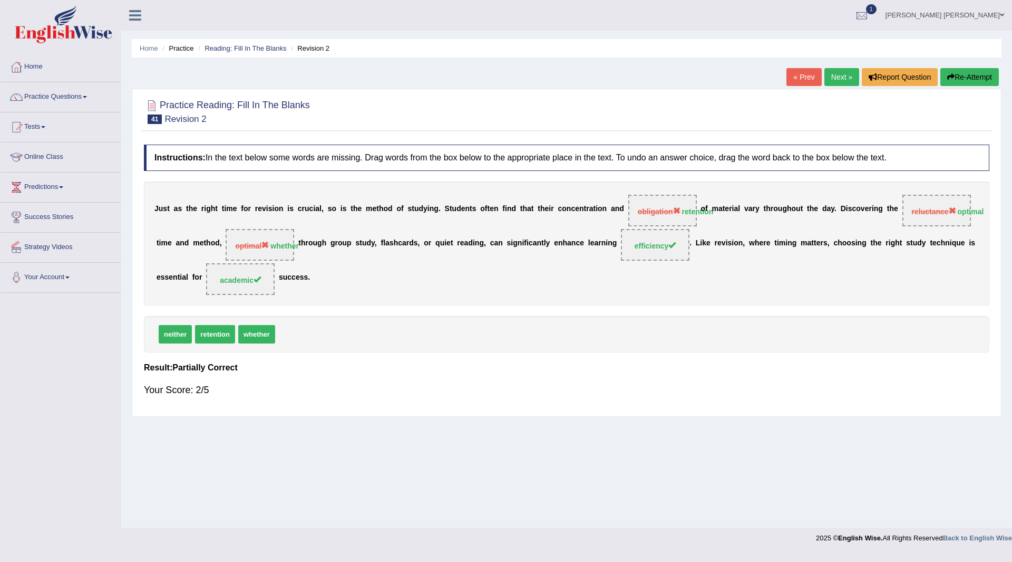
click at [962, 72] on button "Re-Attempt" at bounding box center [970, 77] width 59 height 18
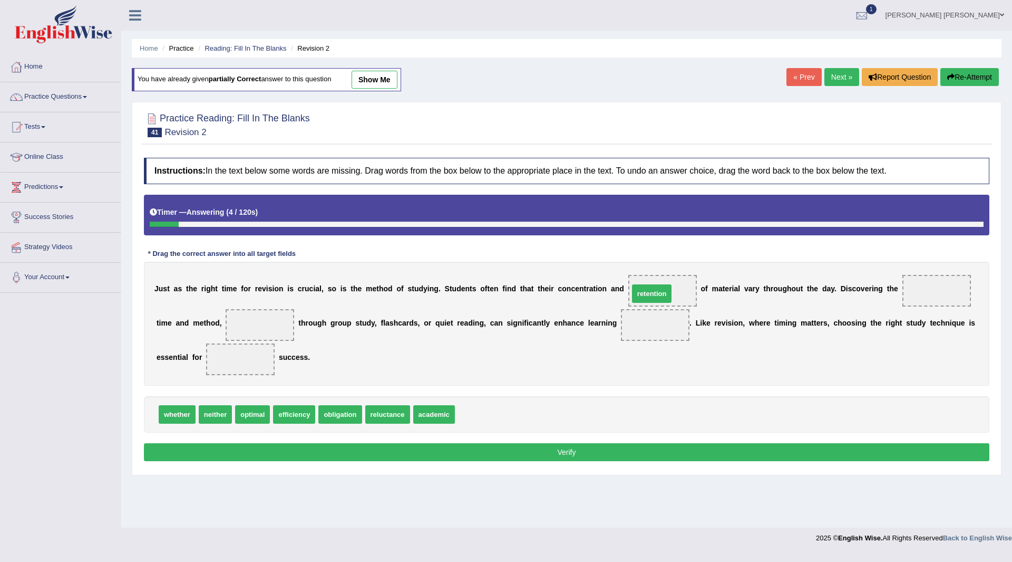
drag, startPoint x: 481, startPoint y: 417, endPoint x: 655, endPoint y: 296, distance: 211.8
drag, startPoint x: 260, startPoint y: 415, endPoint x: 949, endPoint y: 290, distance: 700.6
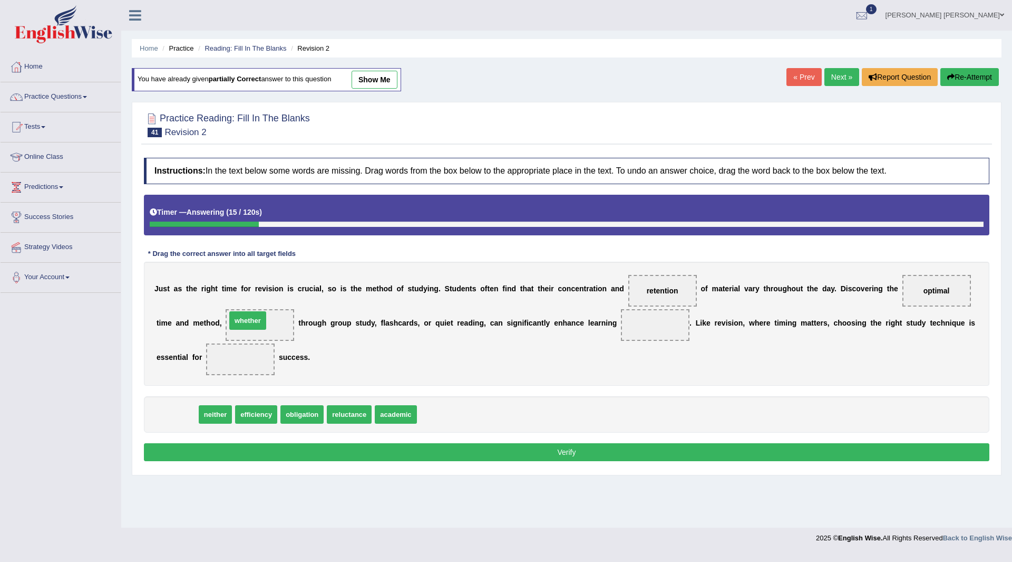
drag, startPoint x: 172, startPoint y: 417, endPoint x: 243, endPoint y: 323, distance: 117.5
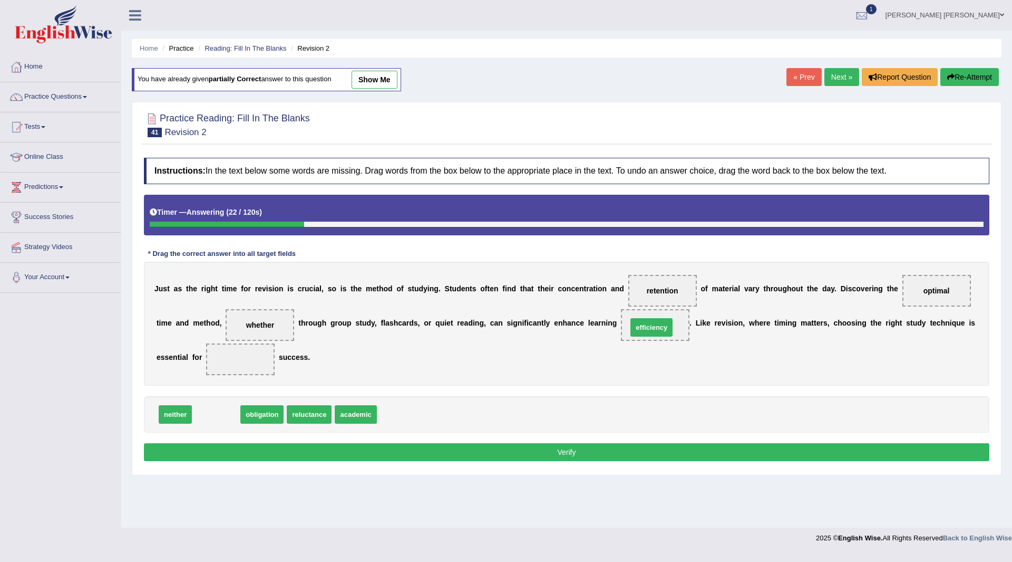
drag, startPoint x: 211, startPoint y: 419, endPoint x: 660, endPoint y: 327, distance: 457.4
drag, startPoint x: 281, startPoint y: 390, endPoint x: 256, endPoint y: 403, distance: 27.4
click at [236, 364] on div "Instructions: In the text below some words are missing. Drag words from the box…" at bounding box center [566, 310] width 851 height 317
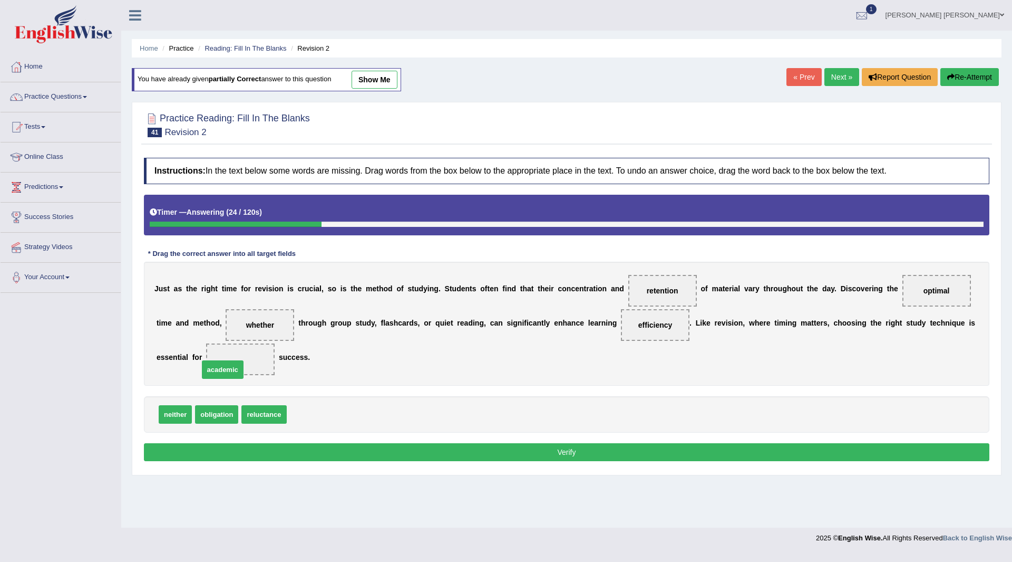
drag, startPoint x: 314, startPoint y: 411, endPoint x: 226, endPoint y: 366, distance: 98.8
click at [392, 452] on button "Verify" at bounding box center [567, 452] width 846 height 18
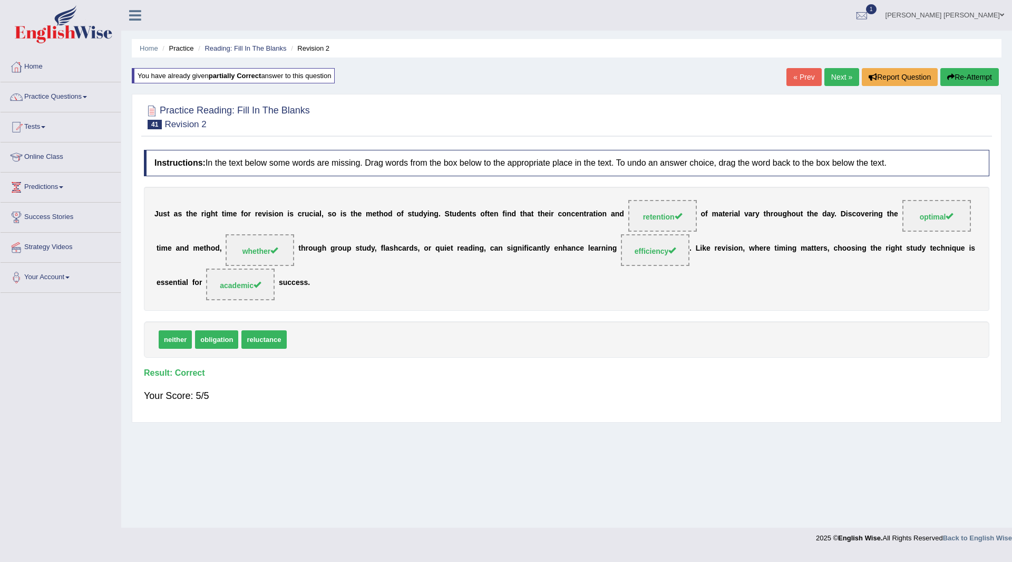
click at [833, 78] on link "Next »" at bounding box center [842, 77] width 35 height 18
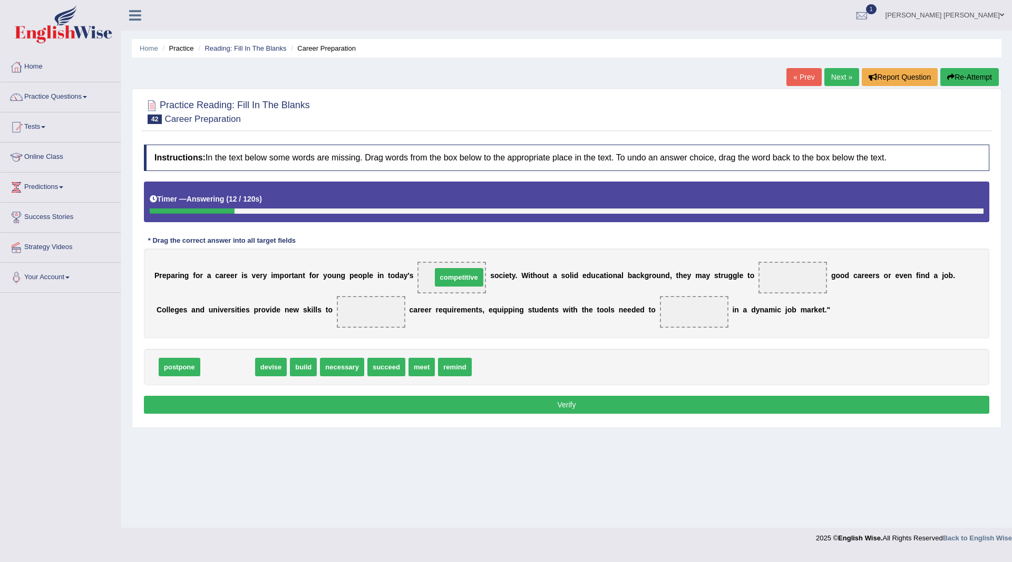
drag, startPoint x: 233, startPoint y: 370, endPoint x: 464, endPoint y: 280, distance: 248.2
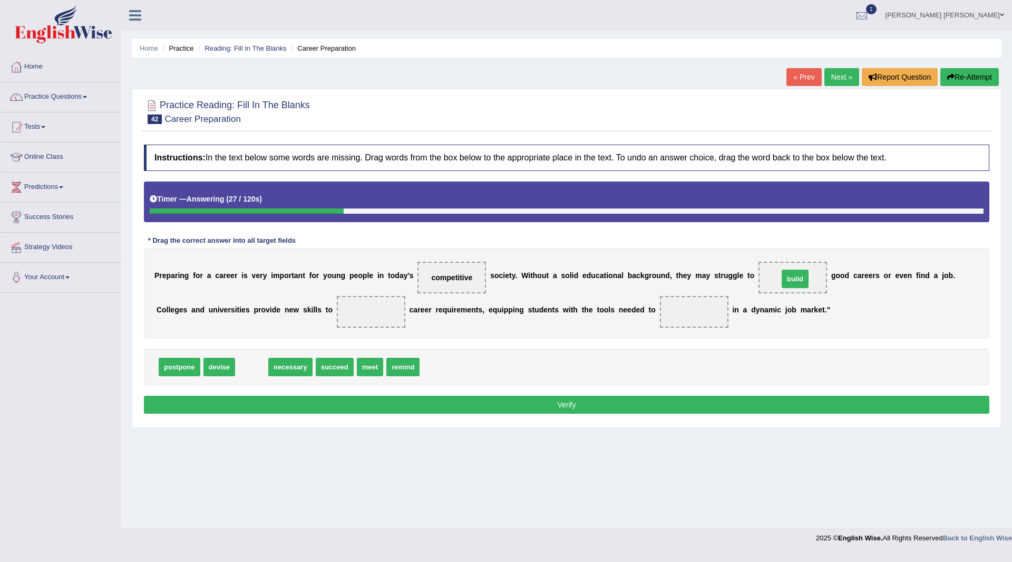
drag, startPoint x: 251, startPoint y: 369, endPoint x: 795, endPoint y: 281, distance: 550.8
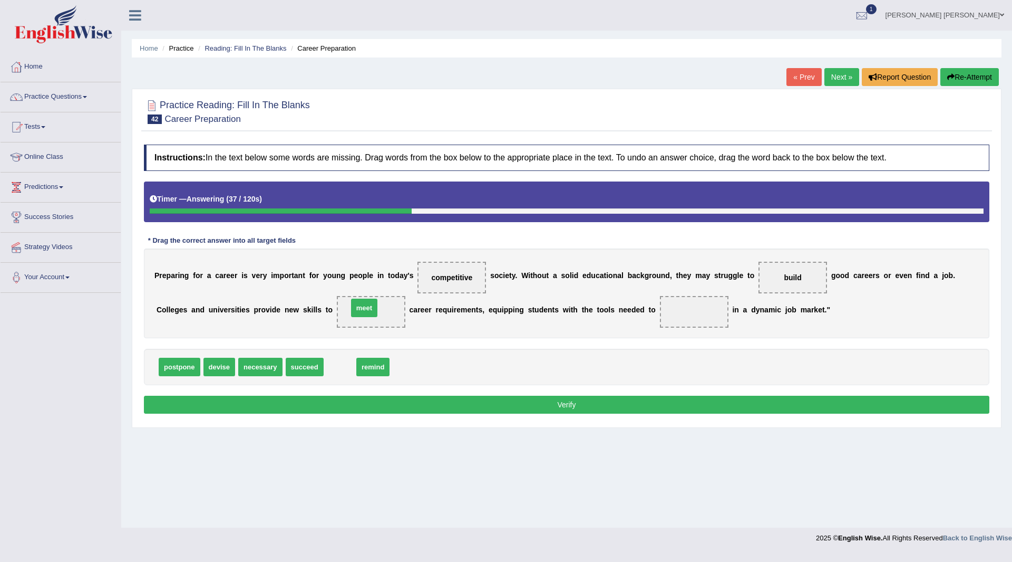
drag, startPoint x: 342, startPoint y: 368, endPoint x: 366, endPoint y: 309, distance: 63.8
drag, startPoint x: 311, startPoint y: 369, endPoint x: 710, endPoint y: 311, distance: 402.8
click at [630, 404] on button "Verify" at bounding box center [567, 404] width 846 height 18
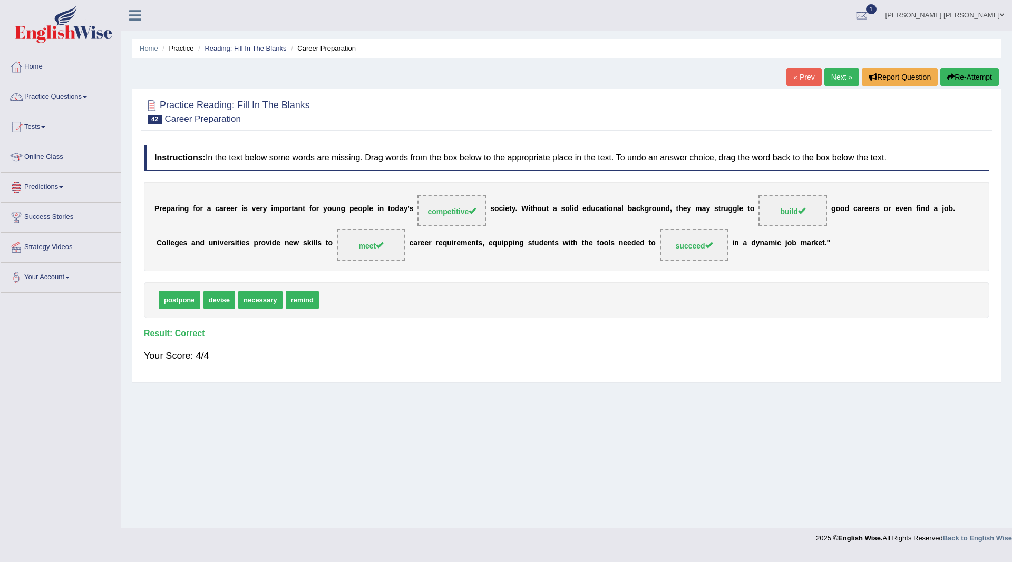
click at [833, 72] on link "Next »" at bounding box center [842, 77] width 35 height 18
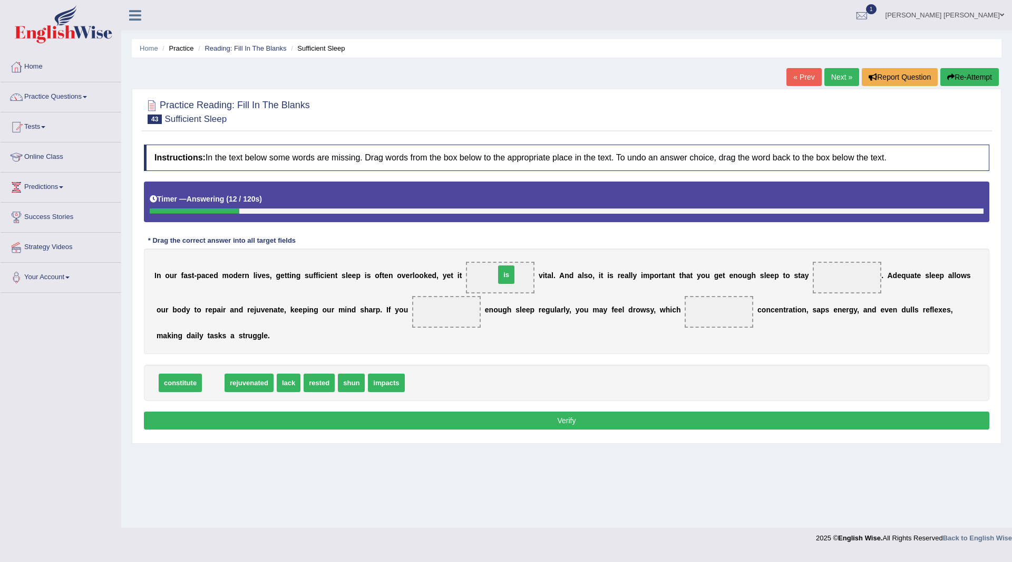
drag, startPoint x: 211, startPoint y: 383, endPoint x: 504, endPoint y: 275, distance: 311.8
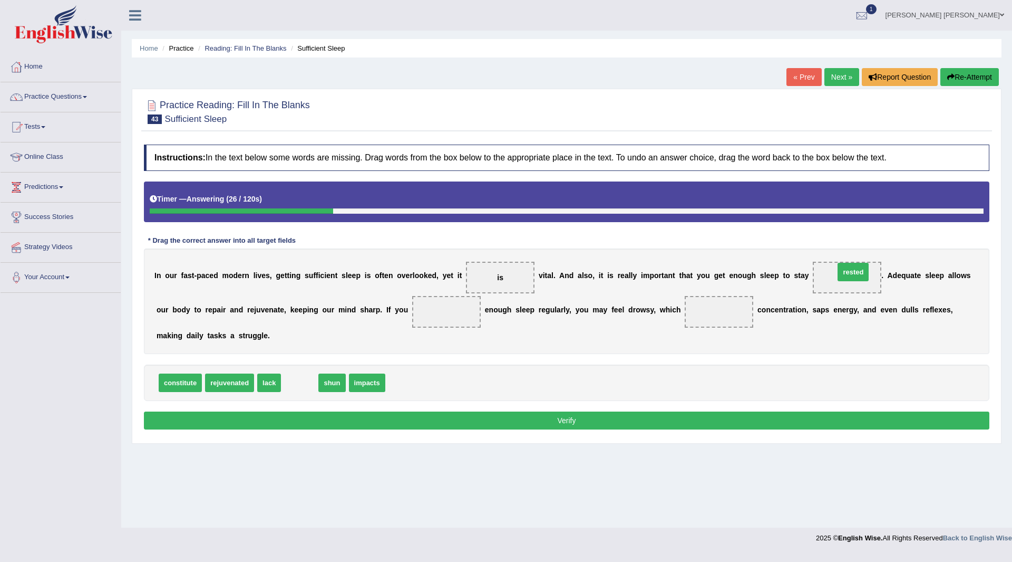
drag, startPoint x: 298, startPoint y: 385, endPoint x: 852, endPoint y: 275, distance: 564.7
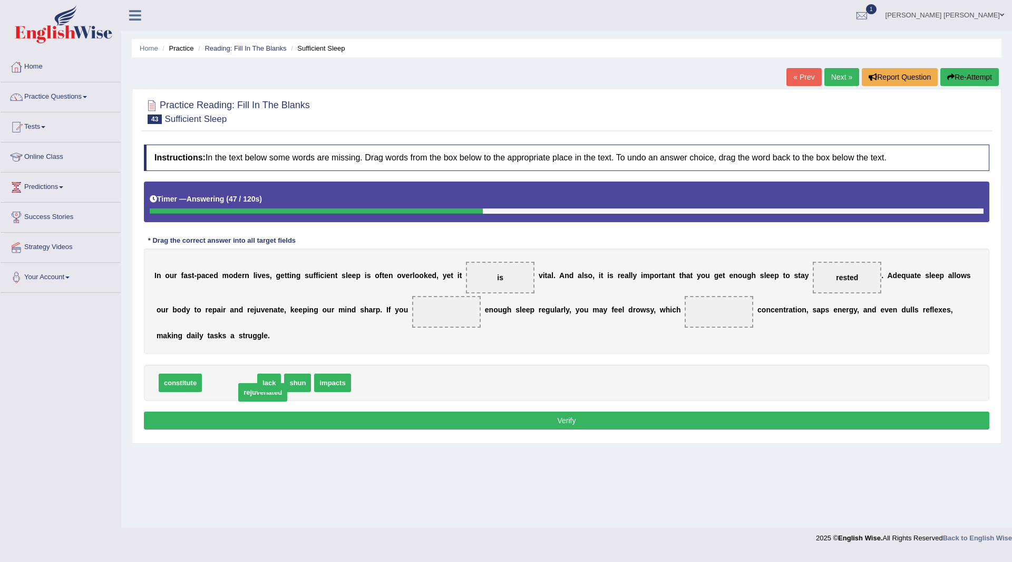
drag, startPoint x: 236, startPoint y: 384, endPoint x: 263, endPoint y: 398, distance: 30.0
drag, startPoint x: 182, startPoint y: 383, endPoint x: 442, endPoint y: 315, distance: 268.7
drag, startPoint x: 227, startPoint y: 385, endPoint x: 454, endPoint y: 312, distance: 238.5
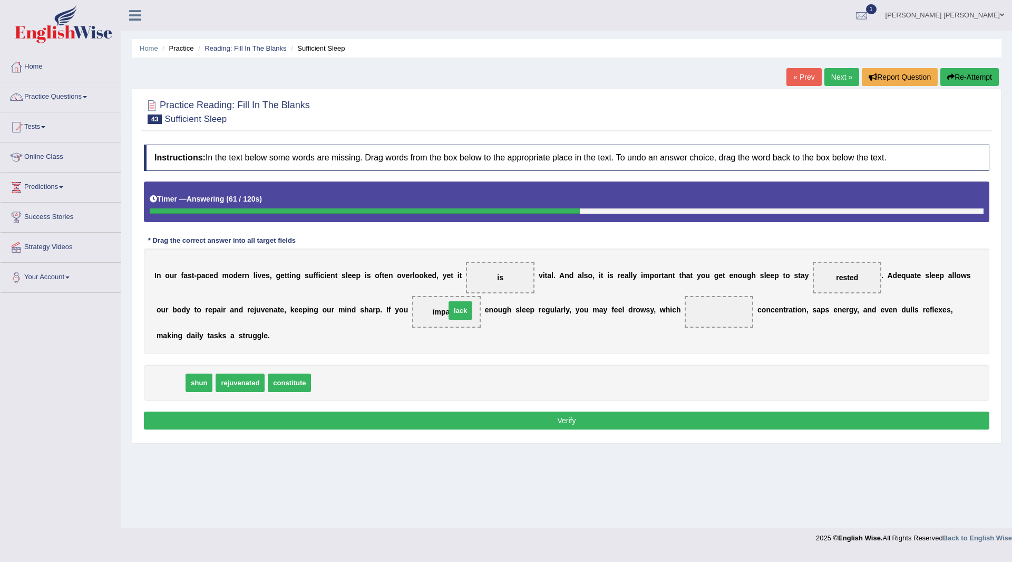
drag, startPoint x: 167, startPoint y: 383, endPoint x: 457, endPoint y: 311, distance: 298.9
drag, startPoint x: 306, startPoint y: 382, endPoint x: 733, endPoint y: 303, distance: 434.4
click at [619, 423] on button "Verify" at bounding box center [567, 420] width 846 height 18
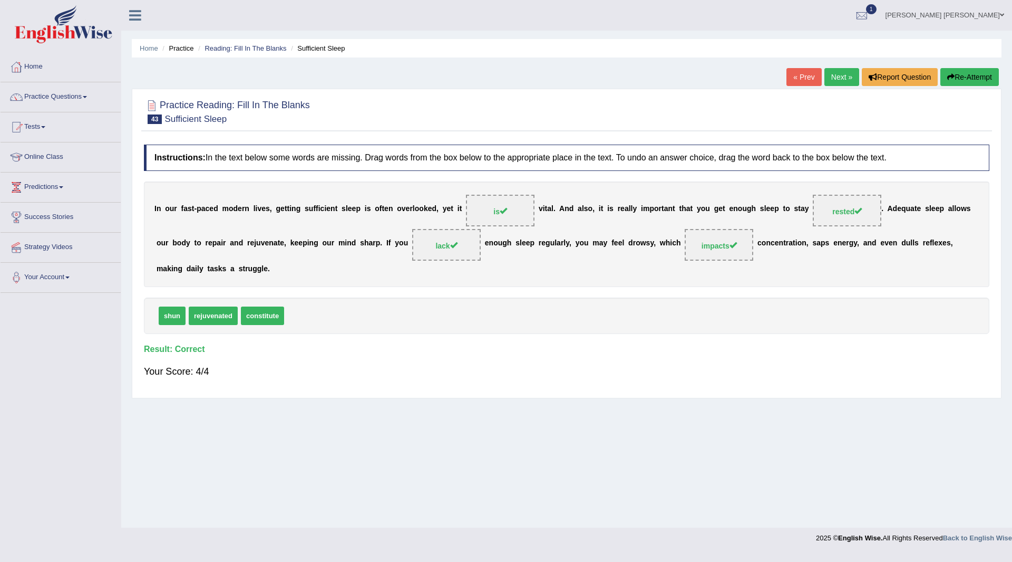
click at [843, 78] on link "Next »" at bounding box center [842, 77] width 35 height 18
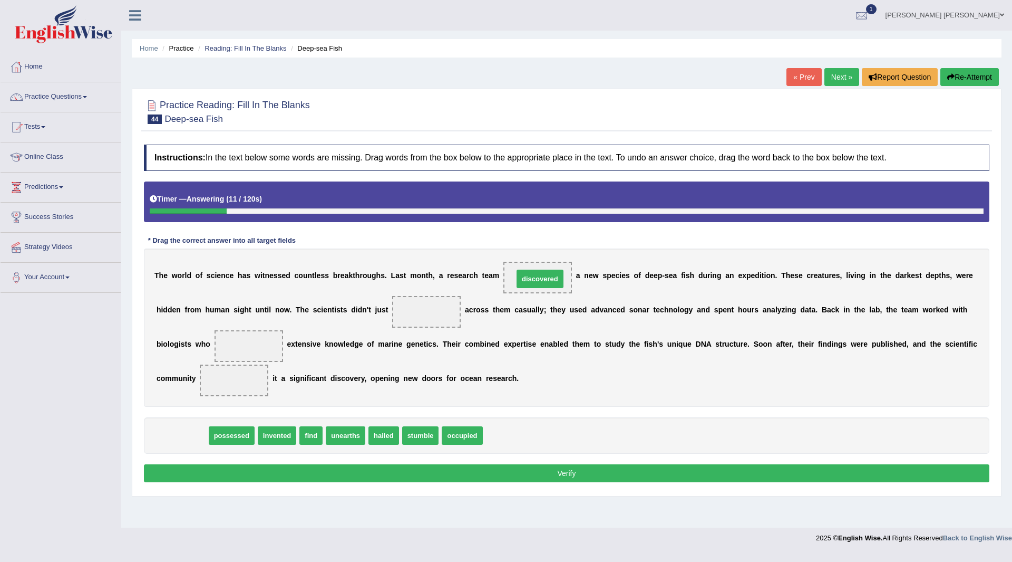
drag, startPoint x: 180, startPoint y: 434, endPoint x: 538, endPoint y: 277, distance: 390.8
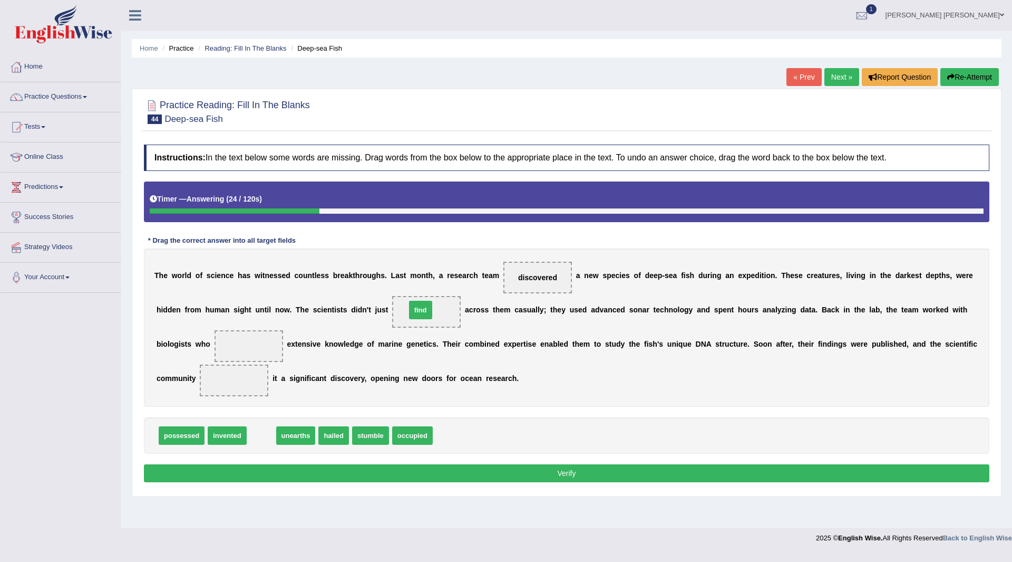
drag, startPoint x: 261, startPoint y: 438, endPoint x: 420, endPoint y: 313, distance: 202.8
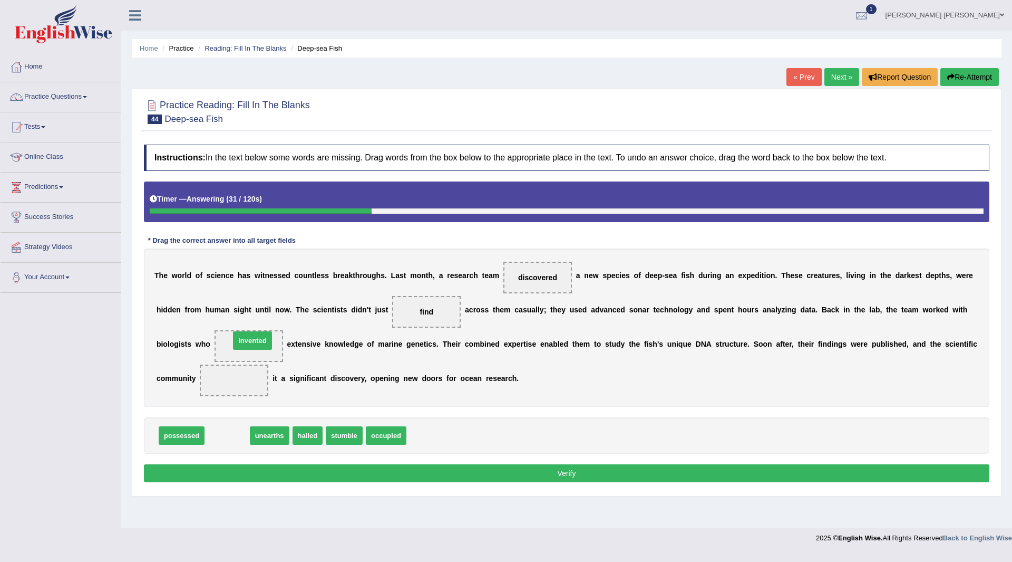
drag, startPoint x: 231, startPoint y: 439, endPoint x: 257, endPoint y: 344, distance: 98.2
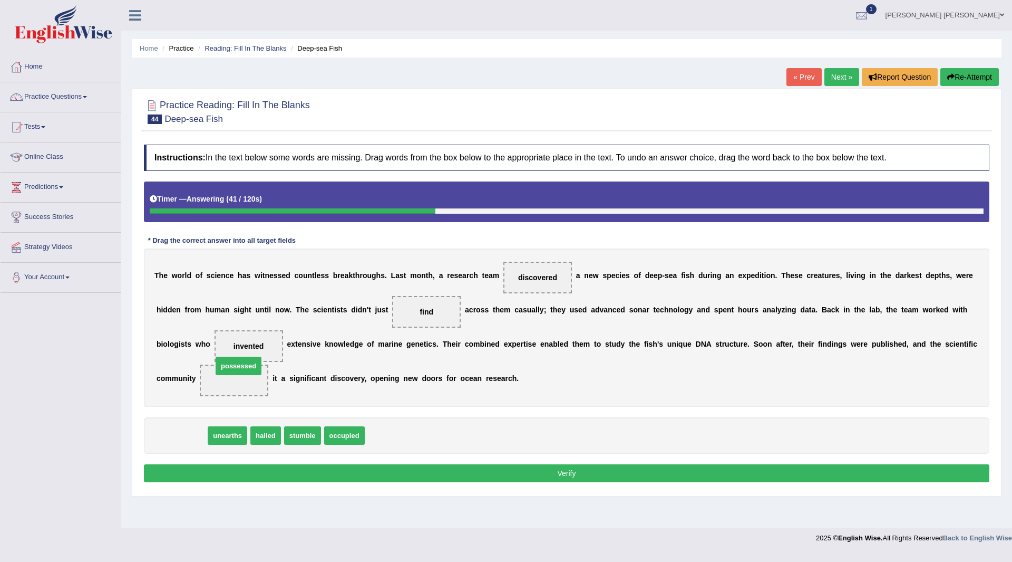
drag, startPoint x: 173, startPoint y: 435, endPoint x: 230, endPoint y: 364, distance: 91.5
click at [333, 470] on button "Verify" at bounding box center [567, 473] width 846 height 18
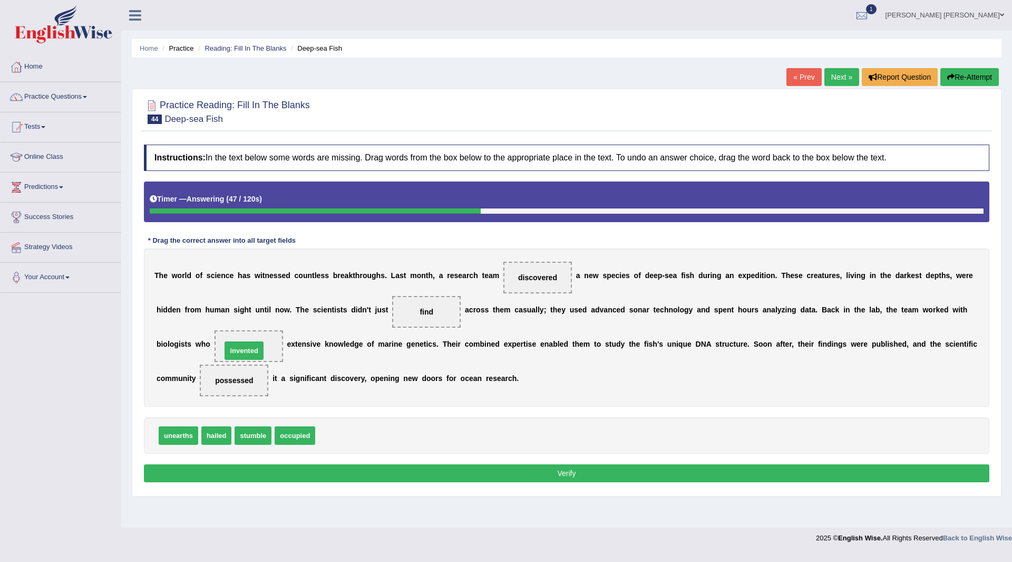
drag, startPoint x: 342, startPoint y: 433, endPoint x: 249, endPoint y: 342, distance: 130.5
click at [456, 476] on button "Verify" at bounding box center [567, 473] width 846 height 18
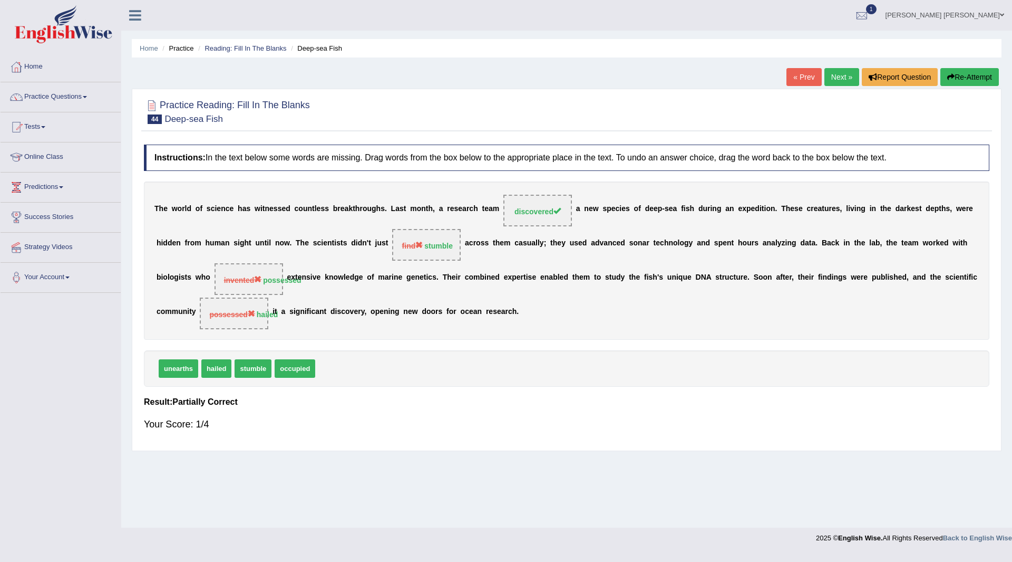
click at [960, 76] on button "Re-Attempt" at bounding box center [970, 77] width 59 height 18
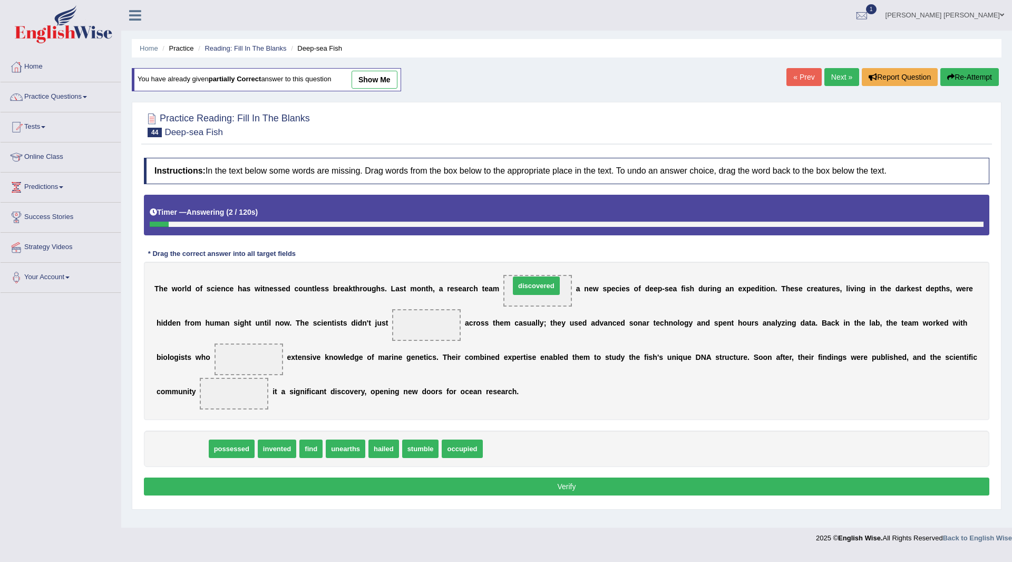
drag, startPoint x: 187, startPoint y: 452, endPoint x: 542, endPoint y: 289, distance: 390.0
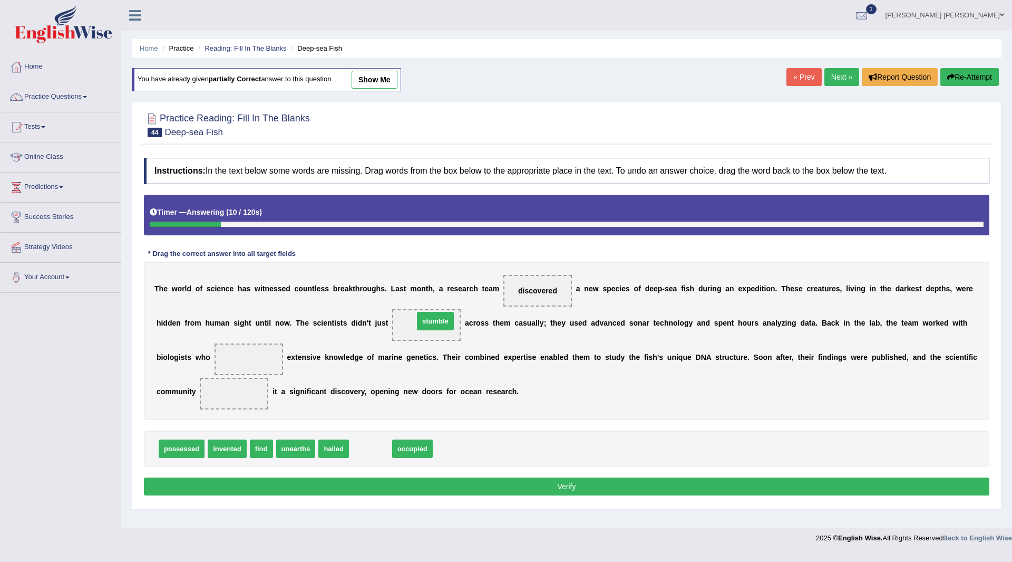
drag, startPoint x: 371, startPoint y: 448, endPoint x: 436, endPoint y: 320, distance: 143.2
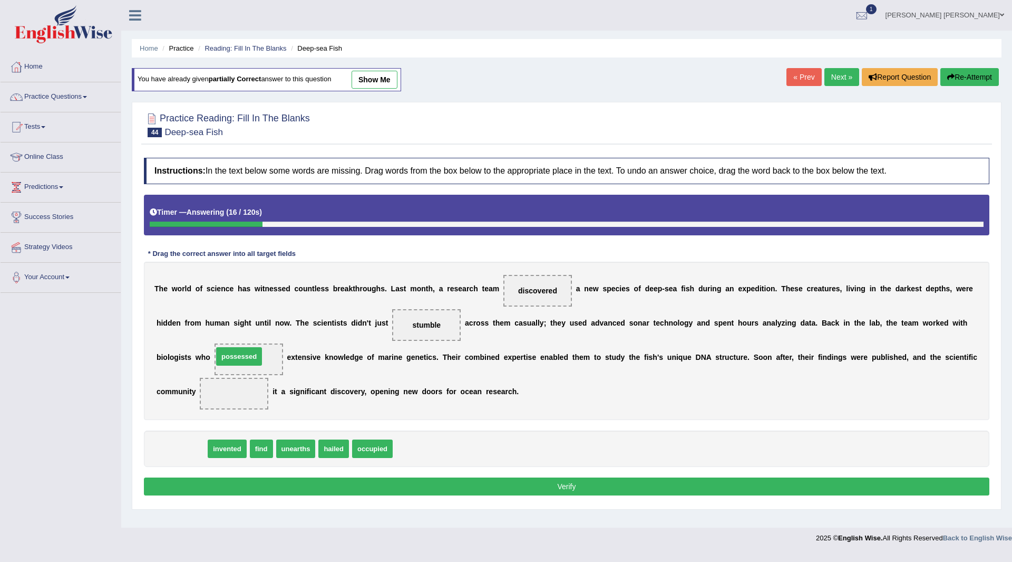
drag, startPoint x: 179, startPoint y: 453, endPoint x: 236, endPoint y: 361, distance: 108.7
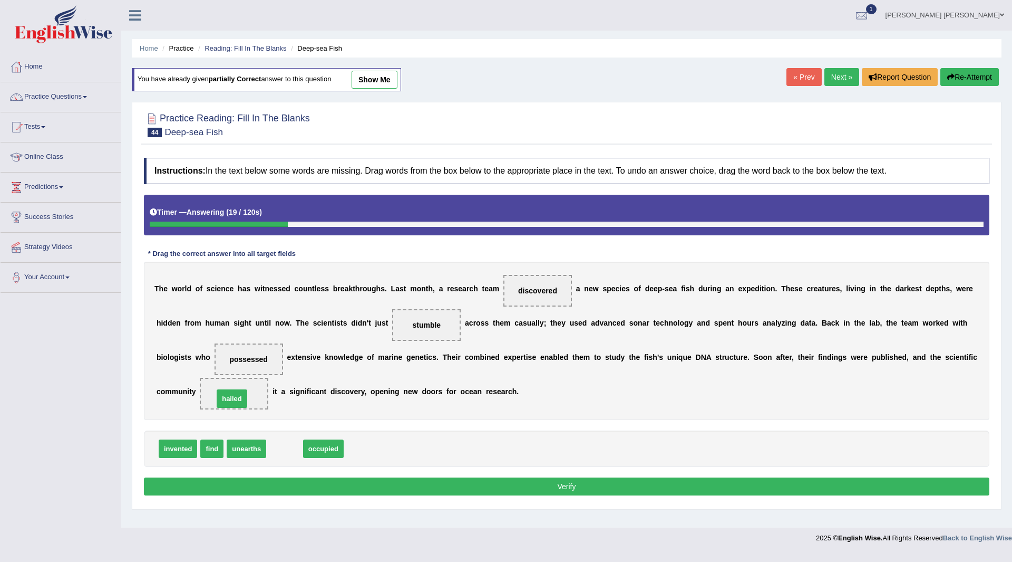
drag, startPoint x: 288, startPoint y: 448, endPoint x: 235, endPoint y: 398, distance: 73.1
click at [342, 488] on button "Verify" at bounding box center [567, 486] width 846 height 18
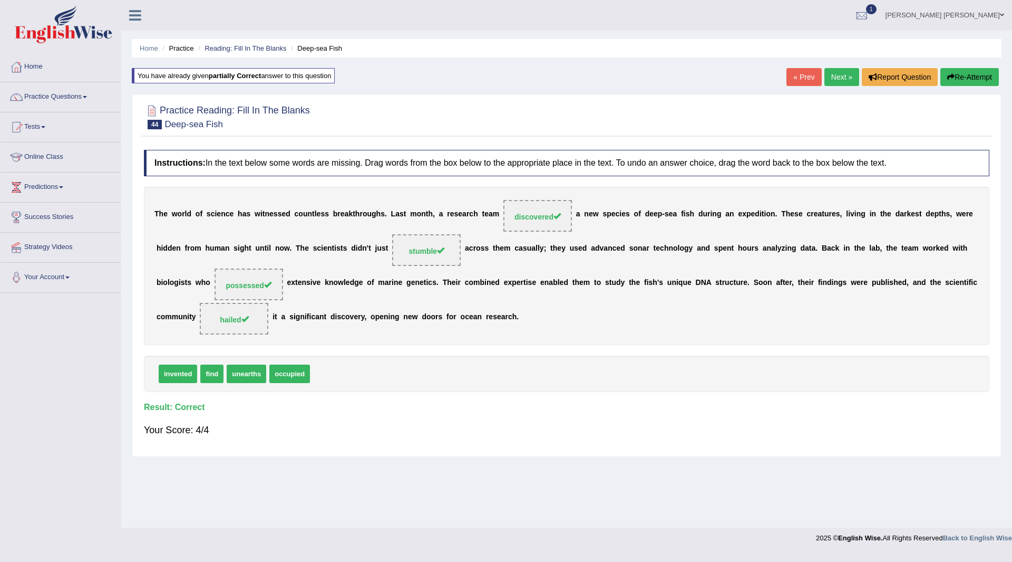
click at [827, 78] on link "Next »" at bounding box center [842, 77] width 35 height 18
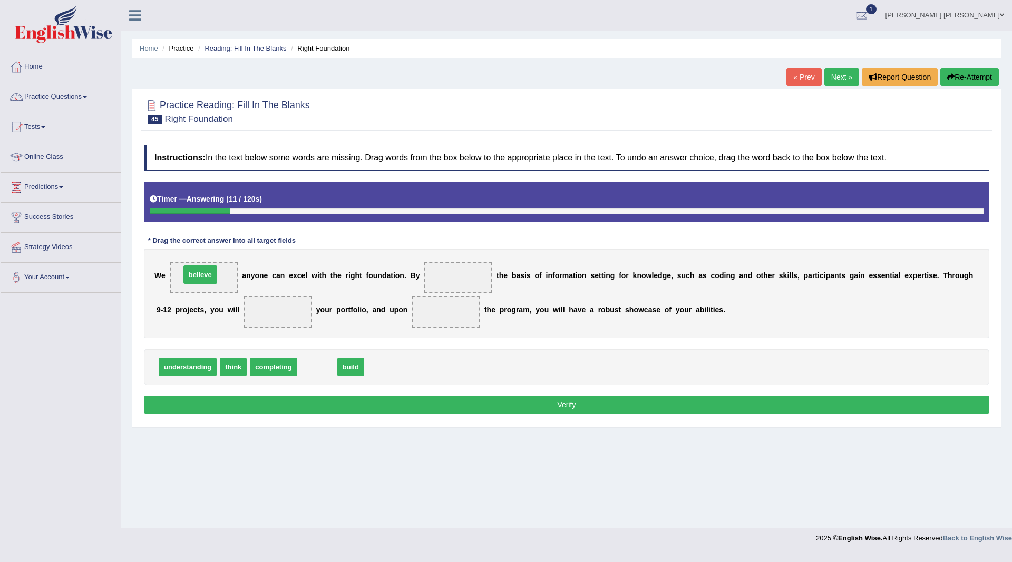
drag, startPoint x: 323, startPoint y: 368, endPoint x: 206, endPoint y: 276, distance: 149.1
drag, startPoint x: 235, startPoint y: 369, endPoint x: 216, endPoint y: 281, distance: 90.0
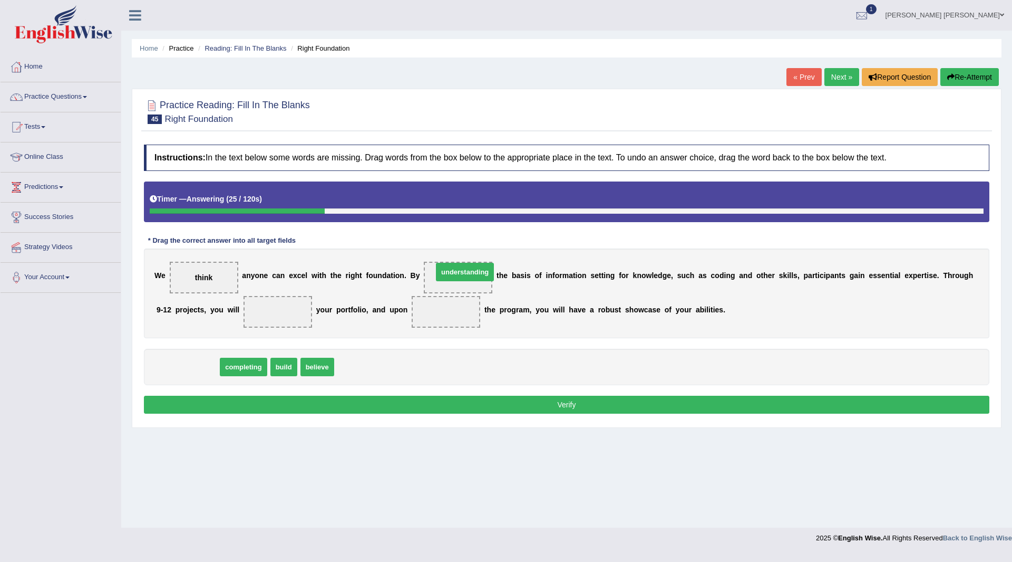
drag, startPoint x: 188, startPoint y: 368, endPoint x: 466, endPoint y: 273, distance: 293.2
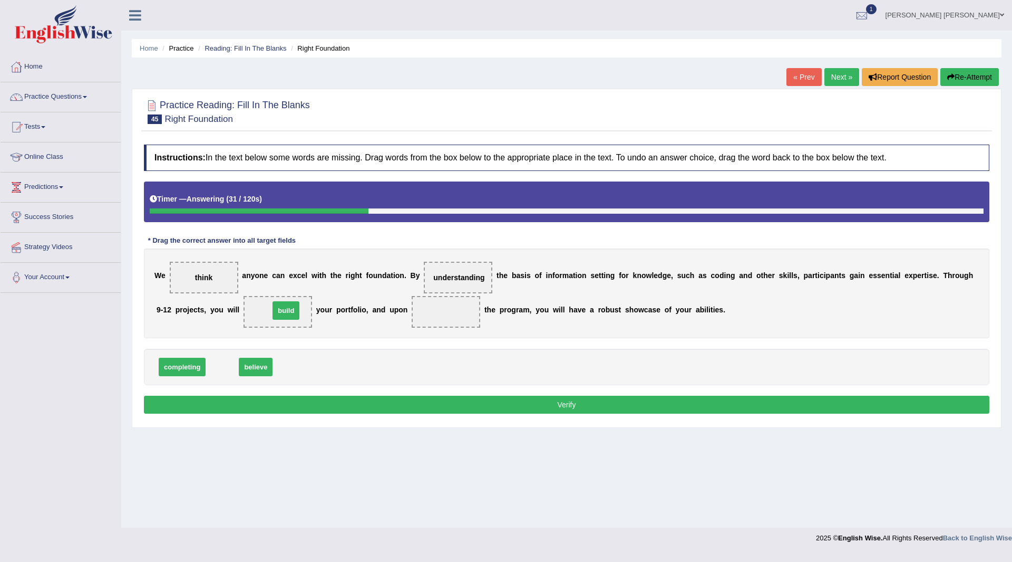
drag, startPoint x: 223, startPoint y: 370, endPoint x: 287, endPoint y: 314, distance: 85.2
drag, startPoint x: 180, startPoint y: 372, endPoint x: 459, endPoint y: 315, distance: 284.7
click at [459, 404] on button "Verify" at bounding box center [567, 404] width 846 height 18
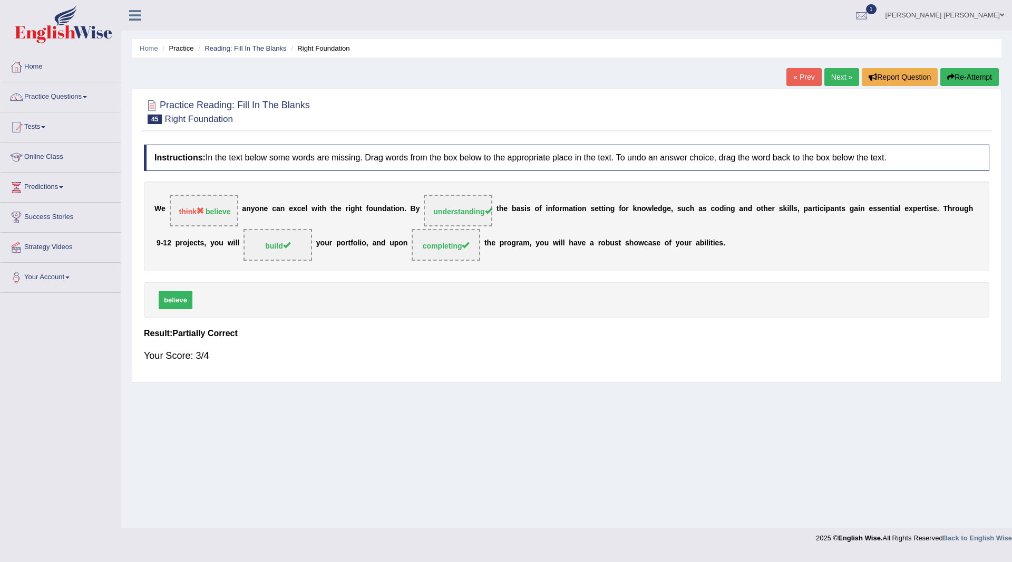
click at [964, 79] on button "Re-Attempt" at bounding box center [970, 77] width 59 height 18
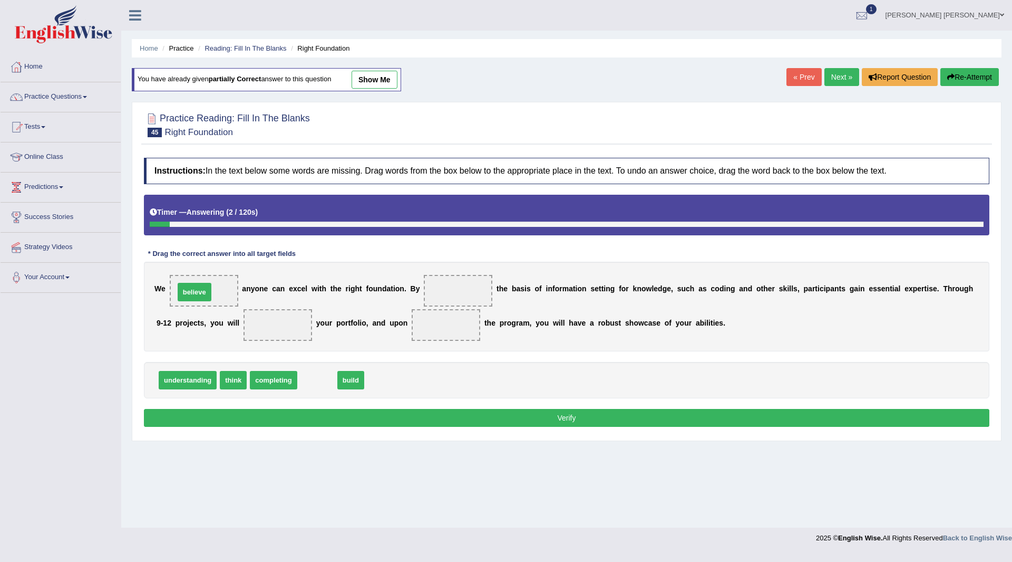
drag, startPoint x: 314, startPoint y: 382, endPoint x: 191, endPoint y: 294, distance: 151.2
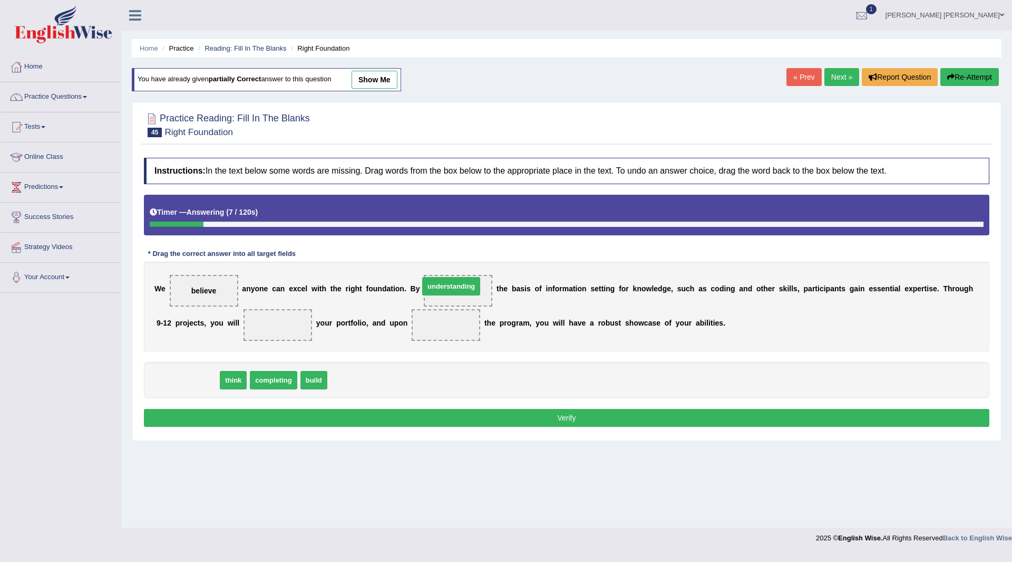
drag, startPoint x: 197, startPoint y: 381, endPoint x: 461, endPoint y: 287, distance: 279.9
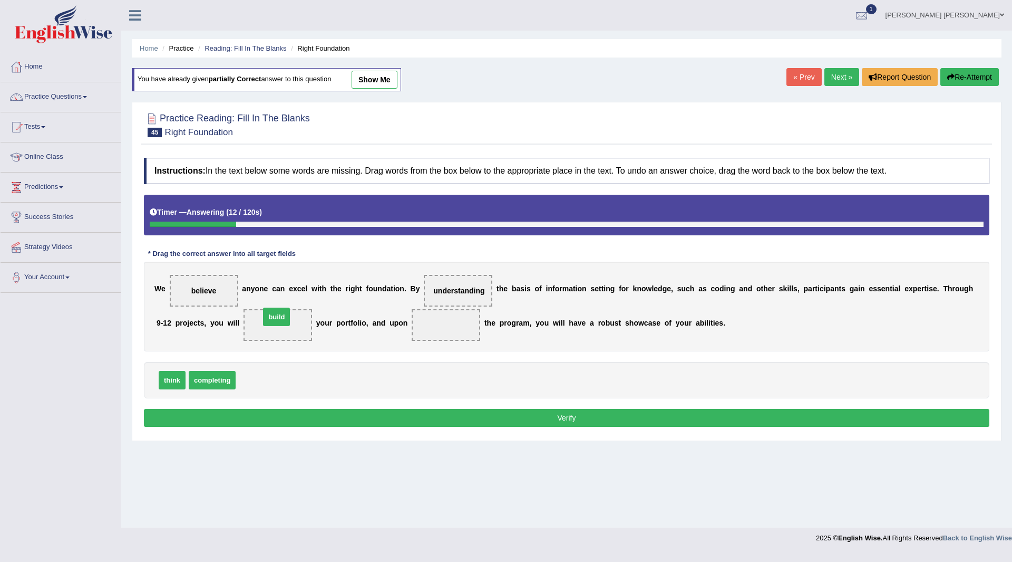
drag, startPoint x: 255, startPoint y: 380, endPoint x: 280, endPoint y: 316, distance: 69.1
drag, startPoint x: 215, startPoint y: 383, endPoint x: 459, endPoint y: 320, distance: 251.6
click at [486, 425] on button "Verify" at bounding box center [567, 418] width 846 height 18
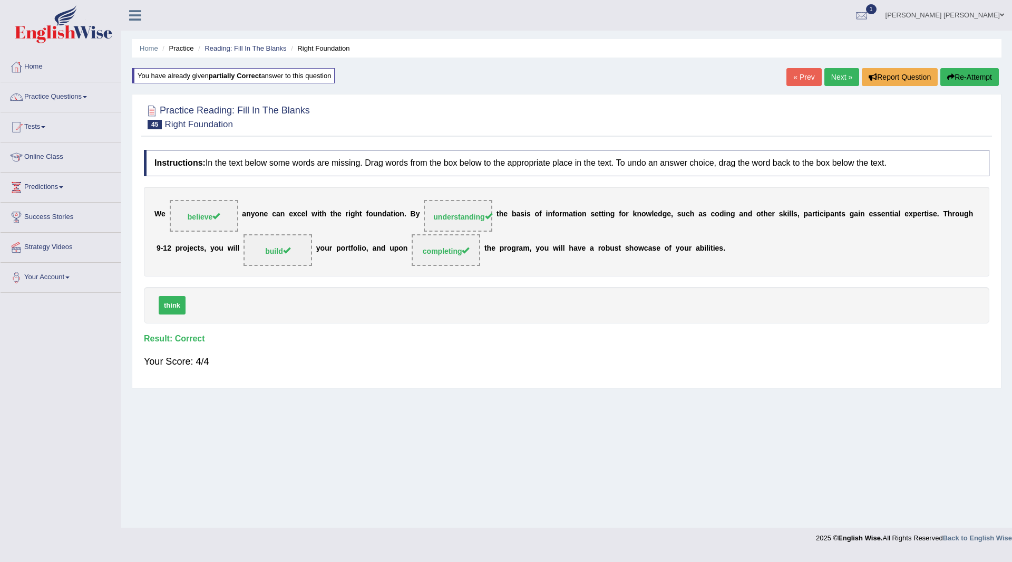
click at [836, 79] on link "Next »" at bounding box center [842, 77] width 35 height 18
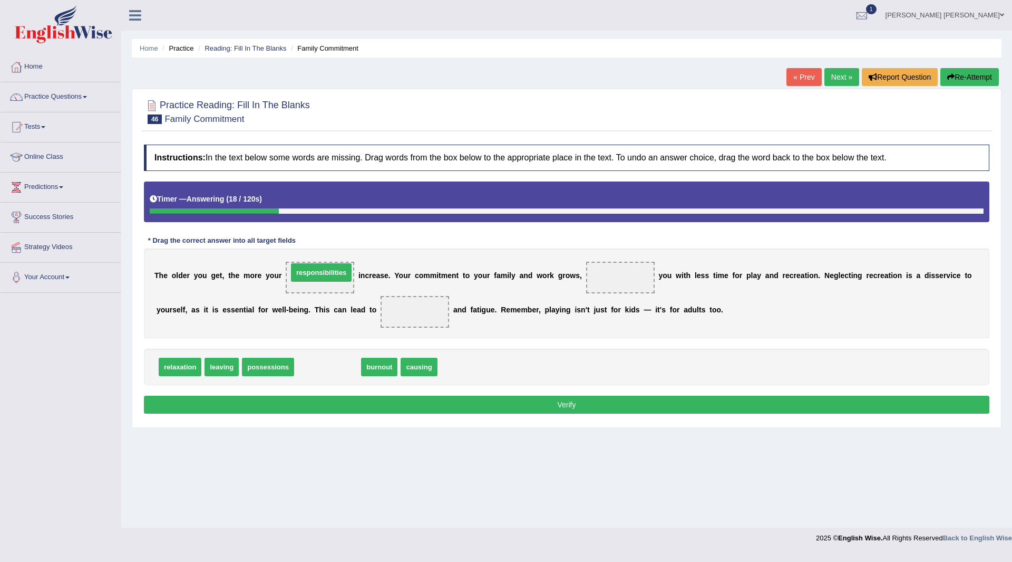
drag, startPoint x: 328, startPoint y: 369, endPoint x: 322, endPoint y: 274, distance: 94.6
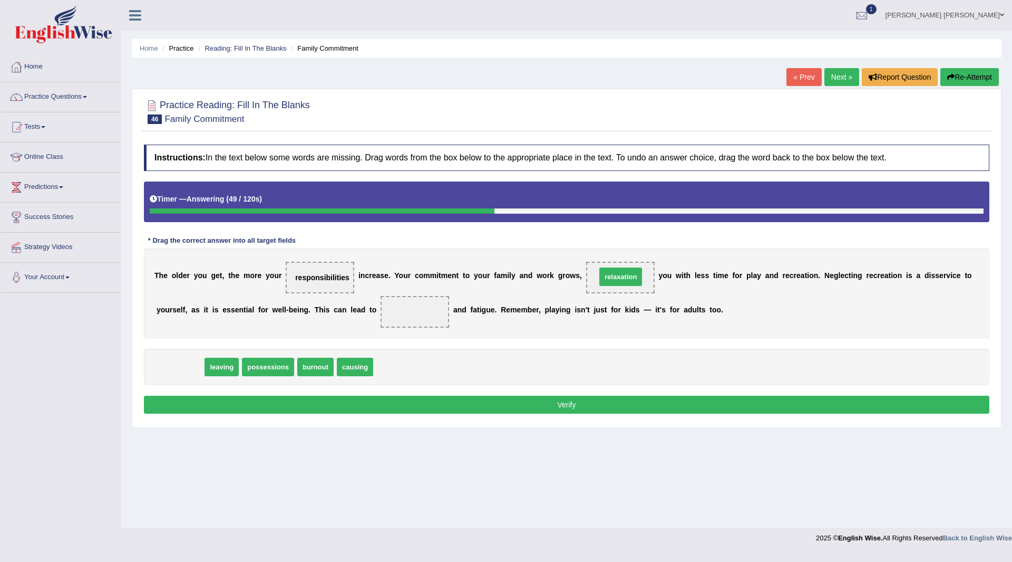
drag, startPoint x: 191, startPoint y: 368, endPoint x: 632, endPoint y: 278, distance: 450.0
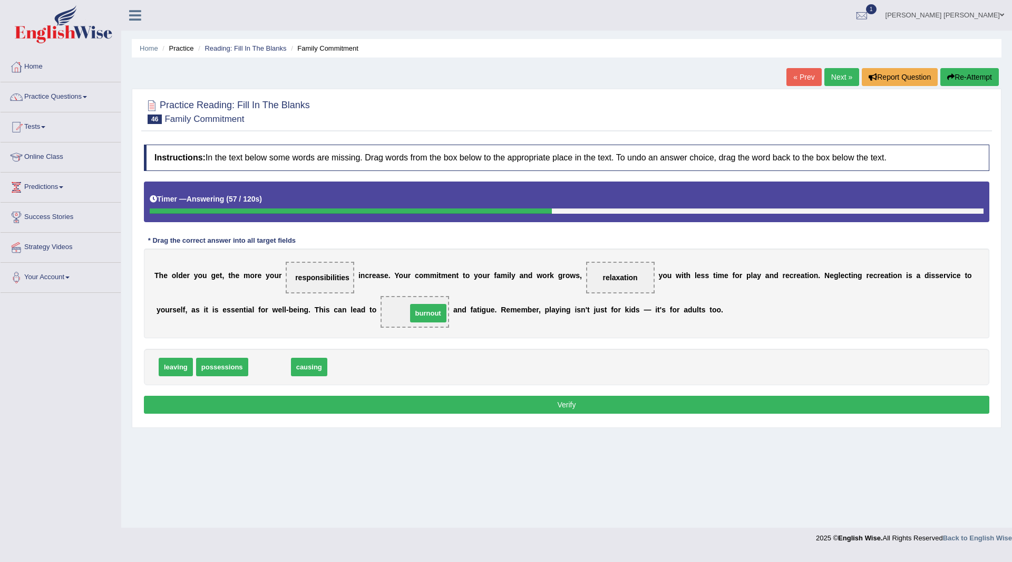
drag, startPoint x: 267, startPoint y: 367, endPoint x: 426, endPoint y: 313, distance: 167.6
click at [514, 408] on button "Verify" at bounding box center [567, 404] width 846 height 18
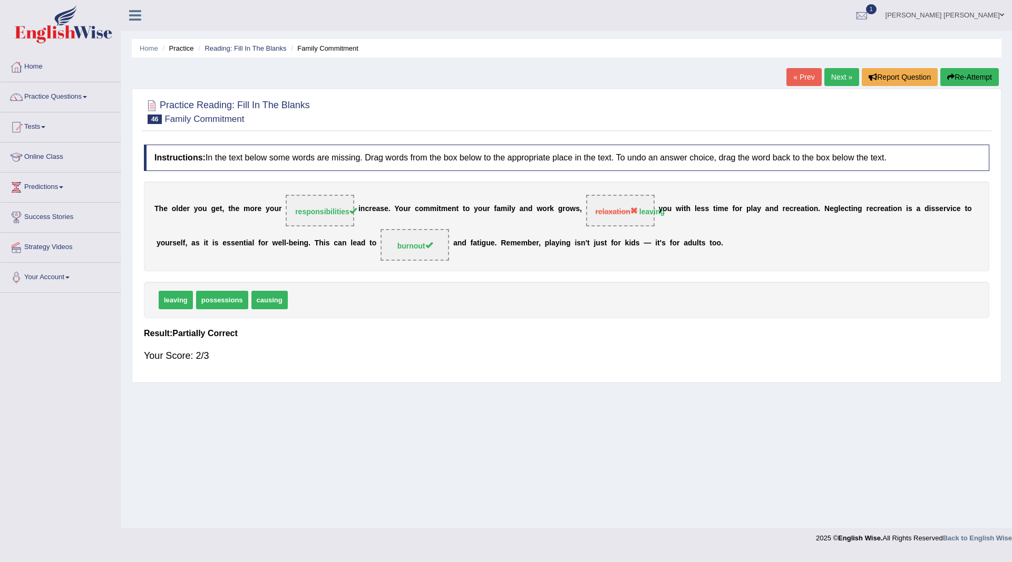
click at [959, 76] on button "Re-Attempt" at bounding box center [970, 77] width 59 height 18
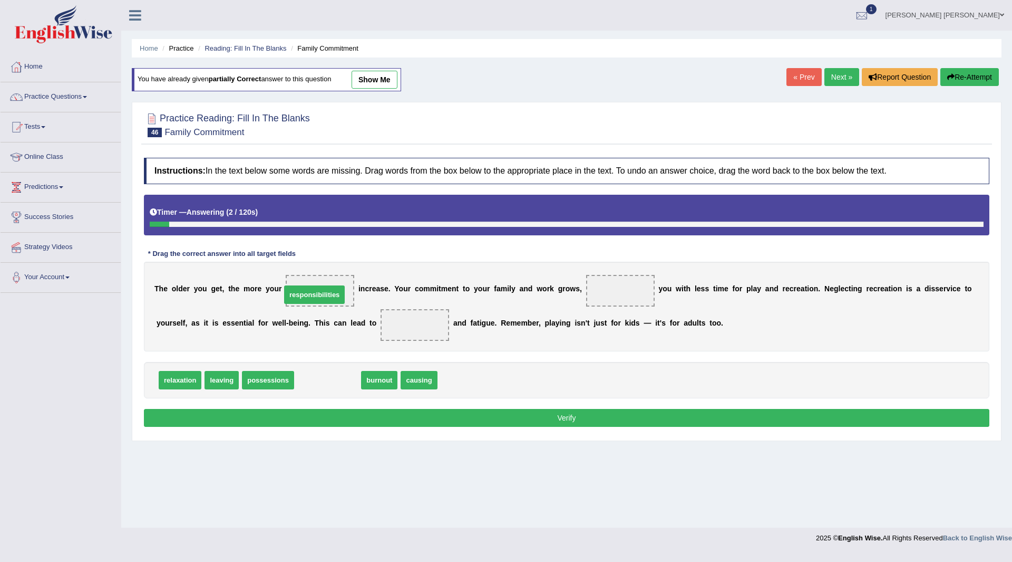
drag, startPoint x: 329, startPoint y: 378, endPoint x: 315, endPoint y: 292, distance: 86.4
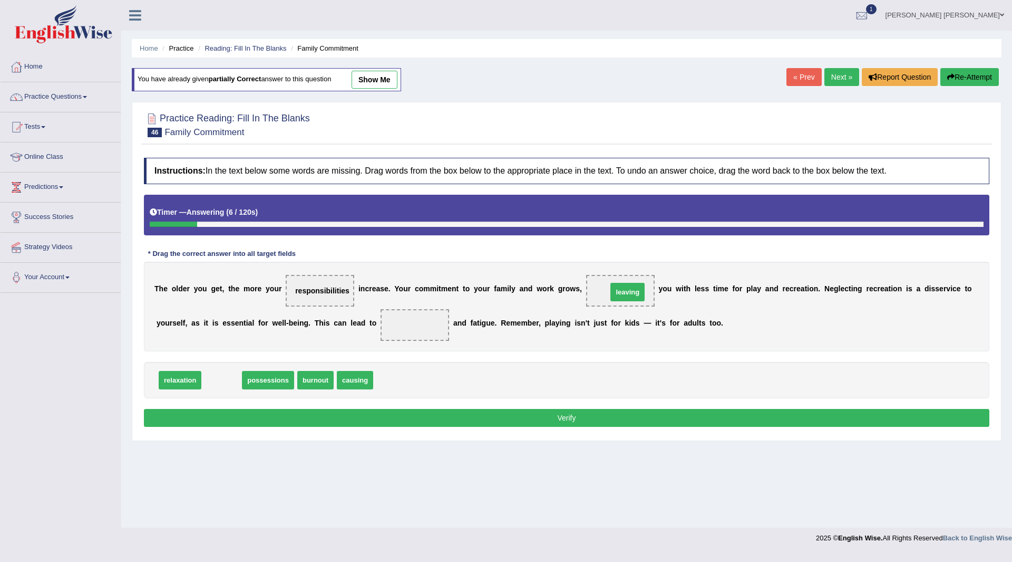
drag, startPoint x: 216, startPoint y: 384, endPoint x: 622, endPoint y: 296, distance: 415.5
drag, startPoint x: 284, startPoint y: 380, endPoint x: 423, endPoint y: 319, distance: 152.1
click at [537, 412] on button "Verify" at bounding box center [567, 418] width 846 height 18
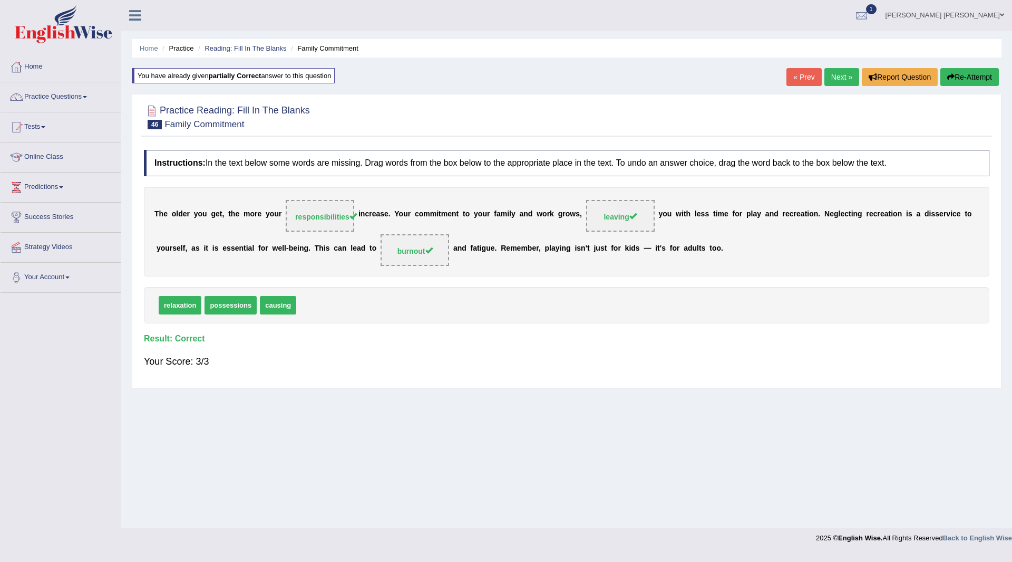
click at [831, 76] on link "Next »" at bounding box center [842, 77] width 35 height 18
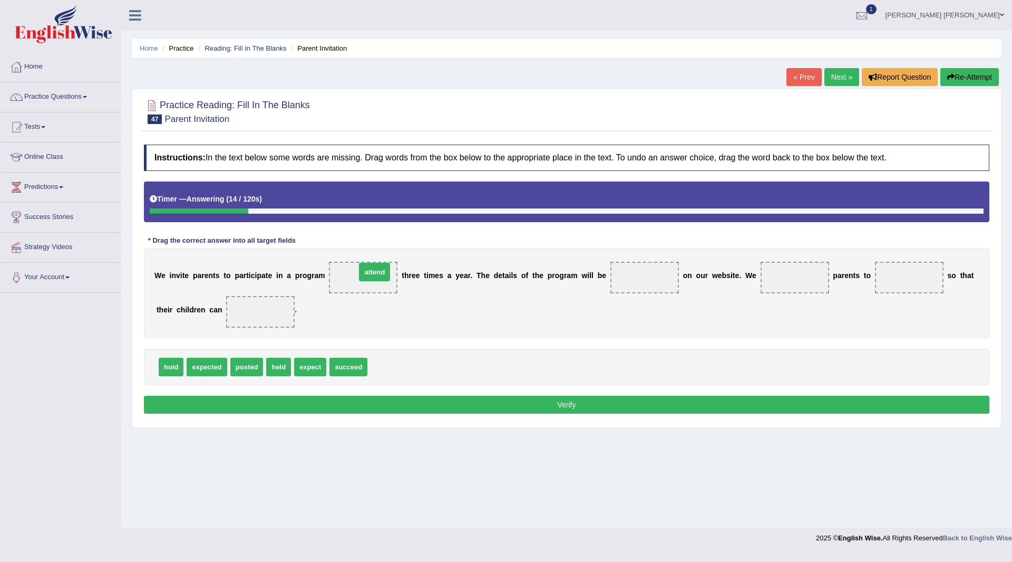
drag, startPoint x: 392, startPoint y: 371, endPoint x: 380, endPoint y: 276, distance: 95.6
drag, startPoint x: 243, startPoint y: 370, endPoint x: 633, endPoint y: 279, distance: 400.1
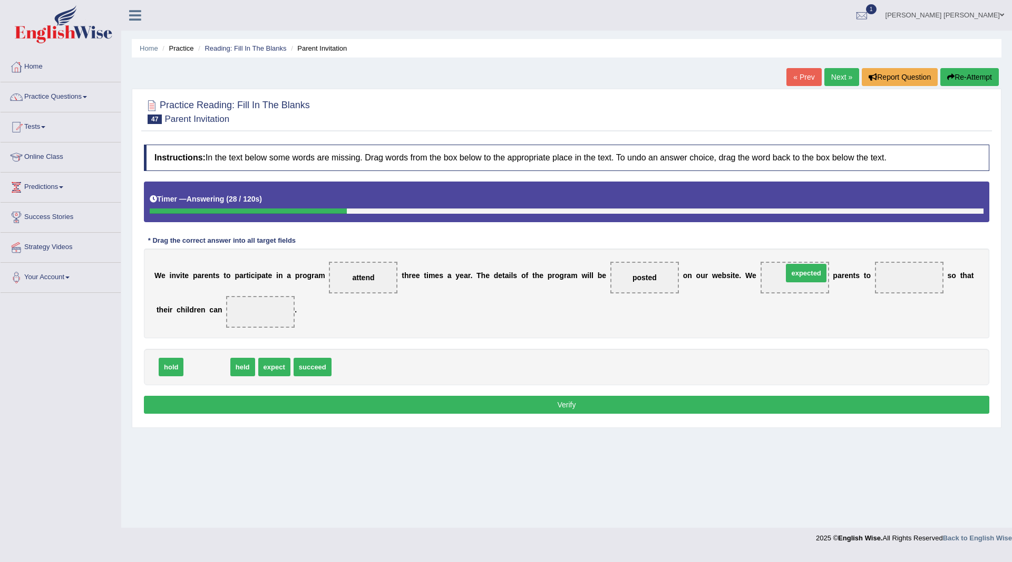
drag, startPoint x: 216, startPoint y: 368, endPoint x: 816, endPoint y: 274, distance: 606.9
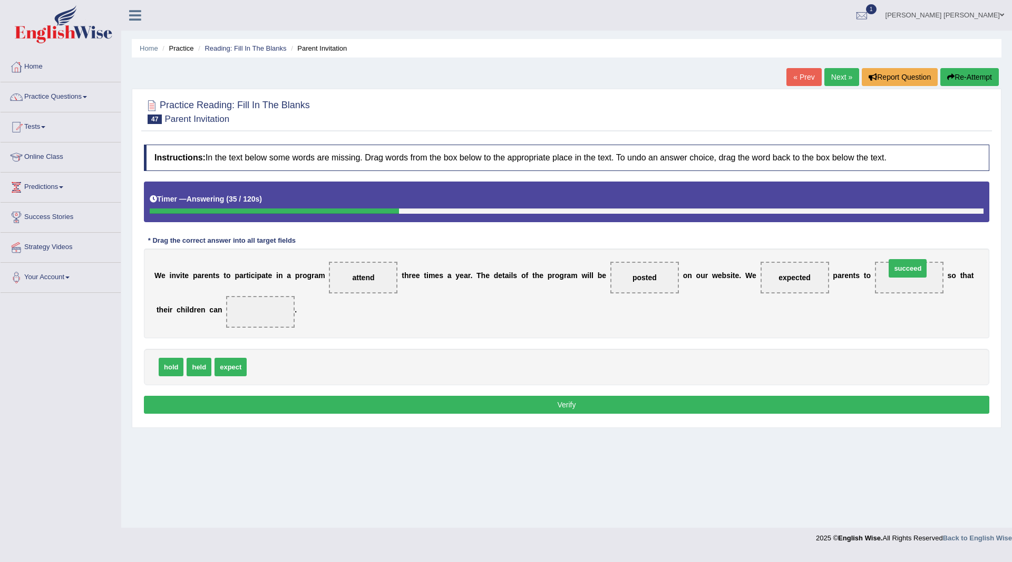
drag, startPoint x: 267, startPoint y: 368, endPoint x: 906, endPoint y: 269, distance: 646.7
drag, startPoint x: 233, startPoint y: 371, endPoint x: 264, endPoint y: 317, distance: 62.3
click at [426, 403] on button "Verify" at bounding box center [567, 404] width 846 height 18
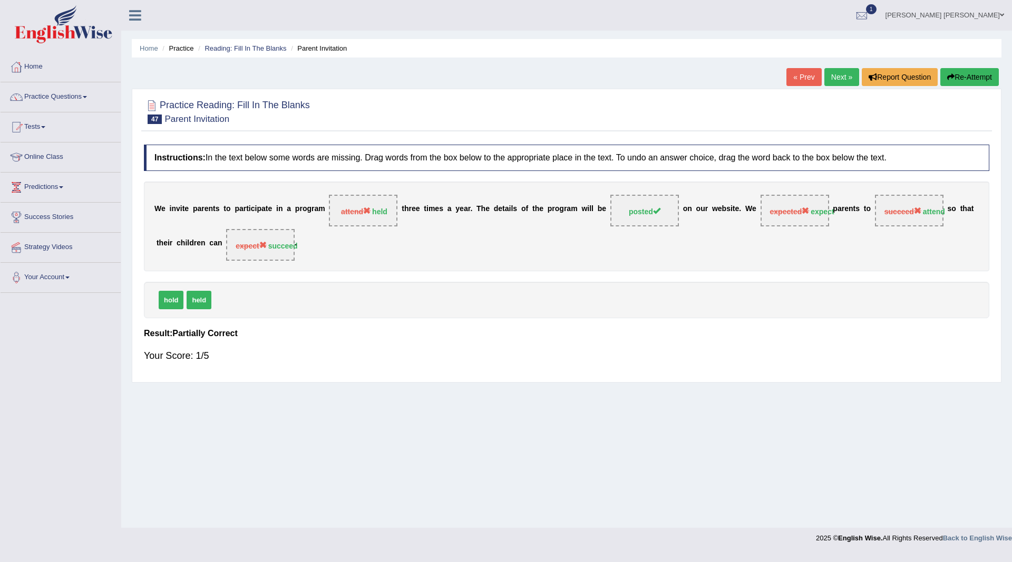
click at [963, 77] on button "Re-Attempt" at bounding box center [970, 77] width 59 height 18
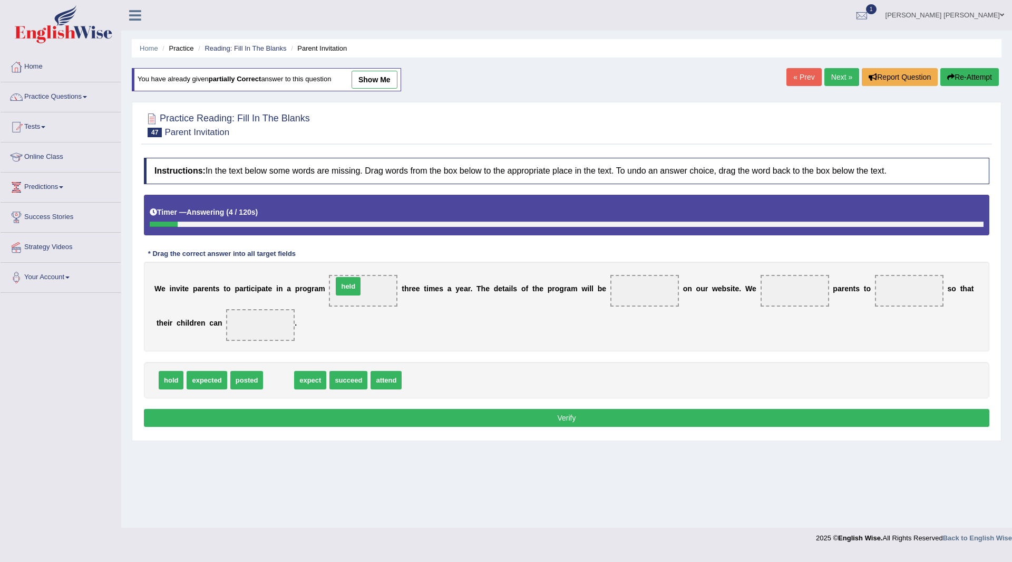
drag, startPoint x: 278, startPoint y: 384, endPoint x: 348, endPoint y: 290, distance: 116.9
drag, startPoint x: 322, startPoint y: 356, endPoint x: 637, endPoint y: 289, distance: 322.0
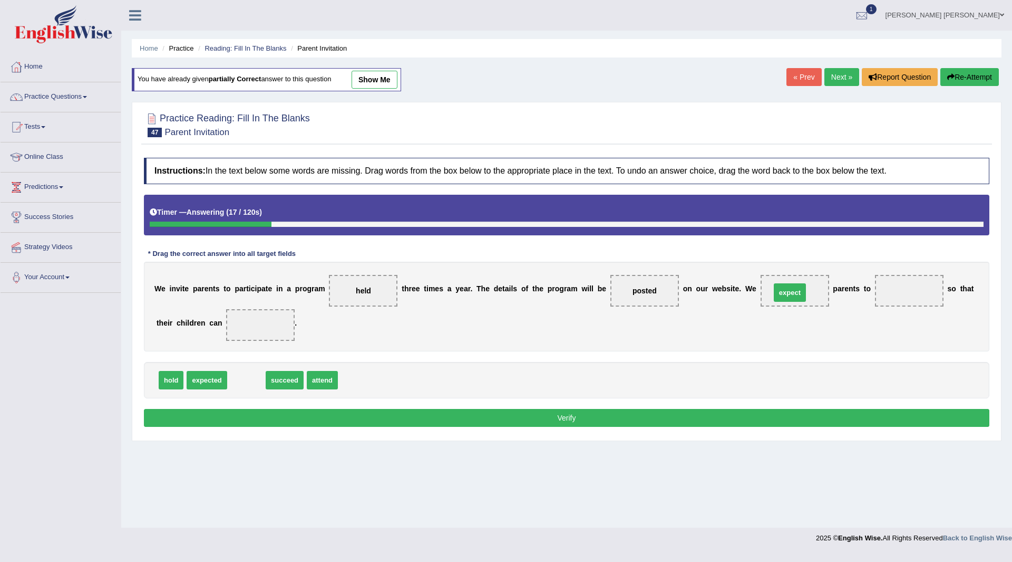
drag, startPoint x: 246, startPoint y: 379, endPoint x: 790, endPoint y: 291, distance: 550.7
drag, startPoint x: 335, startPoint y: 369, endPoint x: 858, endPoint y: 282, distance: 530.2
click at [858, 282] on div "Instructions: In the text below some words are missing. Drag words from the box…" at bounding box center [566, 293] width 851 height 283
drag, startPoint x: 287, startPoint y: 378, endPoint x: 915, endPoint y: 290, distance: 633.7
drag, startPoint x: 245, startPoint y: 380, endPoint x: 249, endPoint y: 321, distance: 59.3
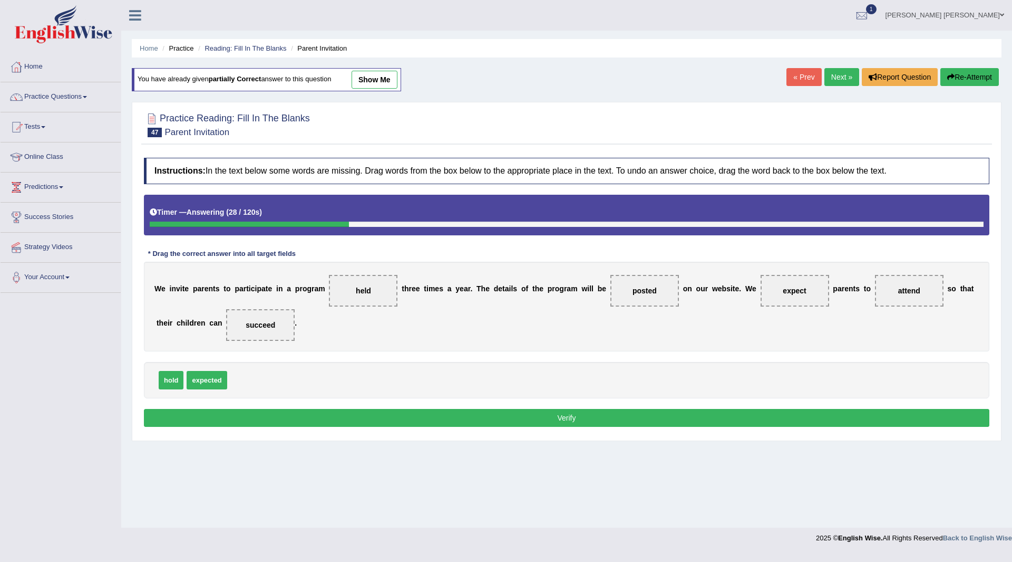
click at [310, 411] on button "Verify" at bounding box center [567, 418] width 846 height 18
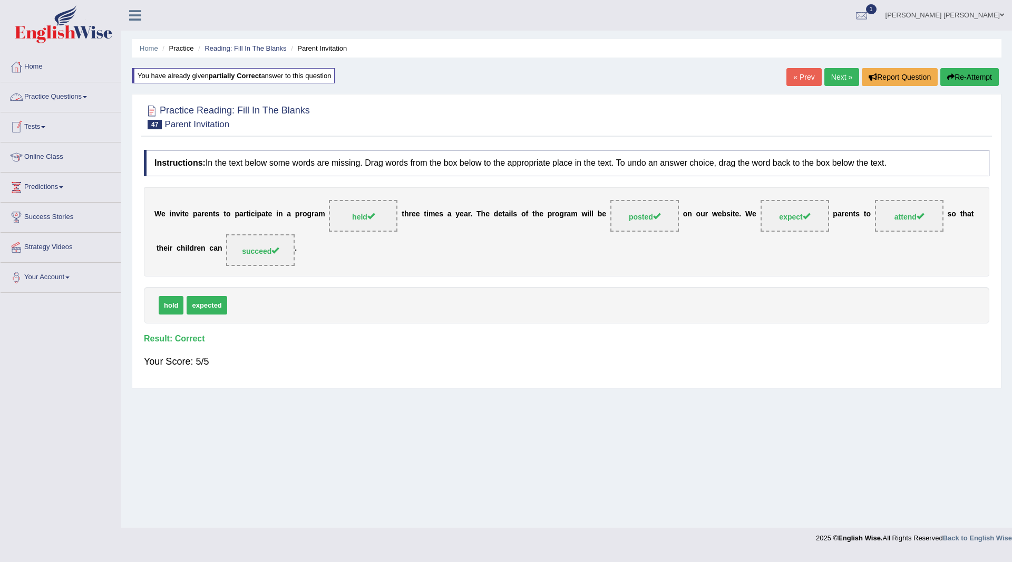
click at [42, 99] on link "Practice Questions" at bounding box center [61, 95] width 120 height 26
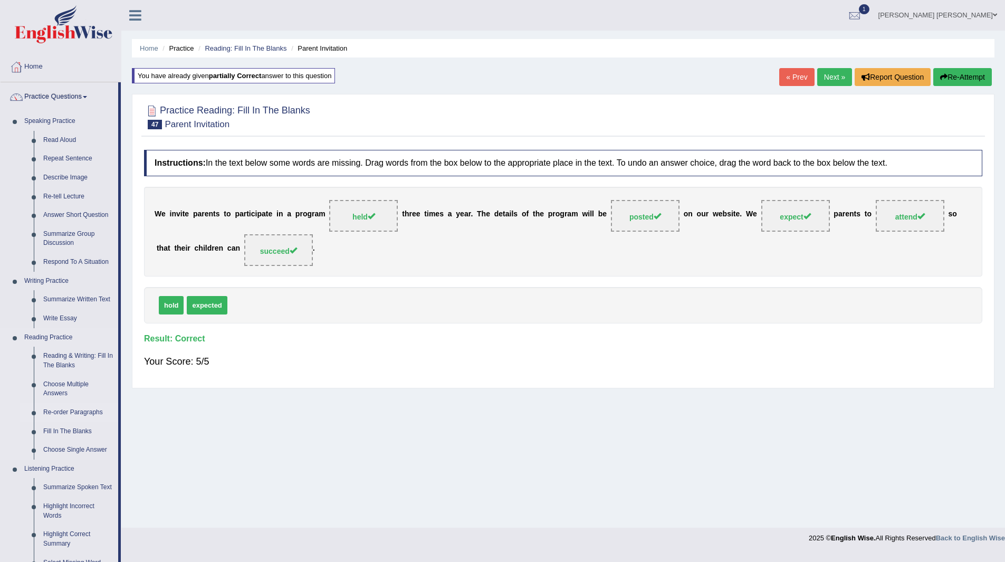
click at [70, 410] on link "Re-order Paragraphs" at bounding box center [78, 412] width 80 height 19
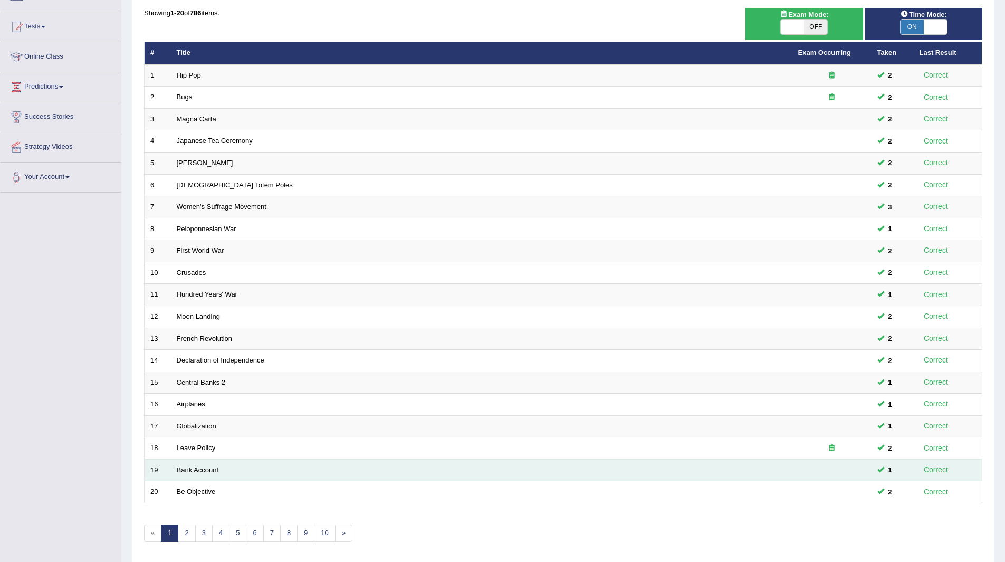
scroll to position [137, 0]
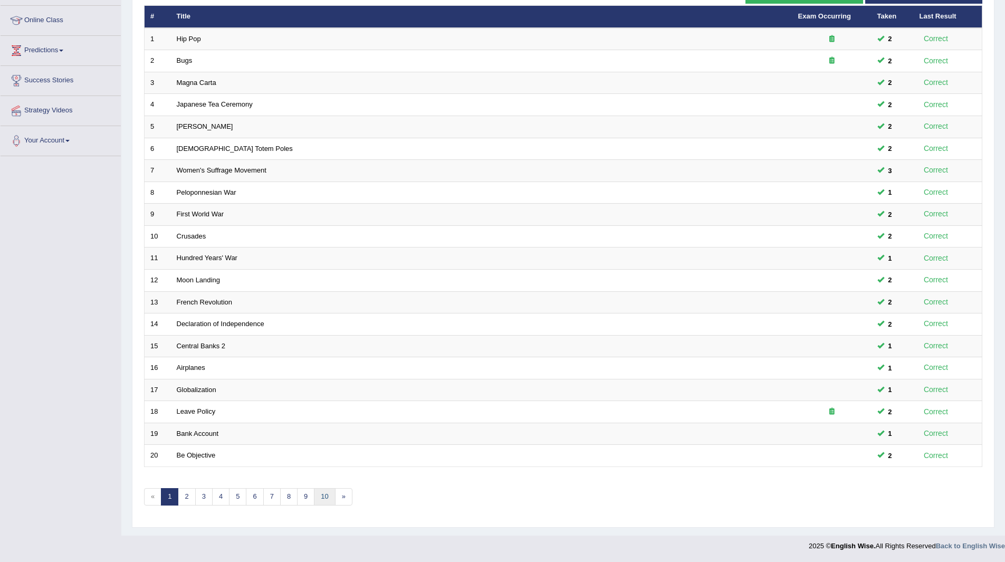
click at [325, 494] on link "10" at bounding box center [324, 496] width 21 height 17
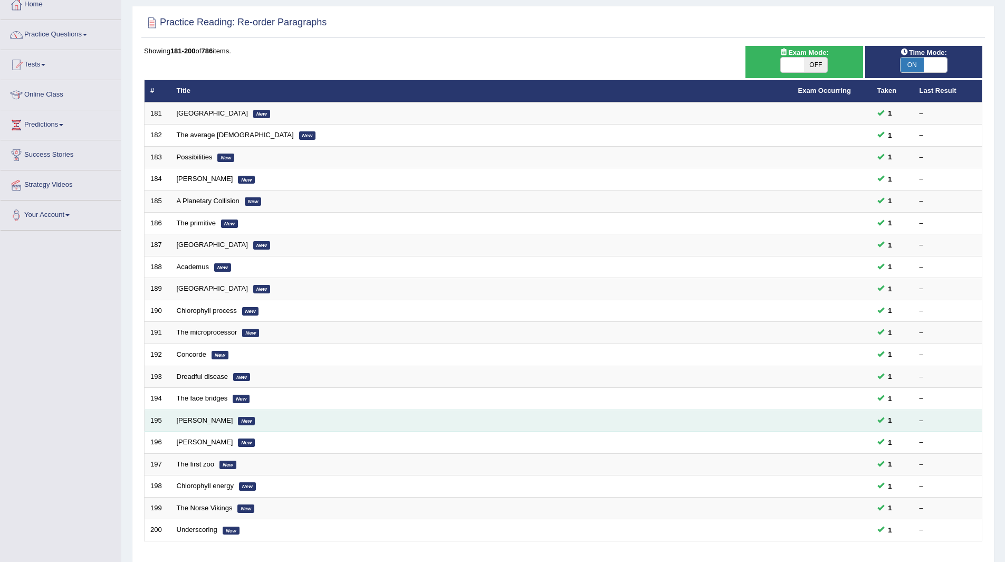
scroll to position [137, 0]
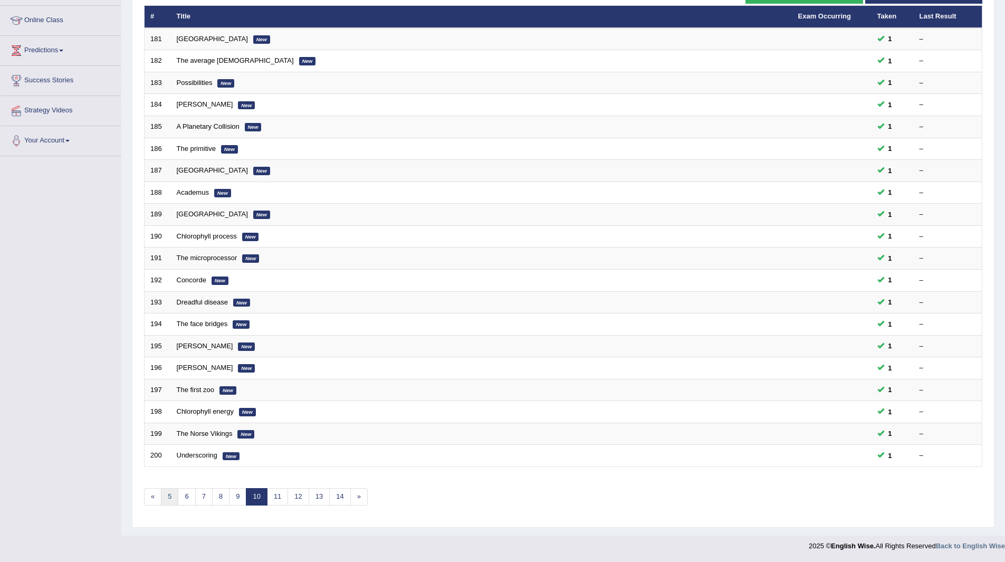
click at [168, 499] on link "5" at bounding box center [169, 496] width 17 height 17
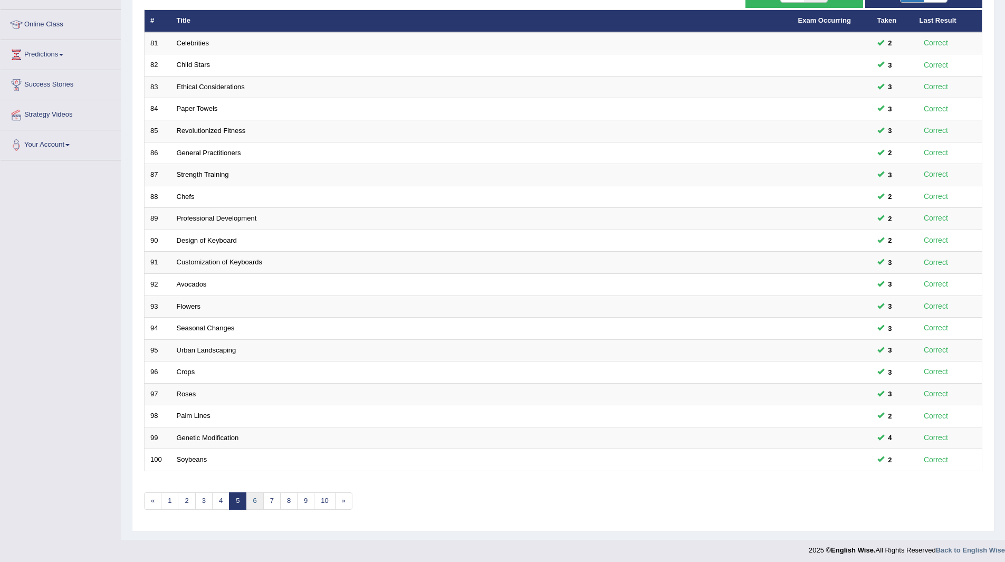
click at [259, 500] on link "6" at bounding box center [254, 500] width 17 height 17
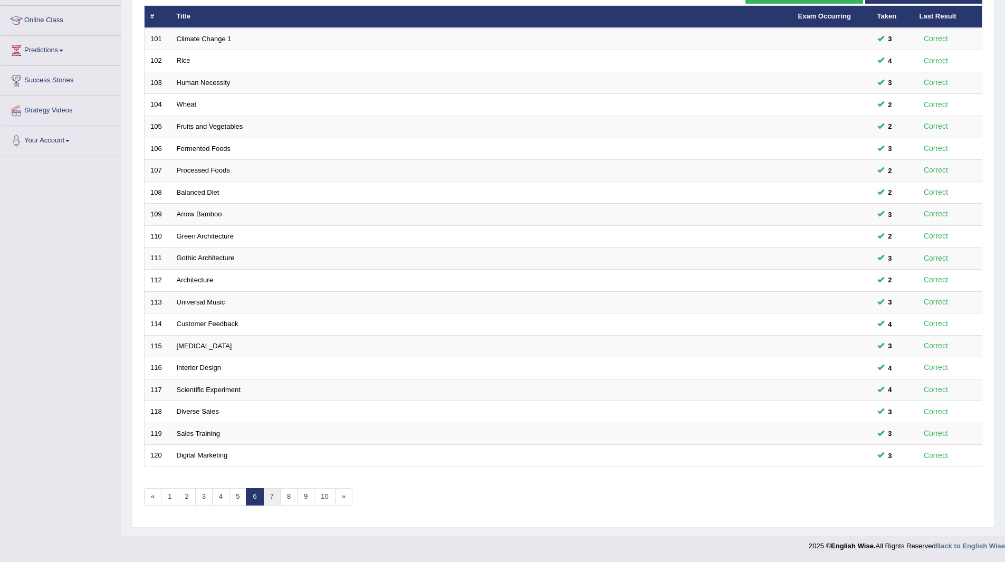
click at [273, 496] on link "7" at bounding box center [271, 496] width 17 height 17
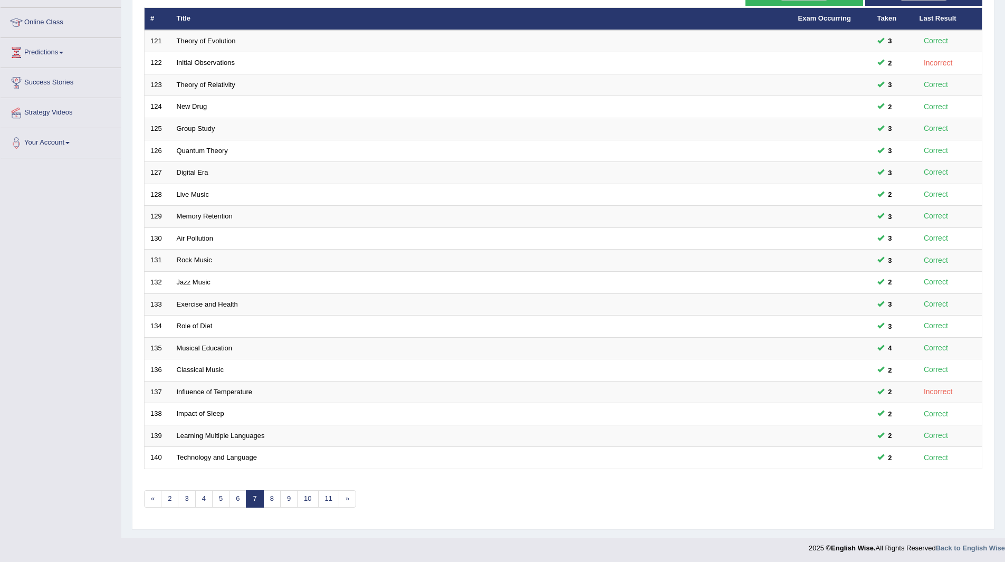
scroll to position [137, 0]
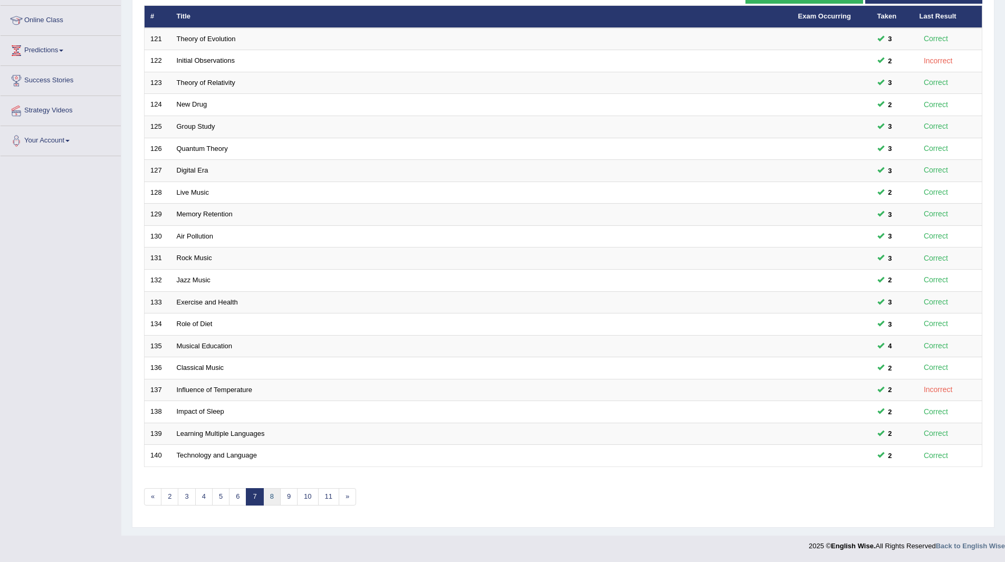
click at [270, 498] on link "8" at bounding box center [271, 496] width 17 height 17
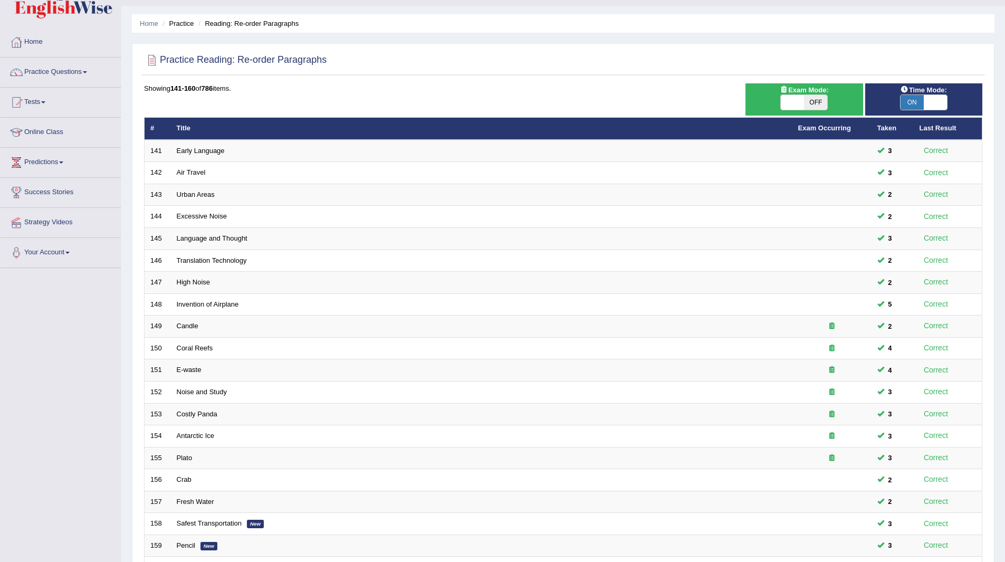
scroll to position [137, 0]
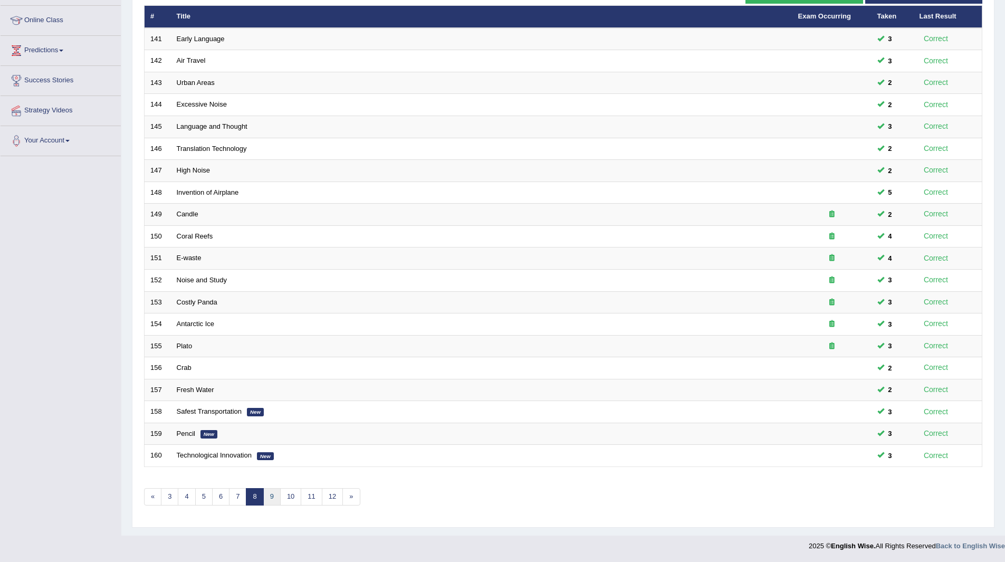
click at [269, 498] on link "9" at bounding box center [271, 496] width 17 height 17
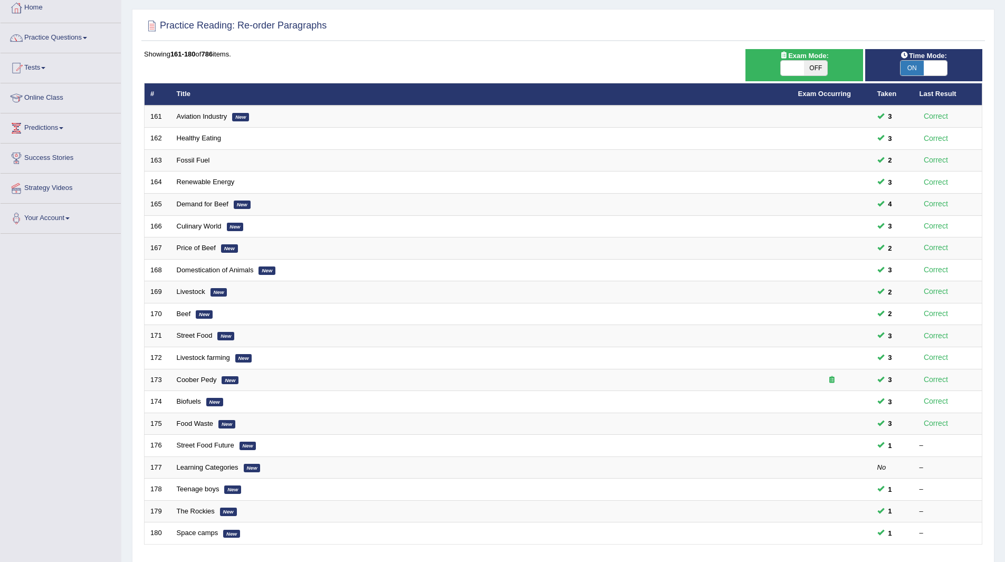
scroll to position [137, 0]
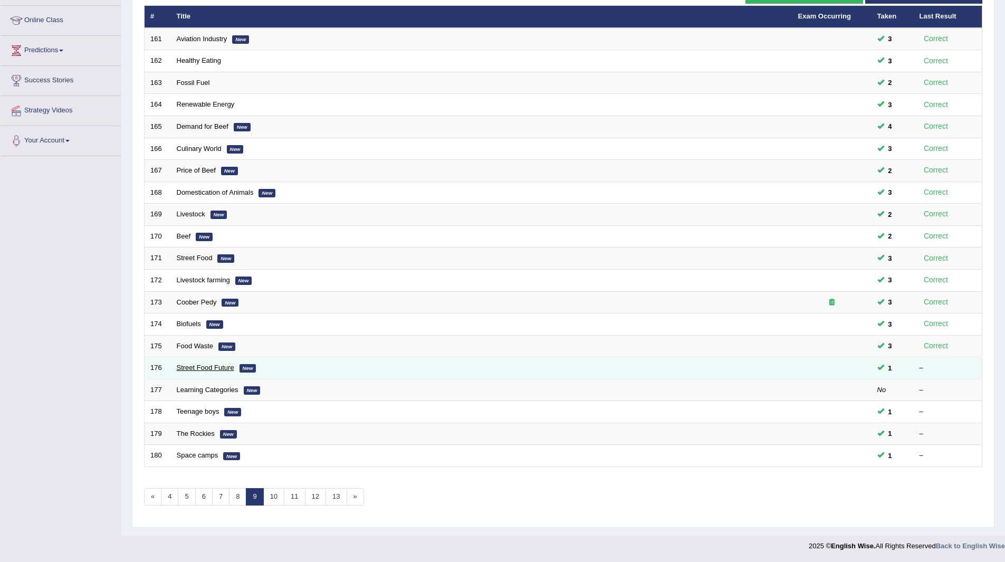
click at [204, 367] on link "Street Food Future" at bounding box center [205, 367] width 57 height 8
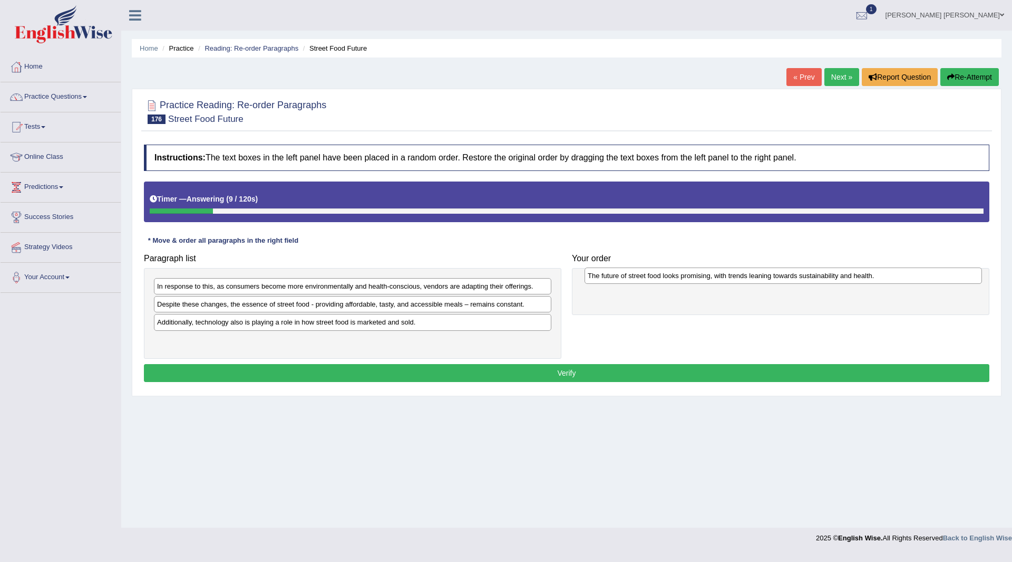
drag, startPoint x: 247, startPoint y: 344, endPoint x: 678, endPoint y: 279, distance: 435.7
click at [678, 279] on div "The future of street food looks promising, with trends leaning towards sustaina…" at bounding box center [784, 275] width 398 height 16
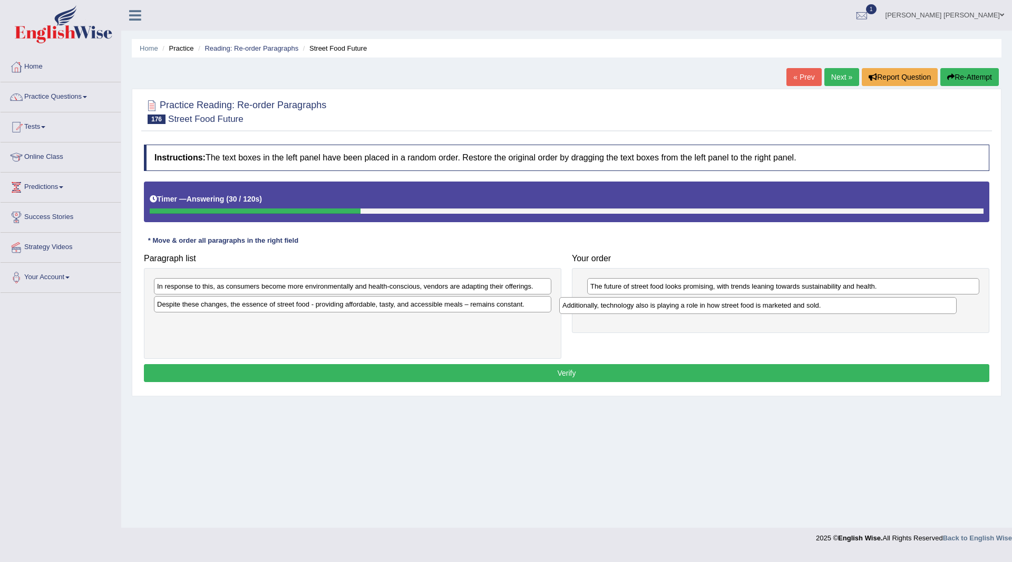
drag, startPoint x: 258, startPoint y: 326, endPoint x: 664, endPoint y: 310, distance: 405.9
click at [664, 310] on div "Additionally, technology also is playing a role in how street food is marketed …" at bounding box center [758, 305] width 398 height 16
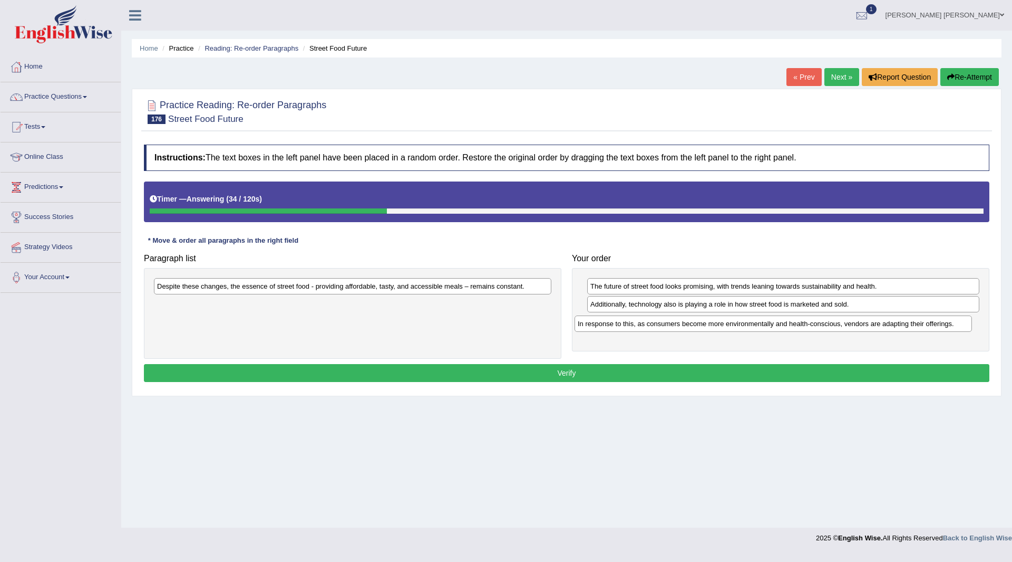
drag, startPoint x: 288, startPoint y: 286, endPoint x: 709, endPoint y: 321, distance: 422.2
click at [709, 321] on div "In response to this, as consumers become more environmentally and health-consci…" at bounding box center [774, 323] width 398 height 16
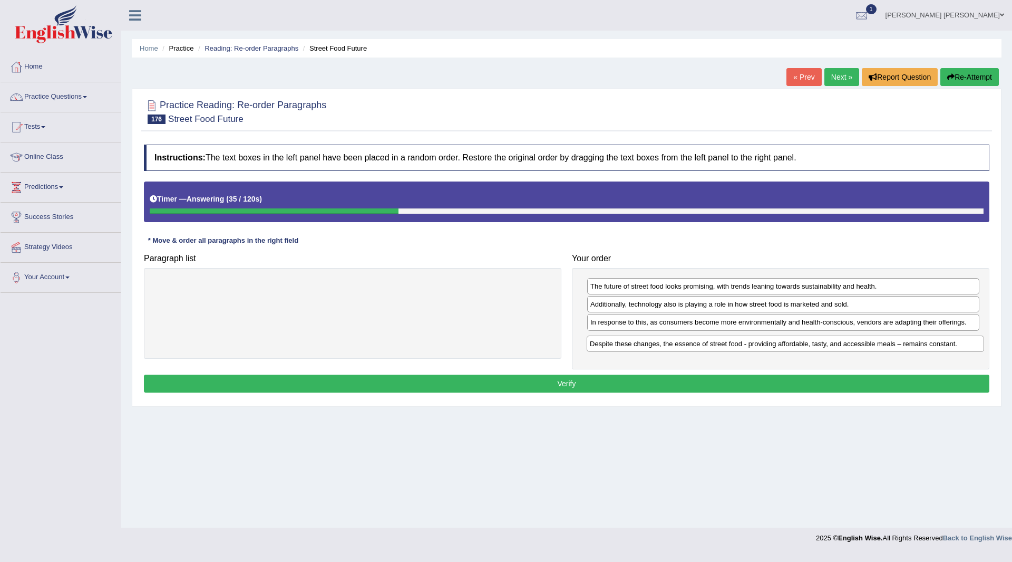
drag, startPoint x: 361, startPoint y: 286, endPoint x: 794, endPoint y: 344, distance: 436.7
click at [794, 344] on div "Despite these changes, the essence of street food - providing affordable, tasty…" at bounding box center [786, 343] width 398 height 16
click at [527, 382] on button "Verify" at bounding box center [567, 383] width 846 height 18
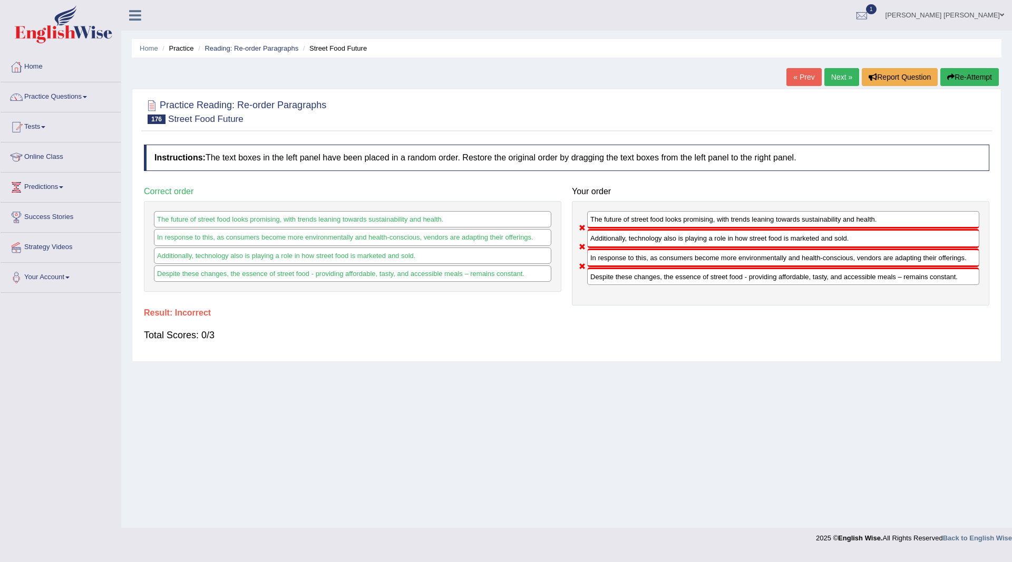
click at [969, 75] on button "Re-Attempt" at bounding box center [970, 77] width 59 height 18
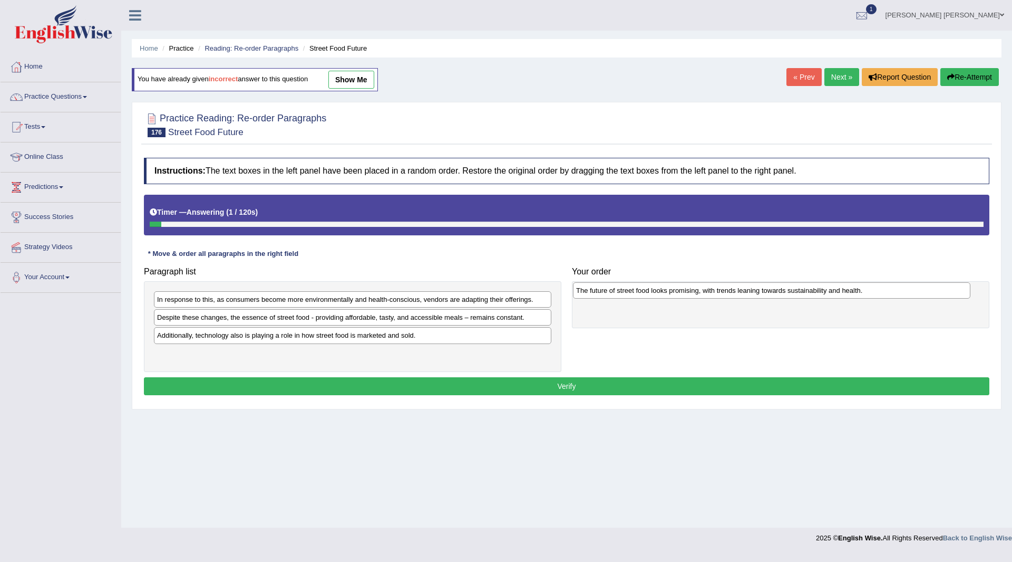
drag, startPoint x: 286, startPoint y: 355, endPoint x: 706, endPoint y: 292, distance: 424.0
click at [706, 292] on div "The future of street food looks promising, with trends leaning towards sustaina…" at bounding box center [772, 290] width 398 height 16
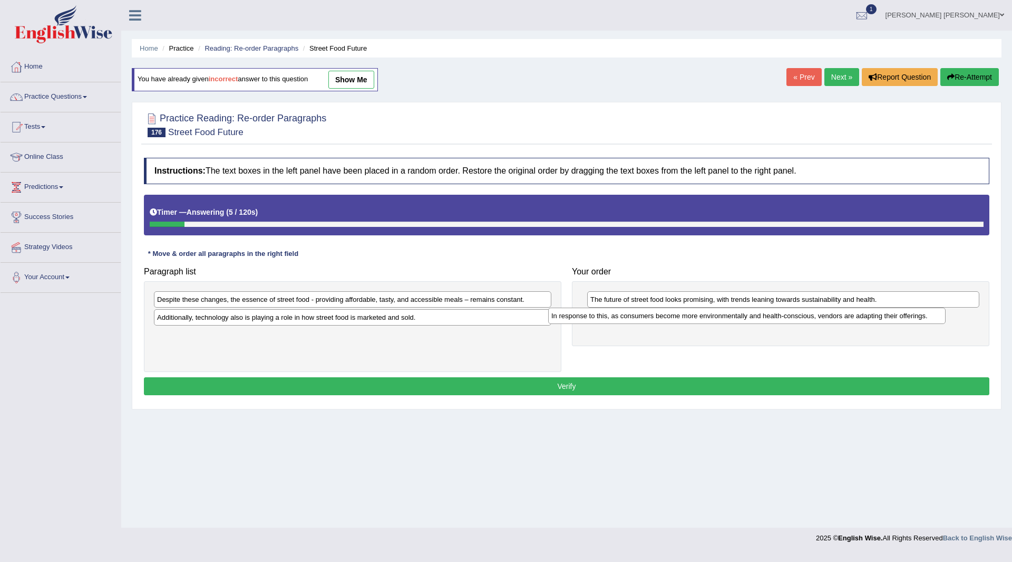
drag, startPoint x: 360, startPoint y: 297, endPoint x: 757, endPoint y: 312, distance: 397.4
click at [757, 312] on div "In response to this, as consumers become more environmentally and health-consci…" at bounding box center [747, 315] width 398 height 16
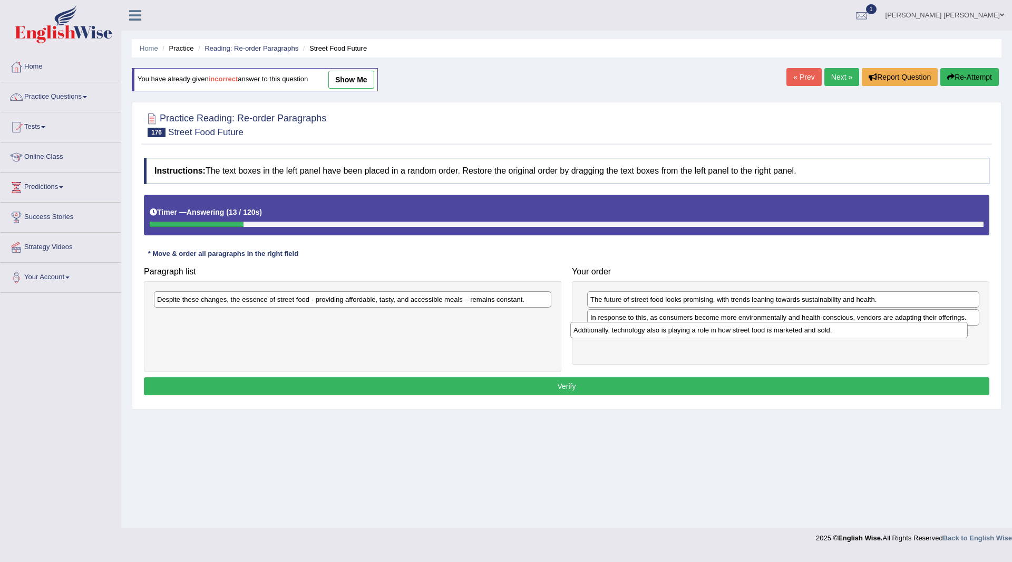
drag, startPoint x: 312, startPoint y: 317, endPoint x: 729, endPoint y: 330, distance: 416.8
click at [729, 330] on div "Additionally, technology also is playing a role in how street food is marketed …" at bounding box center [770, 330] width 398 height 16
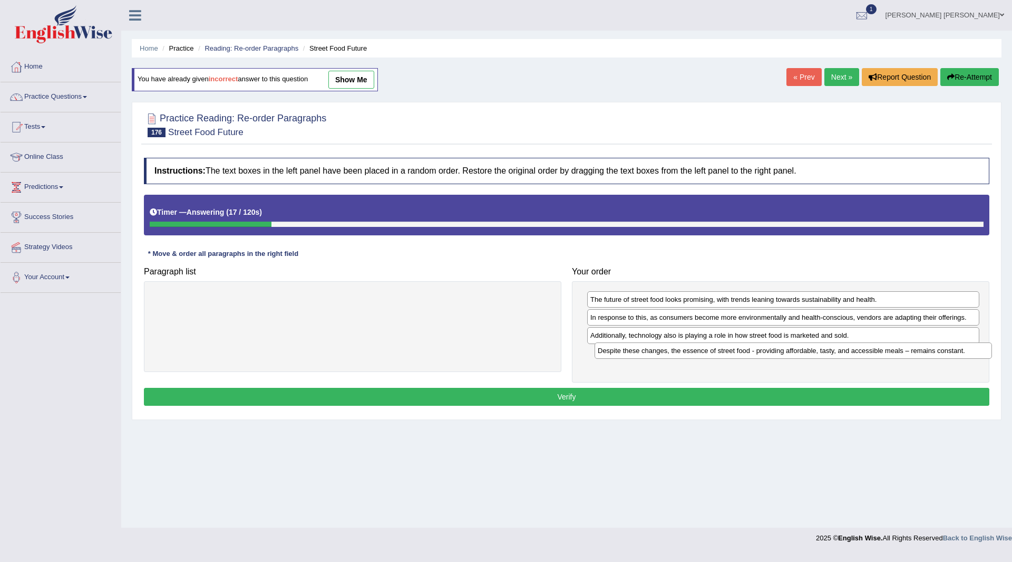
drag, startPoint x: 229, startPoint y: 298, endPoint x: 650, endPoint y: 349, distance: 423.4
click at [650, 349] on div "Despite these changes, the essence of street food - providing affordable, tasty…" at bounding box center [794, 350] width 398 height 16
click at [537, 397] on button "Verify" at bounding box center [567, 397] width 846 height 18
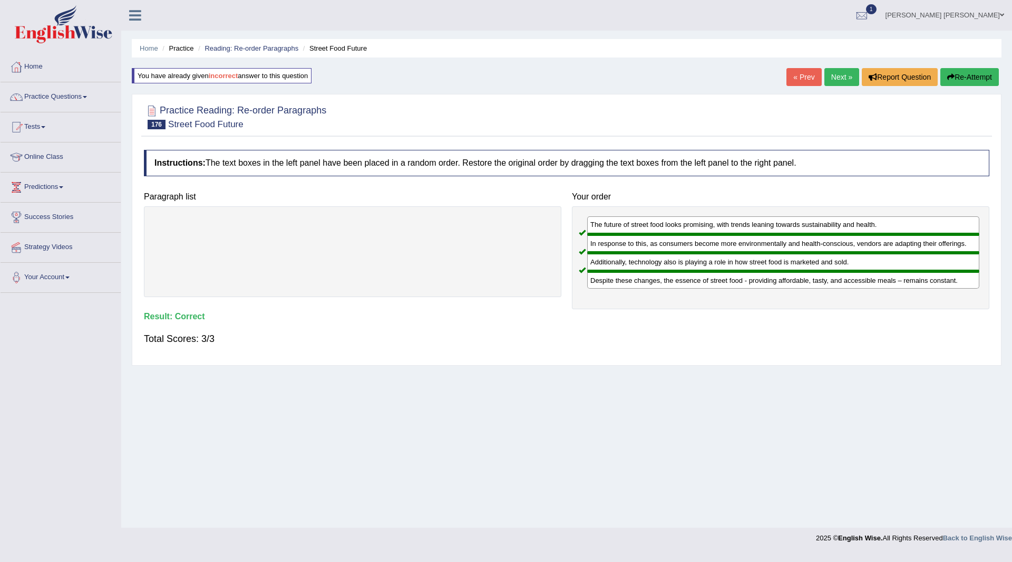
click at [827, 77] on link "Next »" at bounding box center [842, 77] width 35 height 18
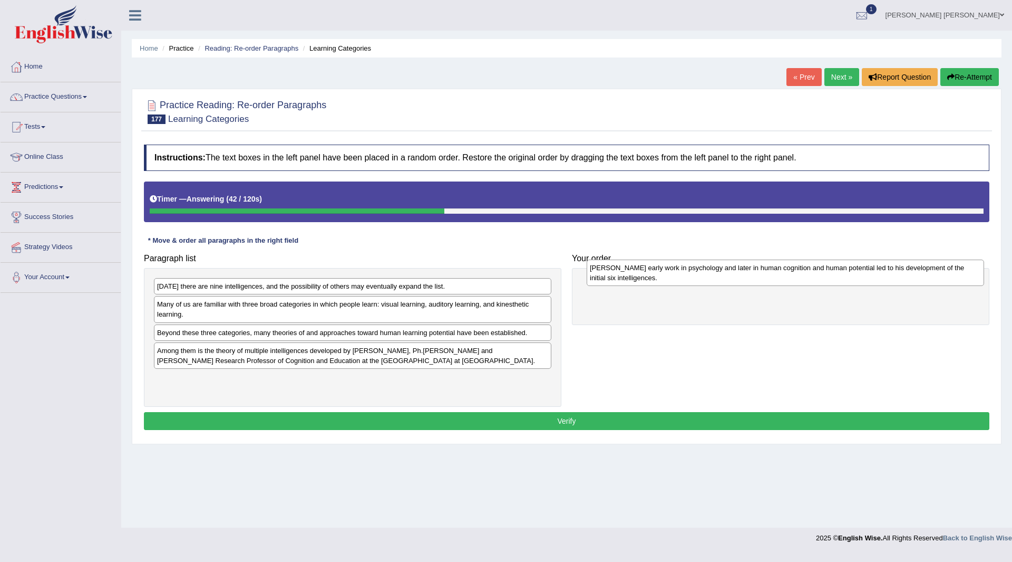
drag, startPoint x: 206, startPoint y: 354, endPoint x: 640, endPoint y: 273, distance: 441.6
click at [640, 273] on div "[PERSON_NAME] early work in psychology and later in human cognition and human p…" at bounding box center [786, 272] width 398 height 26
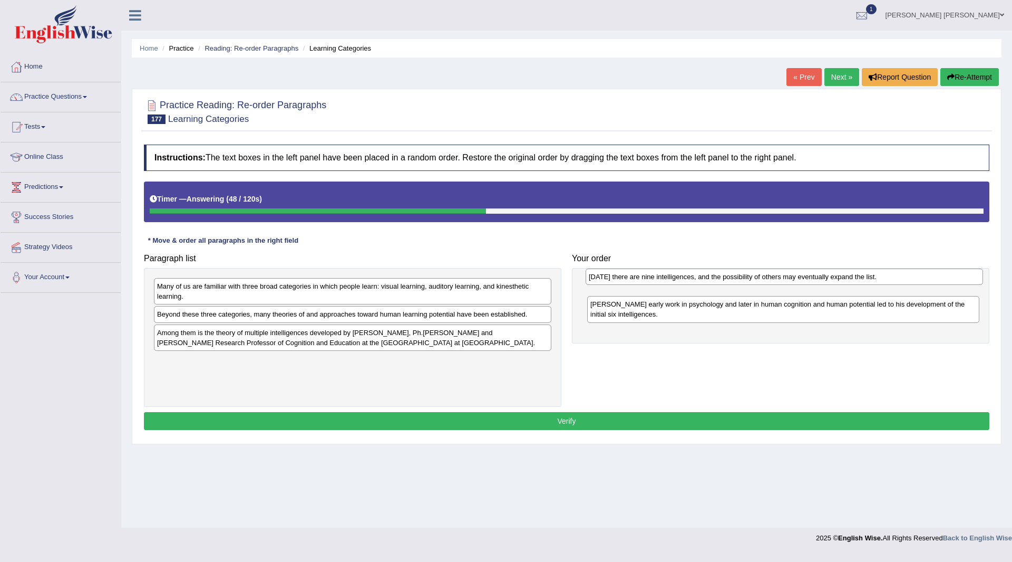
drag, startPoint x: 347, startPoint y: 288, endPoint x: 779, endPoint y: 278, distance: 432.0
click at [779, 278] on div "[DATE] there are nine intelligences, and the possibility of others may eventual…" at bounding box center [785, 276] width 398 height 16
drag, startPoint x: 344, startPoint y: 323, endPoint x: 342, endPoint y: 336, distance: 13.4
click at [652, 385] on div "Paragraph list Many of us are familiar with three broad categories in which peo…" at bounding box center [567, 327] width 856 height 158
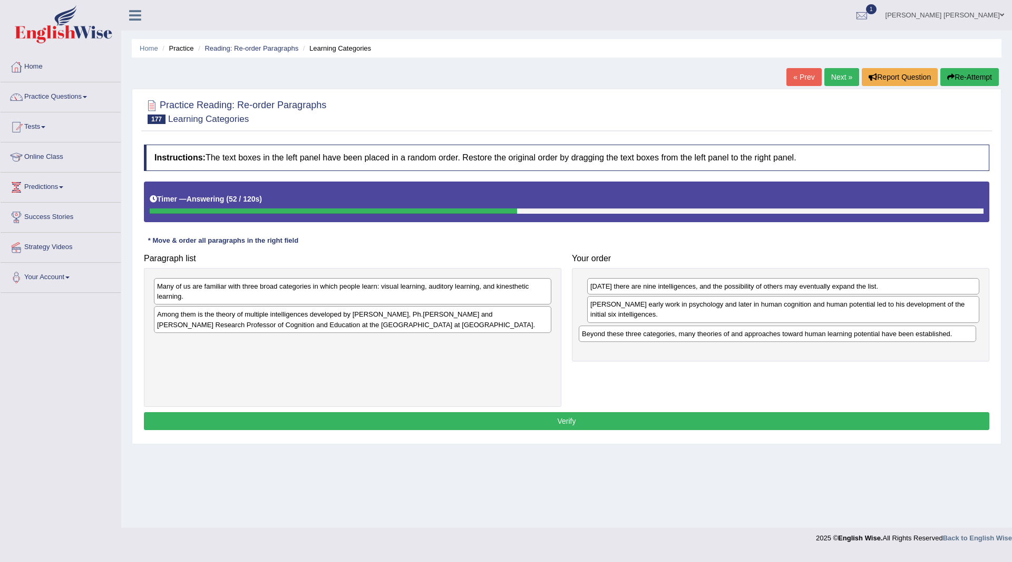
drag, startPoint x: 312, startPoint y: 313, endPoint x: 732, endPoint y: 332, distance: 420.7
click at [732, 332] on div "Beyond these three categories, many theories of and approaches toward human lea…" at bounding box center [778, 333] width 398 height 16
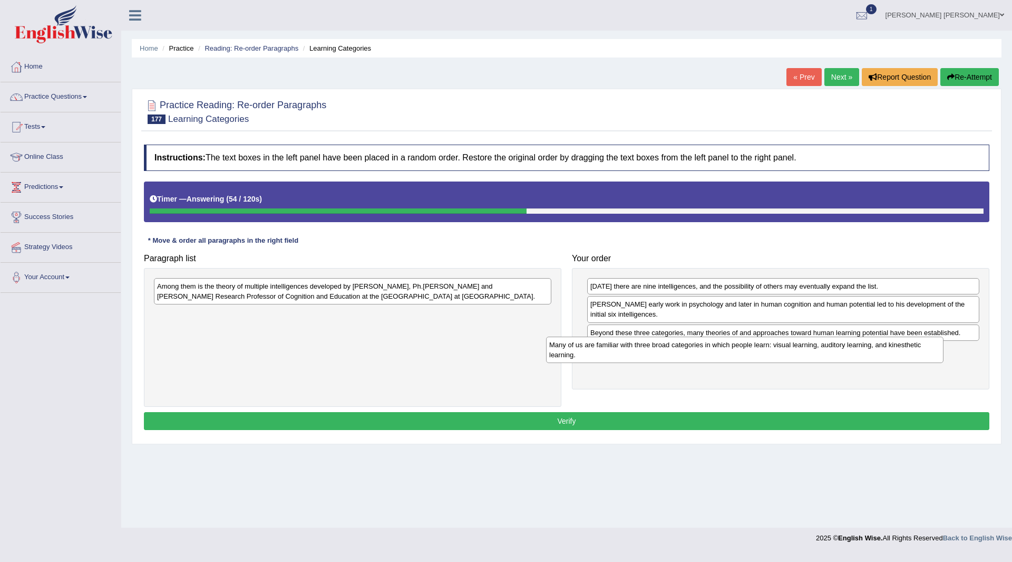
drag, startPoint x: 389, startPoint y: 288, endPoint x: 794, endPoint y: 345, distance: 409.0
click at [794, 345] on div "Many of us are familiar with three broad categories in which people learn: visu…" at bounding box center [745, 349] width 398 height 26
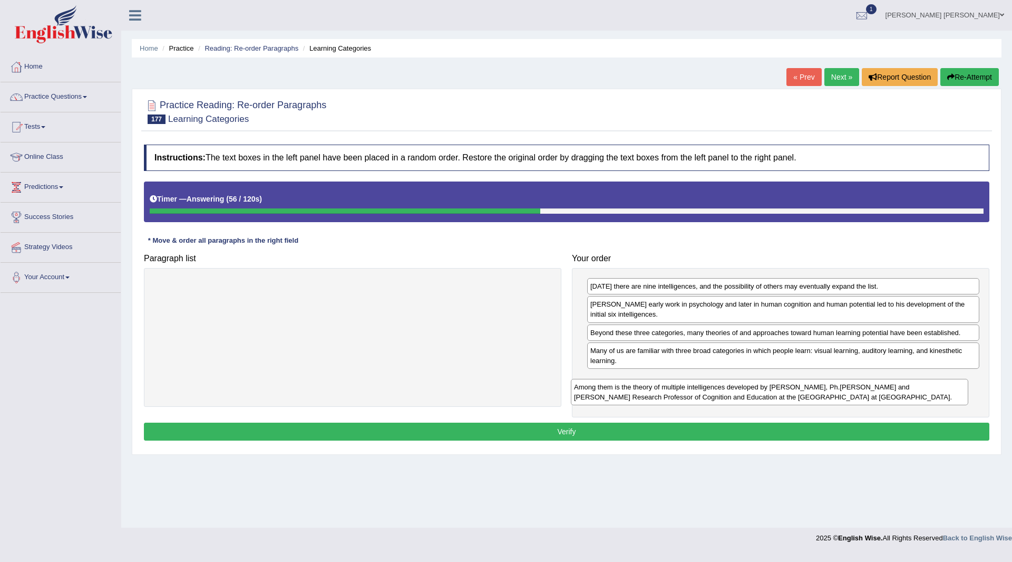
drag, startPoint x: 418, startPoint y: 292, endPoint x: 844, endPoint y: 389, distance: 437.0
click at [844, 389] on div "Among them is the theory of multiple intelligences developed by [PERSON_NAME], …" at bounding box center [770, 392] width 398 height 26
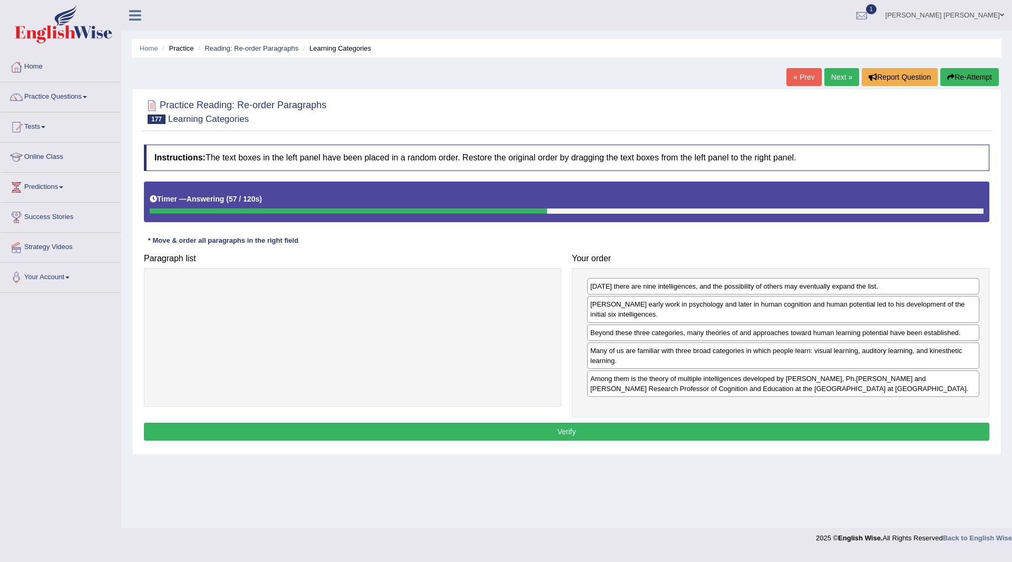
click at [523, 431] on button "Verify" at bounding box center [567, 431] width 846 height 18
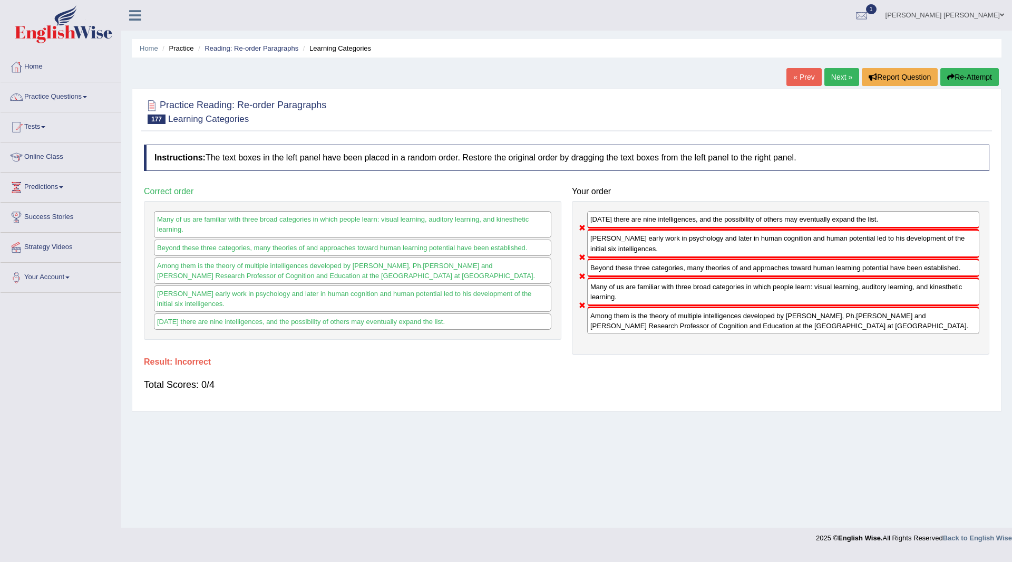
click at [962, 78] on button "Re-Attempt" at bounding box center [970, 77] width 59 height 18
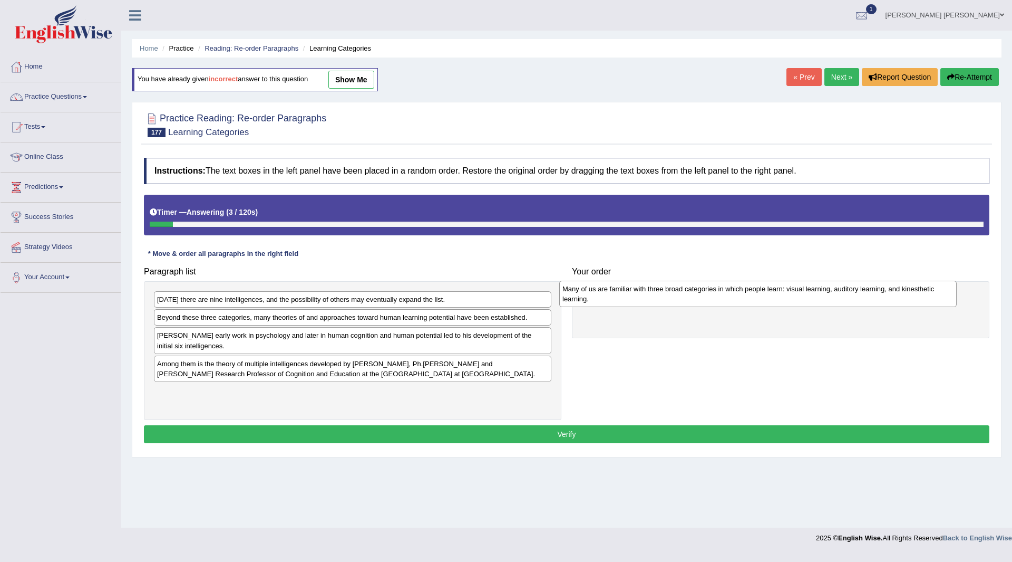
drag, startPoint x: 200, startPoint y: 327, endPoint x: 605, endPoint y: 298, distance: 406.5
click at [605, 298] on div "Many of us are familiar with three broad categories in which people learn: visu…" at bounding box center [758, 294] width 398 height 26
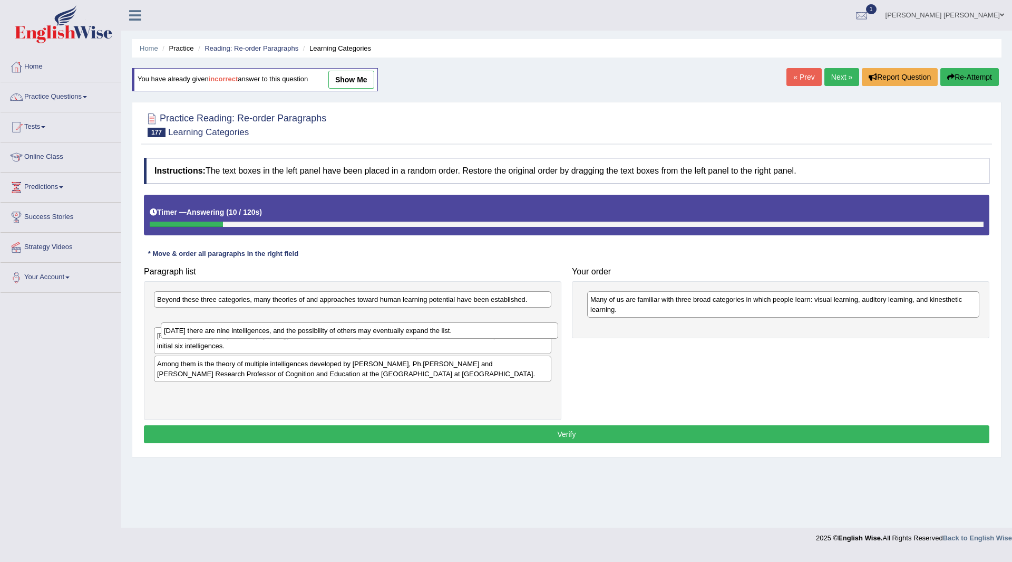
drag, startPoint x: 185, startPoint y: 305, endPoint x: 180, endPoint y: 325, distance: 21.2
click at [183, 330] on div "[DATE] there are nine intelligences, and the possibility of others may eventual…" at bounding box center [360, 330] width 398 height 16
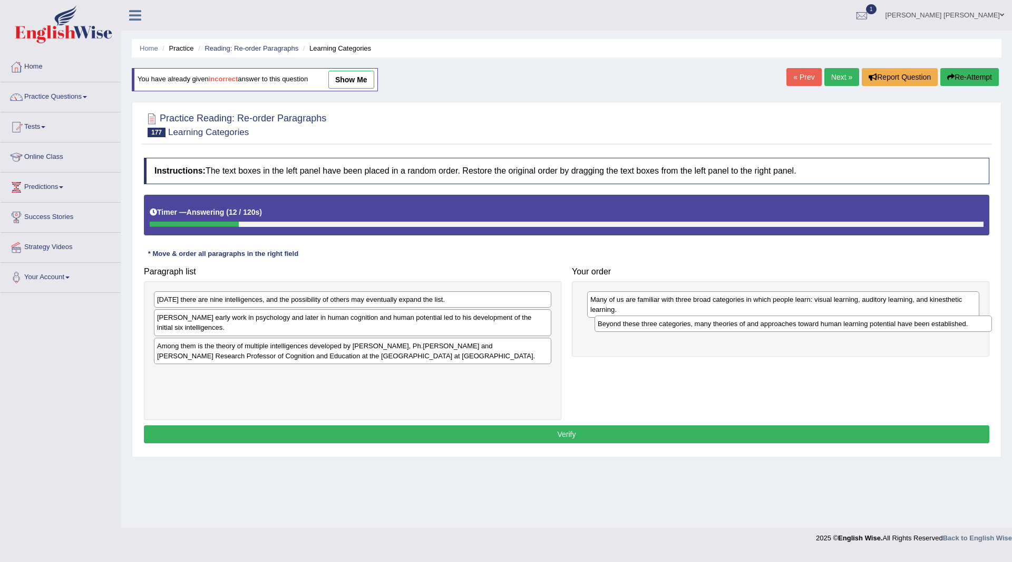
drag, startPoint x: 172, startPoint y: 300, endPoint x: 613, endPoint y: 324, distance: 441.5
click at [613, 324] on div "Beyond these three categories, many theories of and approaches toward human lea…" at bounding box center [794, 323] width 398 height 16
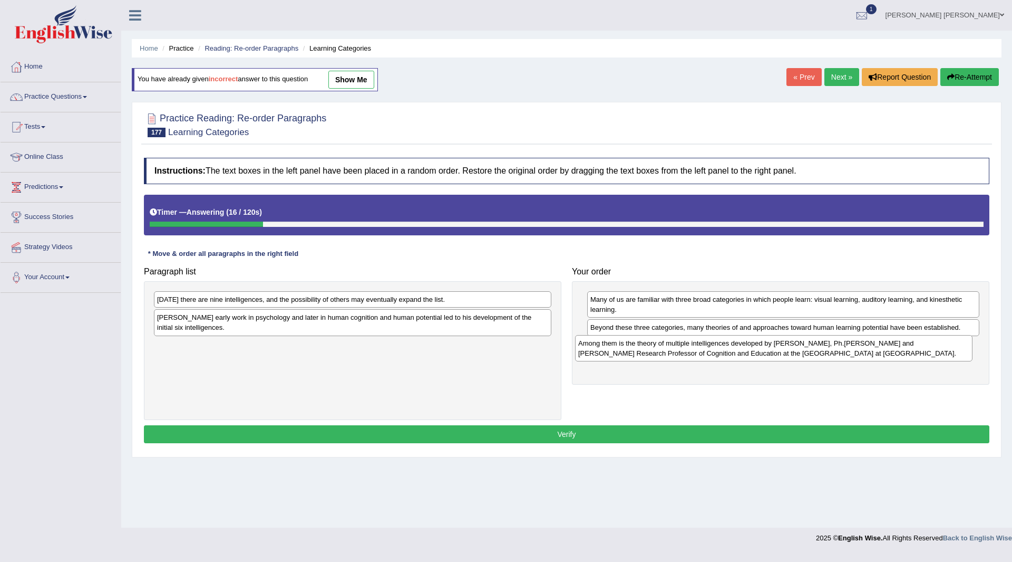
drag, startPoint x: 205, startPoint y: 349, endPoint x: 626, endPoint y: 346, distance: 421.3
click at [626, 346] on div "Among them is the theory of multiple intelligences developed by Howard Gardner,…" at bounding box center [774, 348] width 398 height 26
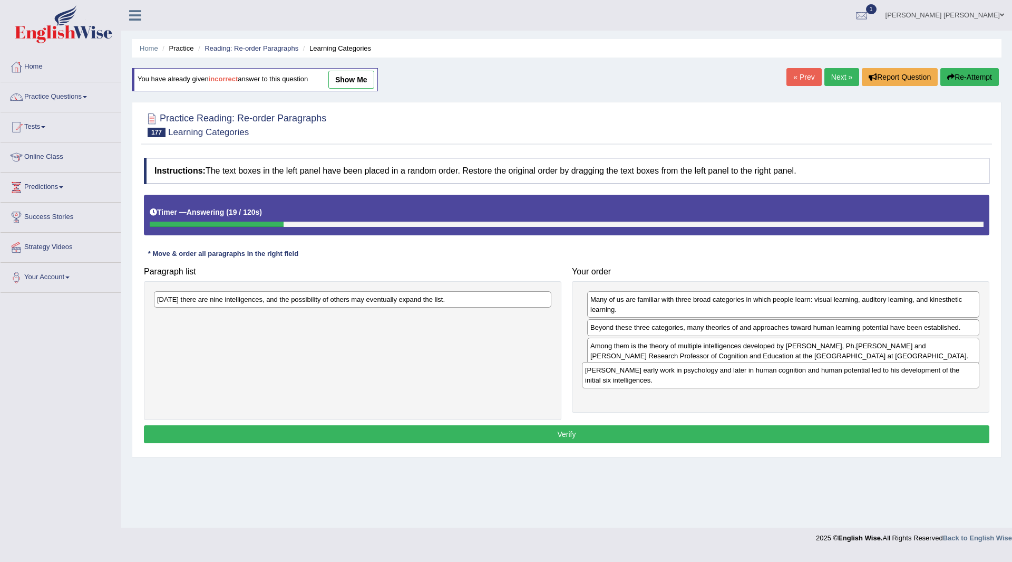
drag, startPoint x: 220, startPoint y: 326, endPoint x: 648, endPoint y: 379, distance: 431.4
click at [648, 379] on div "Gardner's early work in psychology and later in human cognition and human poten…" at bounding box center [781, 375] width 398 height 26
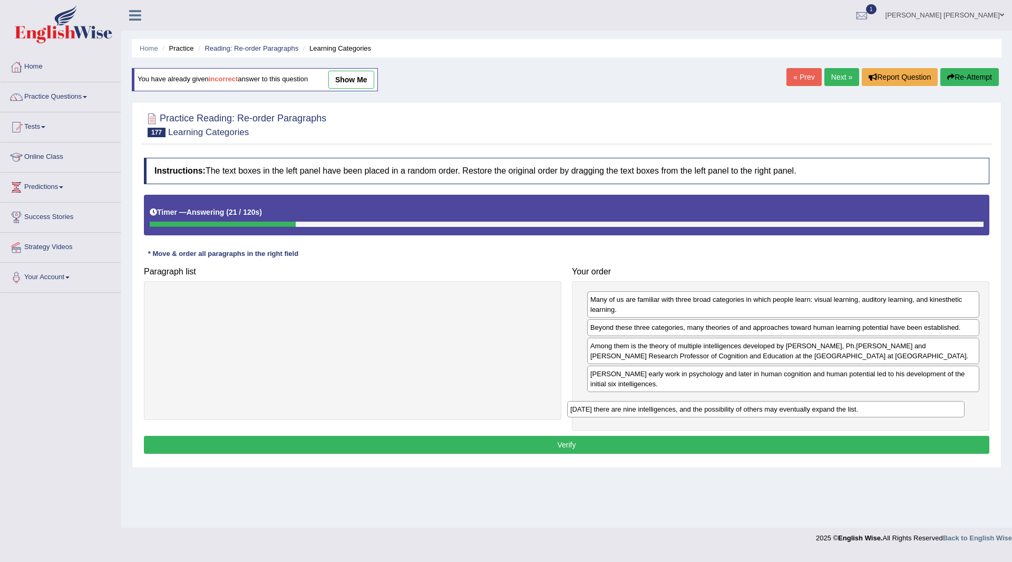
drag, startPoint x: 303, startPoint y: 297, endPoint x: 718, endPoint y: 406, distance: 429.0
click at [718, 406] on div "Today there are nine intelligences, and the possibility of others may eventuall…" at bounding box center [766, 409] width 398 height 16
click at [522, 446] on button "Verify" at bounding box center [567, 445] width 846 height 18
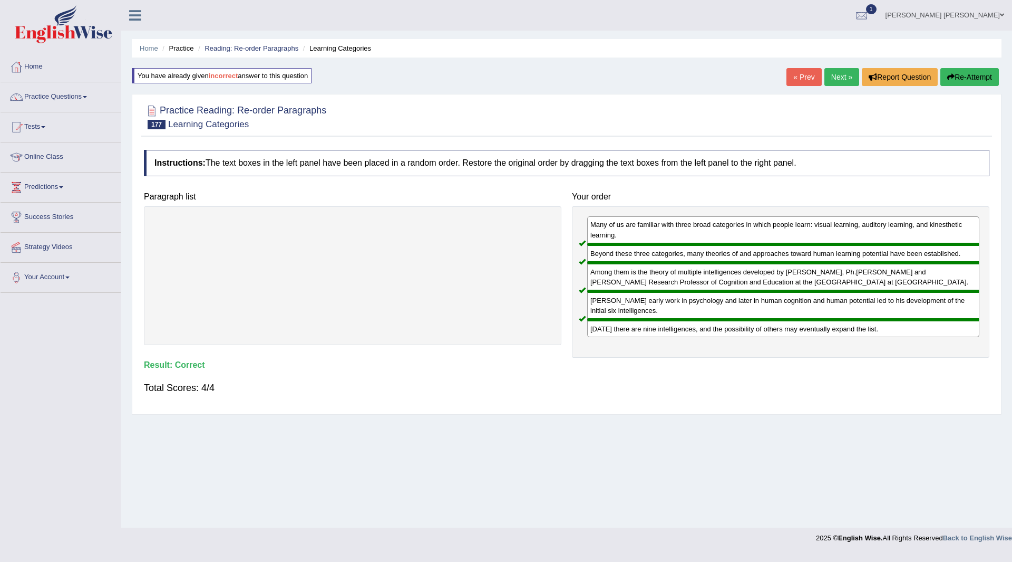
click at [834, 73] on link "Next »" at bounding box center [842, 77] width 35 height 18
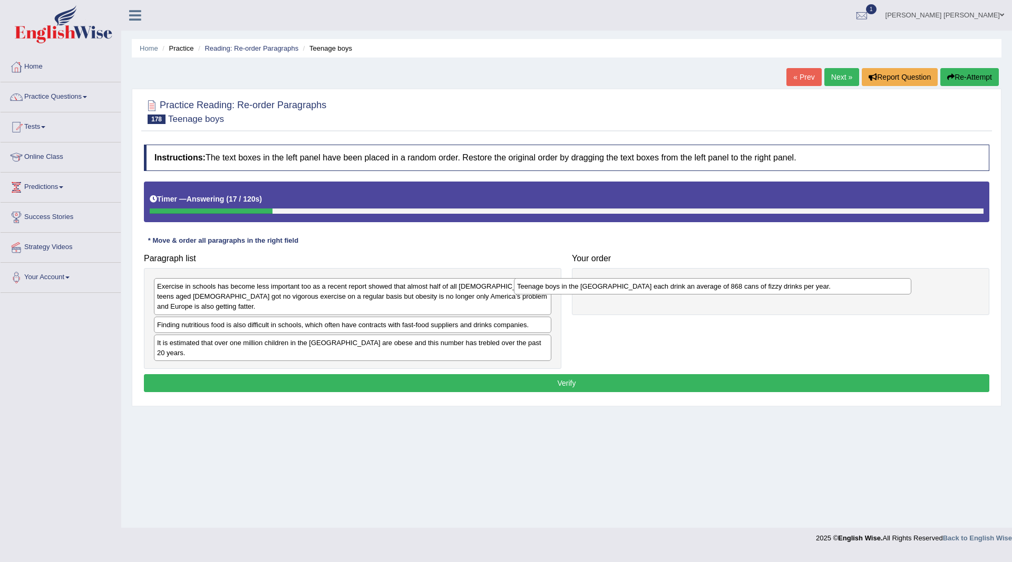
drag, startPoint x: 248, startPoint y: 286, endPoint x: 608, endPoint y: 286, distance: 360.2
click at [608, 286] on div "Teenage boys in the US each drink an average of 868 cans of fizzy drinks per ye…" at bounding box center [713, 286] width 398 height 16
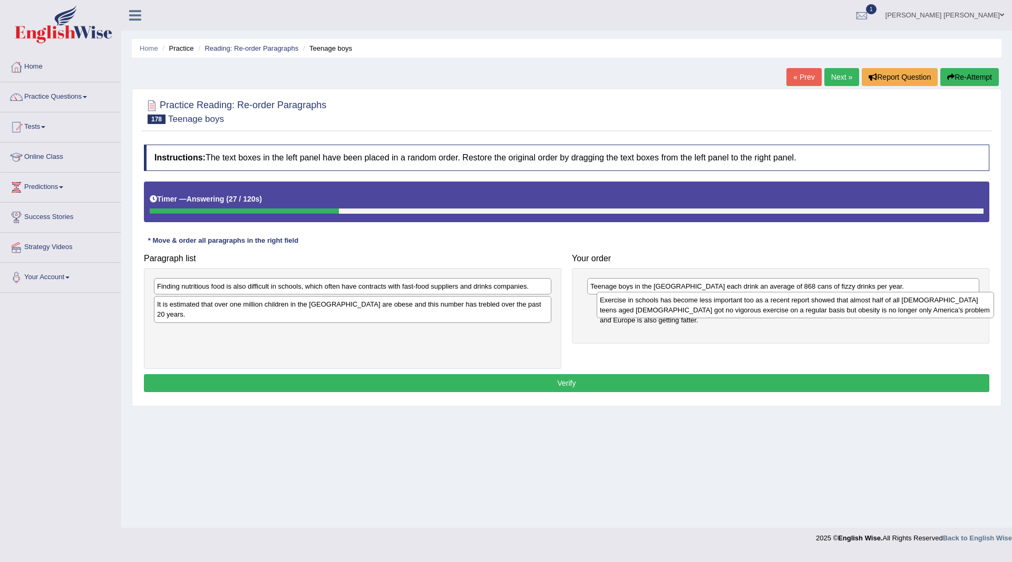
drag, startPoint x: 202, startPoint y: 293, endPoint x: 645, endPoint y: 306, distance: 443.2
click at [645, 306] on div "Exercise in schools has become less important too as a recent report showed tha…" at bounding box center [796, 305] width 398 height 26
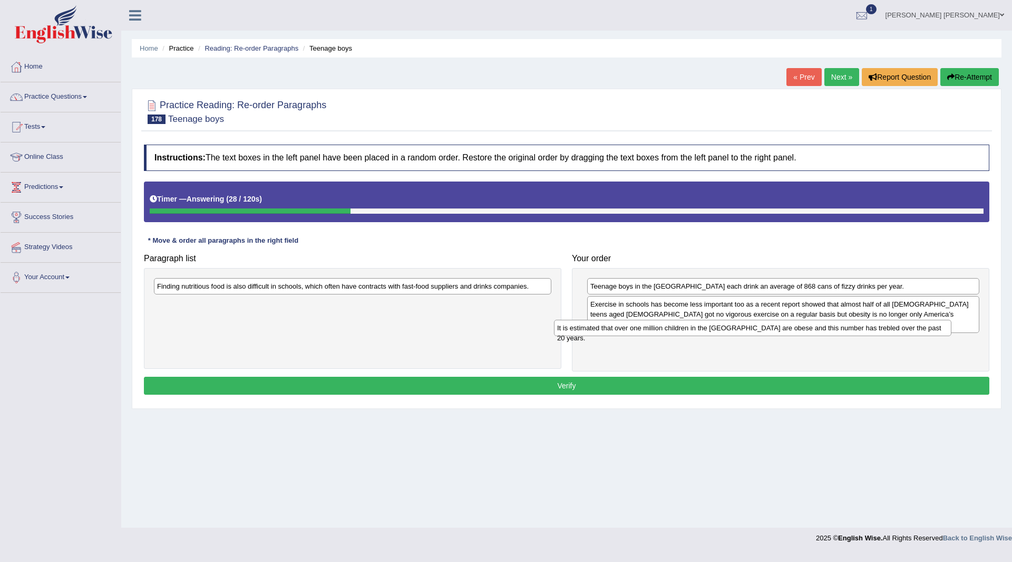
drag, startPoint x: 315, startPoint y: 303, endPoint x: 726, endPoint y: 325, distance: 411.9
click at [726, 325] on div "It is estimated that over one million children in the UK are obese and this num…" at bounding box center [753, 328] width 398 height 16
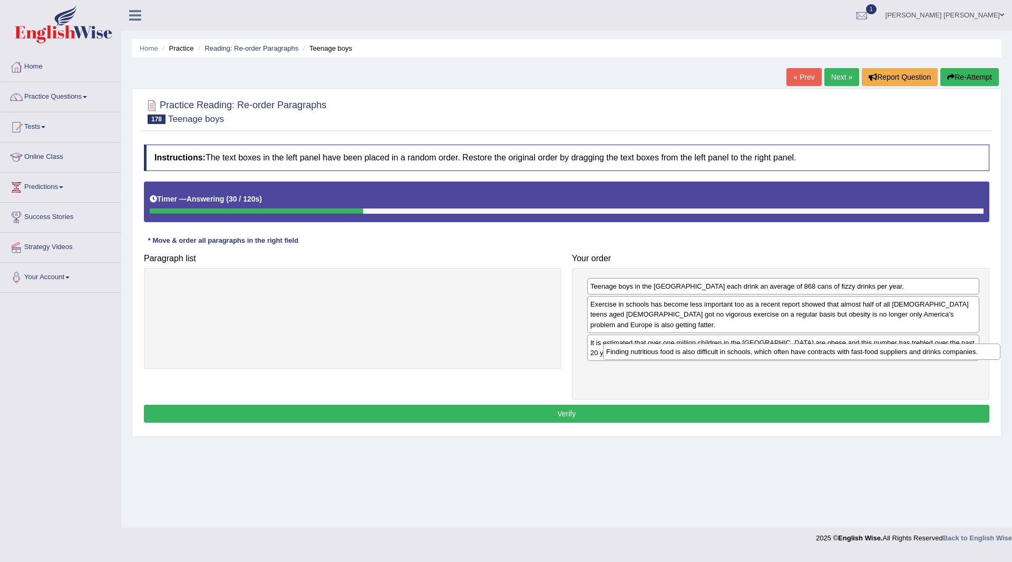
drag, startPoint x: 255, startPoint y: 284, endPoint x: 703, endPoint y: 348, distance: 452.8
click at [703, 348] on div "Finding nutritious food is also difficult in schools, which often have contract…" at bounding box center [802, 351] width 398 height 16
click at [470, 404] on button "Verify" at bounding box center [567, 413] width 846 height 18
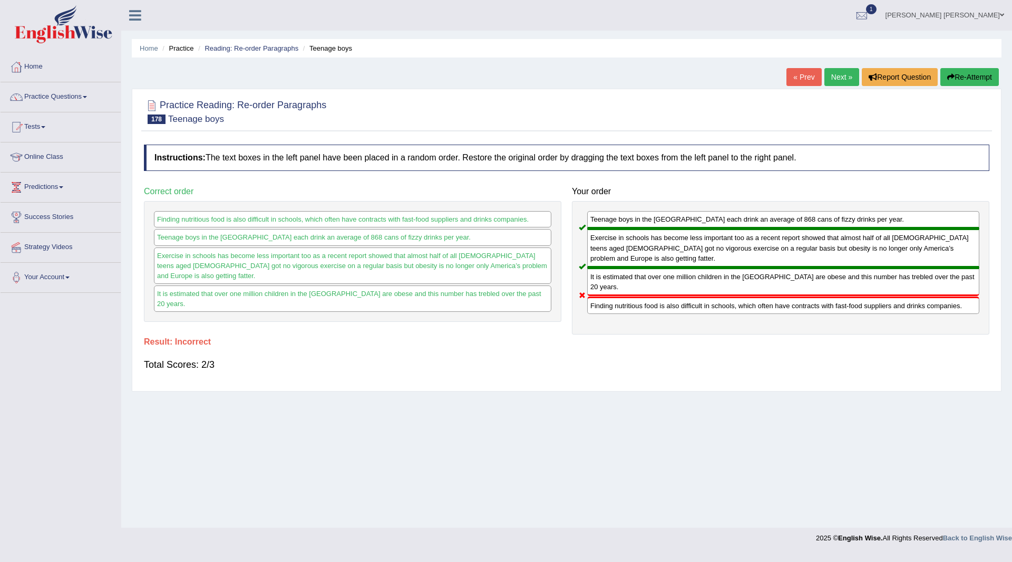
click at [973, 76] on button "Re-Attempt" at bounding box center [970, 77] width 59 height 18
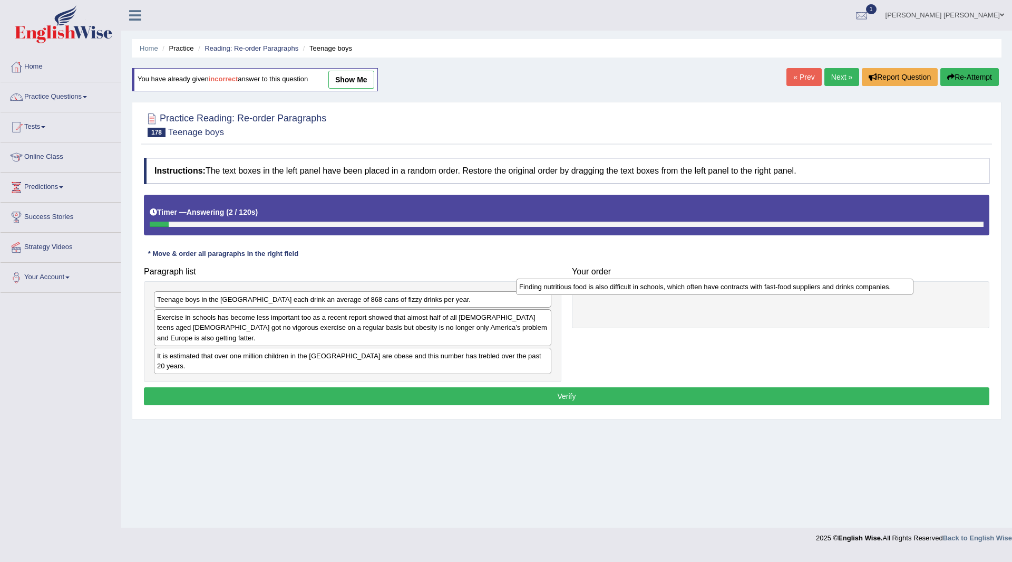
drag, startPoint x: 259, startPoint y: 349, endPoint x: 621, endPoint y: 290, distance: 367.1
click at [621, 290] on div "Finding nutritious food is also difficult in schools, which often have contract…" at bounding box center [715, 286] width 398 height 16
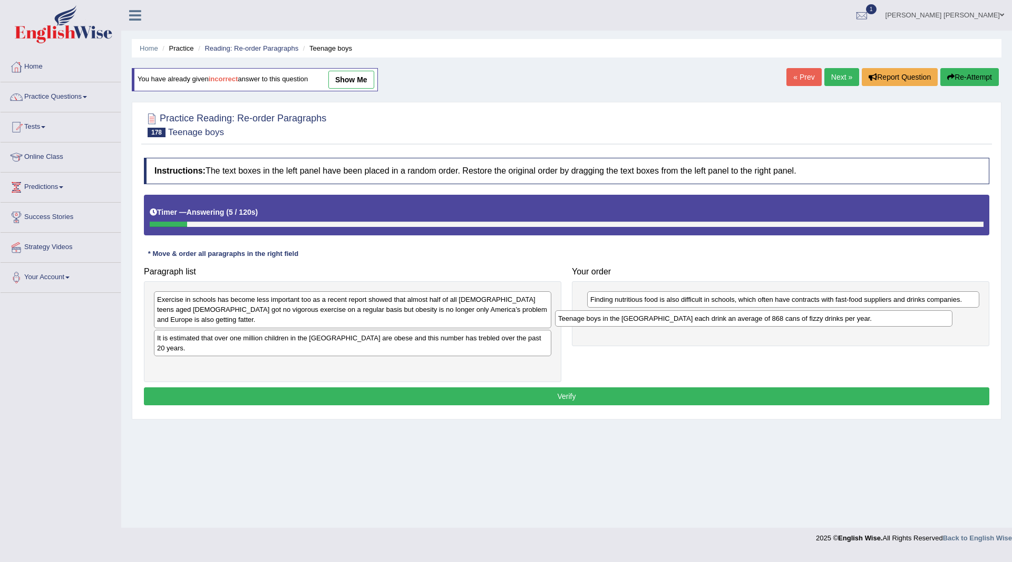
drag, startPoint x: 198, startPoint y: 299, endPoint x: 601, endPoint y: 318, distance: 403.9
click at [601, 318] on div "Teenage boys in the US each drink an average of 868 cans of fizzy drinks per ye…" at bounding box center [754, 318] width 398 height 16
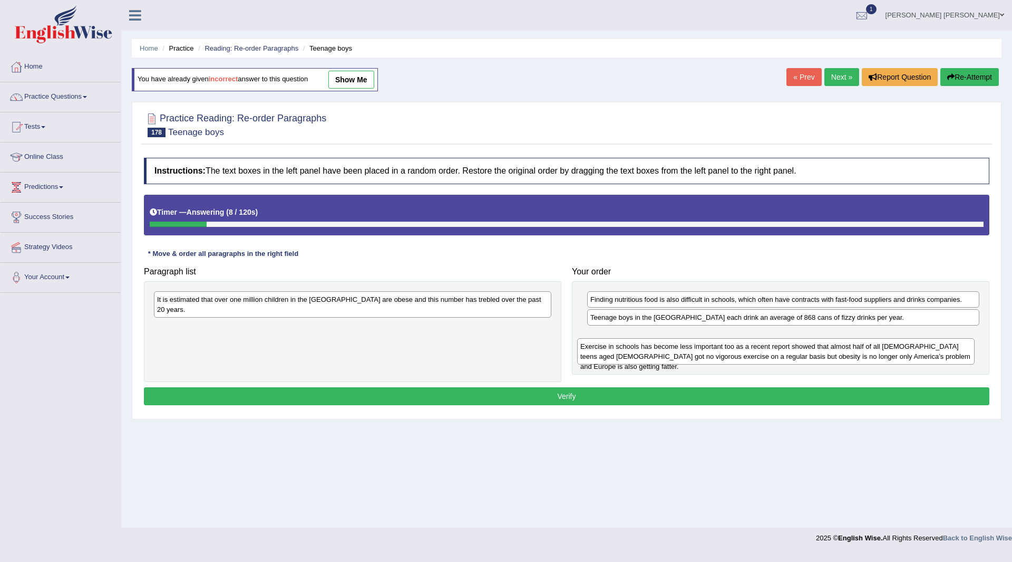
drag, startPoint x: 173, startPoint y: 298, endPoint x: 563, endPoint y: 335, distance: 392.0
click at [596, 340] on div "Exercise in schools has become less important too as a recent report showed tha…" at bounding box center [776, 351] width 398 height 26
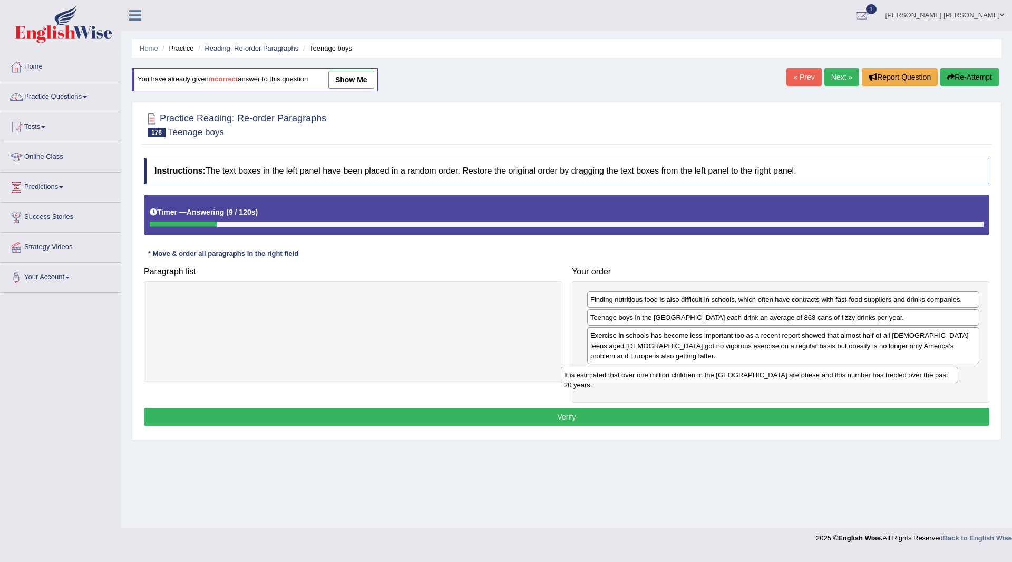
drag, startPoint x: 213, startPoint y: 296, endPoint x: 616, endPoint y: 361, distance: 409.2
click at [624, 366] on div "It is estimated that over one million children in the UK are obese and this num…" at bounding box center [760, 374] width 398 height 16
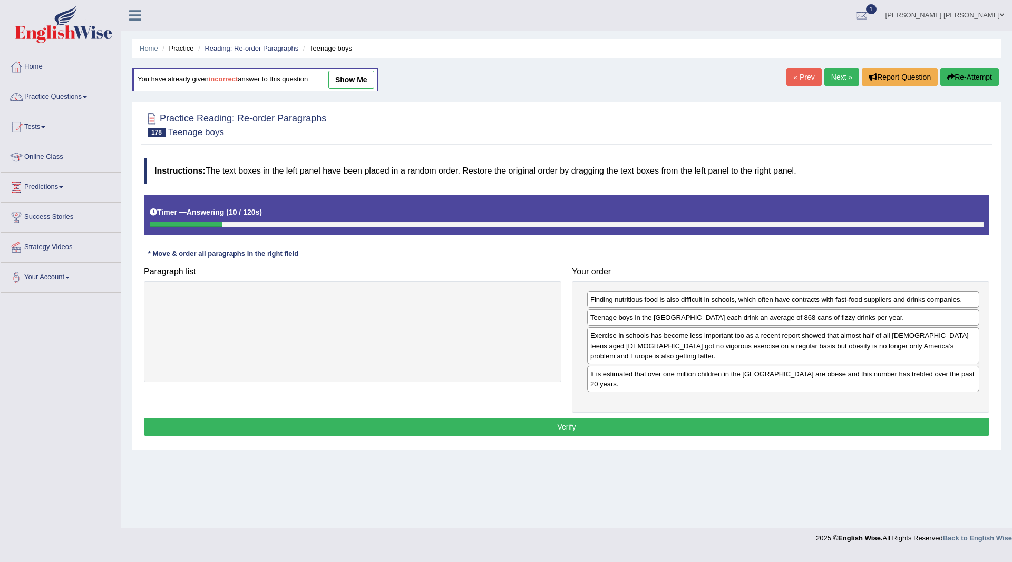
click at [451, 418] on button "Verify" at bounding box center [567, 427] width 846 height 18
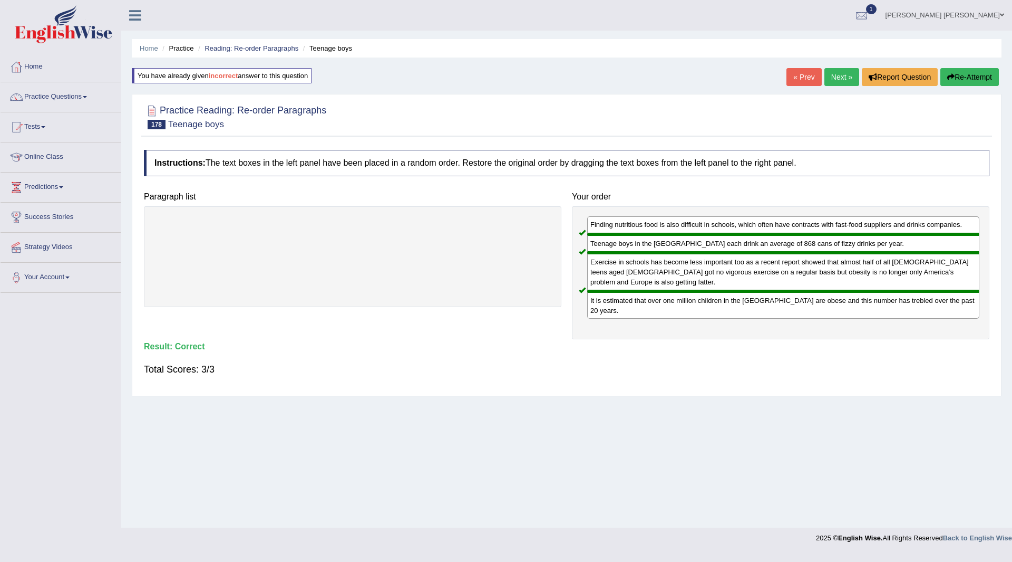
click at [841, 76] on link "Next »" at bounding box center [842, 77] width 35 height 18
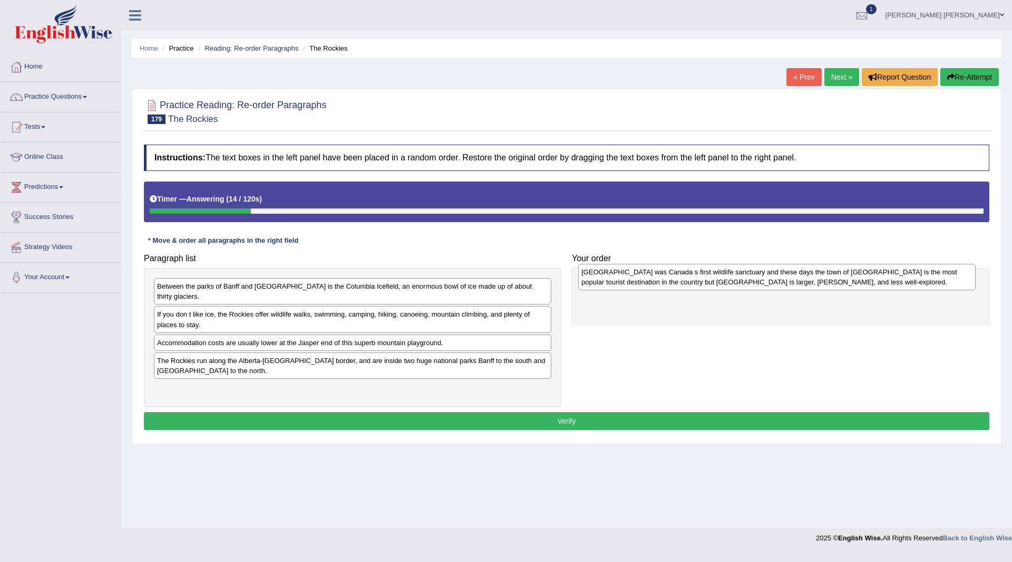
drag, startPoint x: 248, startPoint y: 297, endPoint x: 668, endPoint y: 283, distance: 419.5
click at [668, 283] on div "[GEOGRAPHIC_DATA] was Canada s first wildlife sanctuary and these days the town…" at bounding box center [777, 277] width 398 height 26
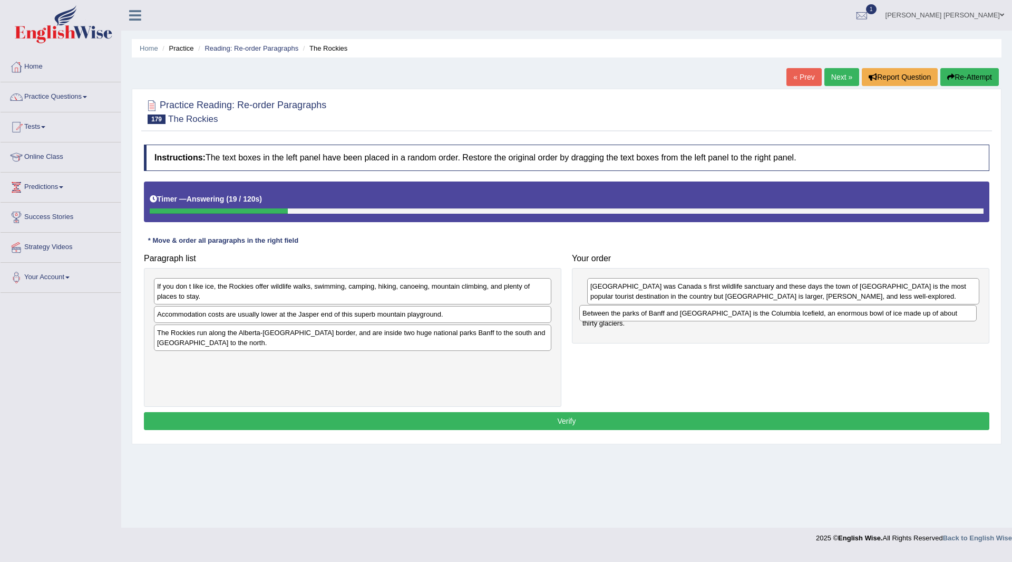
drag, startPoint x: 297, startPoint y: 287, endPoint x: 722, endPoint y: 314, distance: 426.4
click at [722, 314] on div "Between the parks of Banff and [GEOGRAPHIC_DATA] is the Columbia Icefield, an e…" at bounding box center [779, 313] width 398 height 16
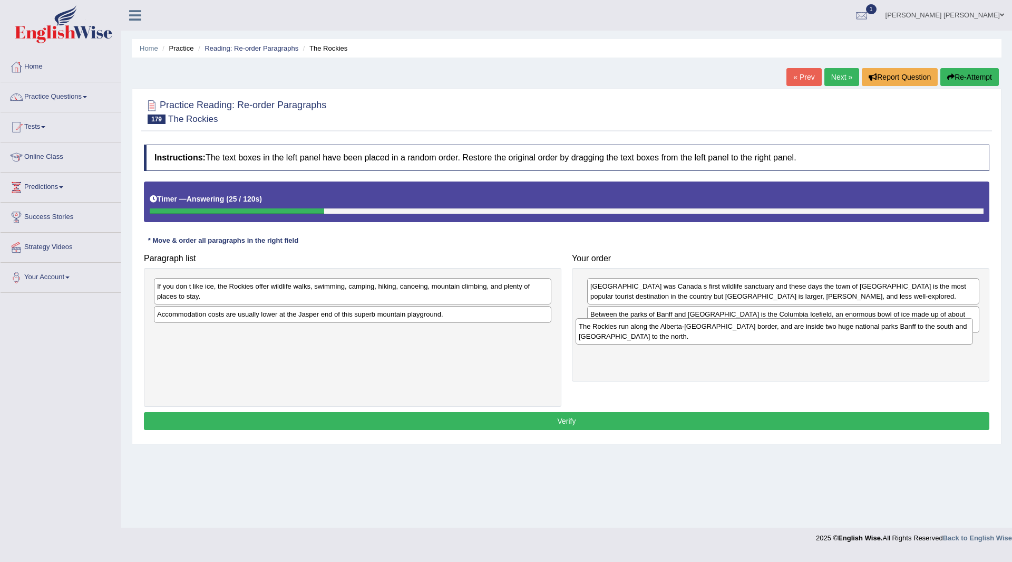
drag, startPoint x: 301, startPoint y: 342, endPoint x: 722, endPoint y: 336, distance: 421.9
click at [722, 336] on div "The Rockies run along the Alberta-[GEOGRAPHIC_DATA] border, and are inside two …" at bounding box center [775, 331] width 398 height 26
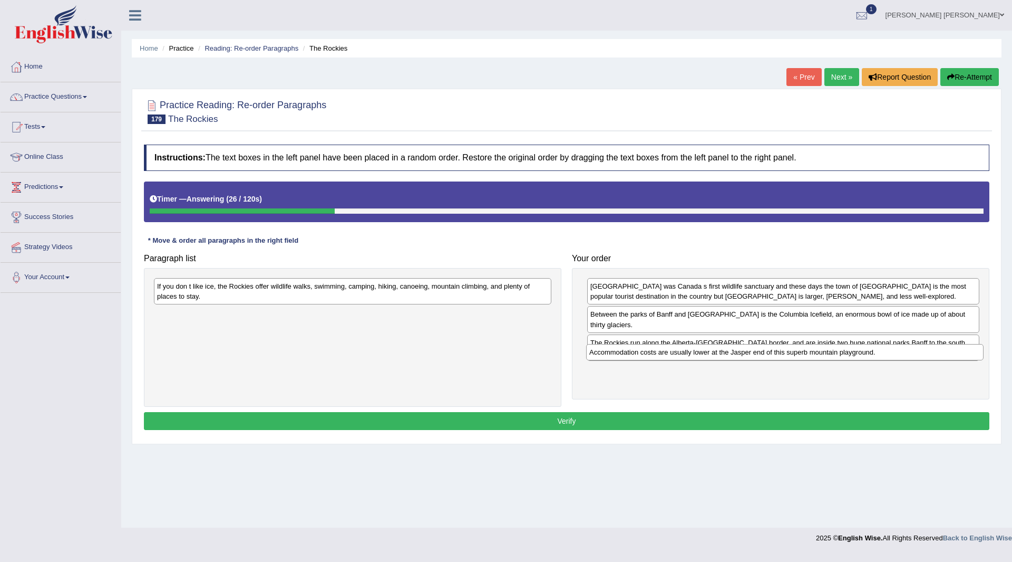
drag, startPoint x: 298, startPoint y: 317, endPoint x: 738, endPoint y: 353, distance: 441.7
click at [738, 353] on div "Accommodation costs are usually lower at the Jasper end of this superb mountain…" at bounding box center [785, 352] width 398 height 16
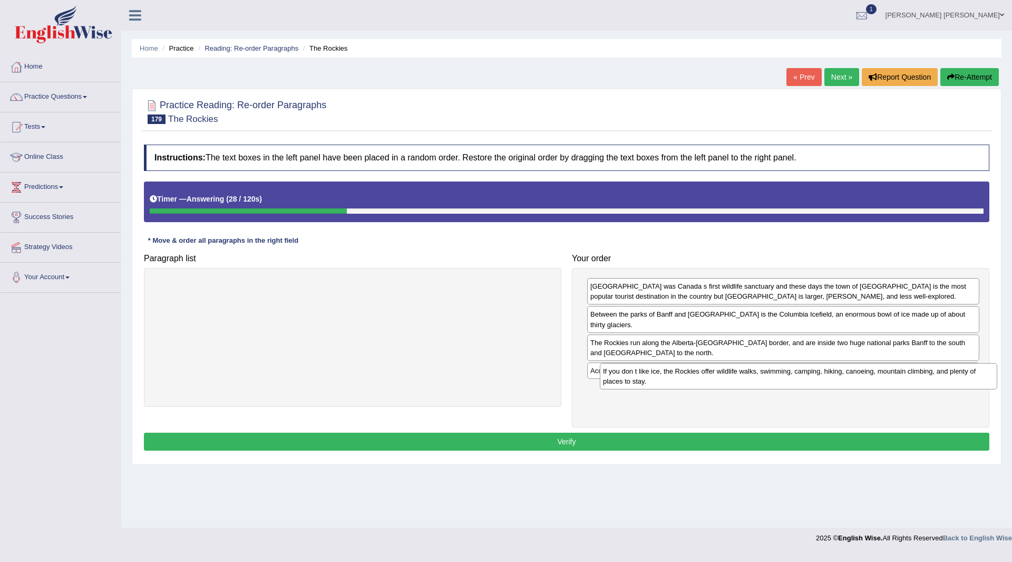
drag, startPoint x: 250, startPoint y: 291, endPoint x: 682, endPoint y: 389, distance: 443.0
click at [692, 377] on div "If you don t like ice, the Rockies offer wildlife walks, swimming, camping, hik…" at bounding box center [799, 376] width 398 height 26
click at [515, 432] on button "Verify" at bounding box center [567, 441] width 846 height 18
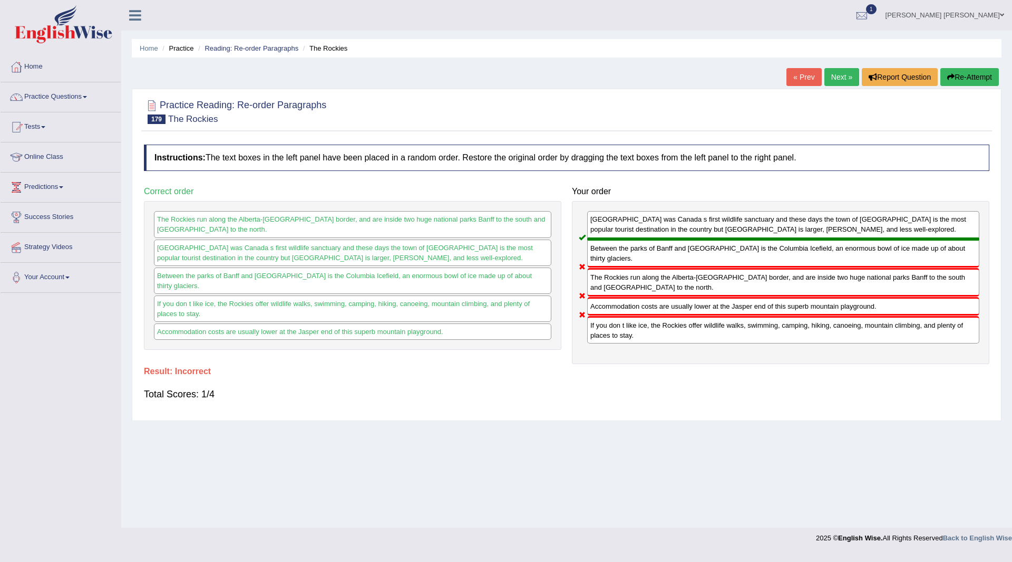
click at [970, 74] on button "Re-Attempt" at bounding box center [970, 77] width 59 height 18
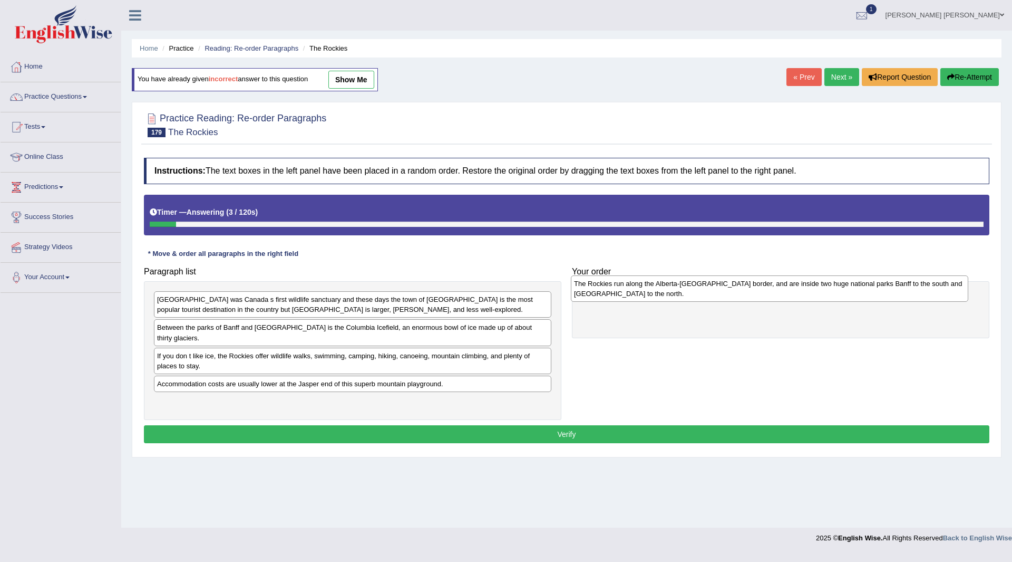
drag, startPoint x: 262, startPoint y: 397, endPoint x: 679, endPoint y: 289, distance: 430.9
click at [679, 289] on div "The Rockies run along the Alberta-[GEOGRAPHIC_DATA] border, and are inside two …" at bounding box center [770, 288] width 398 height 26
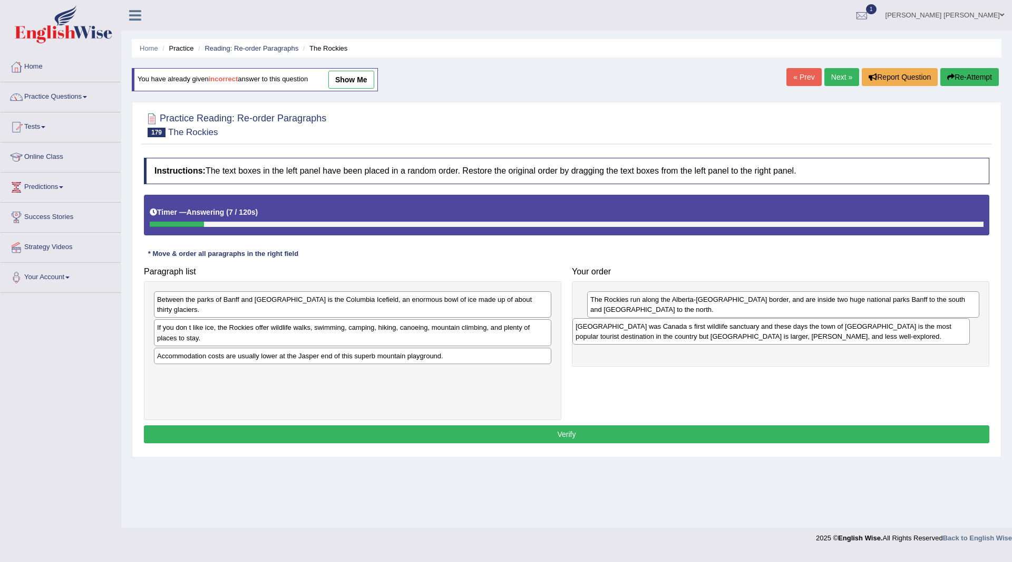
drag, startPoint x: 209, startPoint y: 306, endPoint x: 628, endPoint y: 333, distance: 419.6
click at [628, 333] on div "[GEOGRAPHIC_DATA] was Canada s first wildlife sanctuary and these days the town…" at bounding box center [772, 331] width 398 height 26
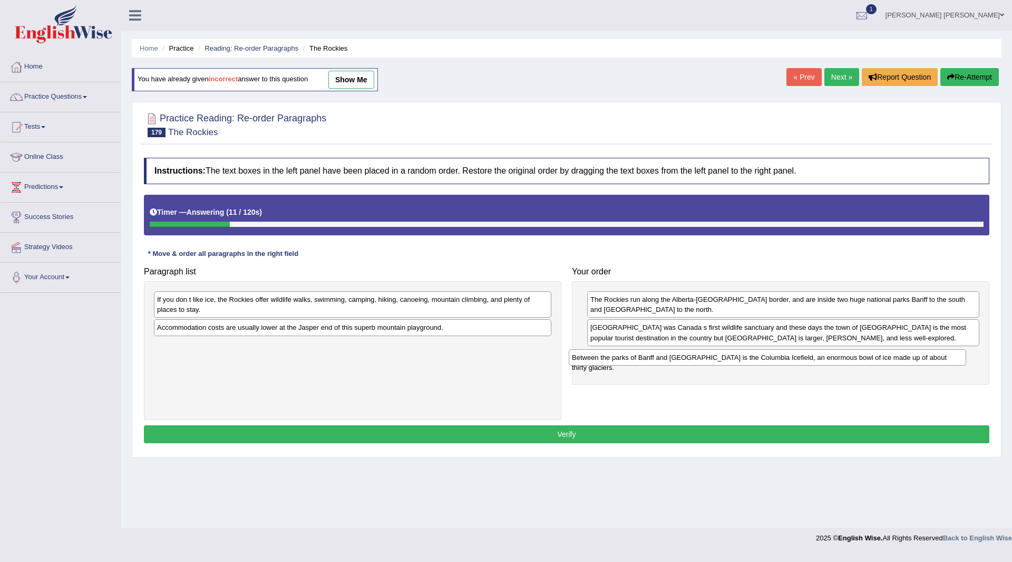
drag, startPoint x: 199, startPoint y: 303, endPoint x: 614, endPoint y: 359, distance: 418.3
click at [614, 359] on div "Between the parks of Banff and [GEOGRAPHIC_DATA] is the Columbia Icefield, an e…" at bounding box center [768, 357] width 398 height 16
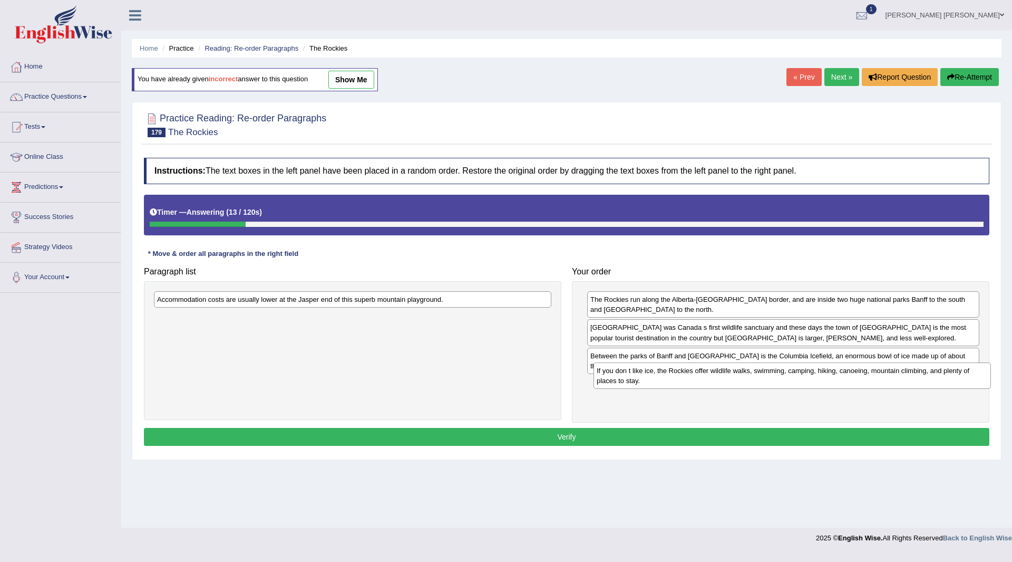
drag, startPoint x: 230, startPoint y: 303, endPoint x: 670, endPoint y: 374, distance: 445.5
click at [670, 374] on div "If you don t like ice, the Rockies offer wildlife walks, swimming, camping, hik…" at bounding box center [793, 375] width 398 height 26
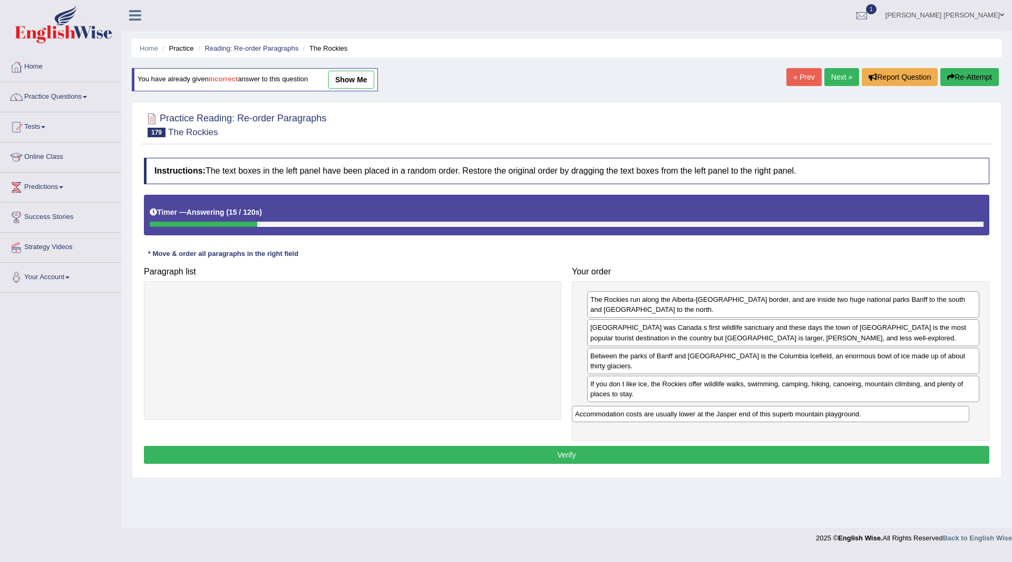
drag, startPoint x: 325, startPoint y: 367, endPoint x: 582, endPoint y: 404, distance: 260.0
click at [582, 406] on div "Accommodation costs are usually lower at the Jasper end of this superb mountain…" at bounding box center [771, 414] width 398 height 16
click at [529, 446] on button "Verify" at bounding box center [567, 455] width 846 height 18
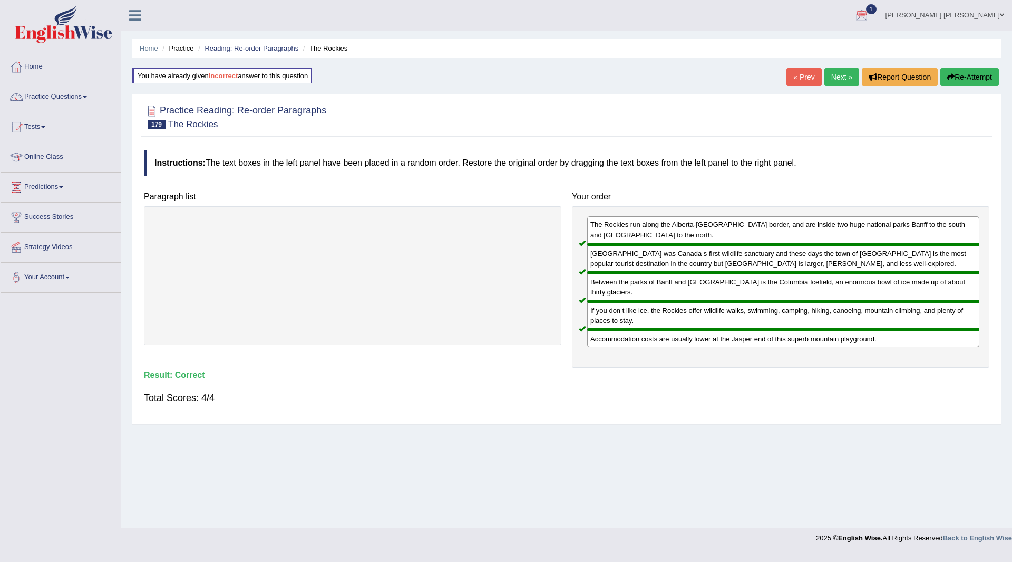
click at [838, 78] on link "Next »" at bounding box center [842, 77] width 35 height 18
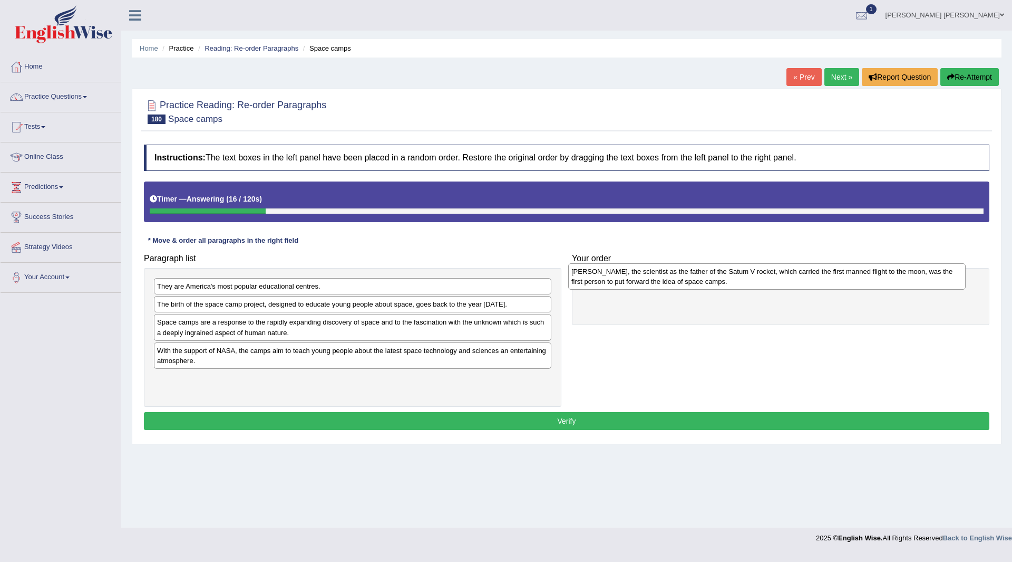
drag, startPoint x: 217, startPoint y: 298, endPoint x: 634, endPoint y: 284, distance: 416.9
click at [634, 284] on div "[PERSON_NAME], the scientist as the father of the Satum V rocket, which carried…" at bounding box center [767, 276] width 398 height 26
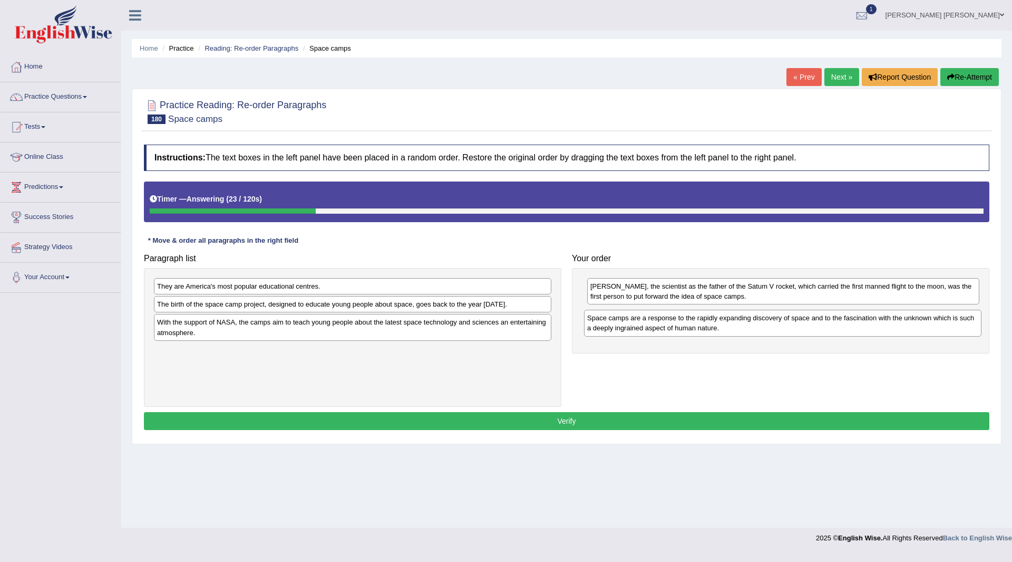
drag, startPoint x: 225, startPoint y: 332, endPoint x: 655, endPoint y: 328, distance: 430.3
click at [655, 328] on div "Space camps are a response to the rapidly expanding discovery of space and to t…" at bounding box center [783, 323] width 398 height 26
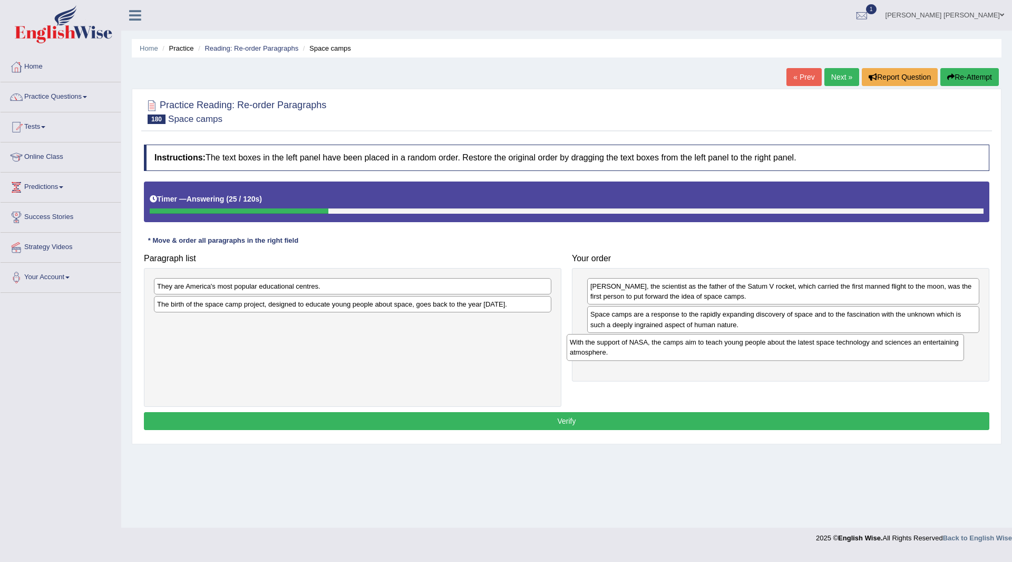
drag, startPoint x: 205, startPoint y: 336, endPoint x: 582, endPoint y: 350, distance: 376.8
click at [618, 355] on div "With the support of NASA, the camps aim to teach young people about the latest …" at bounding box center [766, 347] width 398 height 26
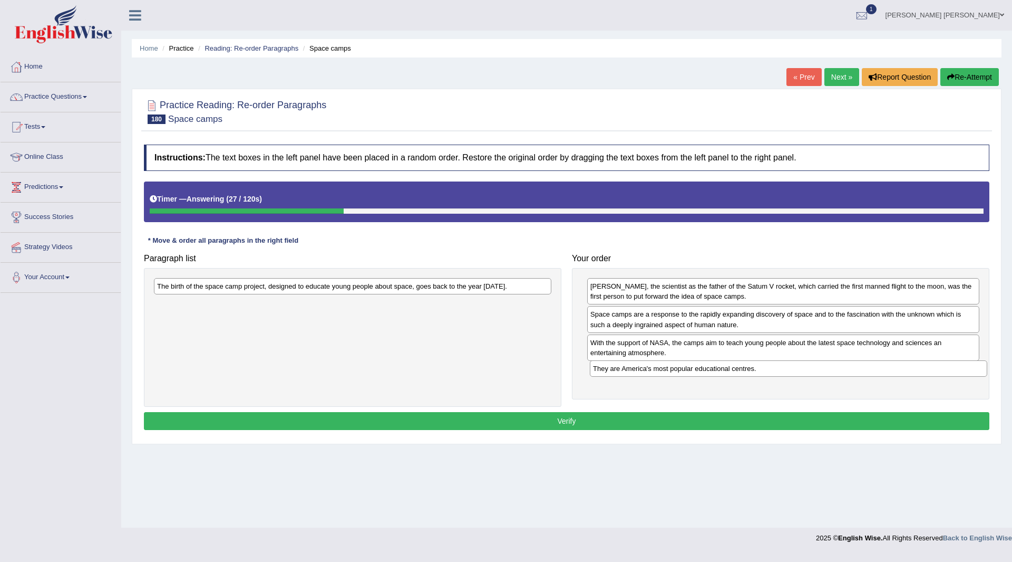
drag, startPoint x: 244, startPoint y: 290, endPoint x: 680, endPoint y: 372, distance: 443.8
click at [680, 372] on div "They are America's most popular educational centres." at bounding box center [789, 368] width 398 height 16
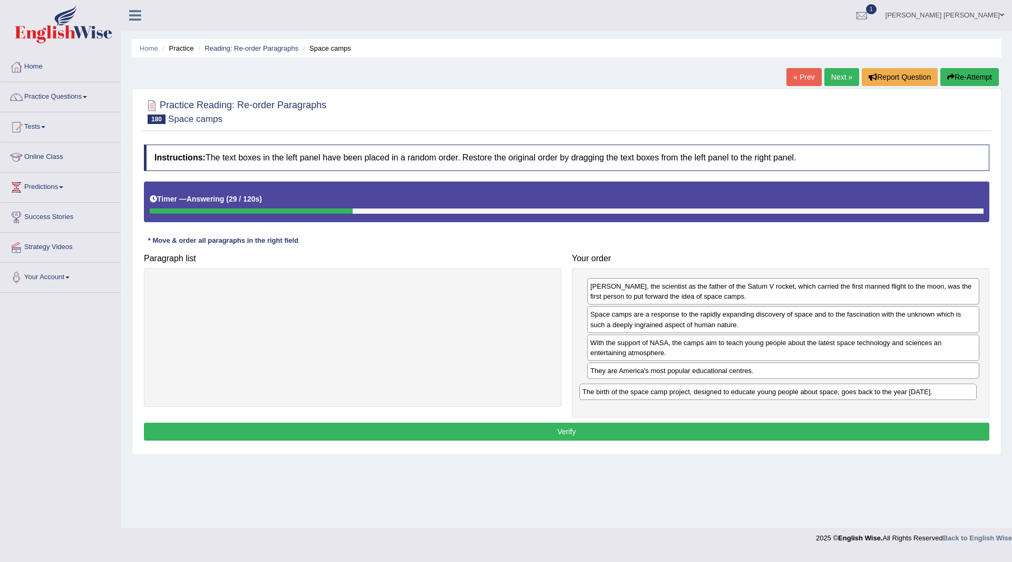
drag, startPoint x: 184, startPoint y: 284, endPoint x: 514, endPoint y: 435, distance: 362.9
click at [610, 388] on div "The birth of the space camp project, designed to educate young people about spa…" at bounding box center [779, 391] width 398 height 16
click at [513, 432] on button "Verify" at bounding box center [567, 431] width 846 height 18
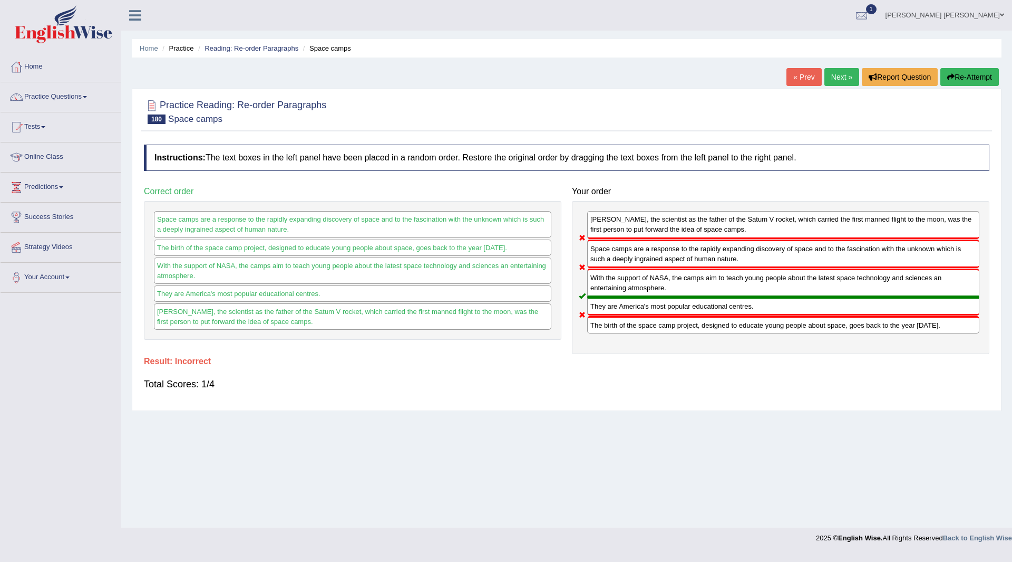
click at [959, 76] on button "Re-Attempt" at bounding box center [970, 77] width 59 height 18
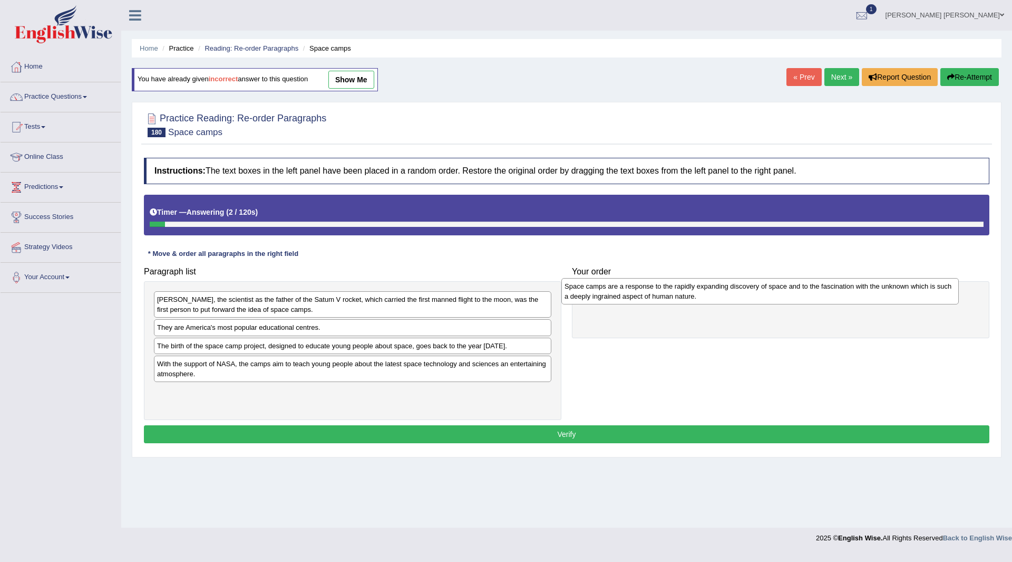
drag, startPoint x: 252, startPoint y: 373, endPoint x: 660, endPoint y: 295, distance: 414.9
click at [660, 295] on div "Space camps are a response to the rapidly expanding discovery of space and to t…" at bounding box center [761, 291] width 398 height 26
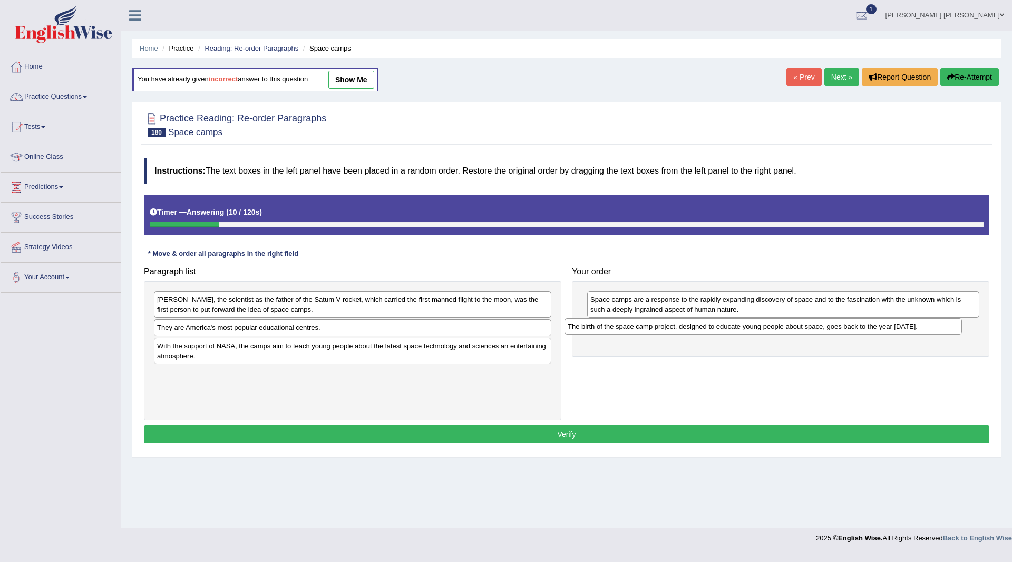
drag, startPoint x: 180, startPoint y: 351, endPoint x: 591, endPoint y: 332, distance: 411.3
click at [591, 332] on div "The birth of the space camp project, designed to educate young people about spa…" at bounding box center [764, 326] width 398 height 16
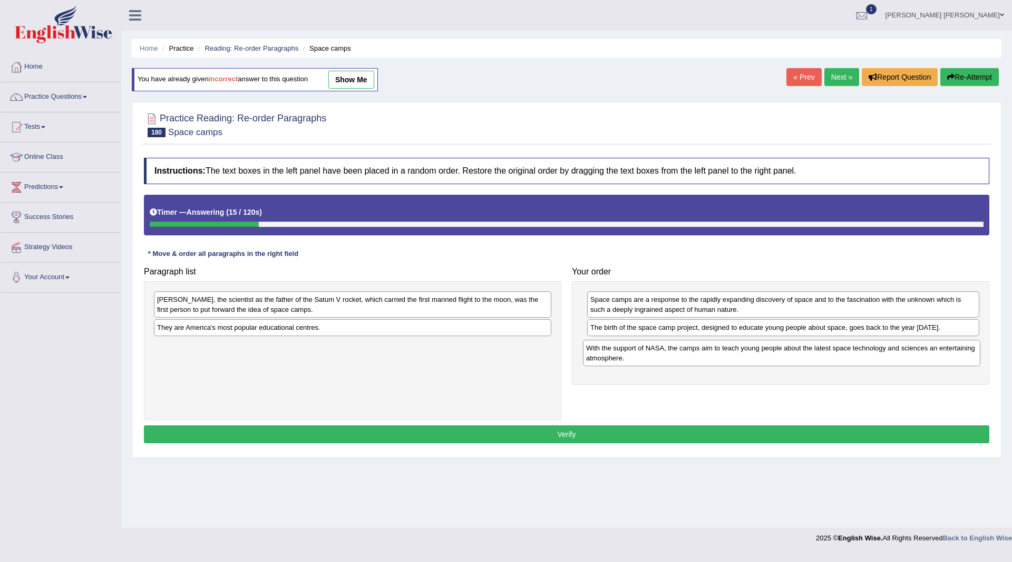
drag, startPoint x: 244, startPoint y: 355, endPoint x: 673, endPoint y: 357, distance: 429.3
click at [673, 357] on div "With the support of NASA, the camps aim to teach young people about the latest …" at bounding box center [782, 353] width 398 height 26
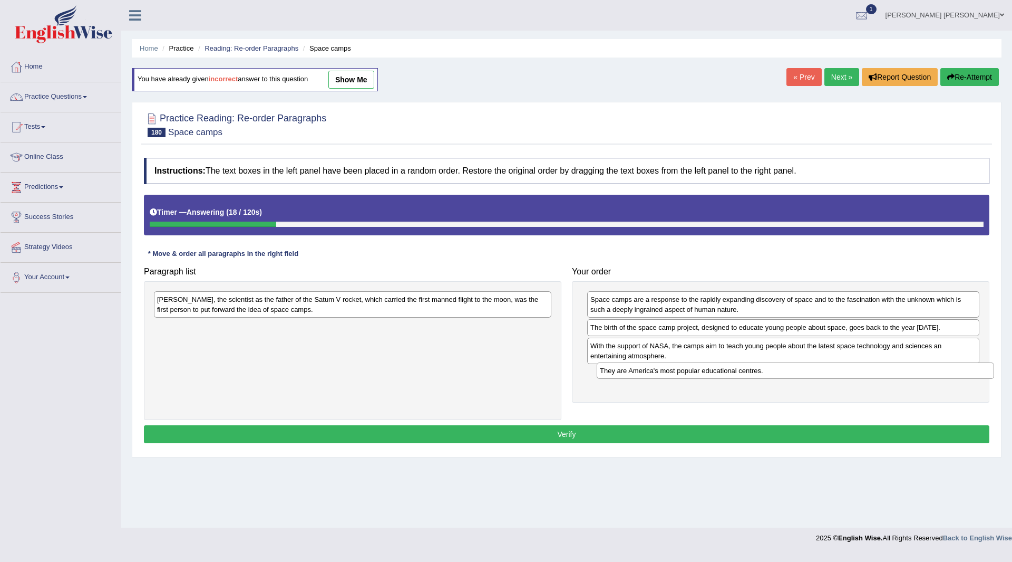
drag, startPoint x: 248, startPoint y: 325, endPoint x: 687, endPoint y: 368, distance: 440.9
click at [687, 368] on div "They are America's most popular educational centres." at bounding box center [796, 370] width 398 height 16
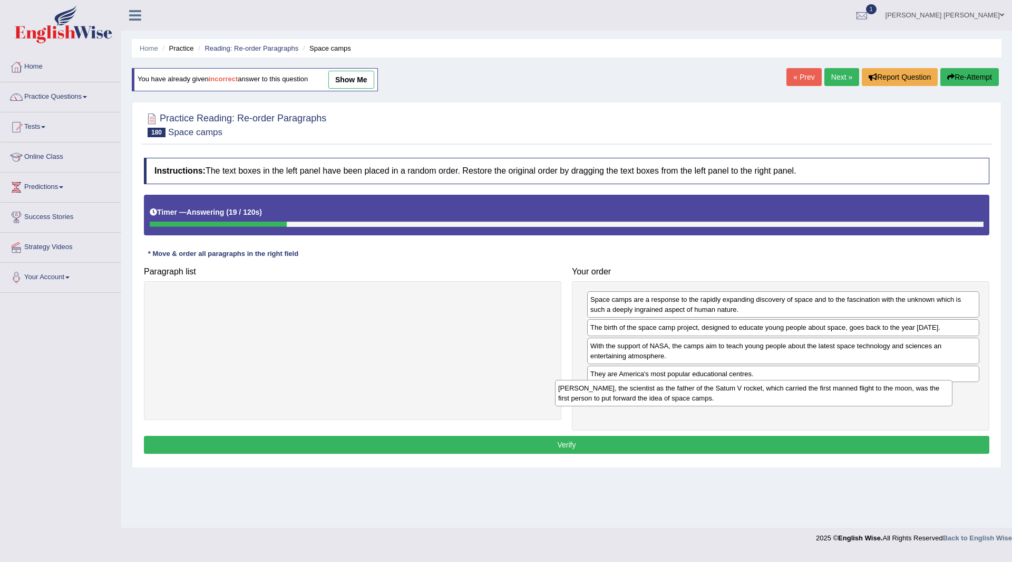
drag, startPoint x: 280, startPoint y: 301, endPoint x: 684, endPoint y: 388, distance: 413.6
click at [684, 388] on div "[PERSON_NAME], the scientist as the father of the Satum V rocket, which carried…" at bounding box center [754, 393] width 398 height 26
click at [528, 450] on button "Verify" at bounding box center [567, 445] width 846 height 18
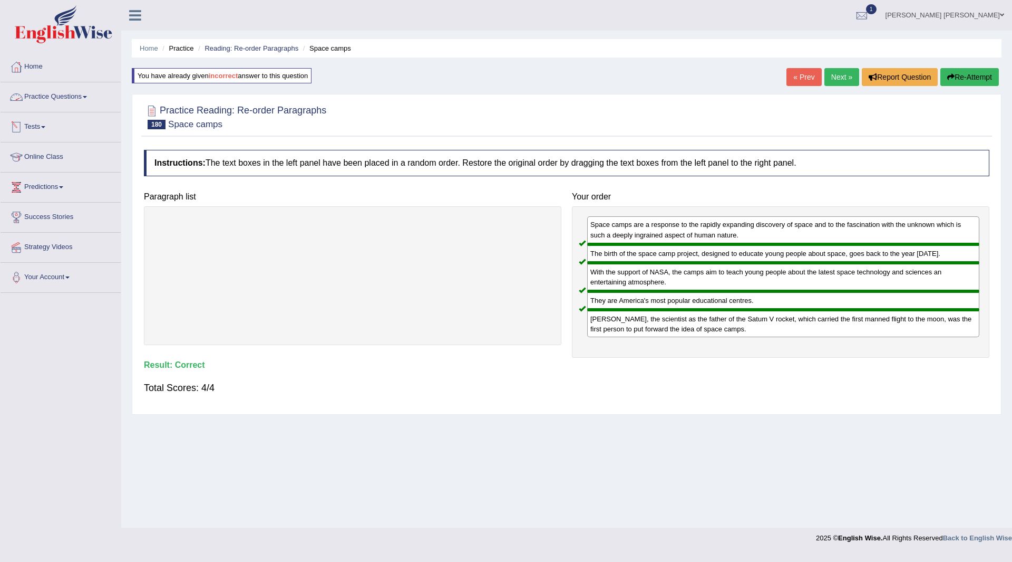
click at [45, 95] on link "Practice Questions" at bounding box center [61, 95] width 120 height 26
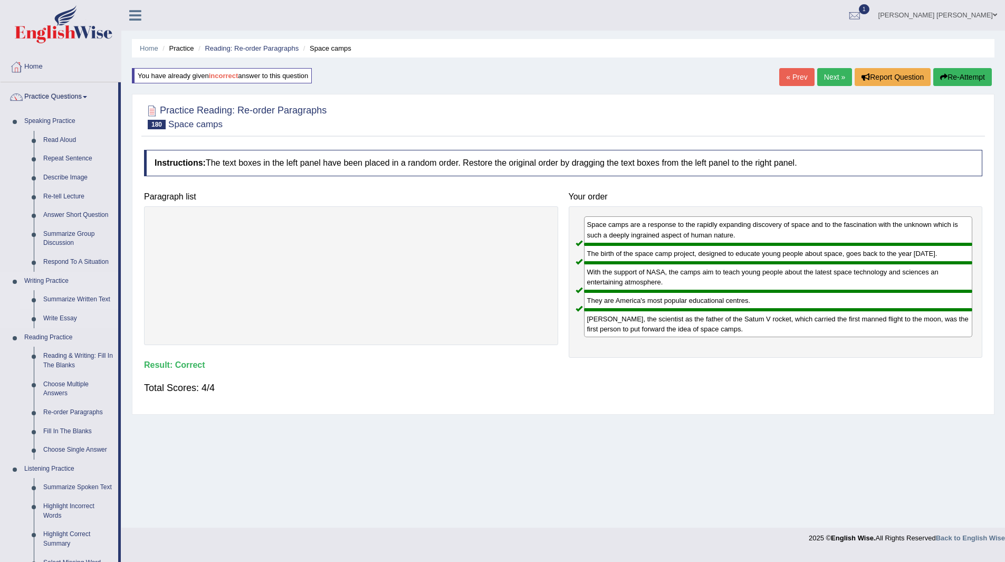
click at [56, 301] on link "Summarize Written Text" at bounding box center [78, 299] width 80 height 19
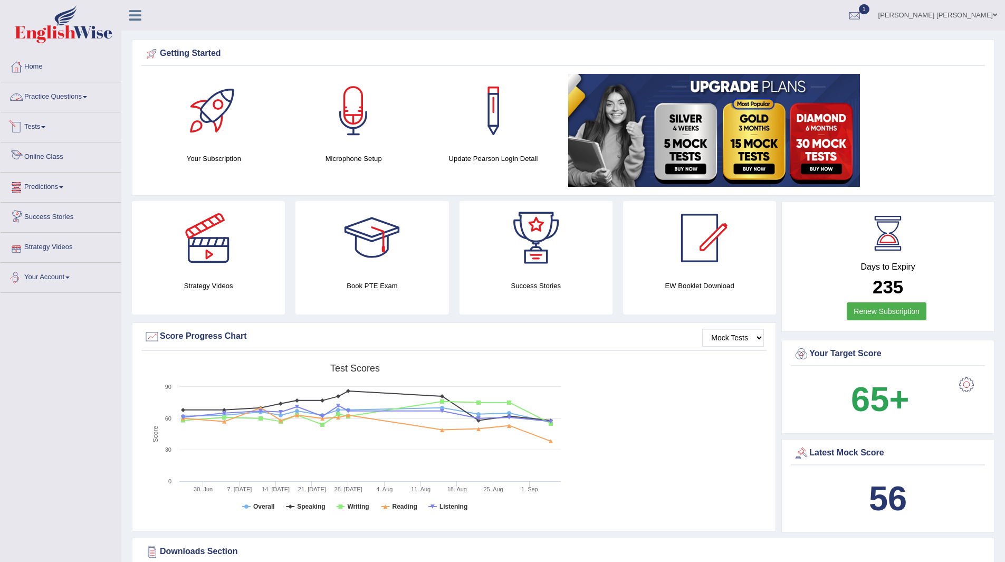
click at [47, 95] on link "Practice Questions" at bounding box center [61, 95] width 120 height 26
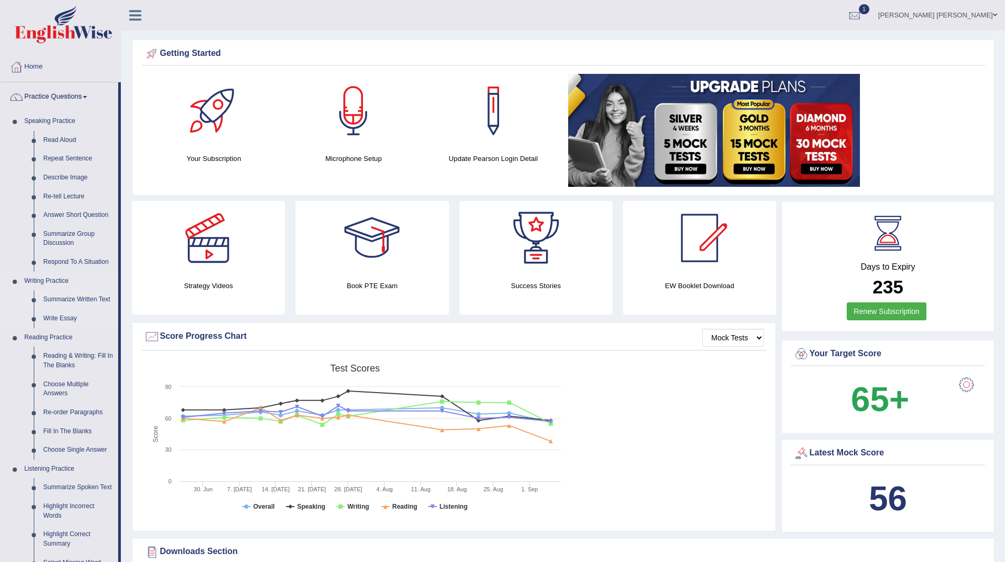
click at [63, 297] on link "Summarize Written Text" at bounding box center [78, 299] width 80 height 19
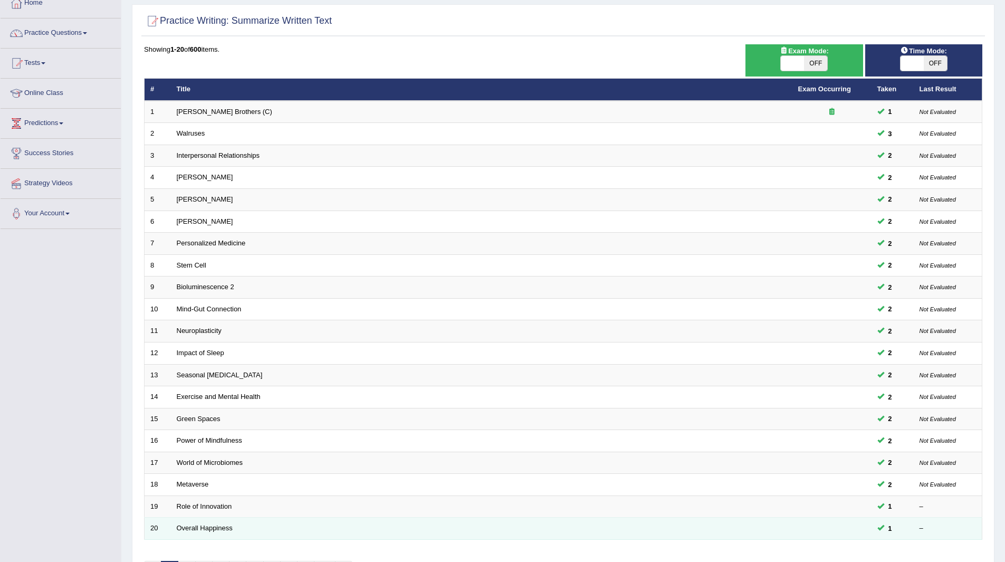
scroll to position [137, 0]
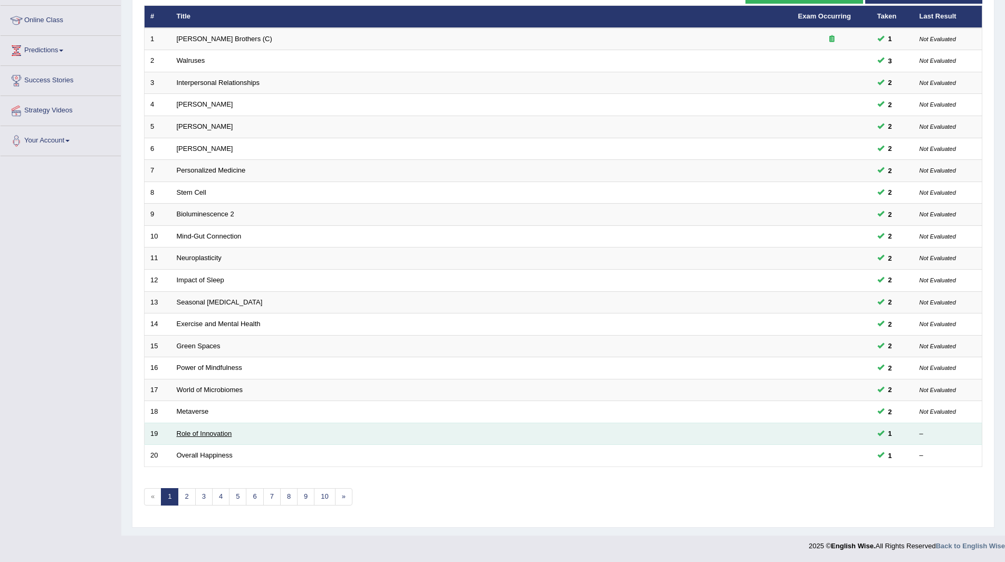
click at [199, 435] on link "Role of Innovation" at bounding box center [204, 433] width 55 height 8
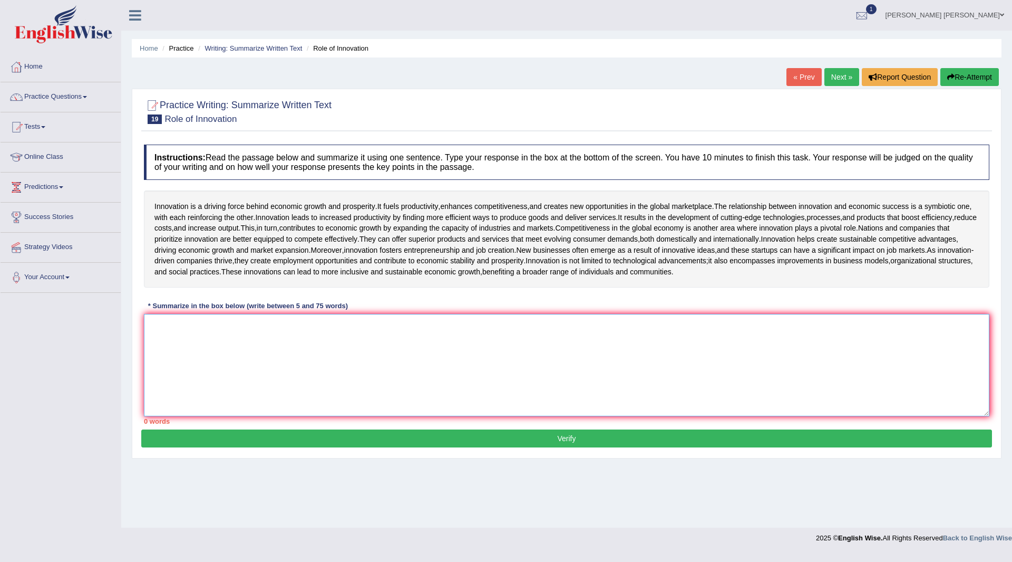
click at [440, 393] on textarea at bounding box center [567, 365] width 846 height 102
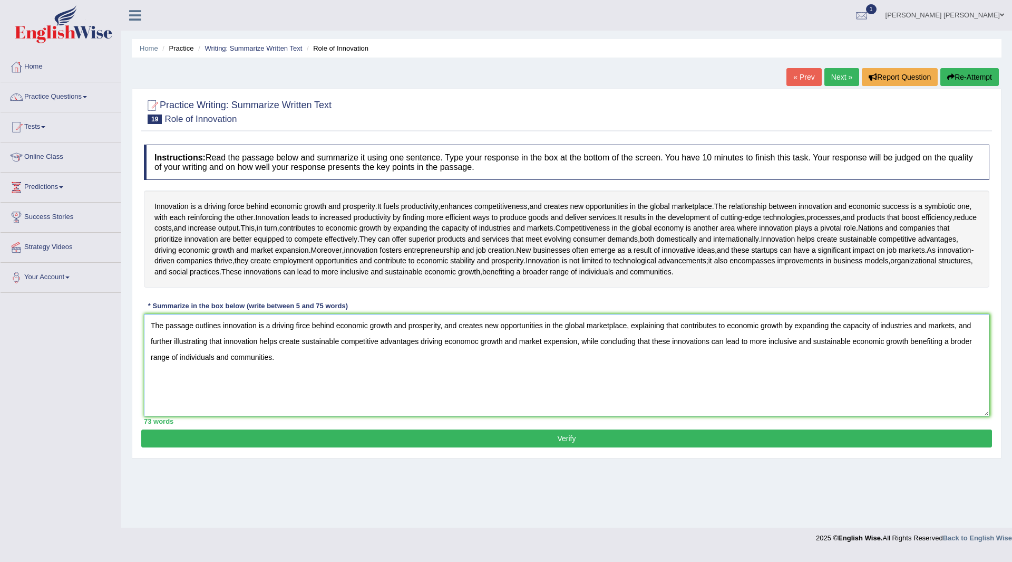
type textarea "The passage outlines innovation is a driving firce behind economic growth and p…"
click at [388, 447] on button "Verify" at bounding box center [566, 438] width 851 height 18
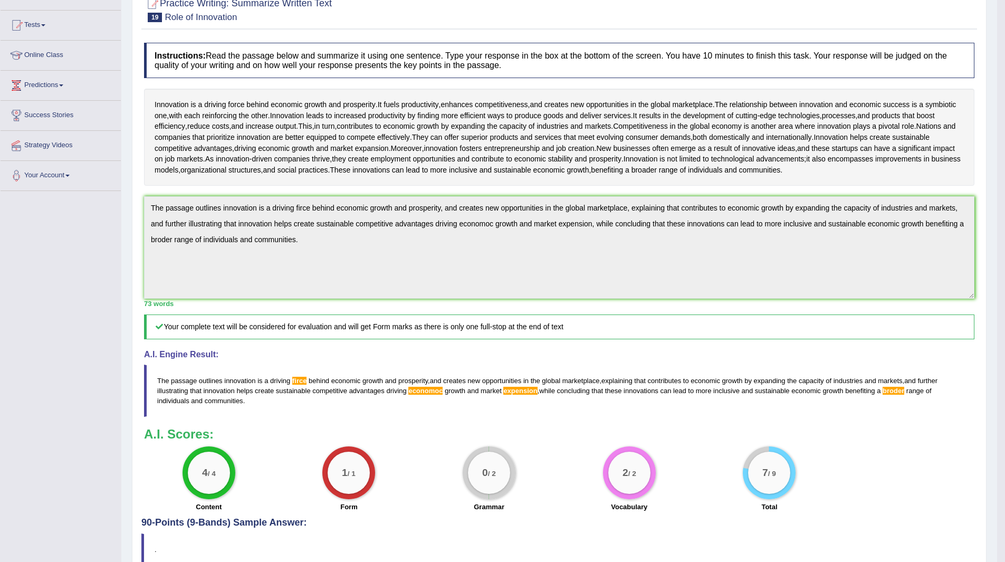
scroll to position [94, 0]
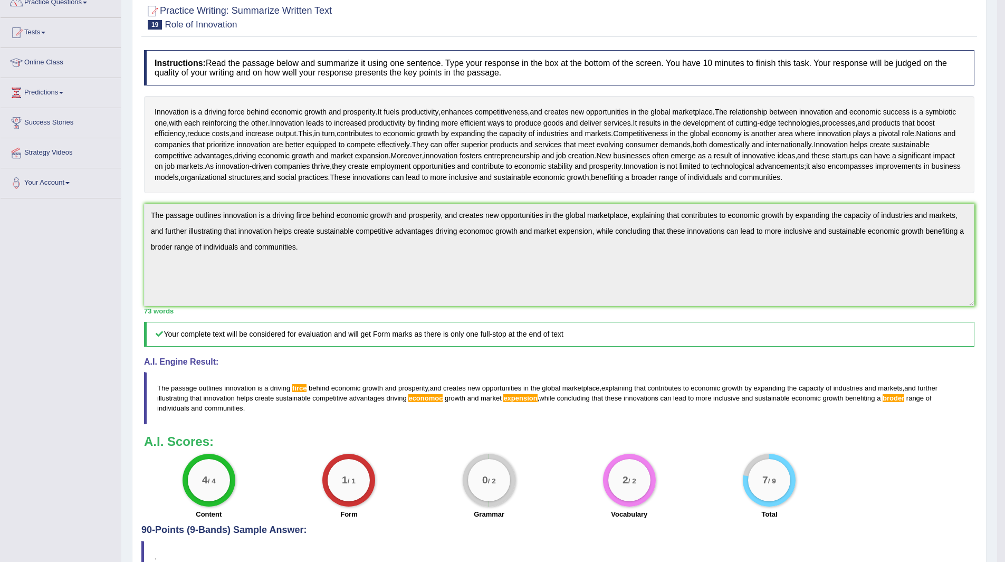
drag, startPoint x: 158, startPoint y: 428, endPoint x: 209, endPoint y: 448, distance: 55.4
click at [209, 424] on blockquote "The passage outlines innovation is a driving firce behind economic growth and p…" at bounding box center [559, 398] width 830 height 52
click at [224, 392] on span "innovation" at bounding box center [239, 388] width 31 height 8
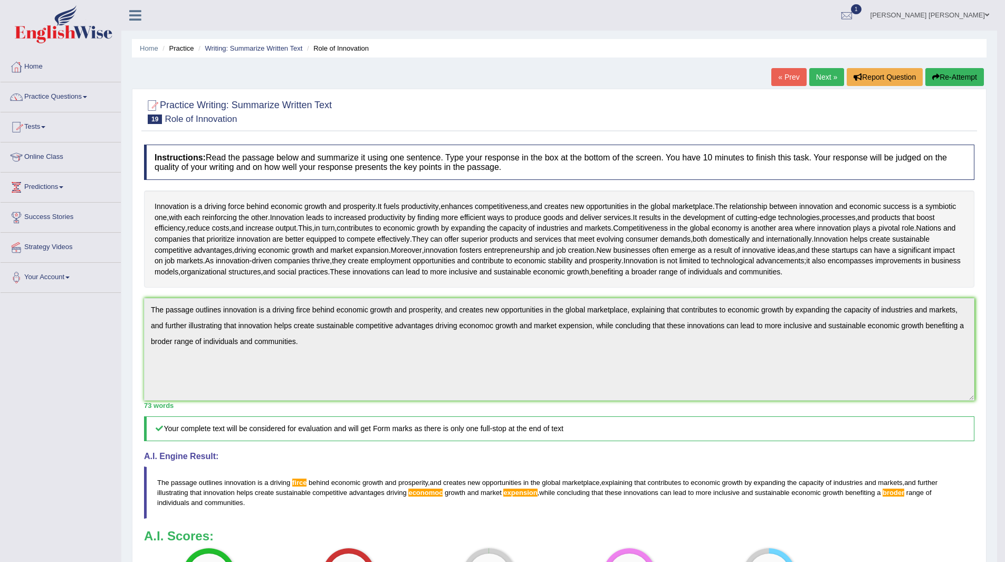
click at [44, 94] on link "Practice Questions" at bounding box center [61, 95] width 120 height 26
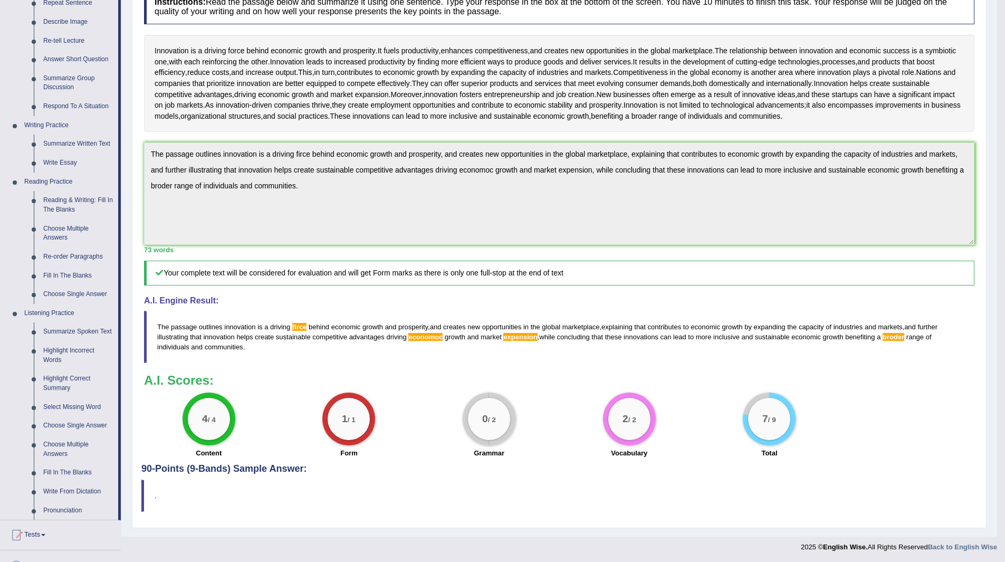
scroll to position [211, 0]
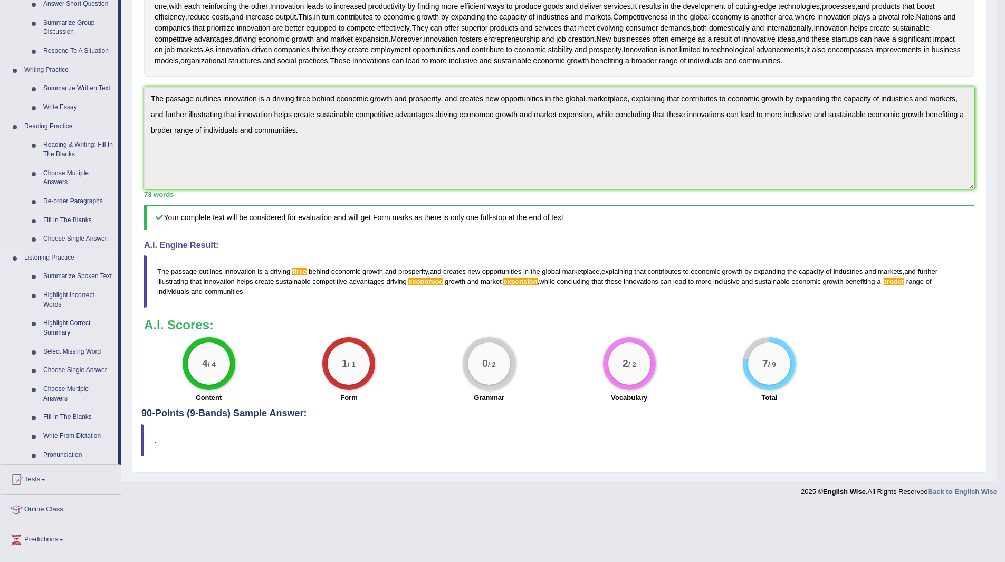
click at [67, 274] on link "Summarize Spoken Text" at bounding box center [78, 276] width 80 height 19
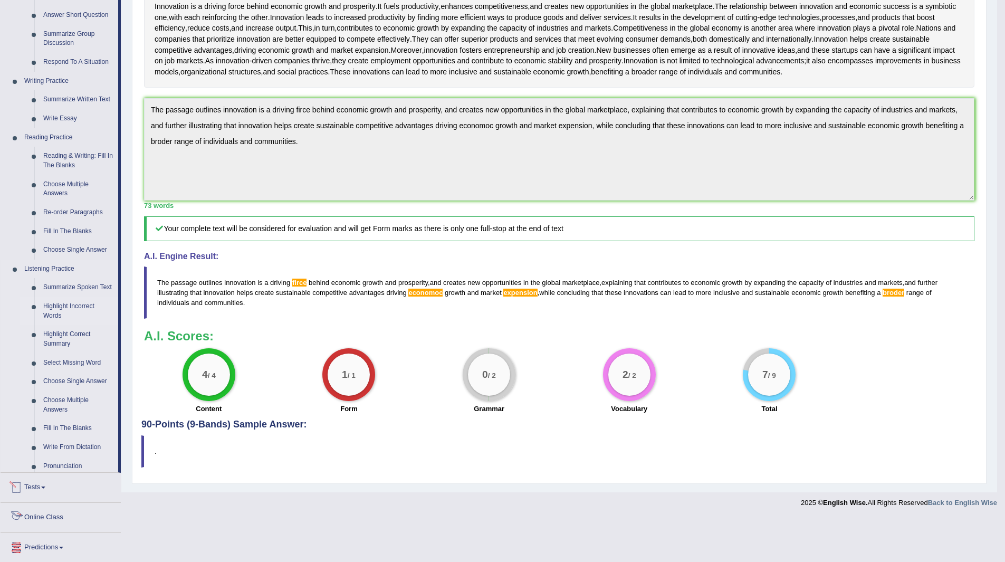
scroll to position [200, 0]
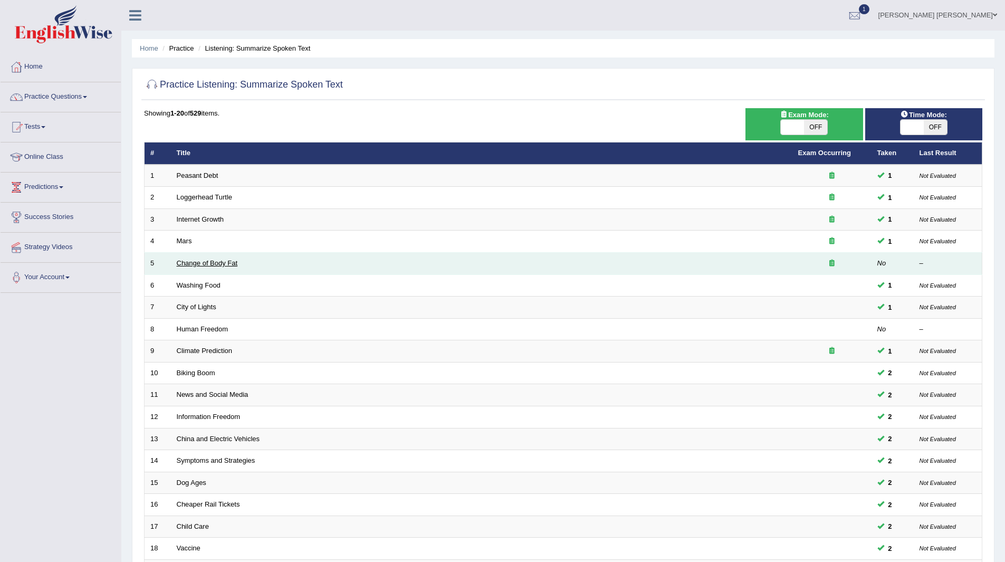
click at [194, 265] on link "Change of Body Fat" at bounding box center [207, 263] width 61 height 8
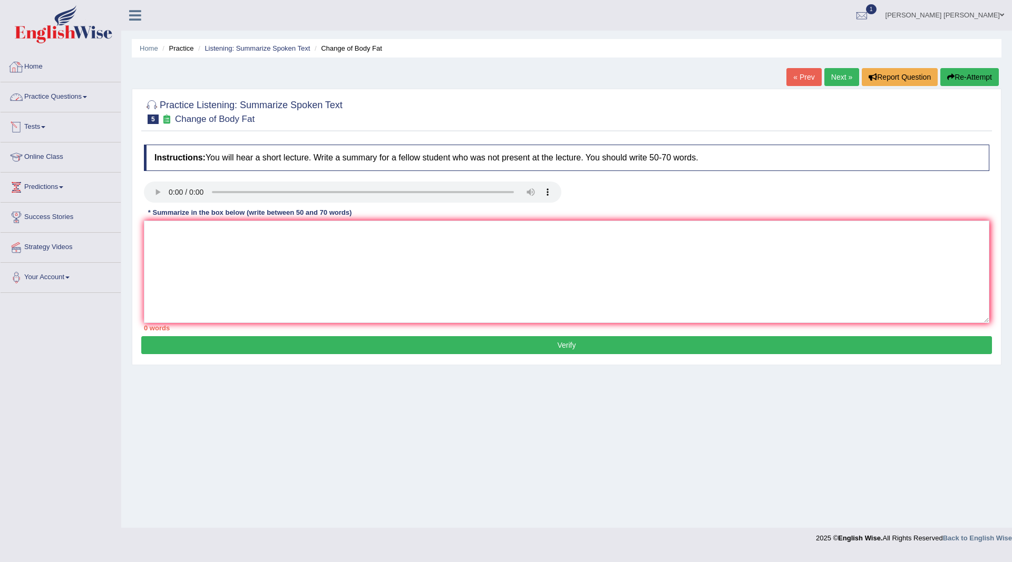
click at [49, 97] on link "Practice Questions" at bounding box center [61, 95] width 120 height 26
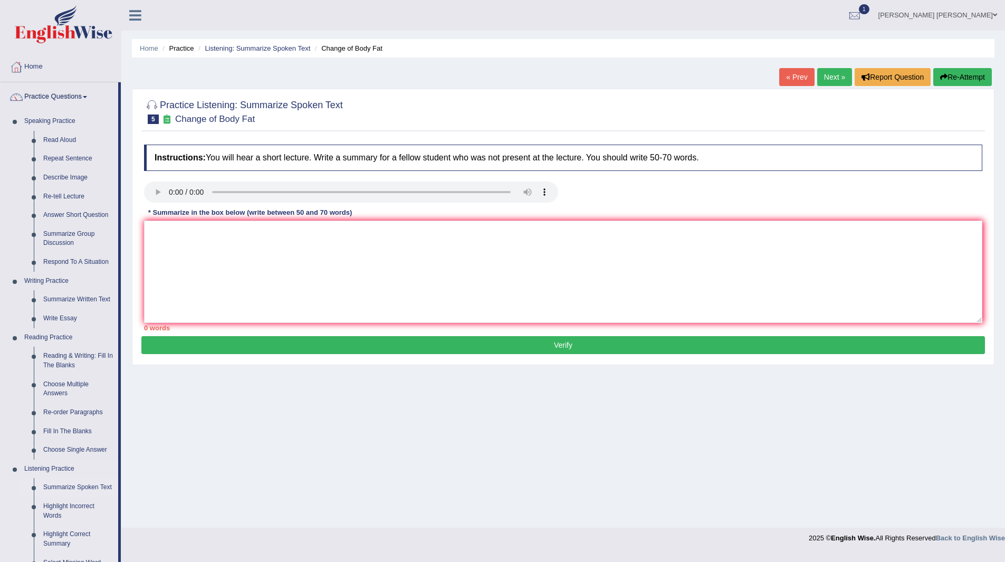
click at [65, 484] on link "Summarize Spoken Text" at bounding box center [78, 487] width 80 height 19
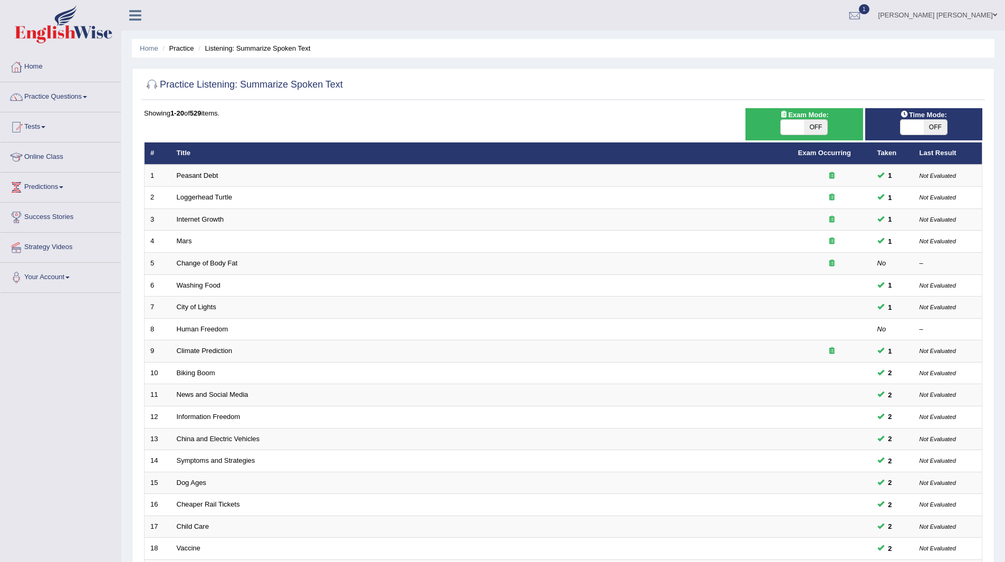
click at [935, 128] on span "OFF" at bounding box center [934, 127] width 23 height 15
checkbox input "true"
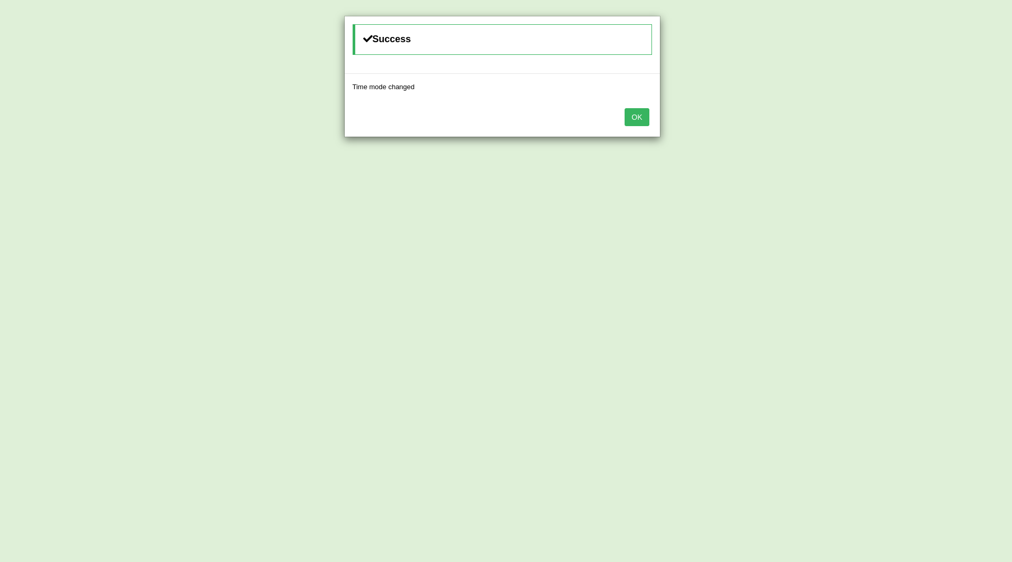
click at [644, 115] on button "OK" at bounding box center [637, 117] width 24 height 18
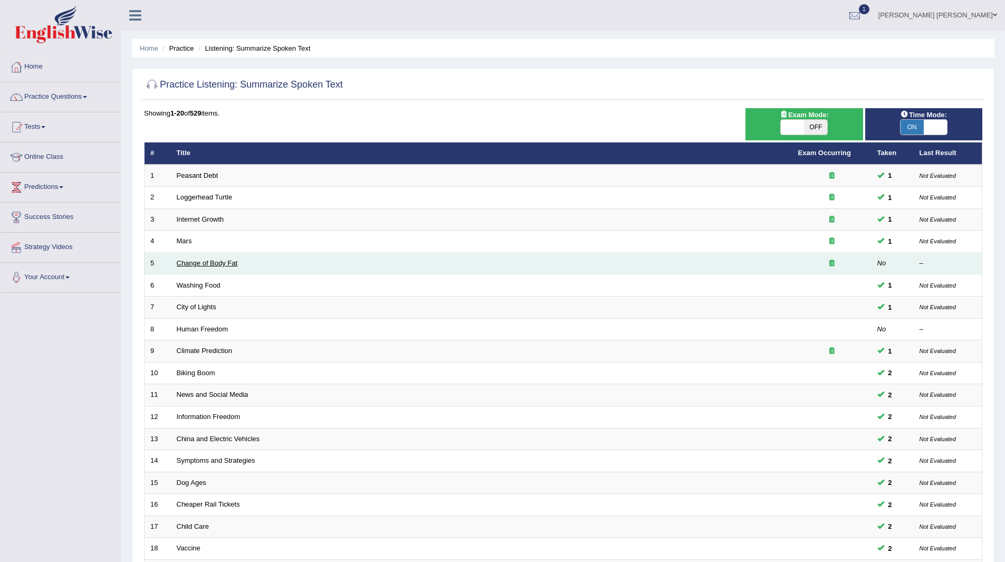
click at [194, 263] on link "Change of Body Fat" at bounding box center [207, 263] width 61 height 8
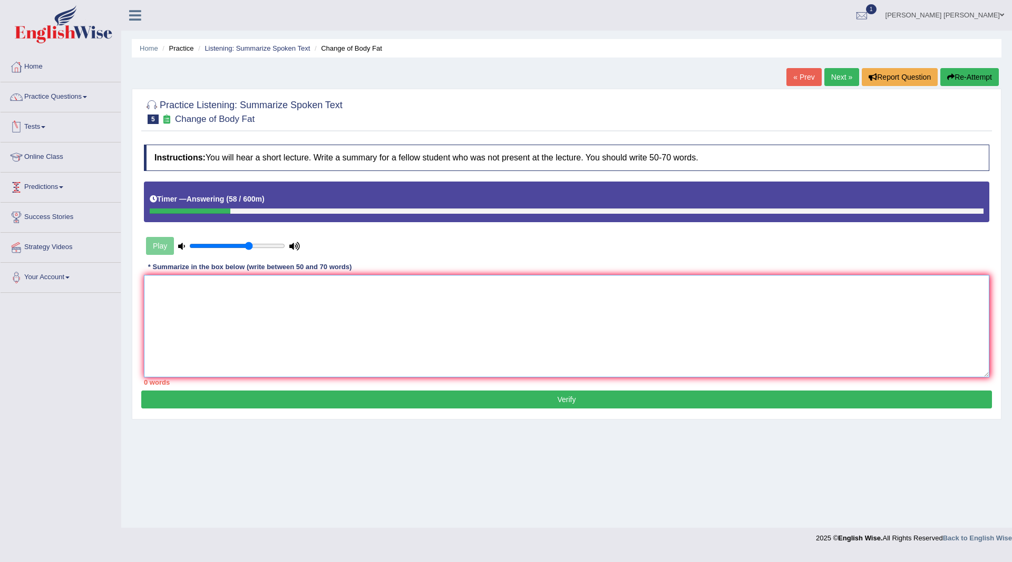
drag, startPoint x: 378, startPoint y: 297, endPoint x: 716, endPoint y: 282, distance: 338.4
click at [573, 303] on textarea at bounding box center [567, 326] width 846 height 102
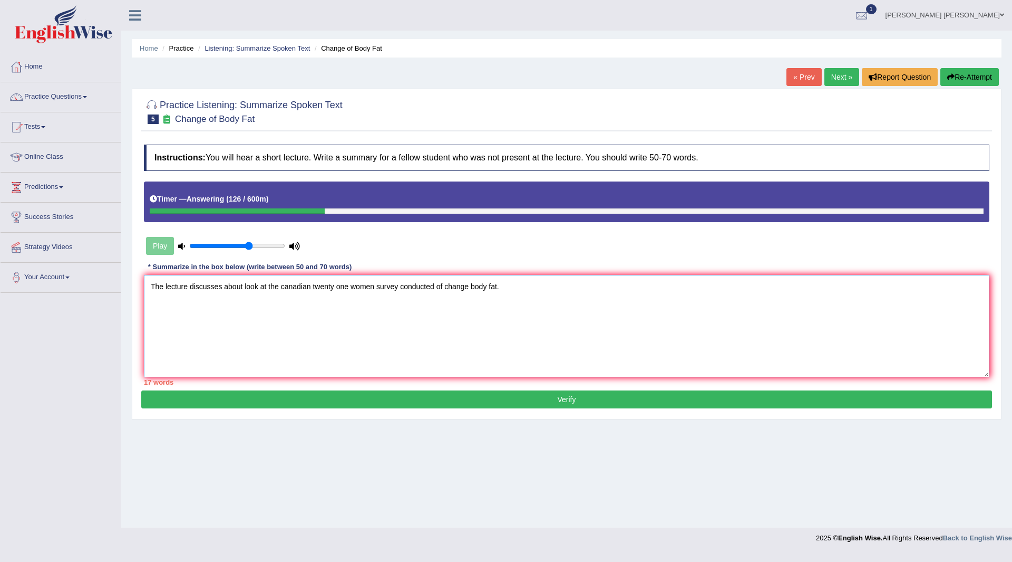
drag, startPoint x: 284, startPoint y: 285, endPoint x: 278, endPoint y: 287, distance: 6.5
click at [278, 287] on textarea "The lecture discusses about look at the canadian twenty one women survey conduc…" at bounding box center [567, 326] width 846 height 102
click at [278, 287] on textarea "The lecture discusses about look at the Canadian twenty one women survey conduc…" at bounding box center [567, 326] width 846 height 102
click at [536, 277] on textarea "The lecture discusses about look at the Canadian twenty one women survey conduc…" at bounding box center [567, 326] width 846 height 102
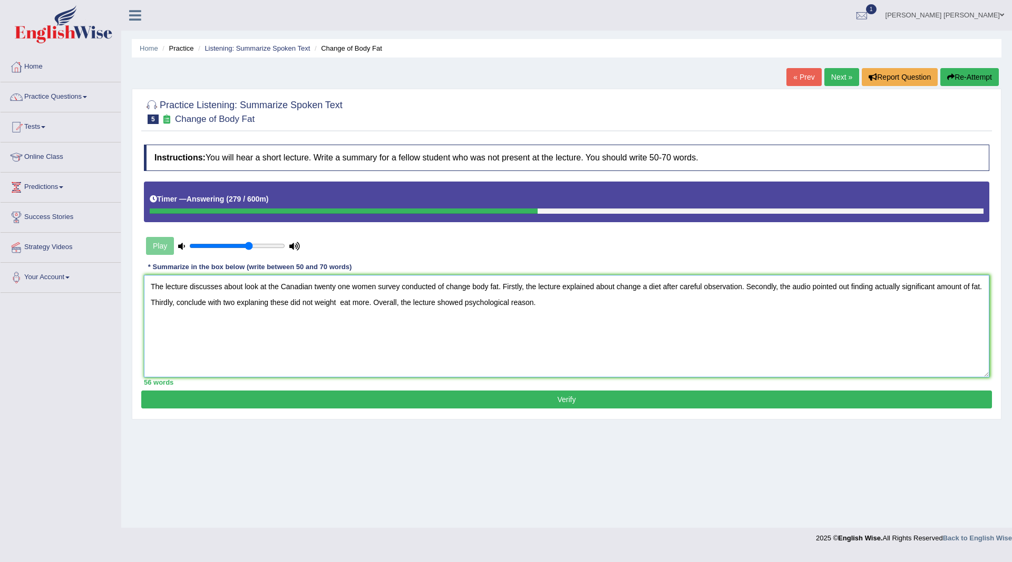
type textarea "The lecture discusses about look at the Canadian twenty one women survey conduc…"
click at [476, 394] on button "Verify" at bounding box center [566, 399] width 851 height 18
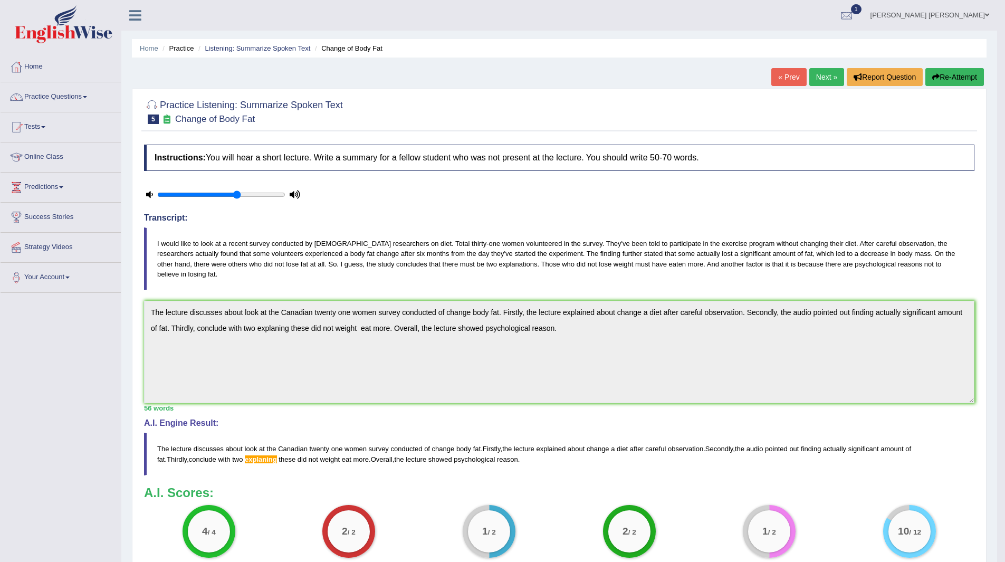
click at [817, 72] on link "Next »" at bounding box center [826, 77] width 35 height 18
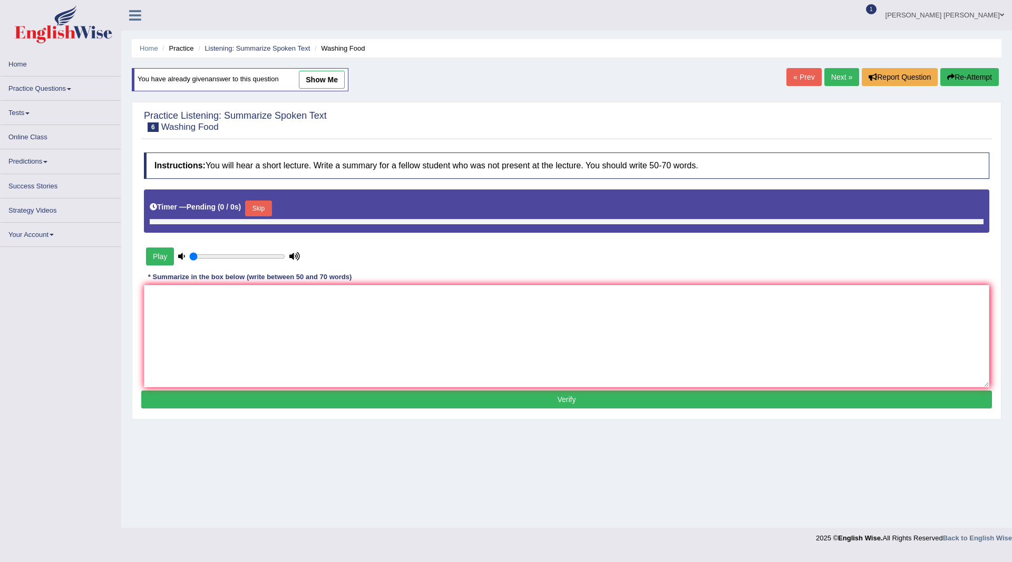
type input "0.65"
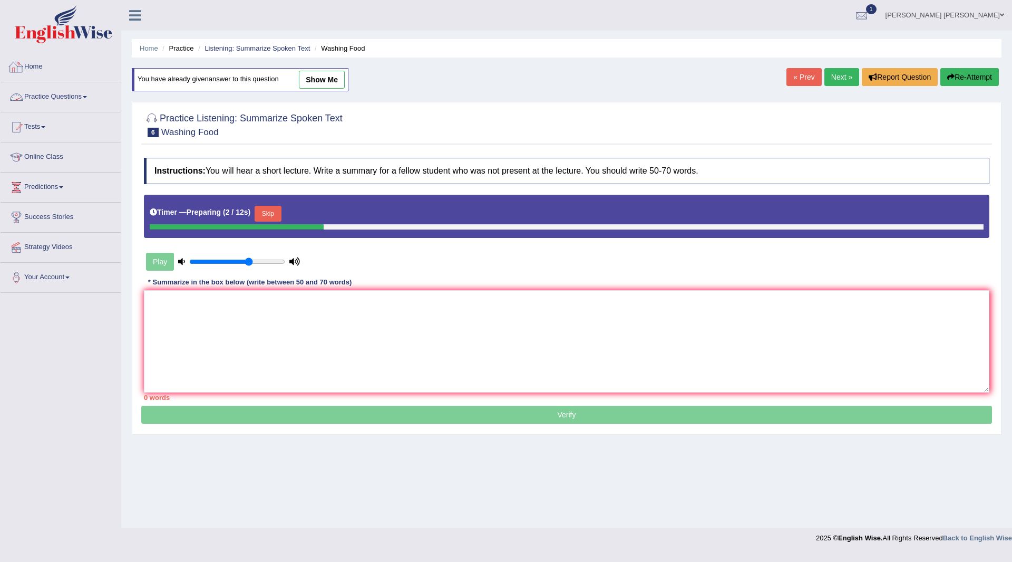
click at [53, 92] on link "Practice Questions" at bounding box center [61, 95] width 120 height 26
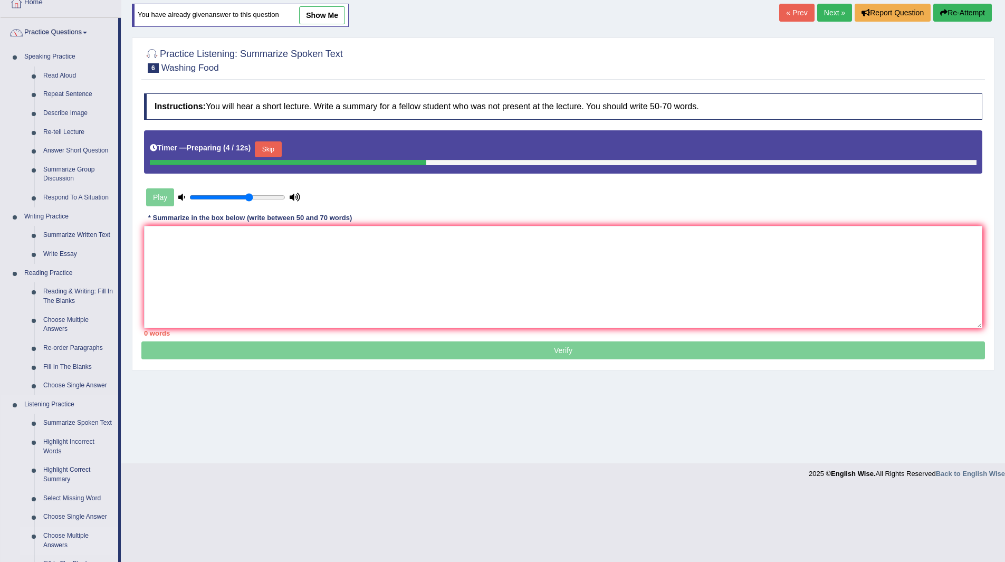
scroll to position [158, 0]
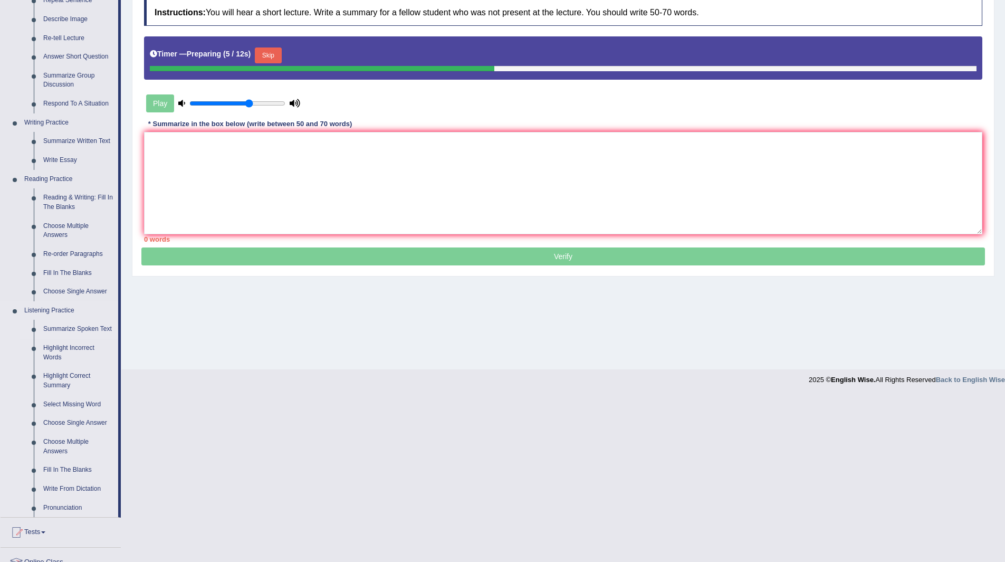
click at [63, 326] on link "Summarize Spoken Text" at bounding box center [78, 329] width 80 height 19
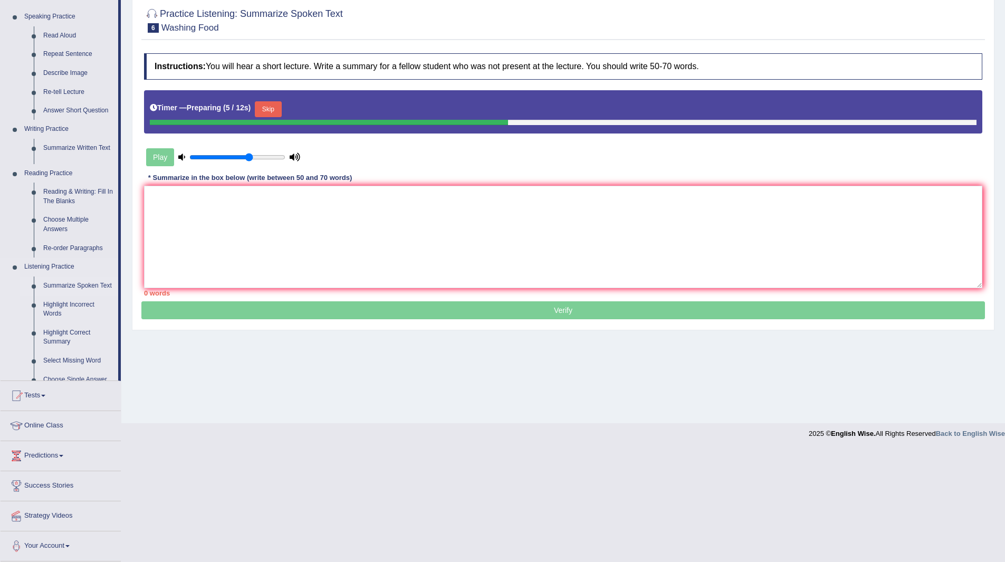
scroll to position [0, 0]
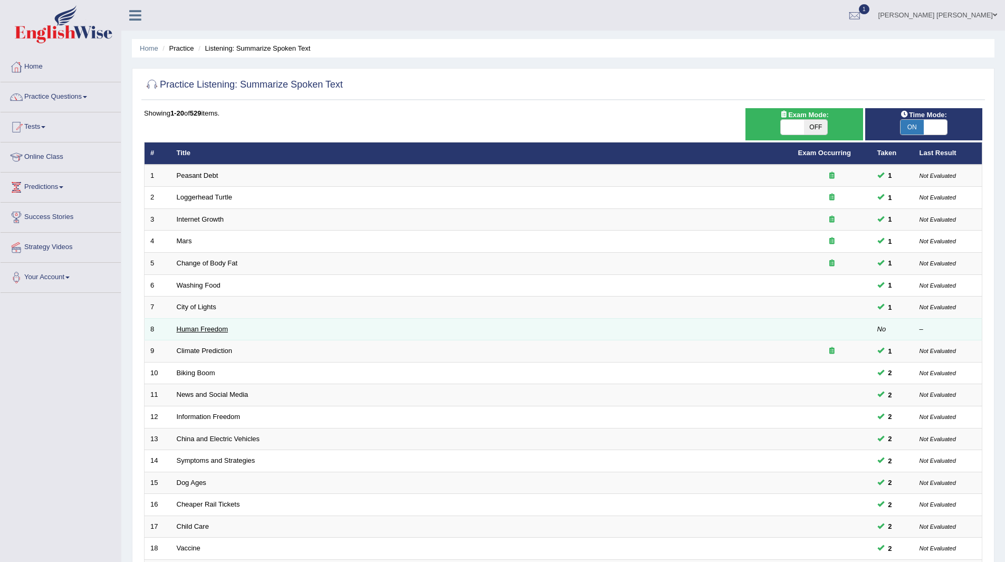
click at [187, 331] on link "Human Freedom" at bounding box center [203, 329] width 52 height 8
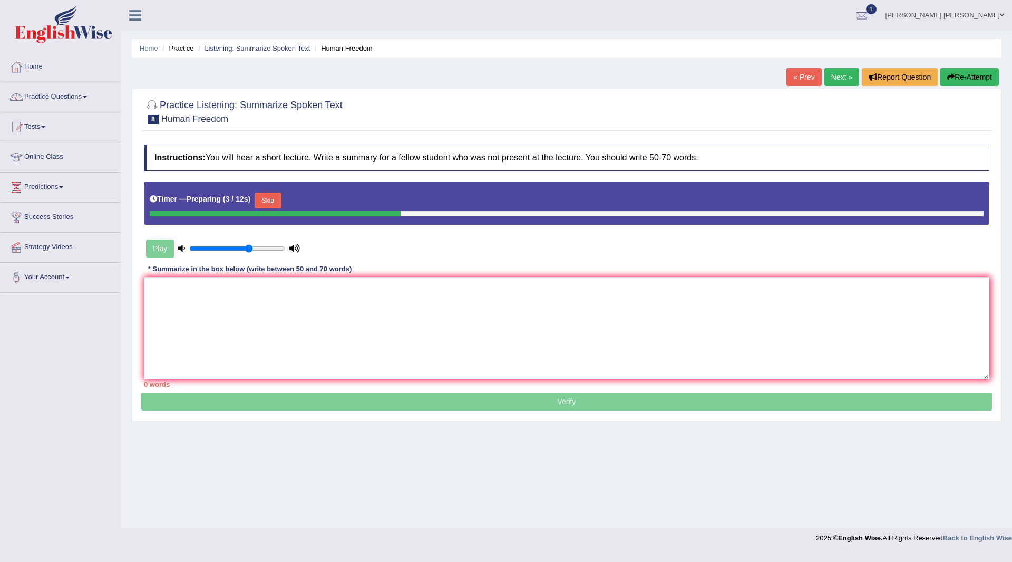
click at [273, 200] on button "Skip" at bounding box center [268, 200] width 26 height 16
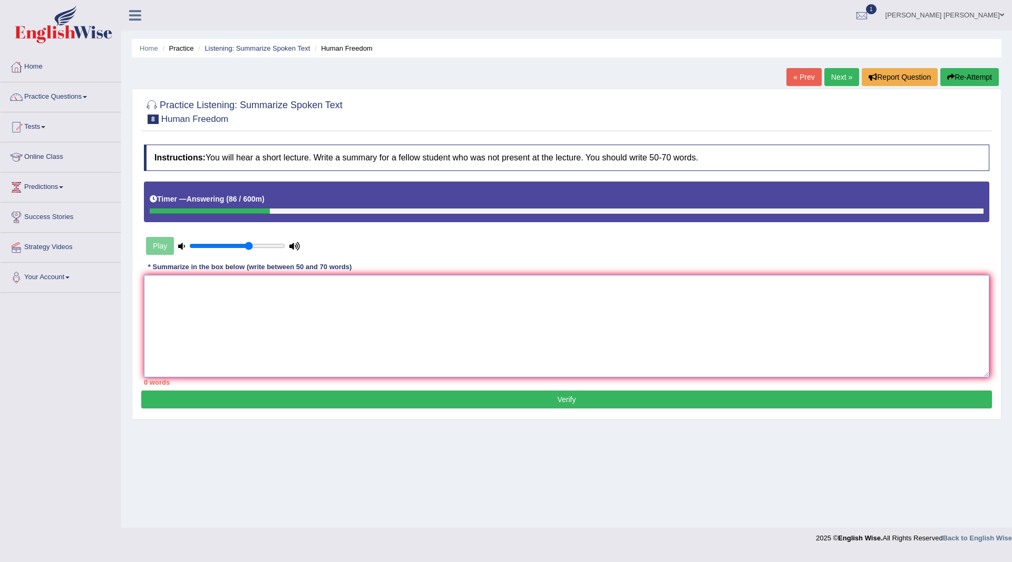
drag, startPoint x: 266, startPoint y: 342, endPoint x: 259, endPoint y: 321, distance: 22.7
click at [259, 325] on textarea at bounding box center [567, 326] width 846 height 102
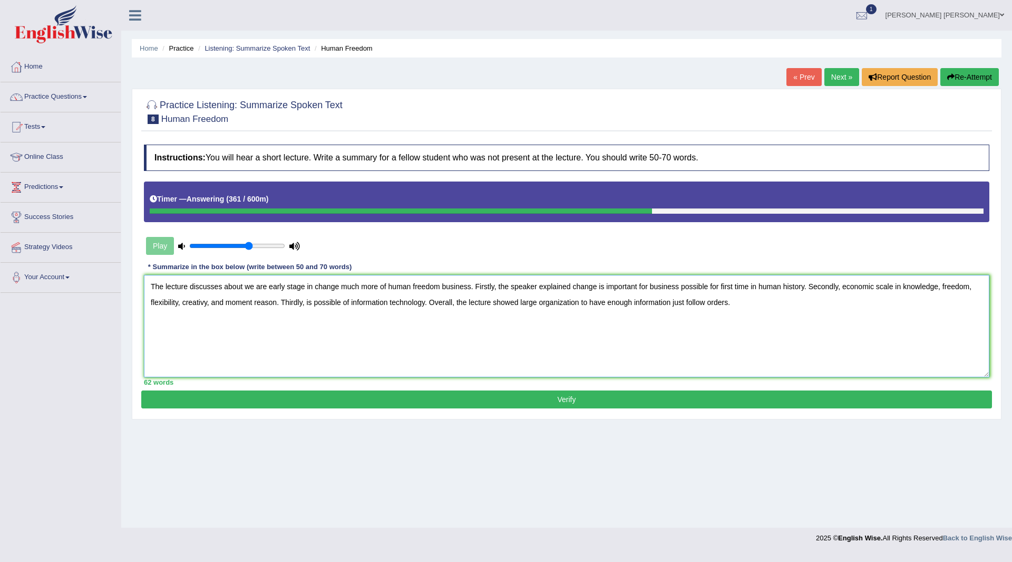
type textarea "The lecture discusses about we are early stage in change much more of human fre…"
click at [622, 402] on button "Verify" at bounding box center [566, 399] width 851 height 18
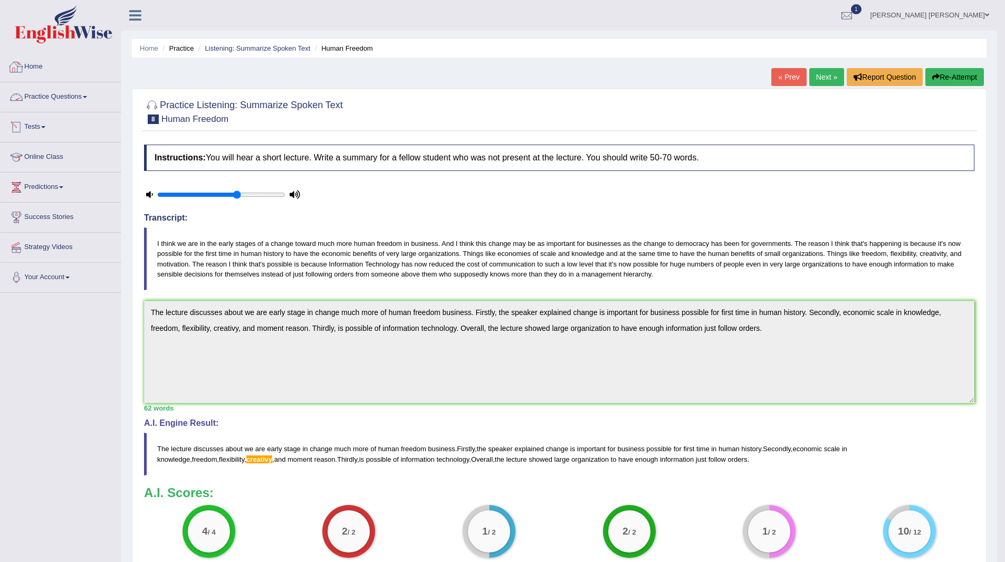
click at [45, 94] on link "Practice Questions" at bounding box center [61, 95] width 120 height 26
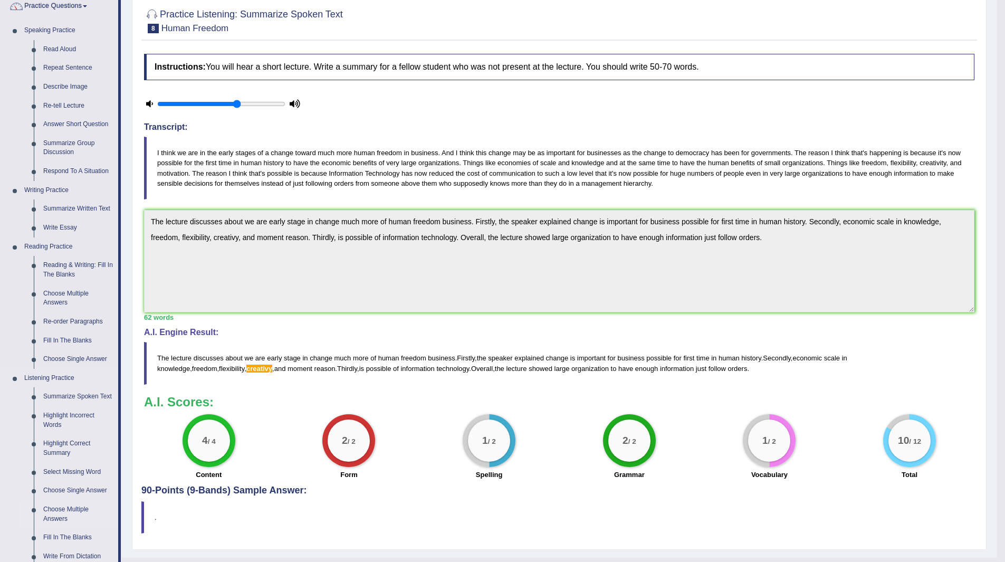
scroll to position [211, 0]
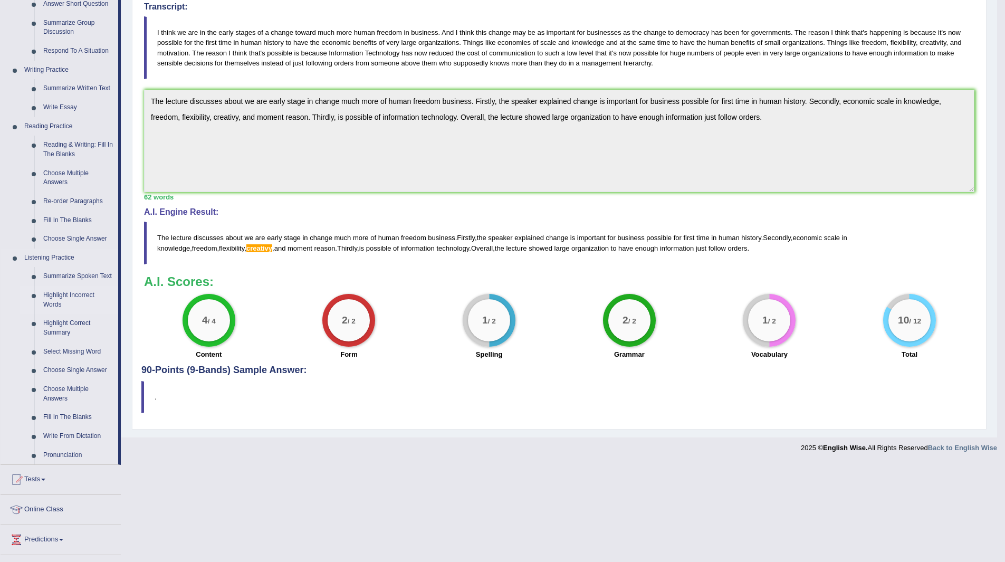
click at [54, 294] on link "Highlight Incorrect Words" at bounding box center [78, 300] width 80 height 28
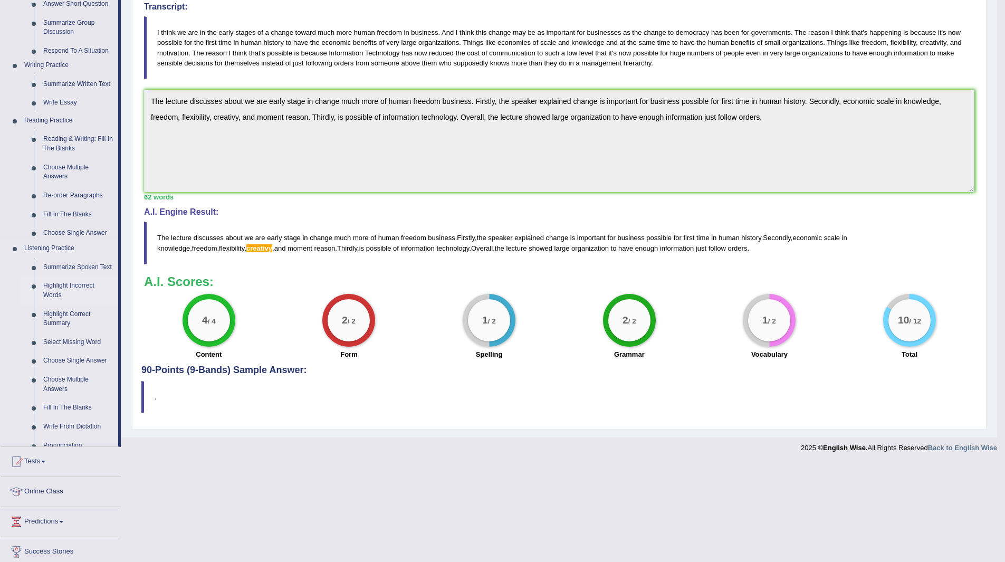
scroll to position [113, 0]
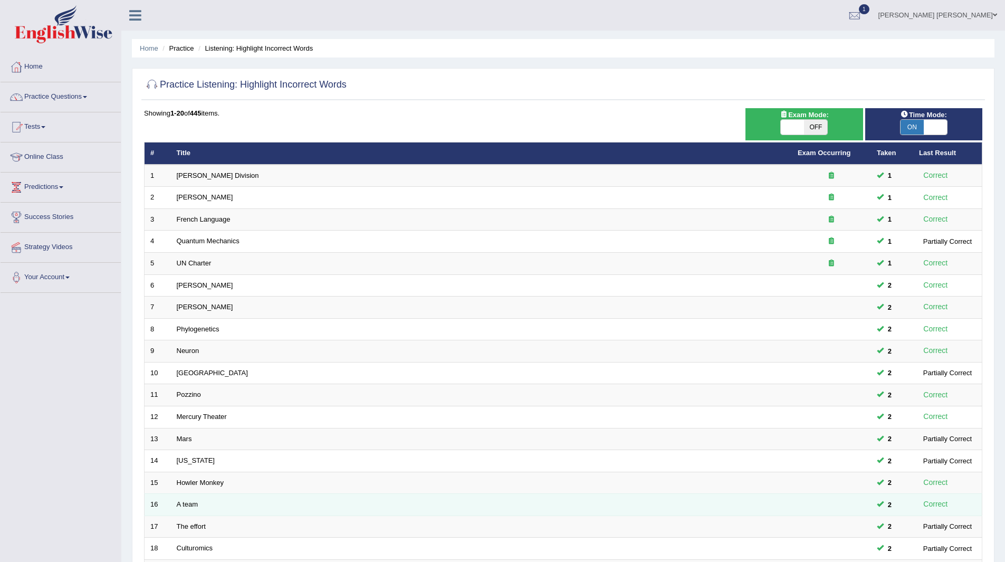
scroll to position [137, 0]
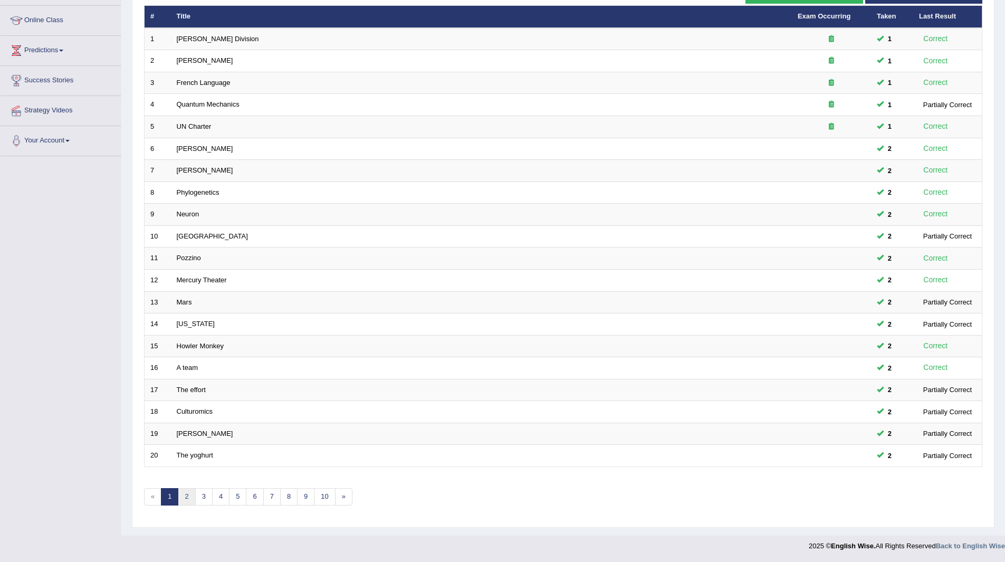
click at [185, 493] on link "2" at bounding box center [186, 496] width 17 height 17
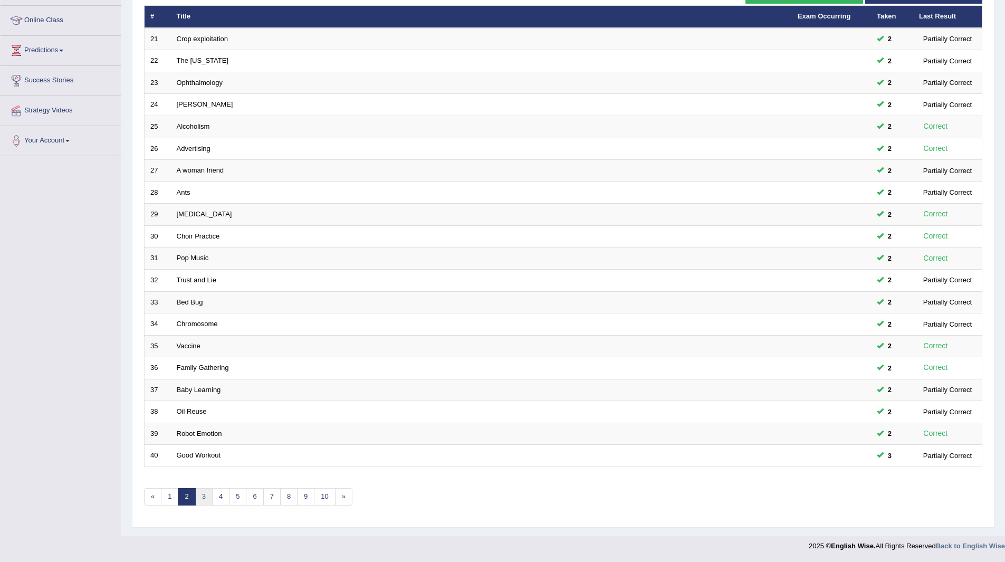
click at [207, 496] on link "3" at bounding box center [203, 496] width 17 height 17
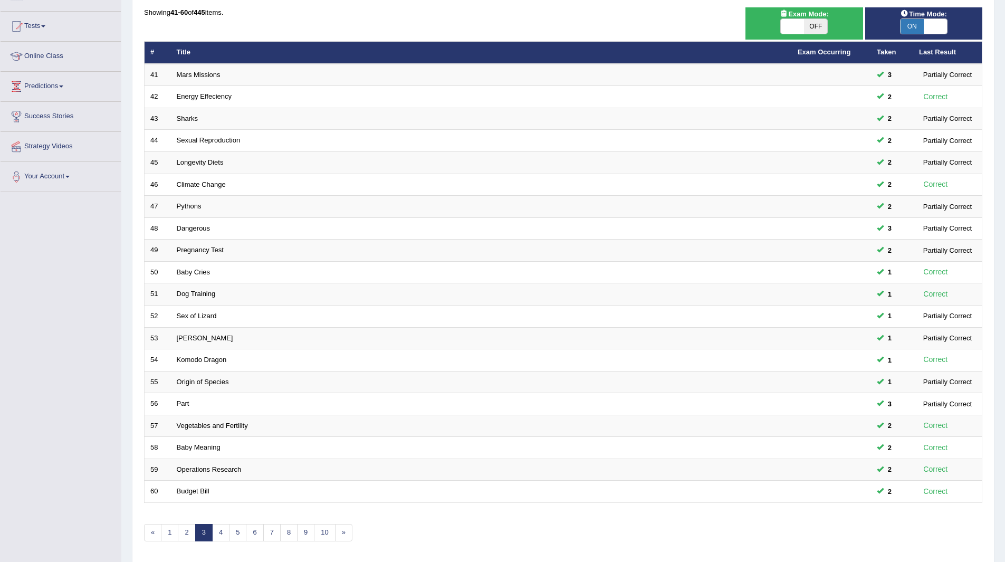
scroll to position [137, 0]
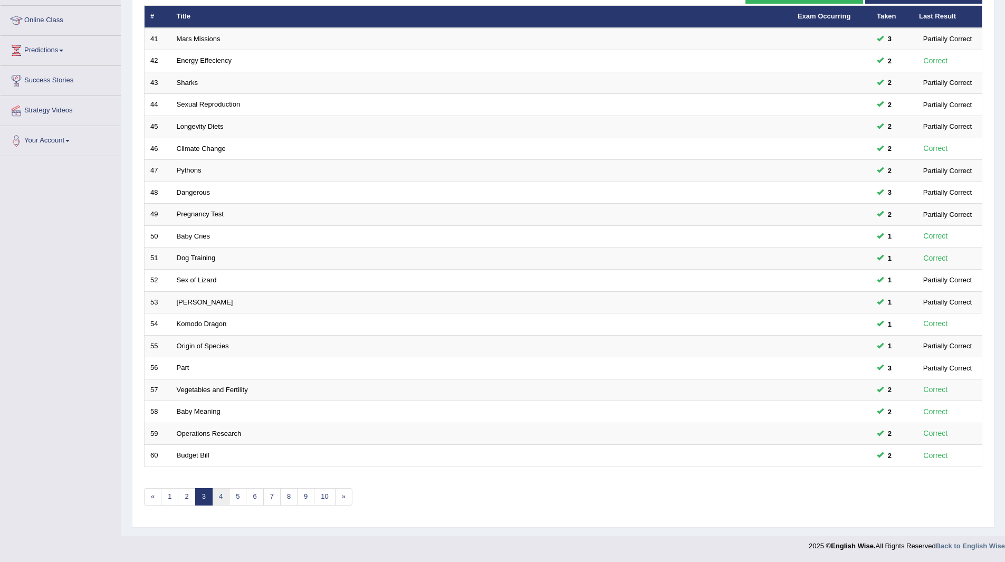
click at [225, 497] on link "4" at bounding box center [220, 496] width 17 height 17
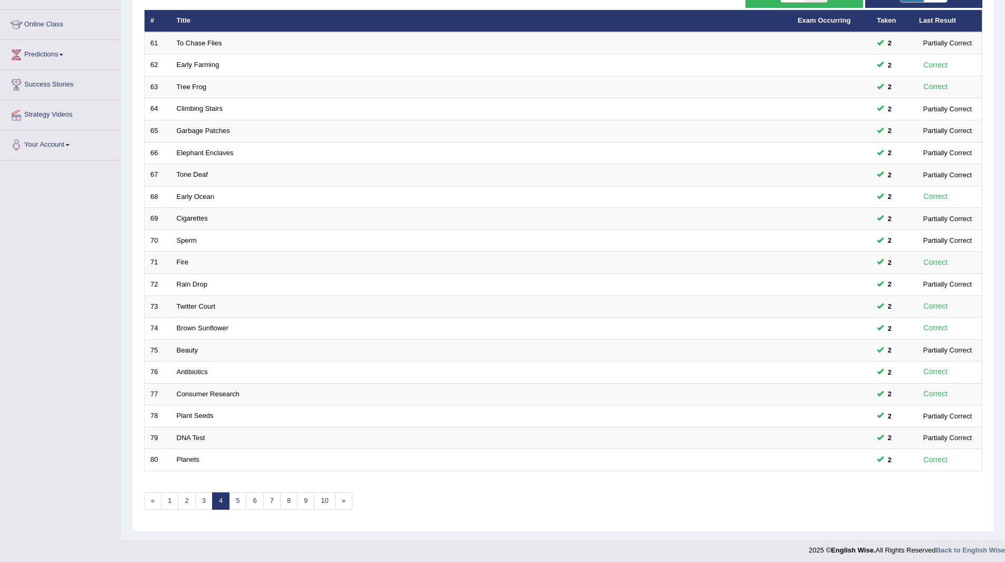
scroll to position [137, 0]
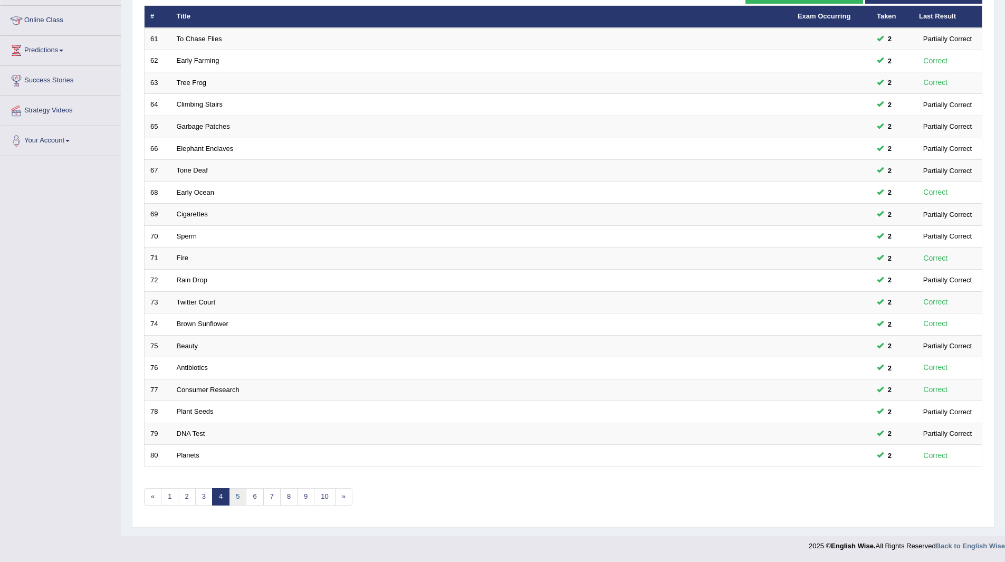
click at [237, 492] on link "5" at bounding box center [237, 496] width 17 height 17
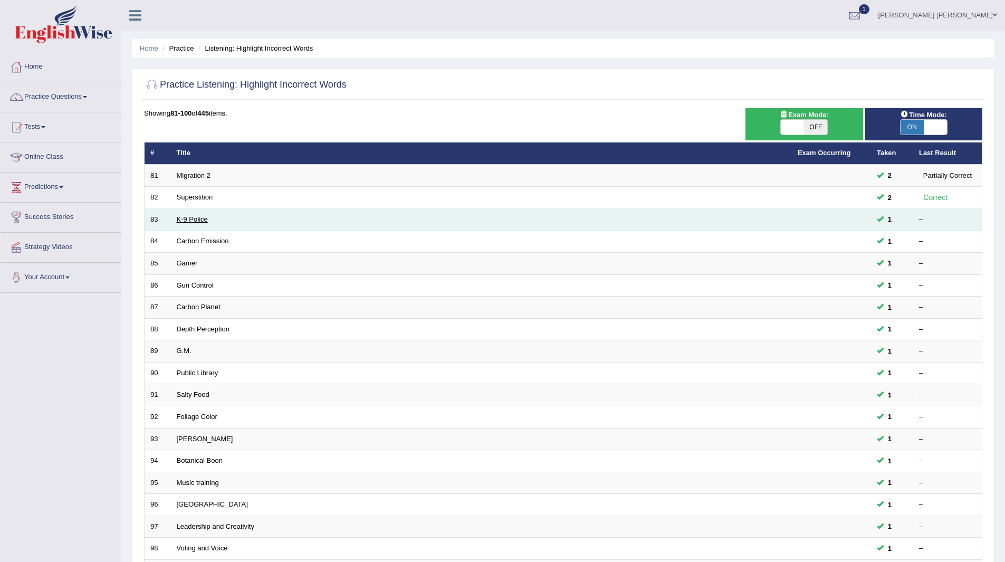
click at [190, 219] on link "K-9 Police" at bounding box center [192, 219] width 31 height 8
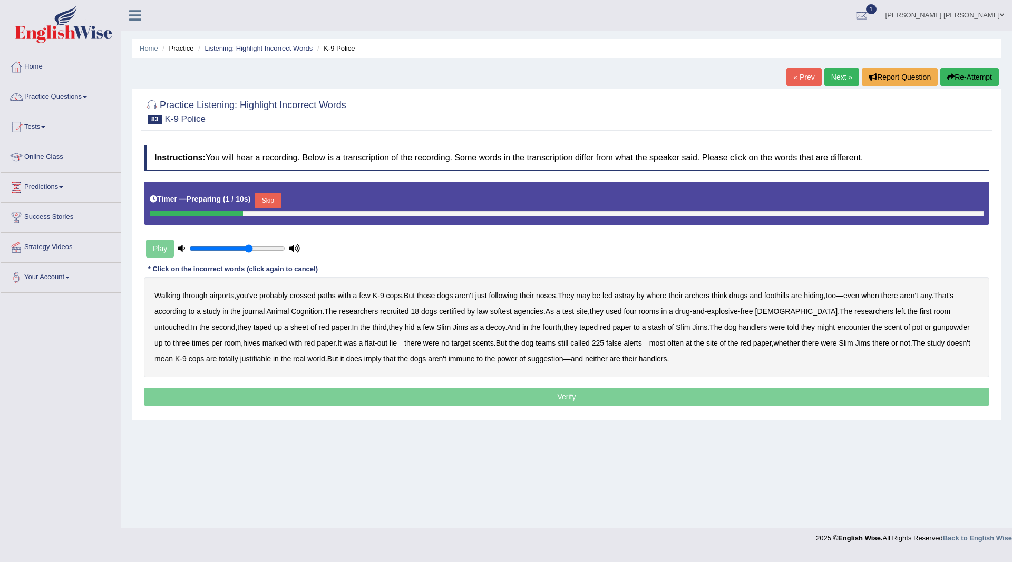
click at [271, 200] on button "Skip" at bounding box center [268, 200] width 26 height 16
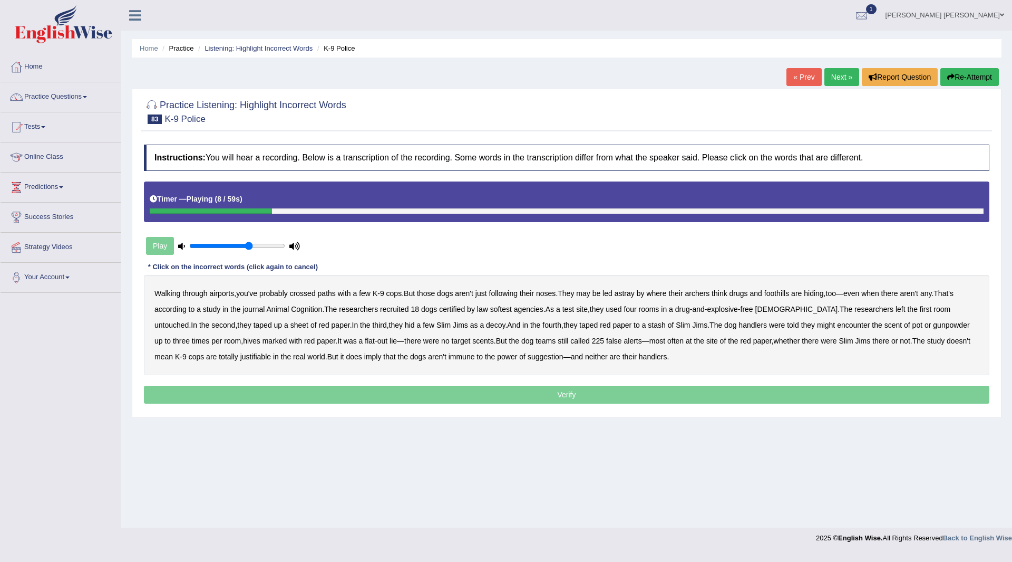
click at [710, 296] on b "archers" at bounding box center [698, 293] width 25 height 8
click at [957, 66] on div "Home Practice Listening: Highlight Incorrect Words K-9 Police « Prev Next » Rep…" at bounding box center [566, 263] width 891 height 527
click at [959, 75] on button "Re-Attempt" at bounding box center [970, 77] width 59 height 18
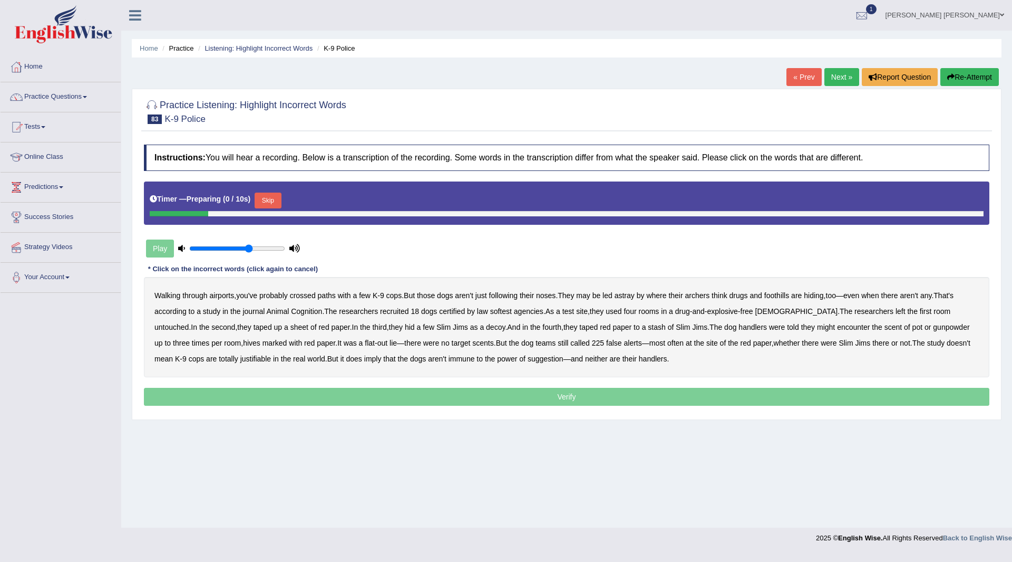
click at [266, 195] on button "Skip" at bounding box center [268, 200] width 26 height 16
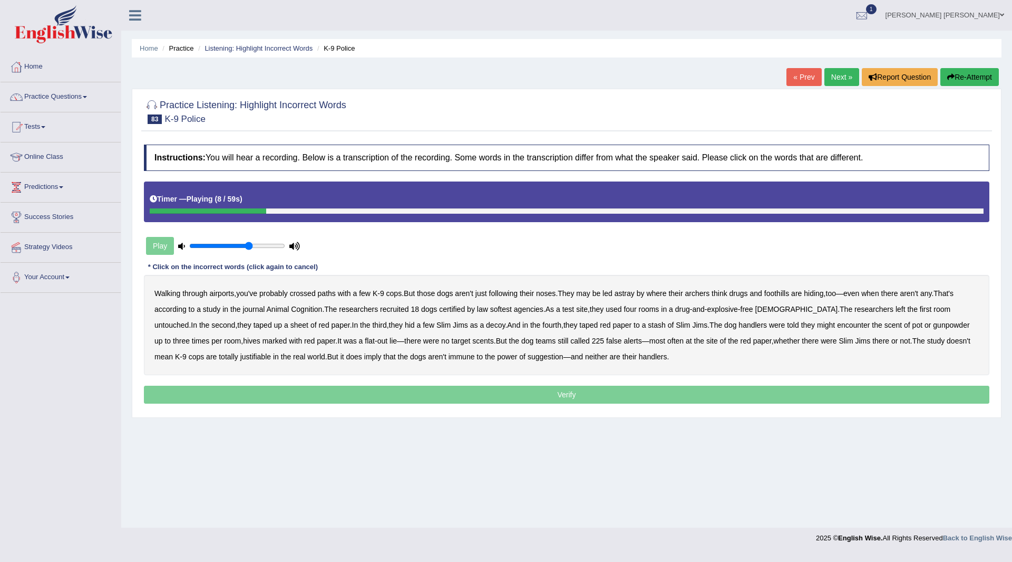
click at [705, 294] on b "archers" at bounding box center [698, 293] width 25 height 8
click at [782, 293] on b "foothills" at bounding box center [777, 293] width 25 height 8
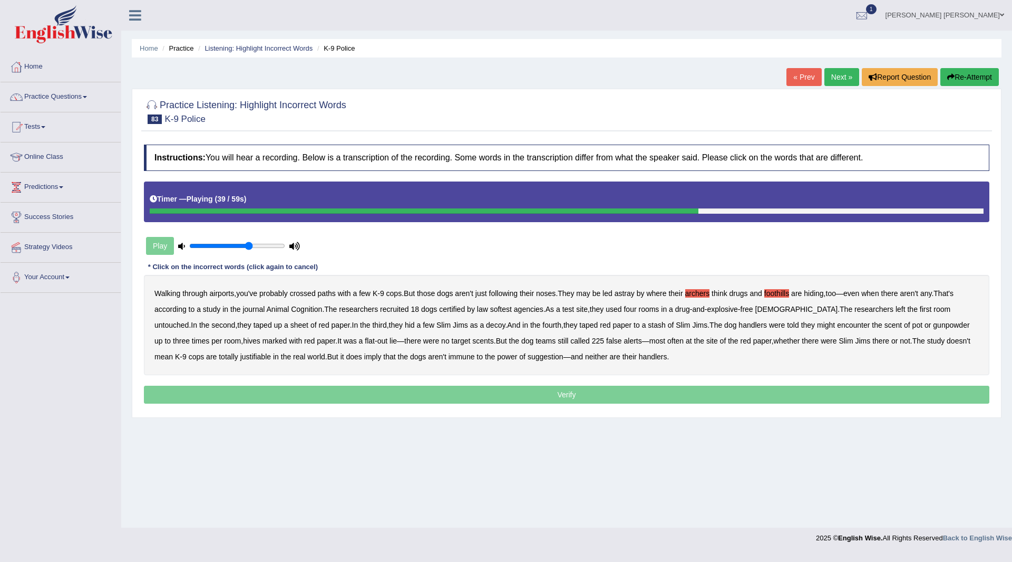
click at [243, 341] on b "hives" at bounding box center [251, 340] width 17 height 8
click at [240, 355] on b "justifiable" at bounding box center [255, 356] width 31 height 8
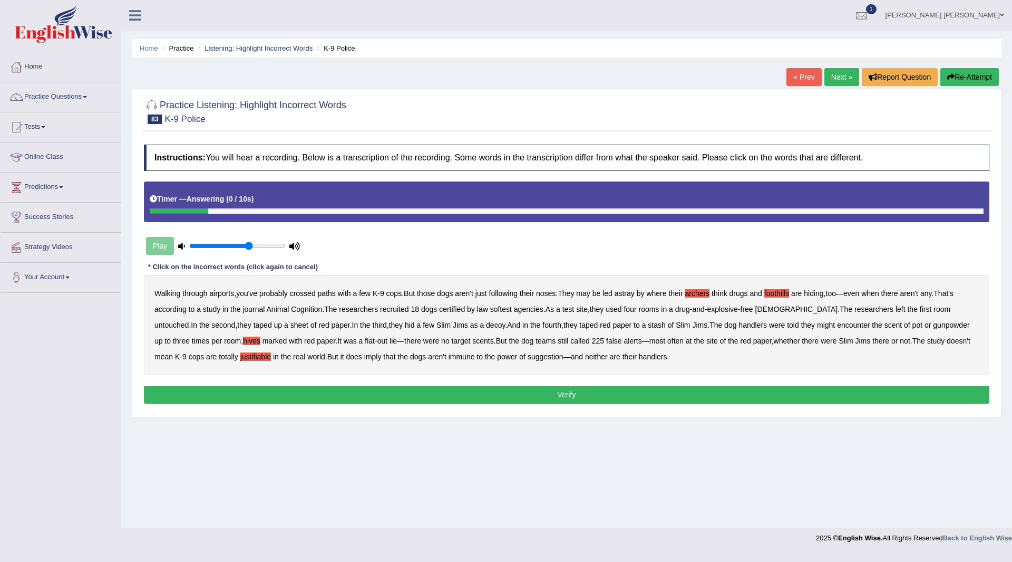
click at [537, 398] on button "Verify" at bounding box center [567, 394] width 846 height 18
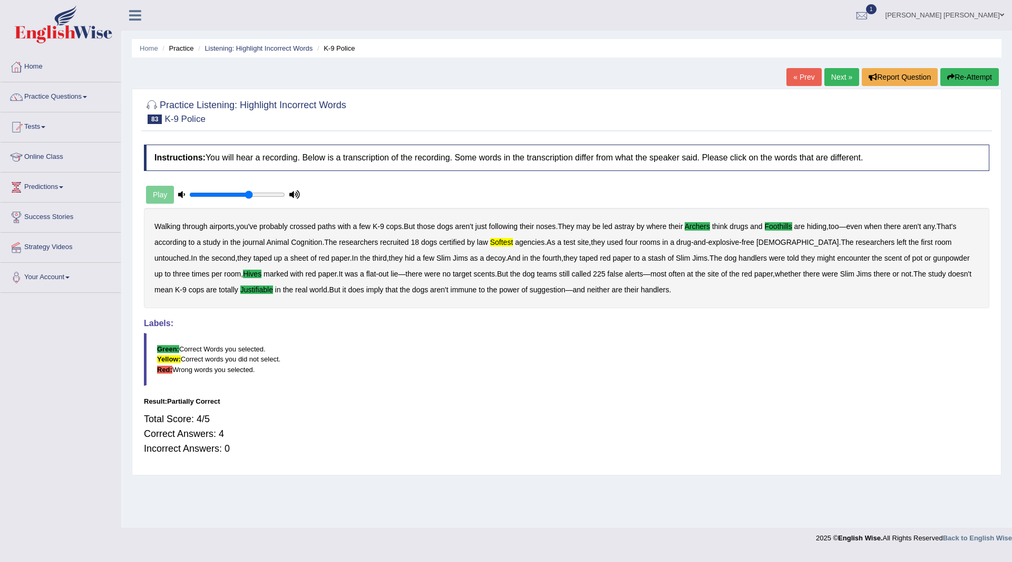
click at [829, 77] on link "Next »" at bounding box center [842, 77] width 35 height 18
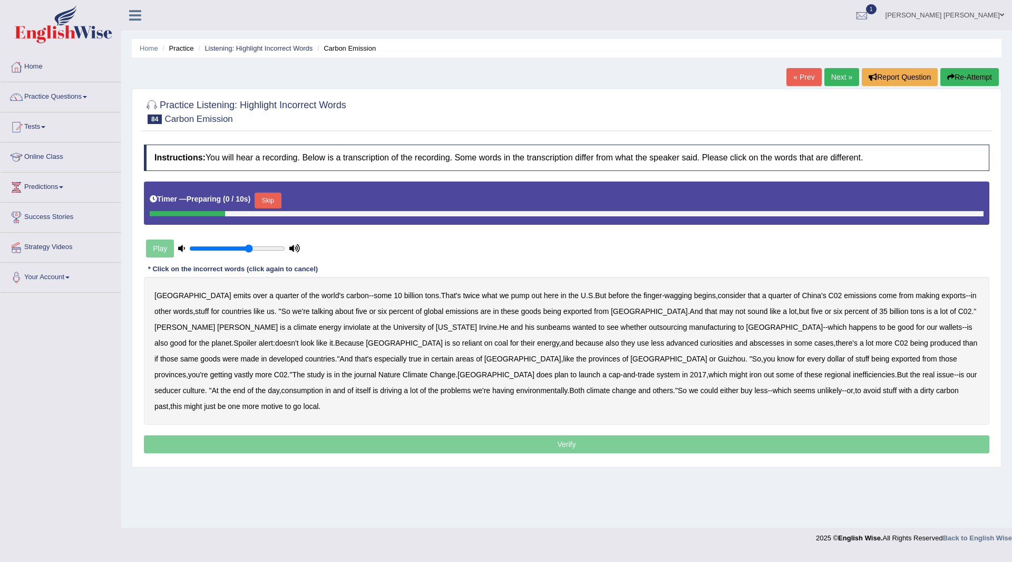
click at [271, 197] on button "Skip" at bounding box center [268, 200] width 26 height 16
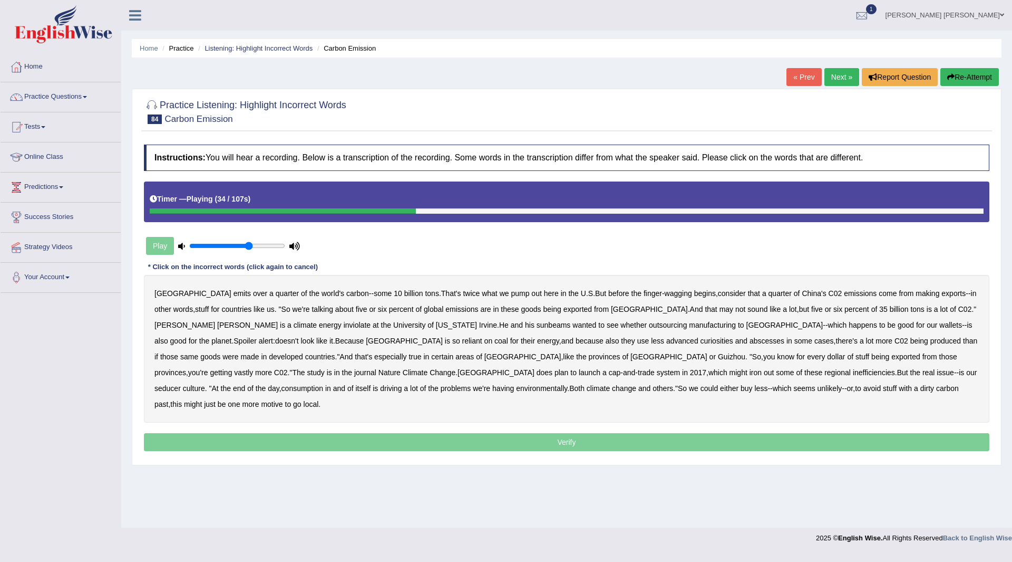
click at [344, 324] on b "inviolate" at bounding box center [357, 325] width 27 height 8
click at [537, 327] on b "sunbeams" at bounding box center [554, 325] width 34 height 8
click at [462, 343] on b "reliant" at bounding box center [472, 340] width 20 height 8
click at [701, 342] on b "curiosities" at bounding box center [717, 340] width 33 height 8
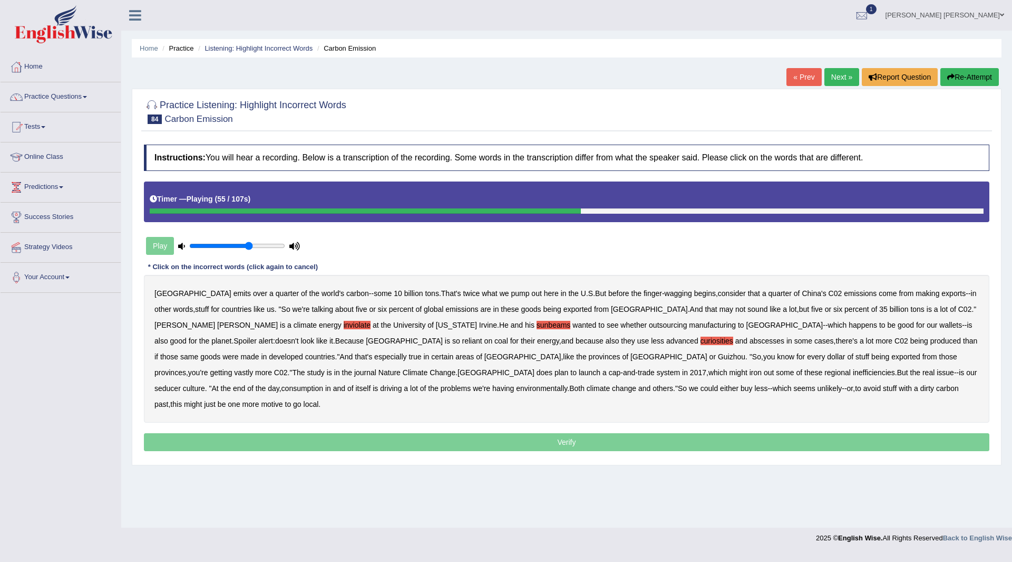
click at [750, 340] on b "abscesses" at bounding box center [767, 340] width 35 height 8
click at [181, 384] on b "seducer" at bounding box center [168, 388] width 26 height 8
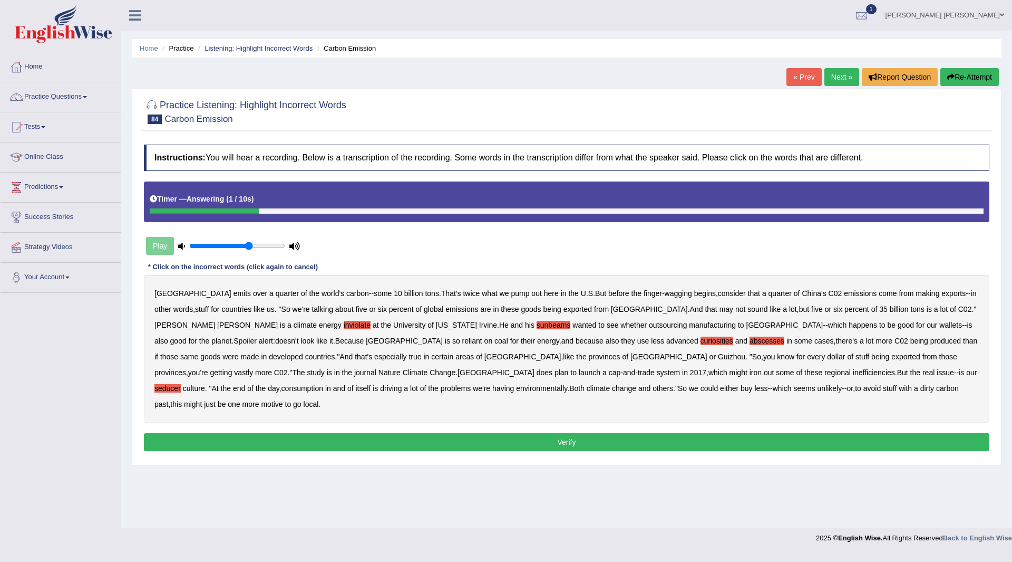
click at [504, 433] on button "Verify" at bounding box center [567, 442] width 846 height 18
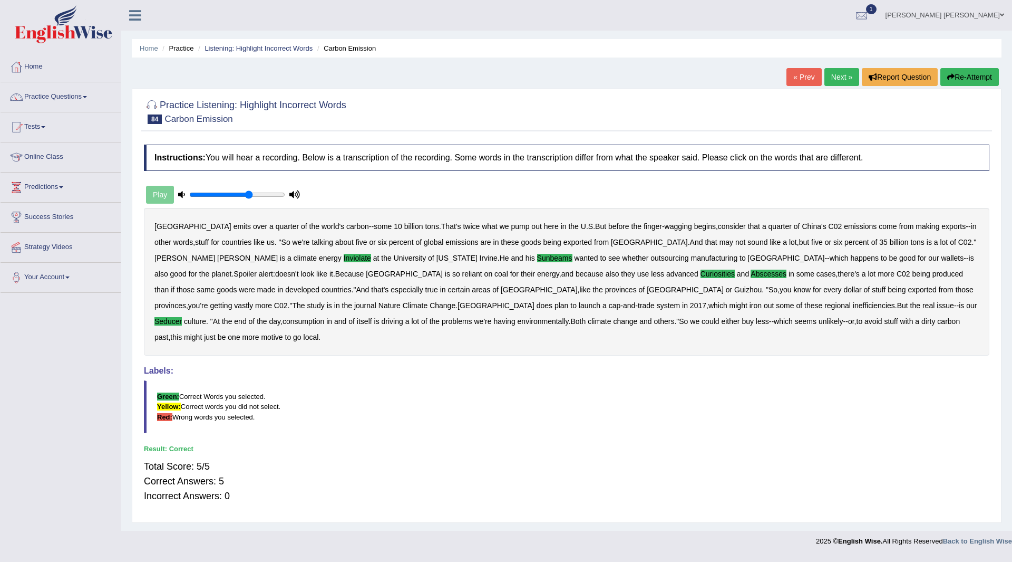
click at [838, 72] on link "Next »" at bounding box center [842, 77] width 35 height 18
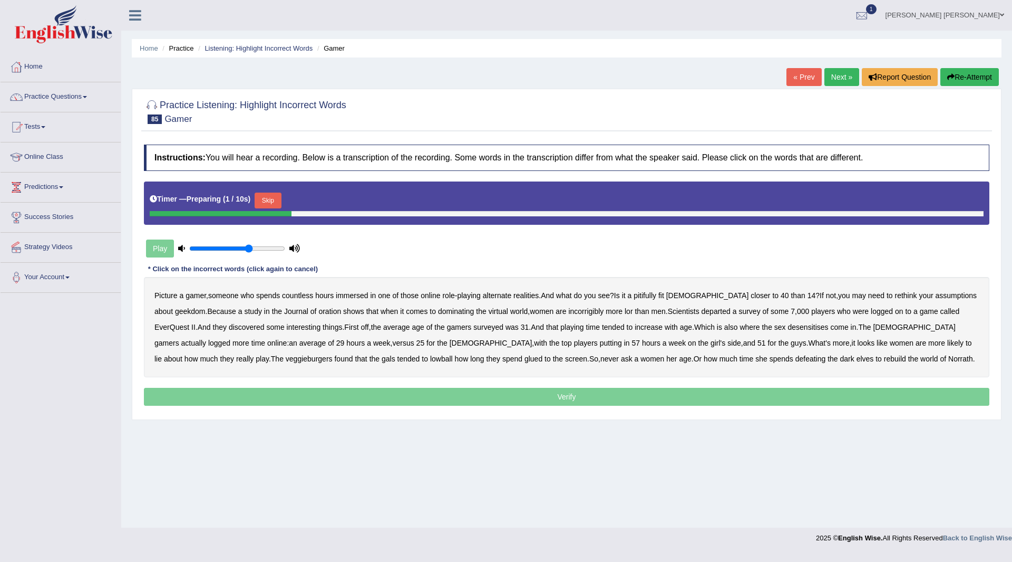
click at [272, 194] on button "Skip" at bounding box center [268, 200] width 26 height 16
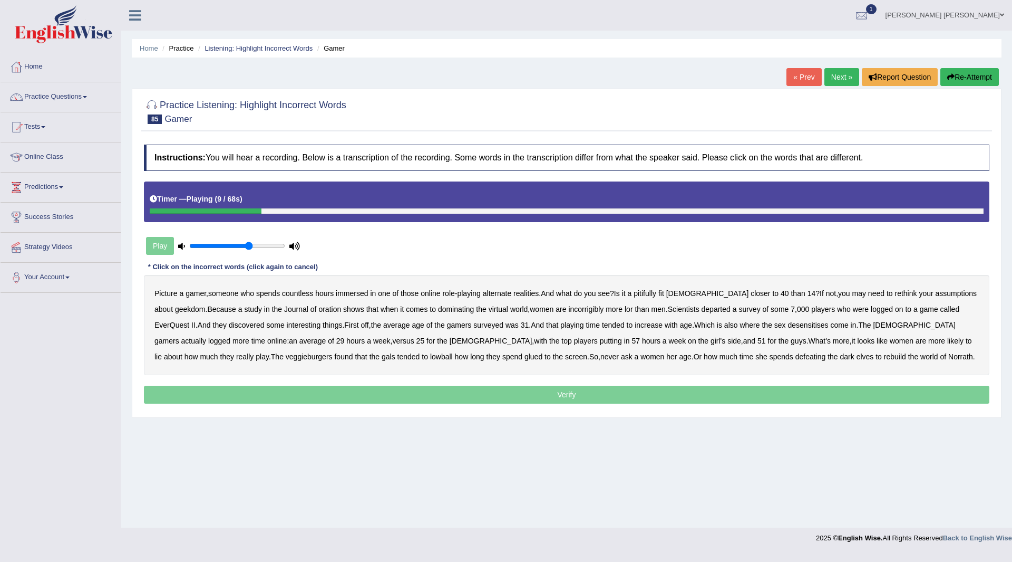
click at [655, 293] on b "pitifully" at bounding box center [645, 293] width 23 height 8
click at [321, 309] on b "oration" at bounding box center [330, 309] width 23 height 8
click at [571, 309] on b "incorrigibly" at bounding box center [585, 309] width 35 height 8
click at [707, 306] on b "departed" at bounding box center [716, 309] width 29 height 8
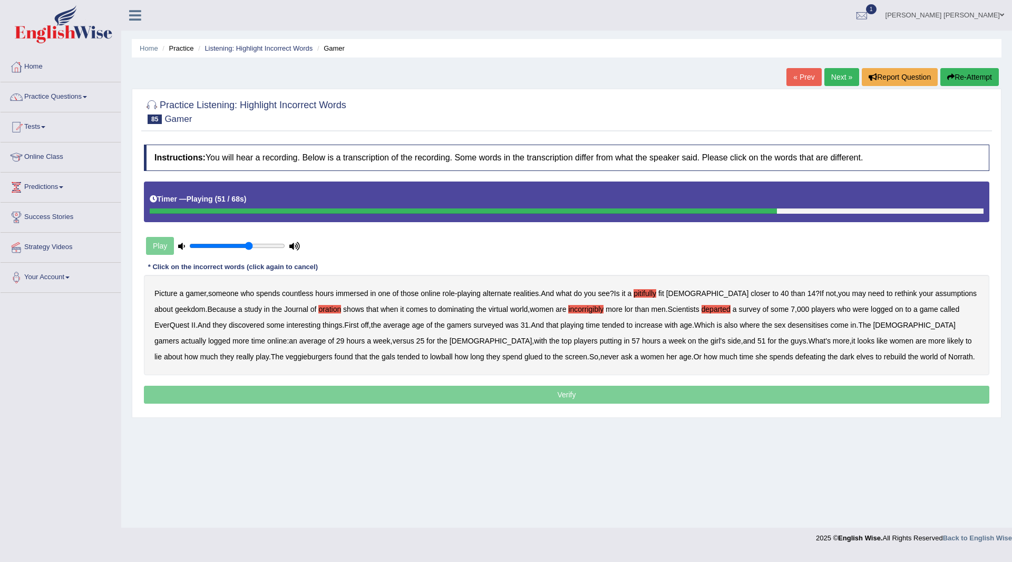
click at [286, 356] on b "veggieburgers" at bounding box center [309, 356] width 47 height 8
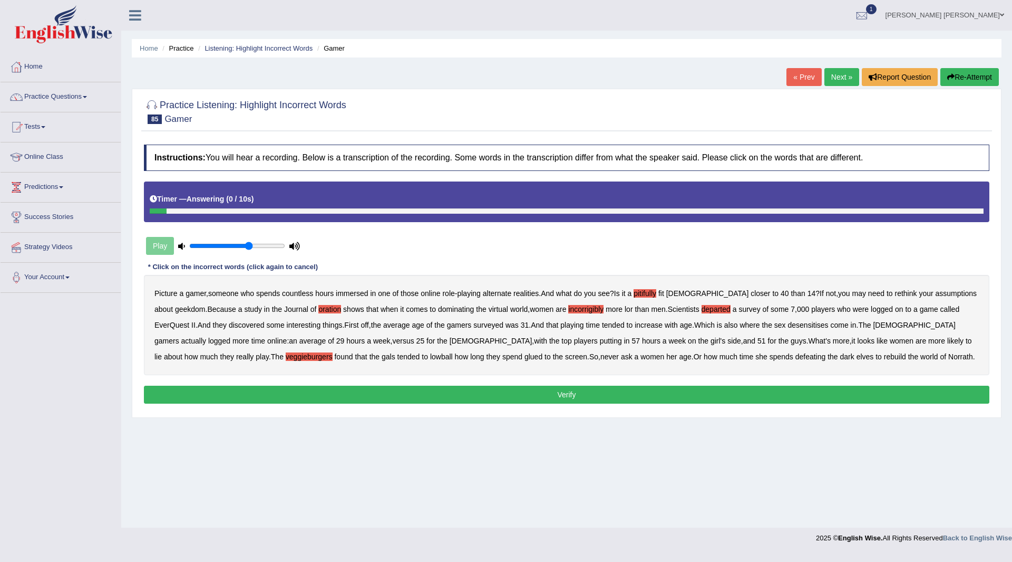
click at [645, 395] on button "Verify" at bounding box center [567, 394] width 846 height 18
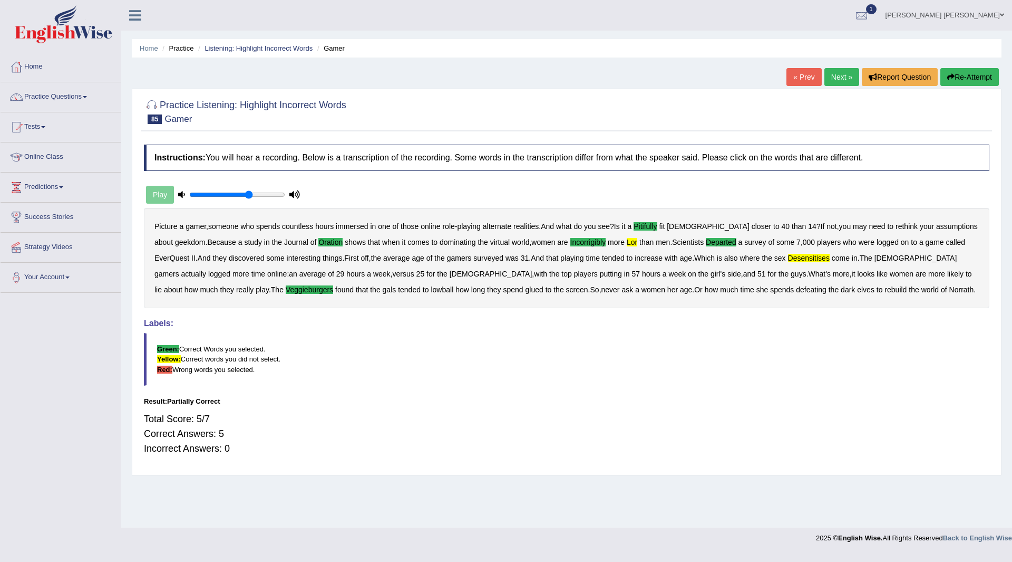
drag, startPoint x: 840, startPoint y: 78, endPoint x: 787, endPoint y: 83, distance: 52.5
click at [840, 78] on link "Next »" at bounding box center [842, 77] width 35 height 18
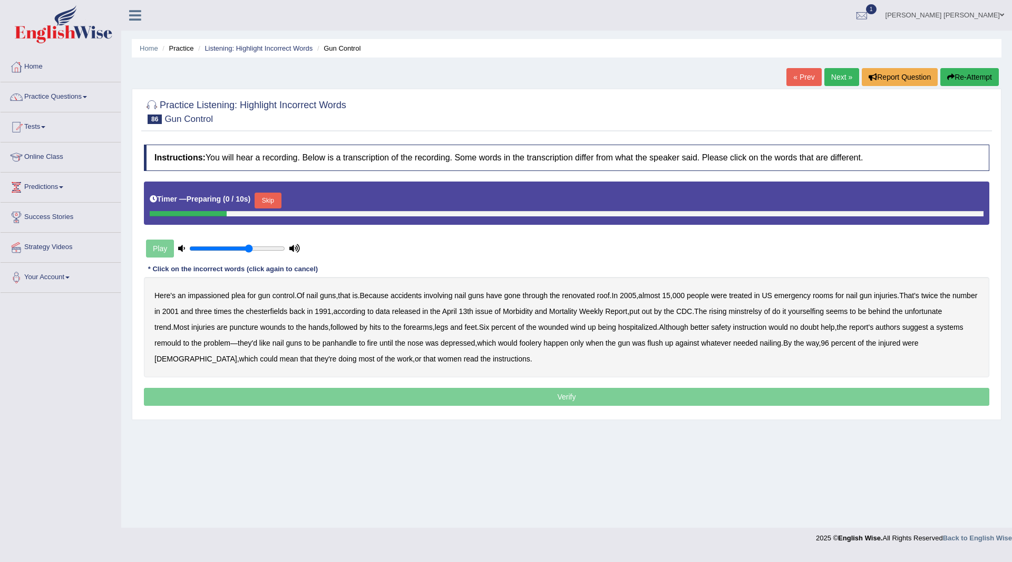
click at [274, 196] on button "Skip" at bounding box center [268, 200] width 26 height 16
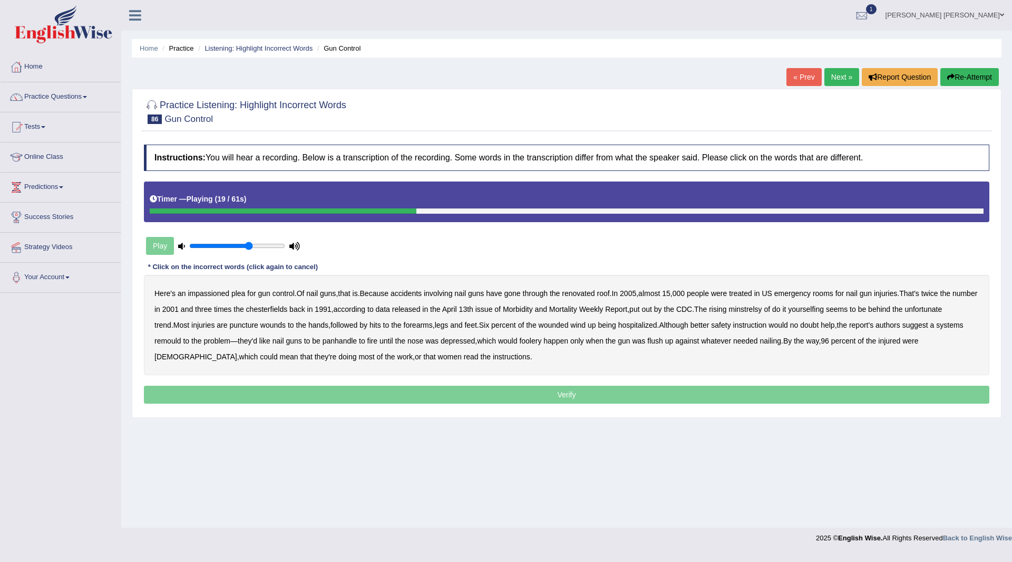
click at [288, 308] on b "chesterfields" at bounding box center [267, 309] width 42 height 8
click at [762, 308] on b "minstrelsy" at bounding box center [745, 309] width 33 height 8
click at [824, 310] on b "yourselfing" at bounding box center [806, 309] width 36 height 8
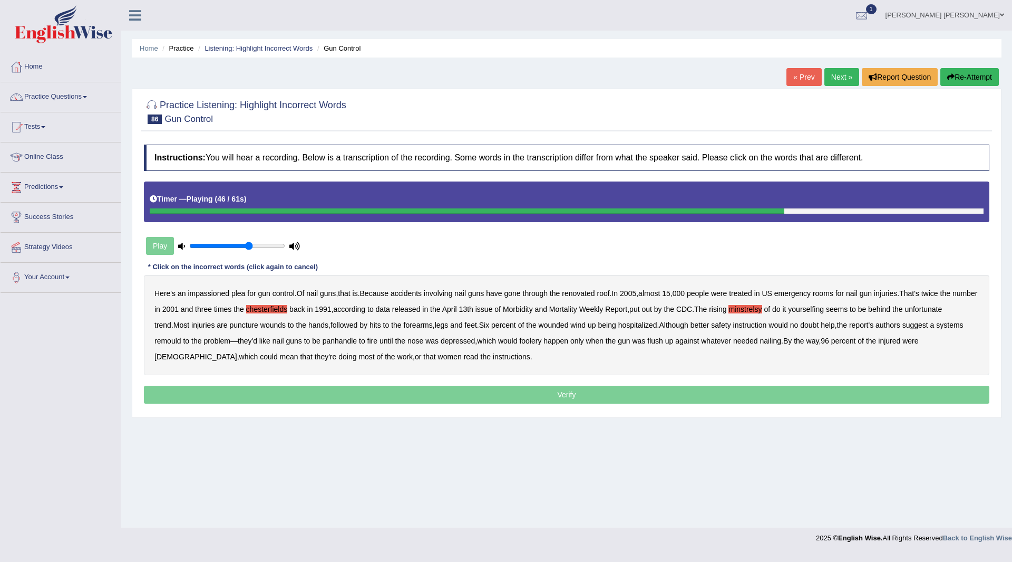
click at [166, 343] on b "remould" at bounding box center [168, 340] width 27 height 8
click at [348, 340] on b "panhandle" at bounding box center [340, 340] width 34 height 8
click at [546, 340] on b "happen" at bounding box center [556, 340] width 25 height 8
click at [537, 340] on b "foolery" at bounding box center [530, 340] width 22 height 8
click at [558, 342] on b "happen" at bounding box center [556, 340] width 25 height 8
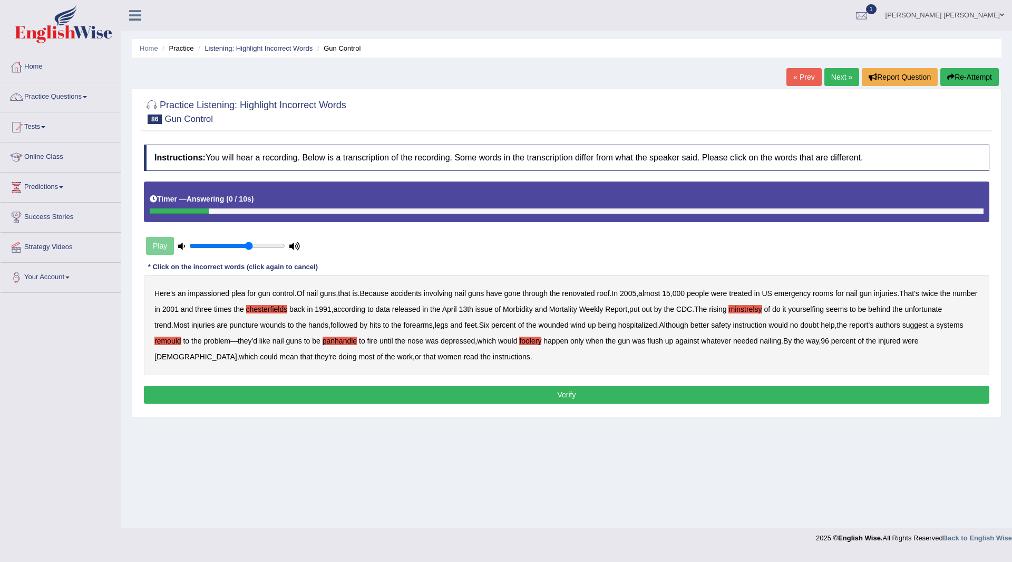
click at [413, 390] on button "Verify" at bounding box center [567, 394] width 846 height 18
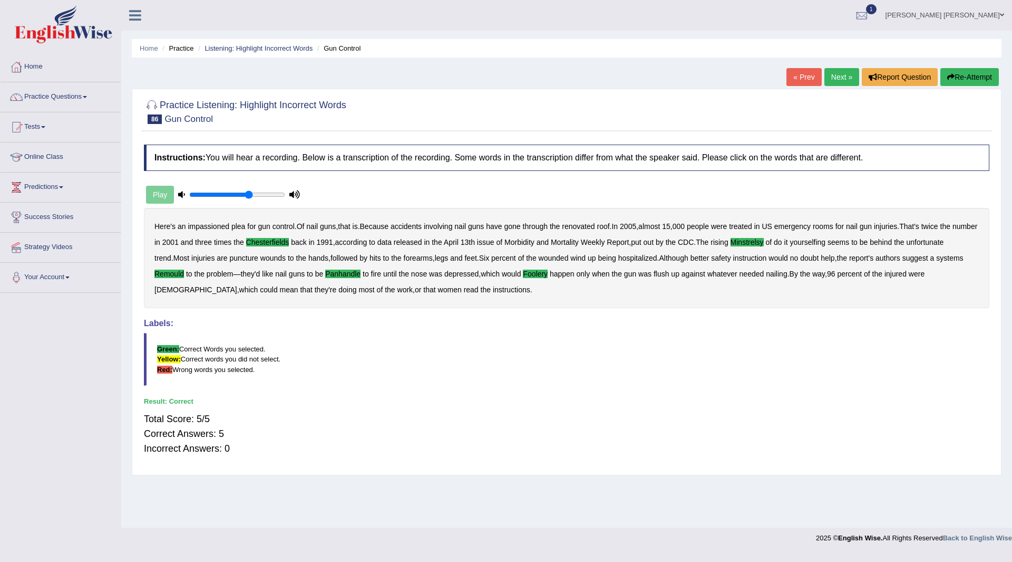
click at [841, 76] on link "Next »" at bounding box center [842, 77] width 35 height 18
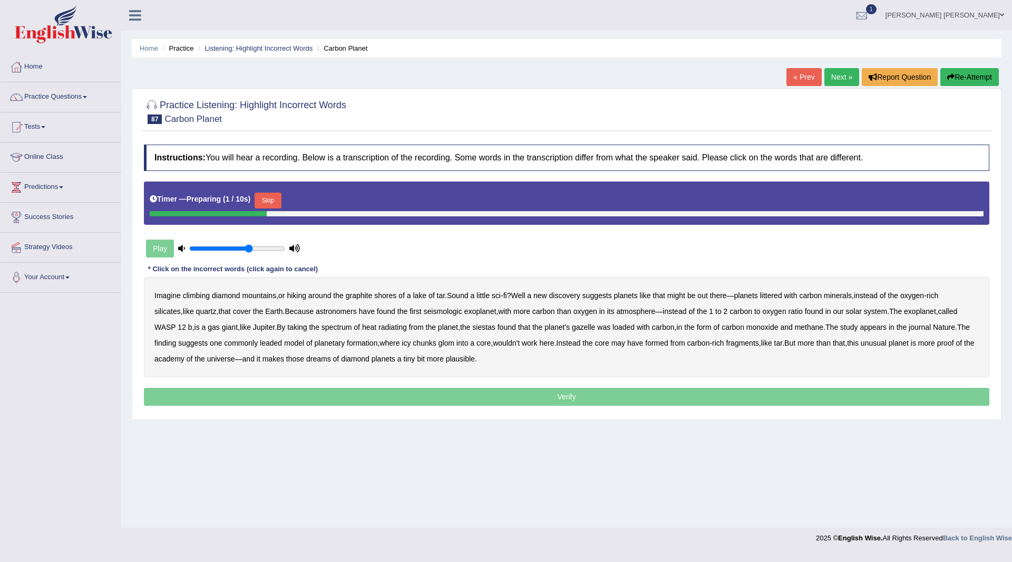
click at [266, 199] on button "Skip" at bounding box center [268, 200] width 26 height 16
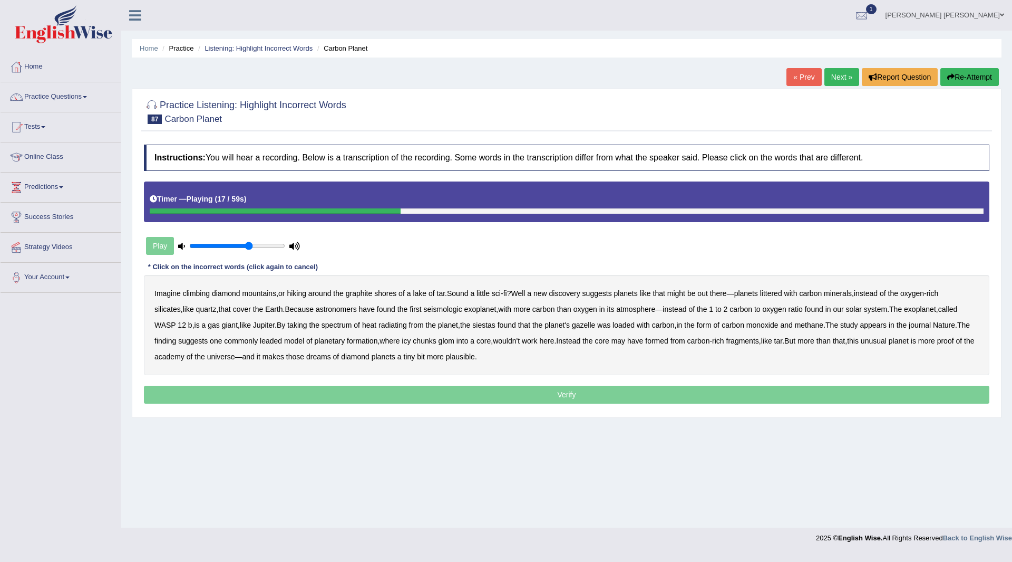
click at [424, 311] on b "seismologic" at bounding box center [443, 309] width 38 height 8
click at [472, 323] on b "siestas" at bounding box center [483, 325] width 23 height 8
click at [572, 326] on b "gazelle" at bounding box center [583, 325] width 23 height 8
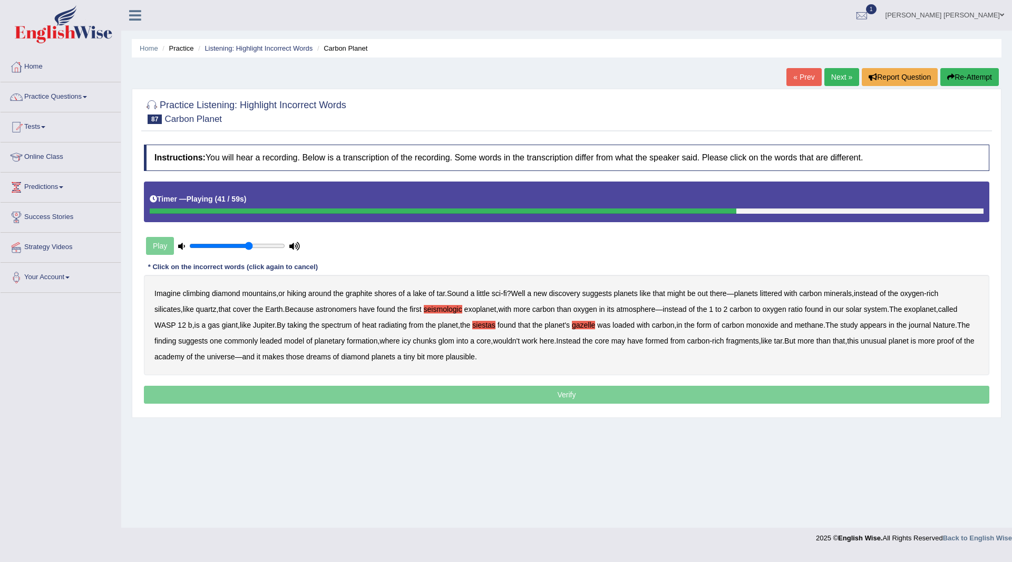
click at [260, 343] on b "leaded" at bounding box center [271, 340] width 22 height 8
click at [175, 355] on b "academy" at bounding box center [170, 356] width 30 height 8
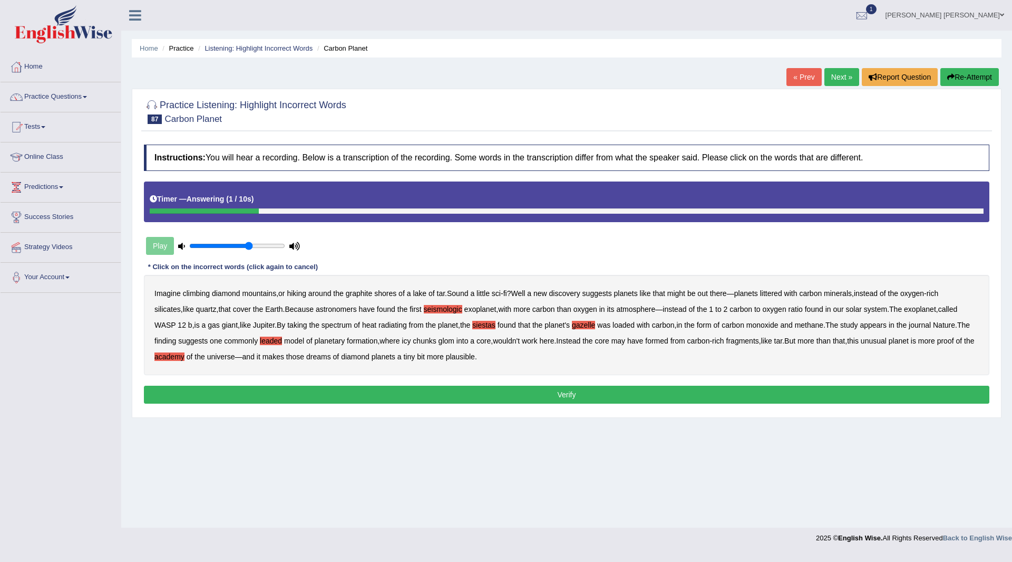
click at [406, 388] on button "Verify" at bounding box center [567, 394] width 846 height 18
